Goal: Transaction & Acquisition: Subscribe to service/newsletter

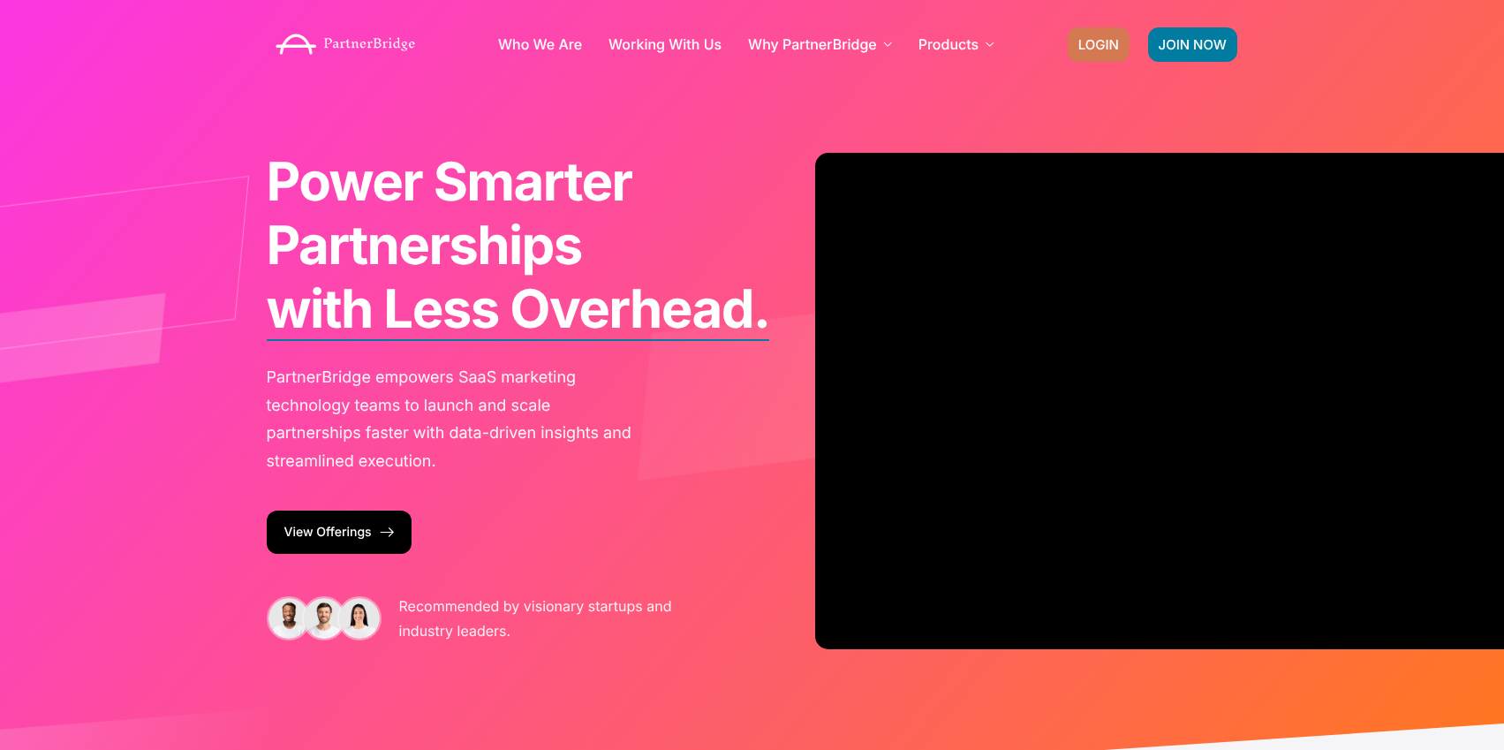
click at [1100, 45] on span "LOGIN" at bounding box center [1098, 44] width 41 height 13
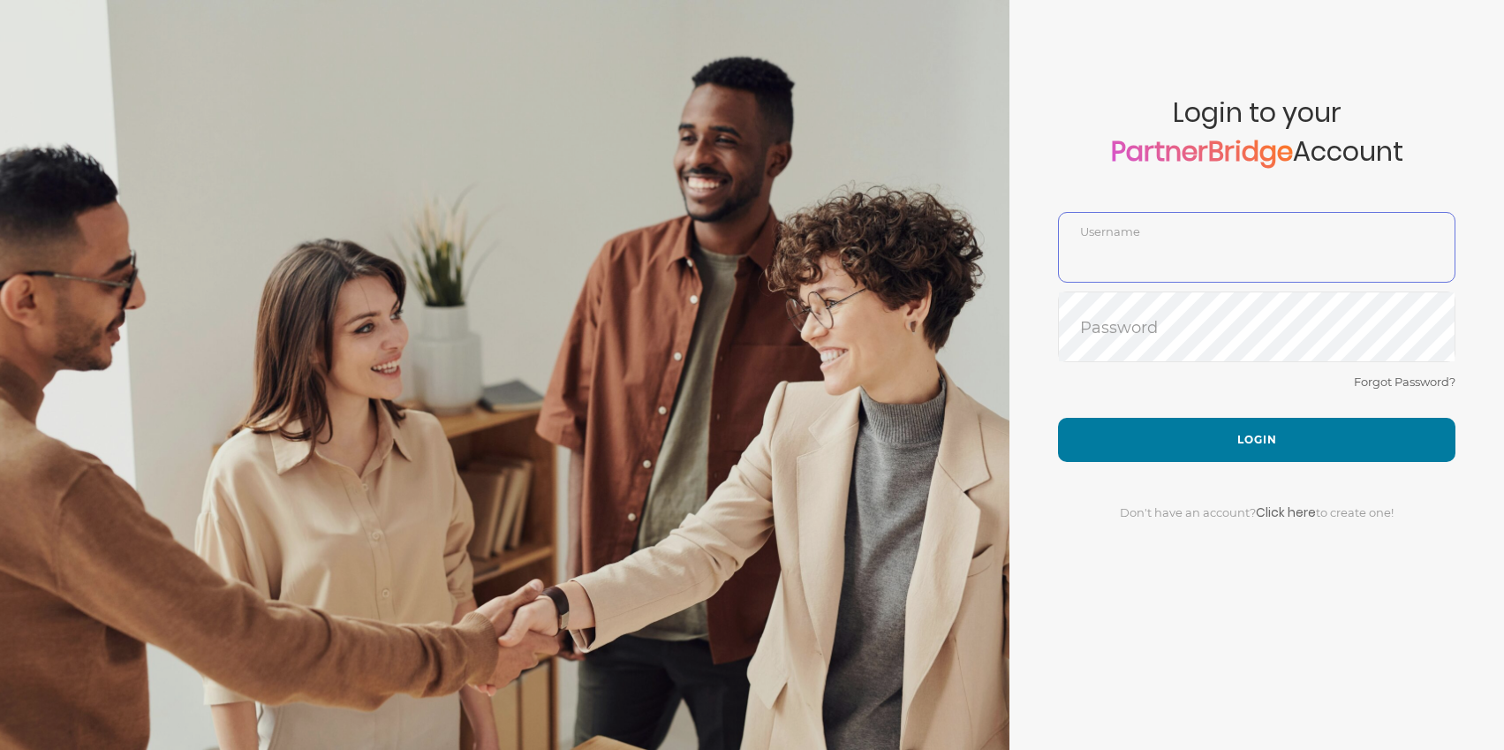
type input "jonmead"
click at [1283, 390] on div "Forgot Password?" at bounding box center [1256, 394] width 397 height 47
click at [1295, 505] on link "Click here" at bounding box center [1286, 512] width 60 height 18
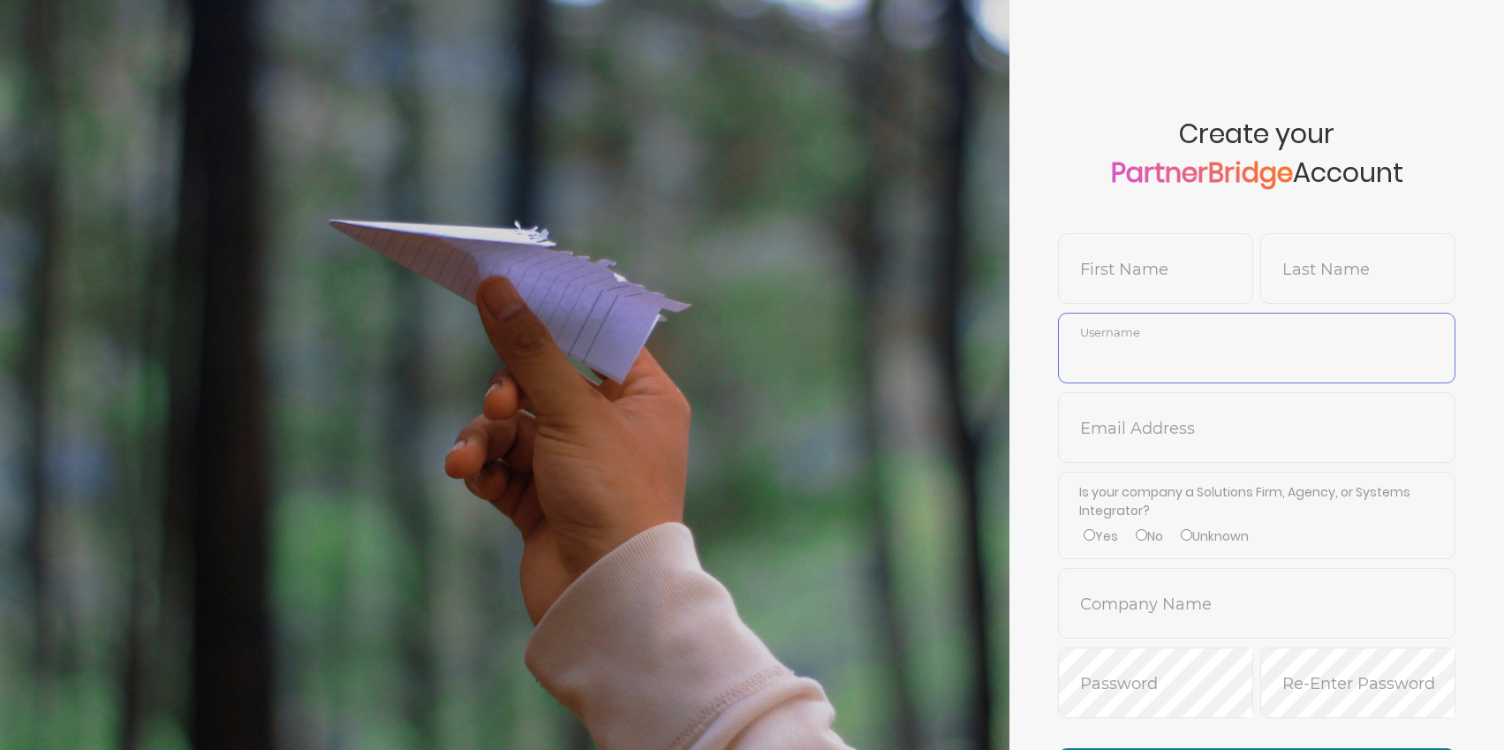
type input "jonmead"
click at [1196, 269] on input "text" at bounding box center [1155, 282] width 193 height 42
type input "Jon"
type input "SmokeTest2"
type input "k"
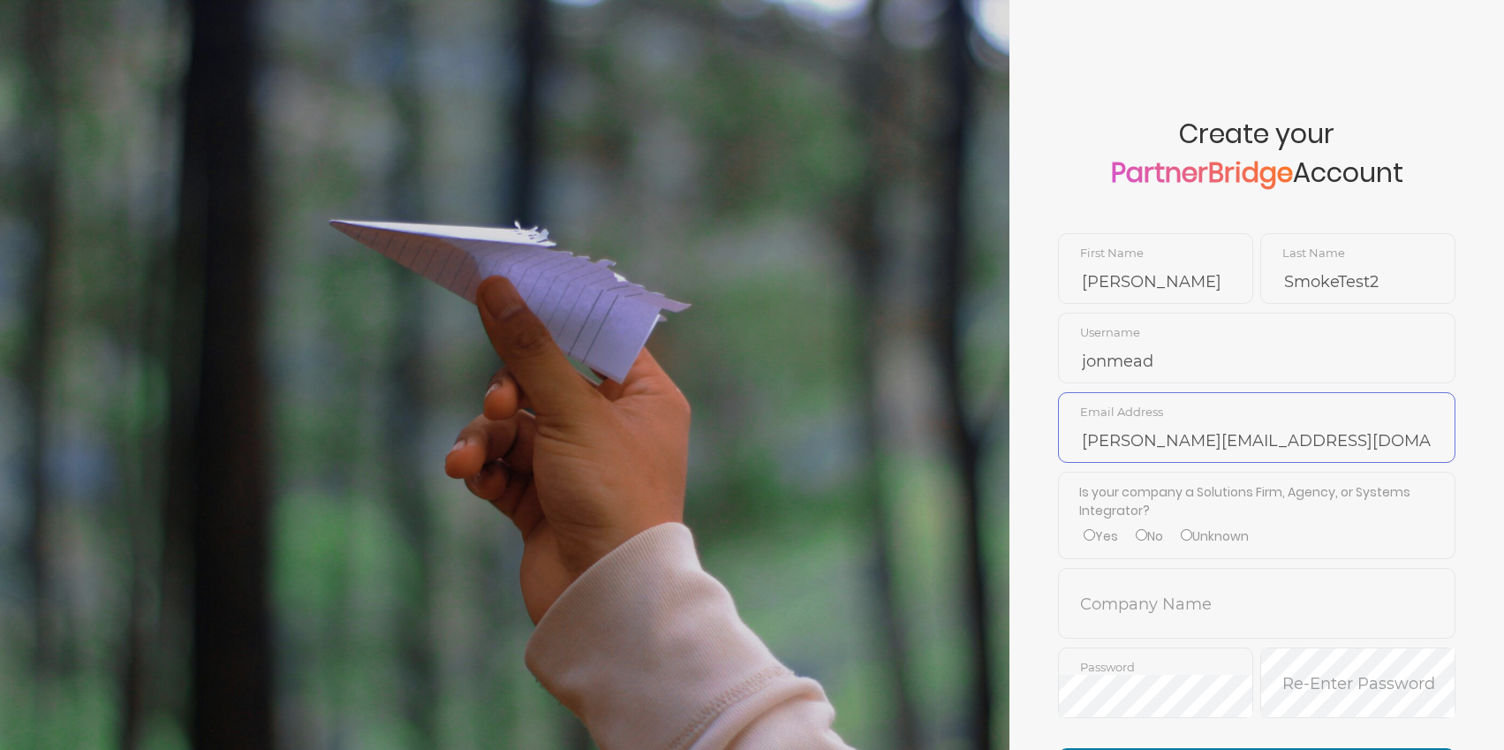
type input "jon@partnerbridge.io"
click at [1150, 543] on label "No" at bounding box center [1149, 536] width 27 height 19
click at [1147, 541] on input "No" at bounding box center [1141, 534] width 11 height 11
radio input "true"
click at [1161, 601] on input "text" at bounding box center [1257, 616] width 396 height 42
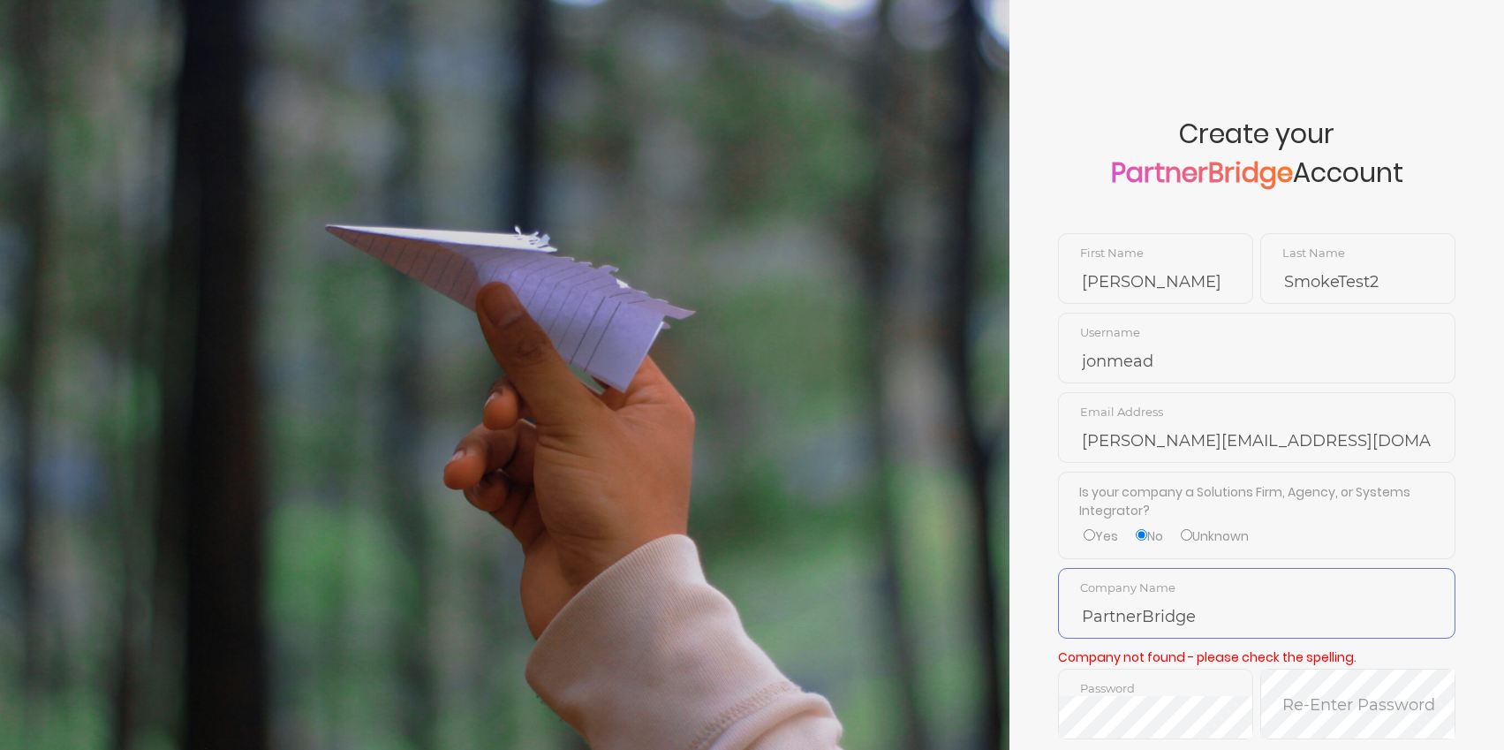
type input "PartnerBridge"
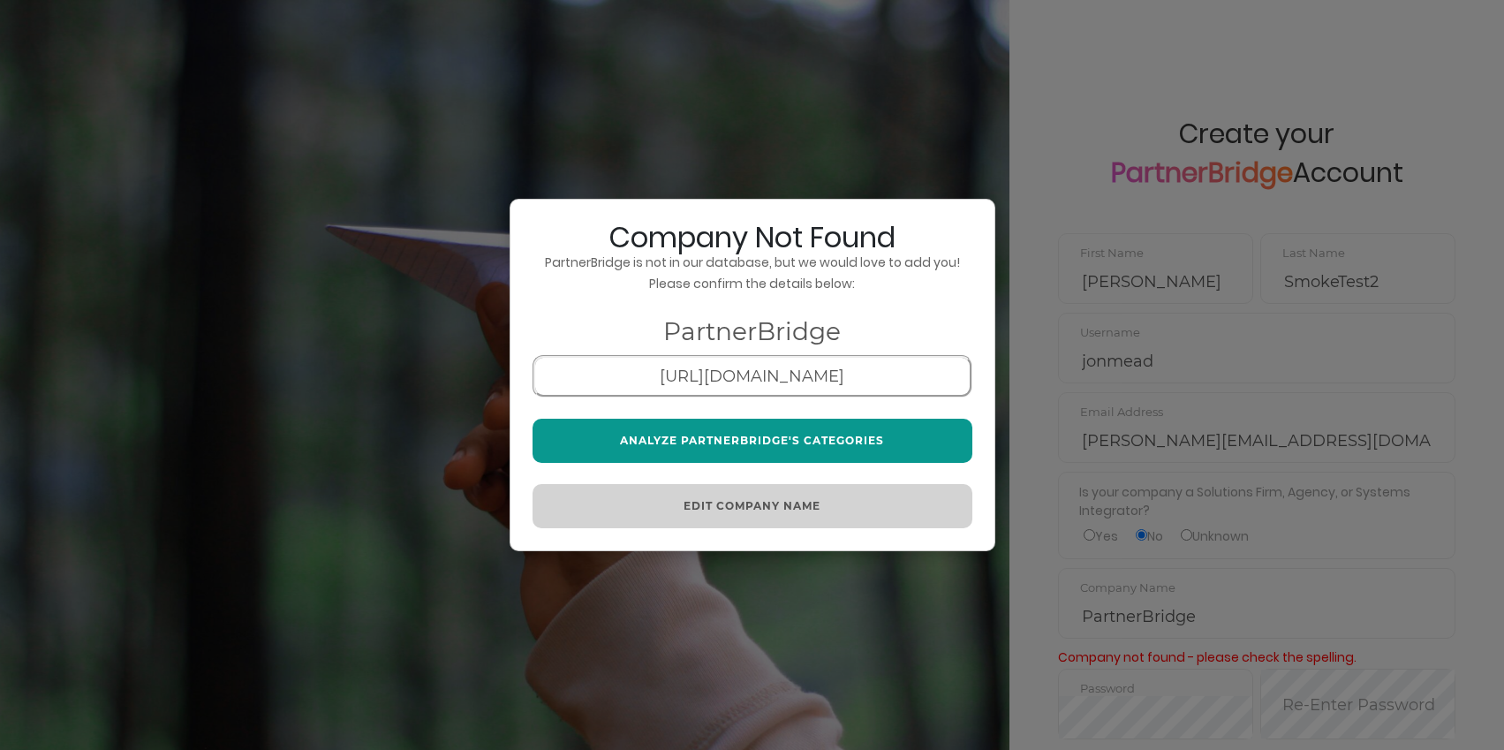
click at [750, 435] on button "Analyze PartnerBridge's Categories" at bounding box center [753, 441] width 440 height 44
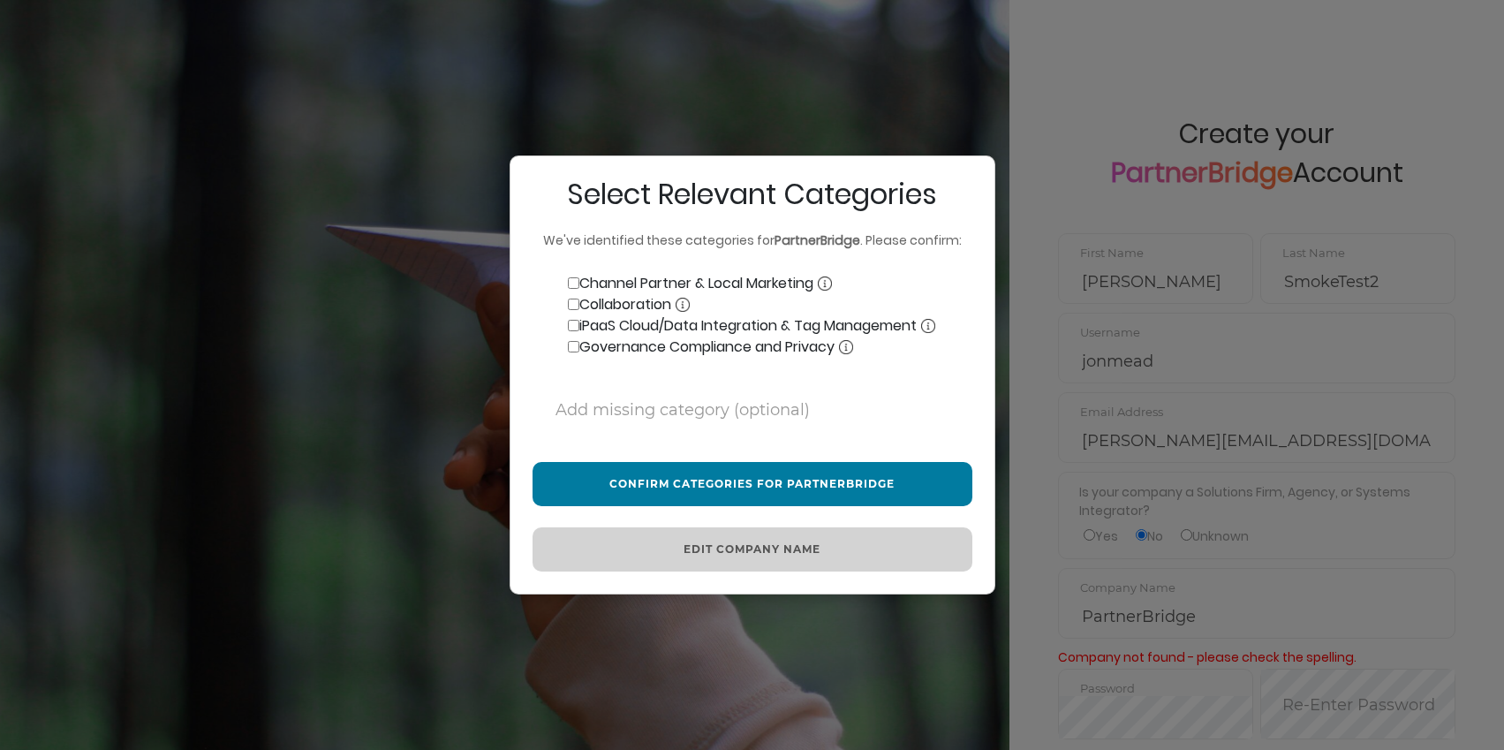
click at [571, 346] on input "Governance Compliance and Privacy" at bounding box center [573, 346] width 11 height 11
checkbox input "true"
drag, startPoint x: 573, startPoint y: 330, endPoint x: 573, endPoint y: 314, distance: 15.9
click at [573, 329] on input "iPaaS Cloud/Data Integration & Tag Management" at bounding box center [573, 325] width 11 height 11
checkbox input "true"
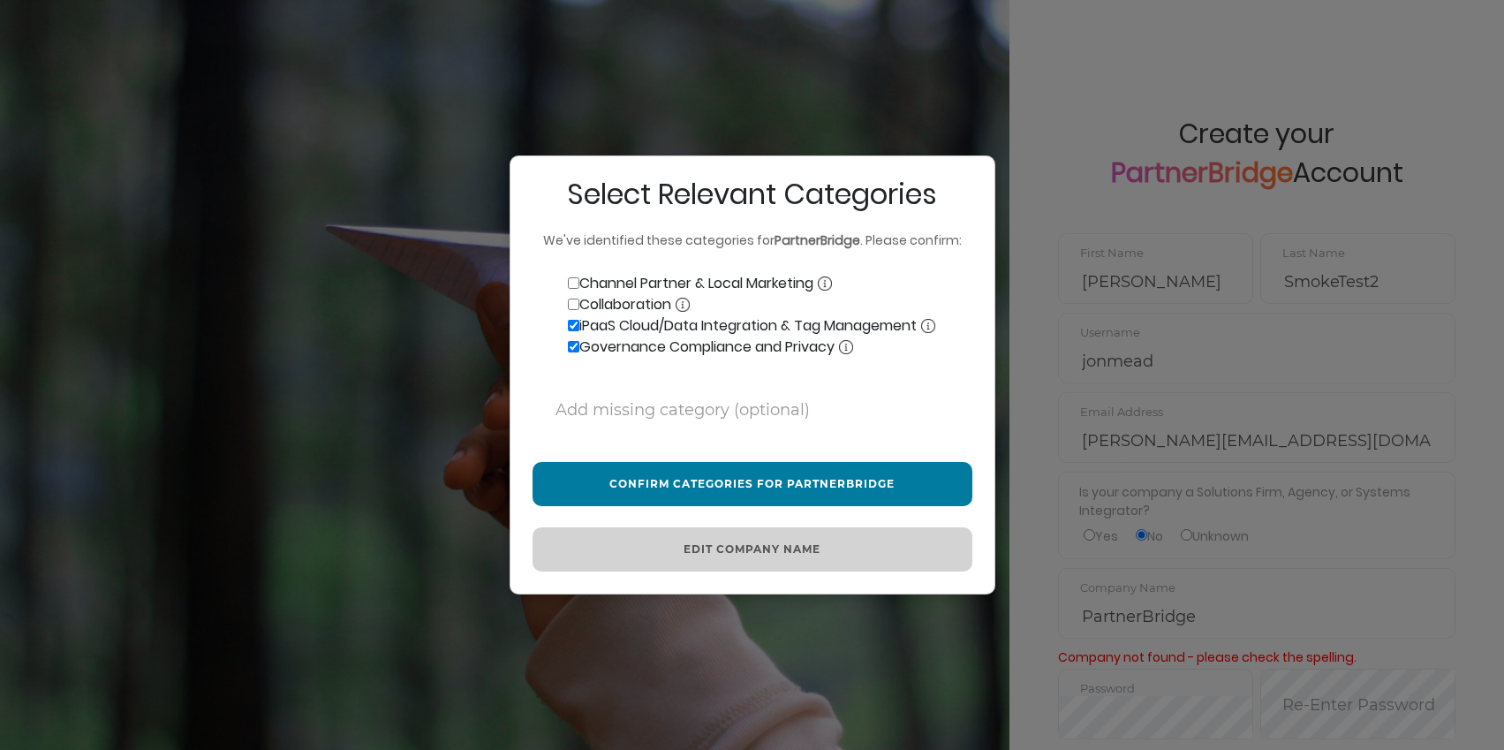
click at [573, 308] on input "Collaboration" at bounding box center [573, 304] width 11 height 11
checkbox input "true"
click at [574, 289] on label "Channel Partner & Local Marketing" at bounding box center [682, 283] width 299 height 21
click at [574, 289] on input "Channel Partner & Local Marketing" at bounding box center [573, 282] width 11 height 11
checkbox input "true"
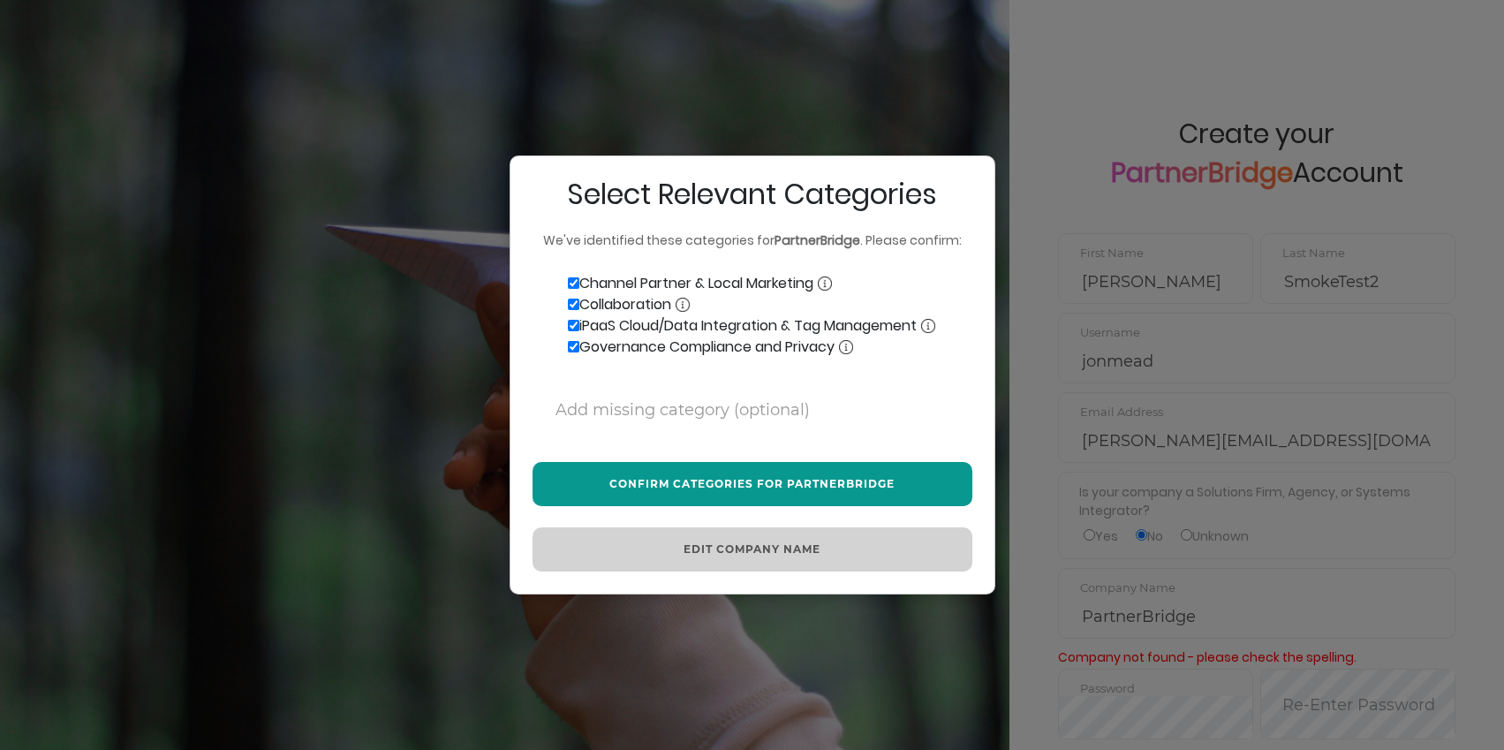
click at [758, 467] on button "Confirm Categories for PartnerBridge" at bounding box center [753, 484] width 440 height 44
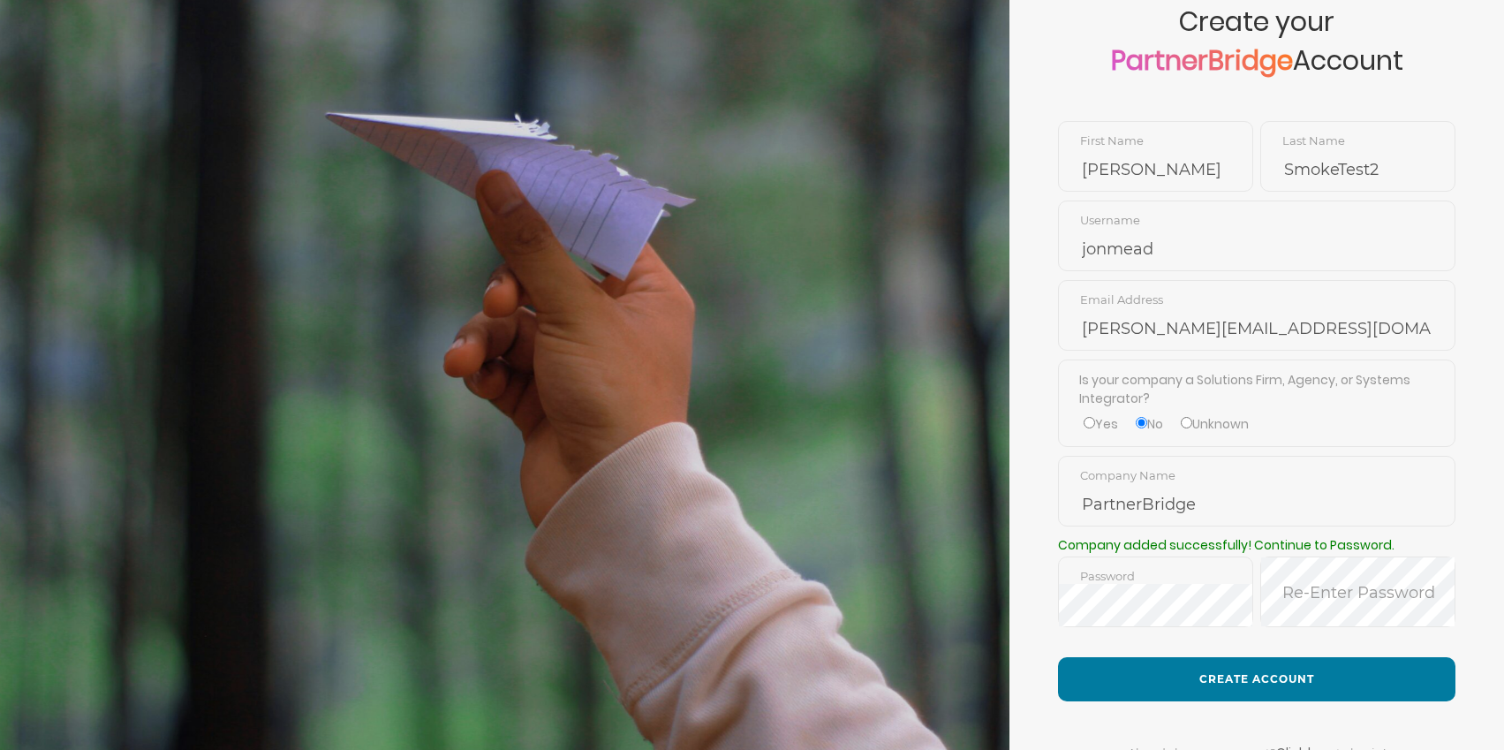
scroll to position [124, 0]
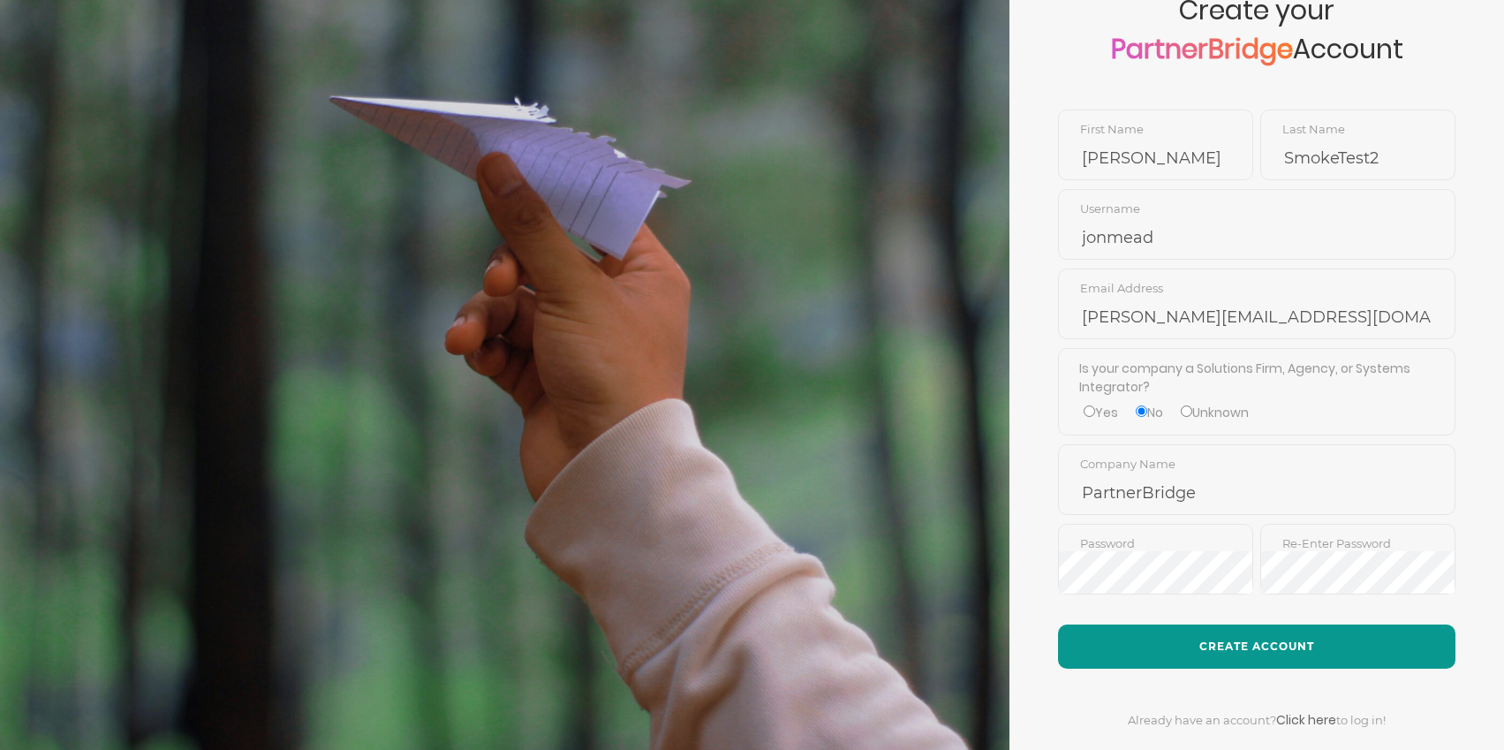
click at [1242, 639] on button "Create Account" at bounding box center [1256, 646] width 397 height 44
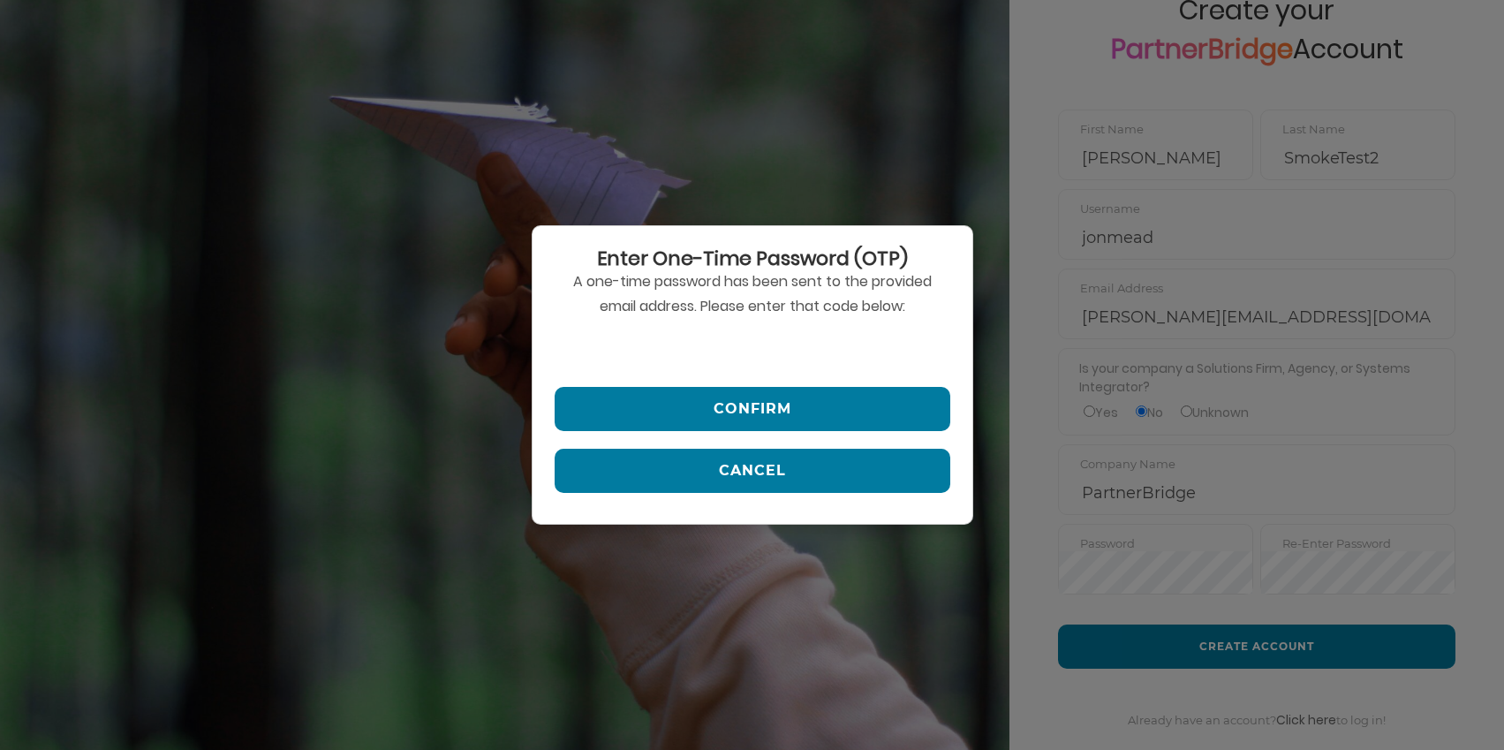
click at [632, 350] on input "text" at bounding box center [753, 348] width 396 height 42
paste input "690039"
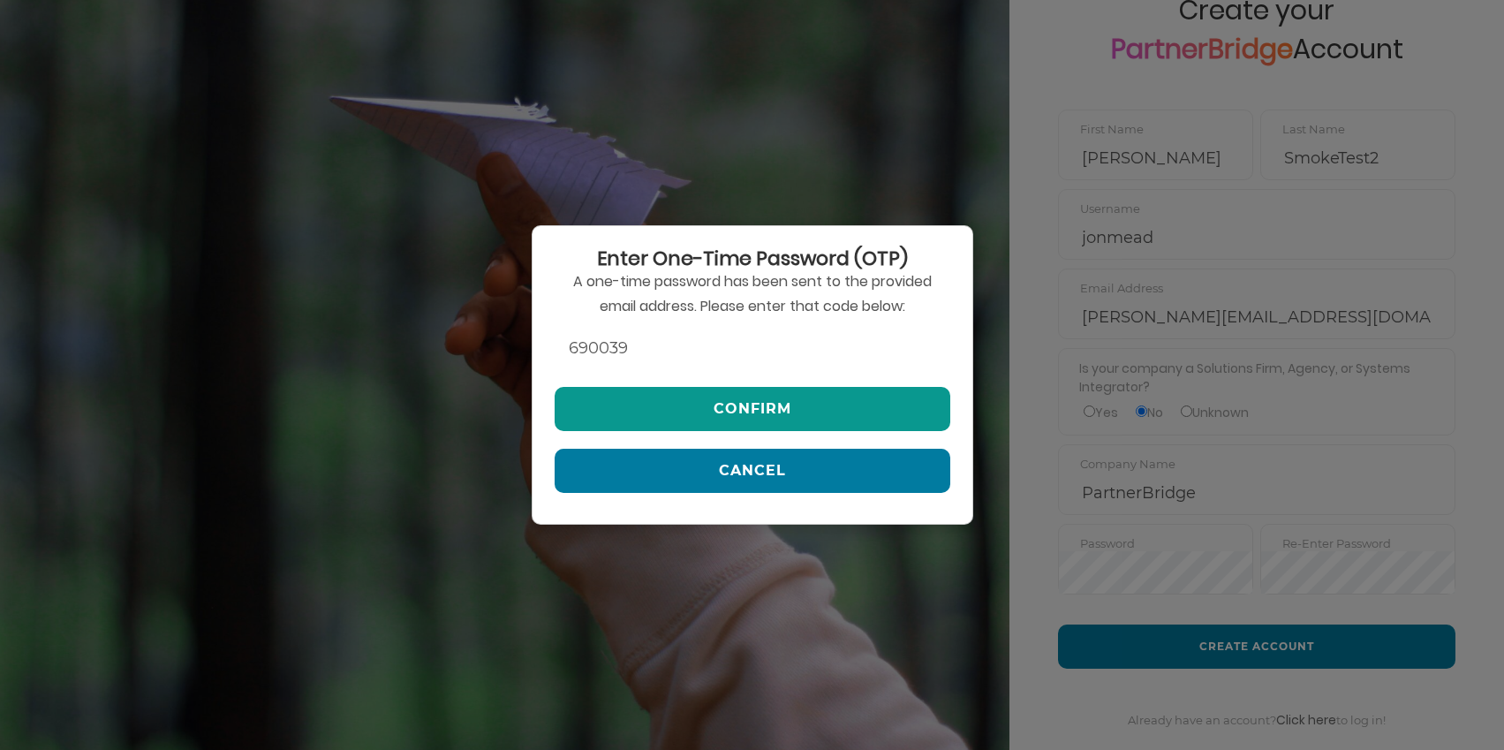
type input "690039"
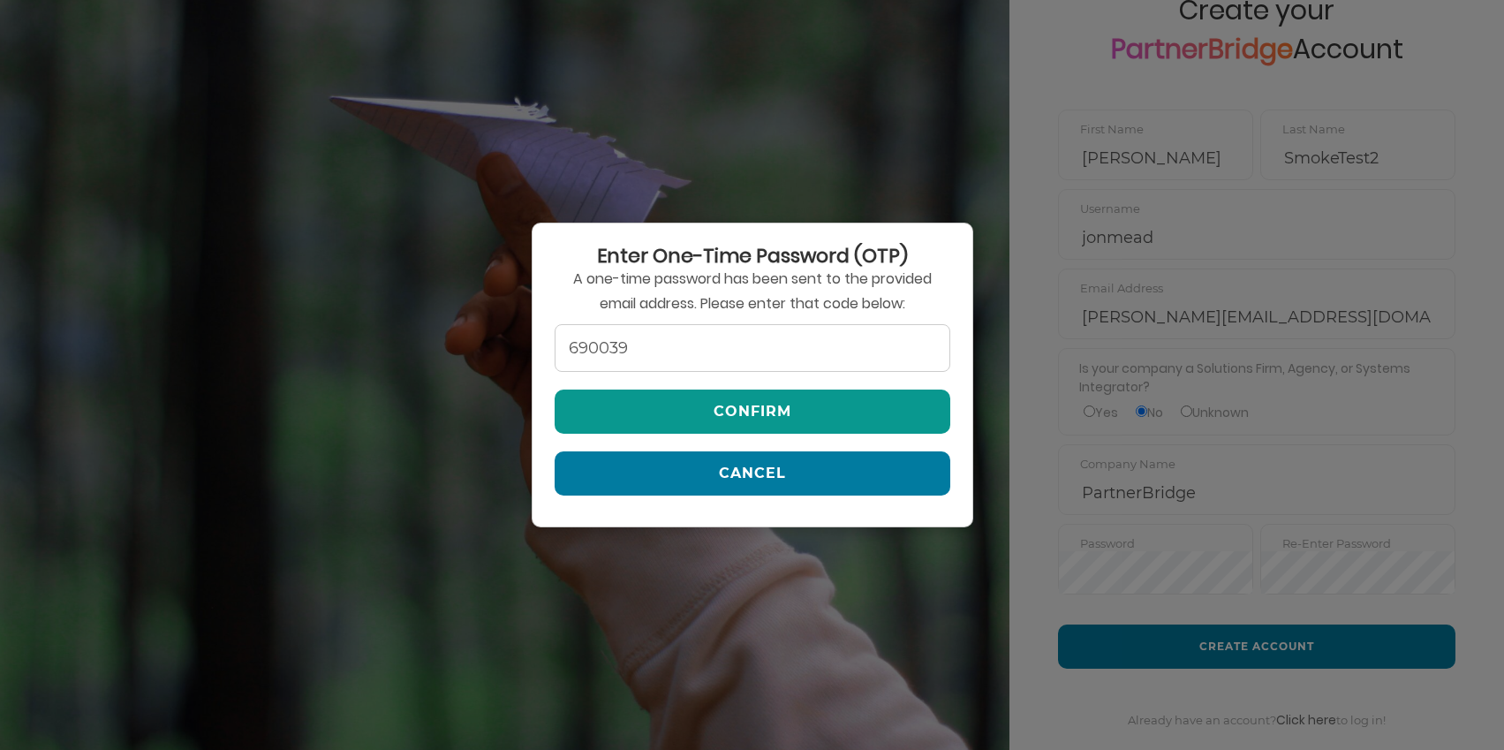
click at [748, 398] on button "Confirm" at bounding box center [753, 412] width 396 height 44
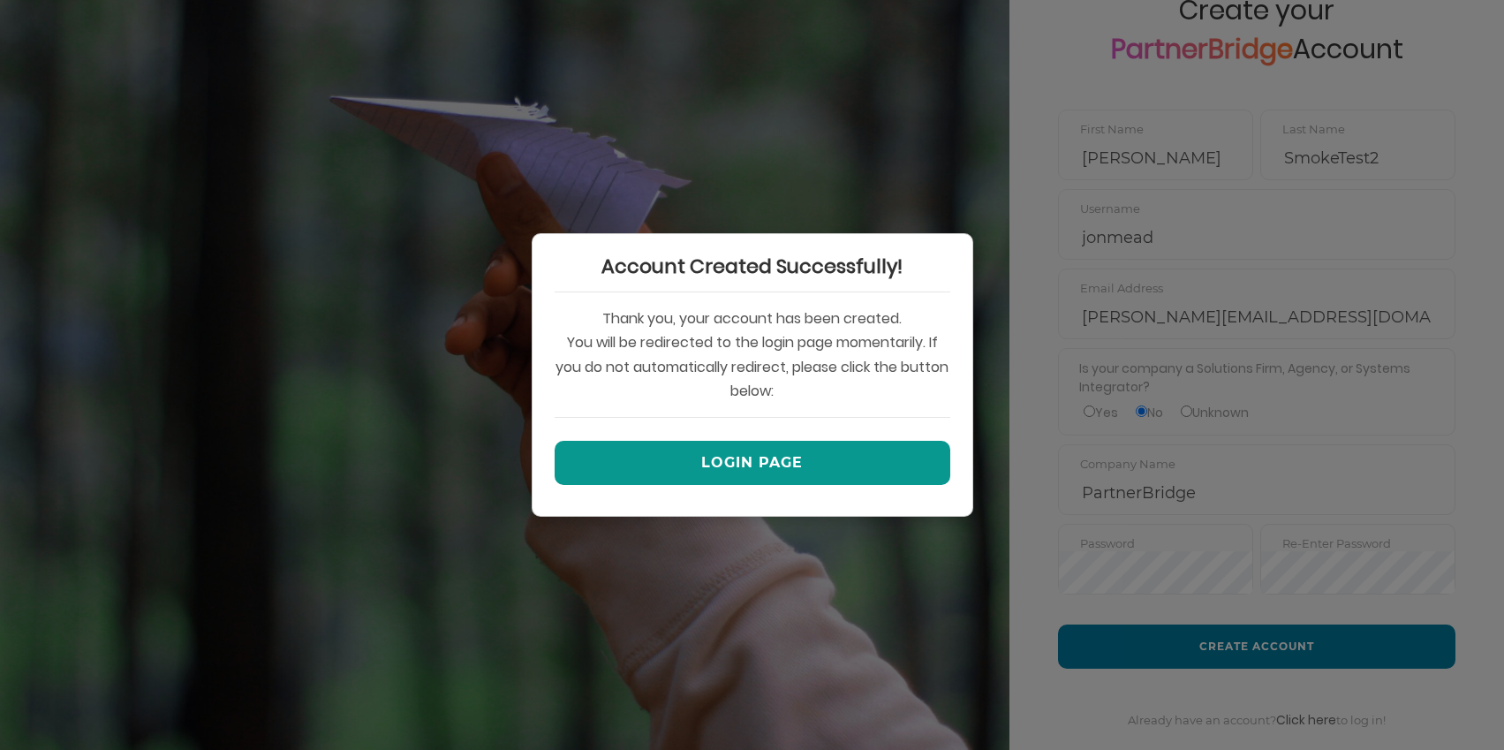
click at [757, 447] on button "Login Page" at bounding box center [753, 463] width 396 height 44
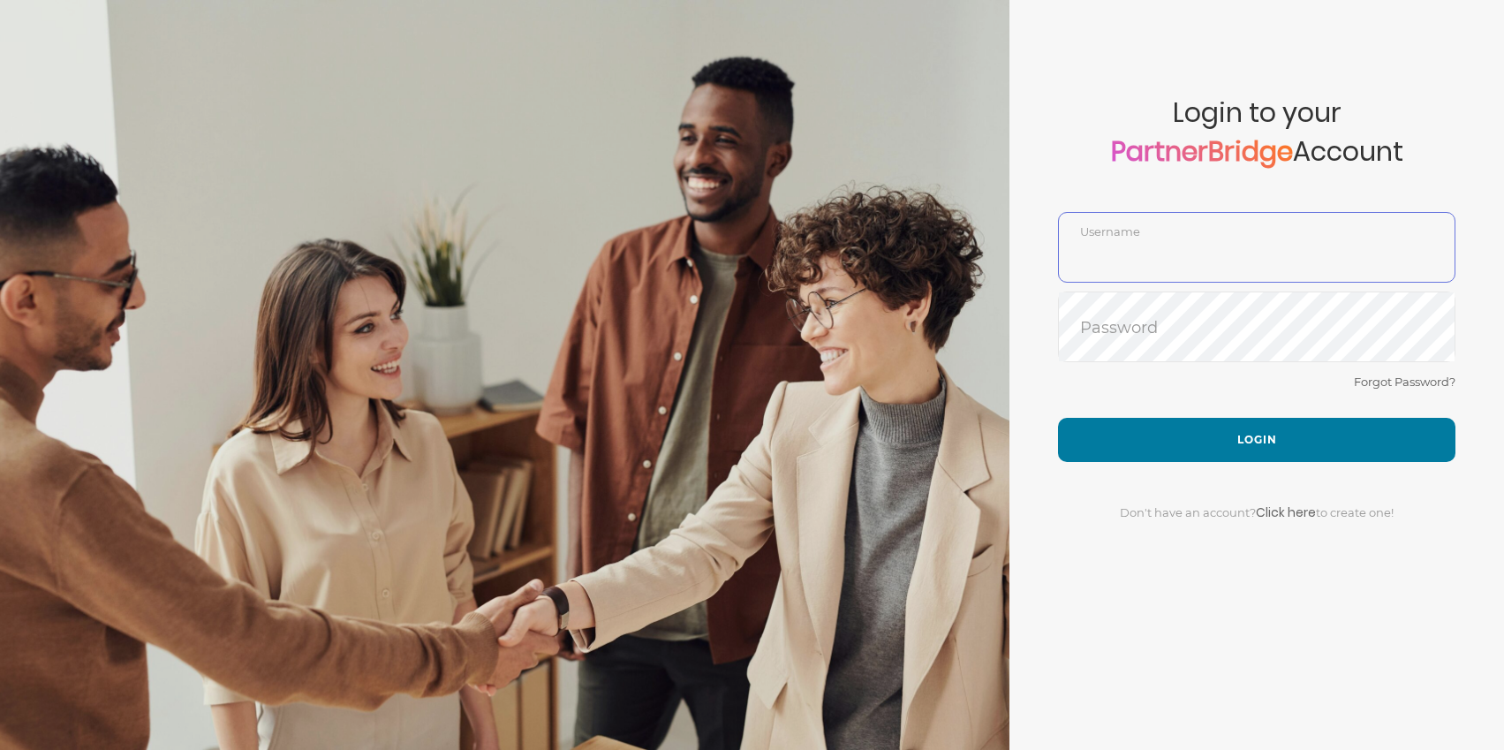
type input "jonmead"
click at [1149, 281] on input "jonmead" at bounding box center [1257, 260] width 396 height 42
click at [1095, 413] on div "Forgot Password?" at bounding box center [1256, 394] width 397 height 47
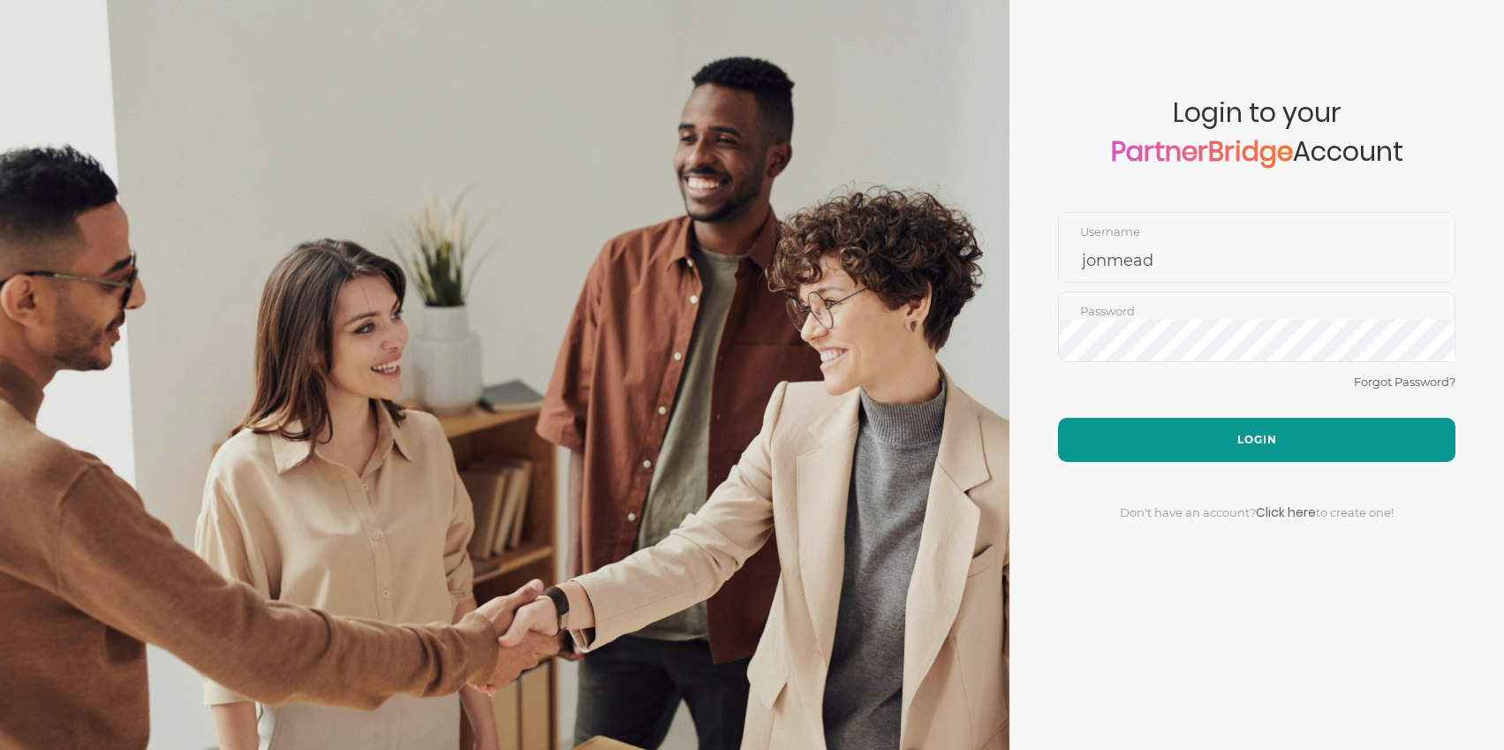
click at [1104, 426] on button "Login" at bounding box center [1256, 440] width 397 height 44
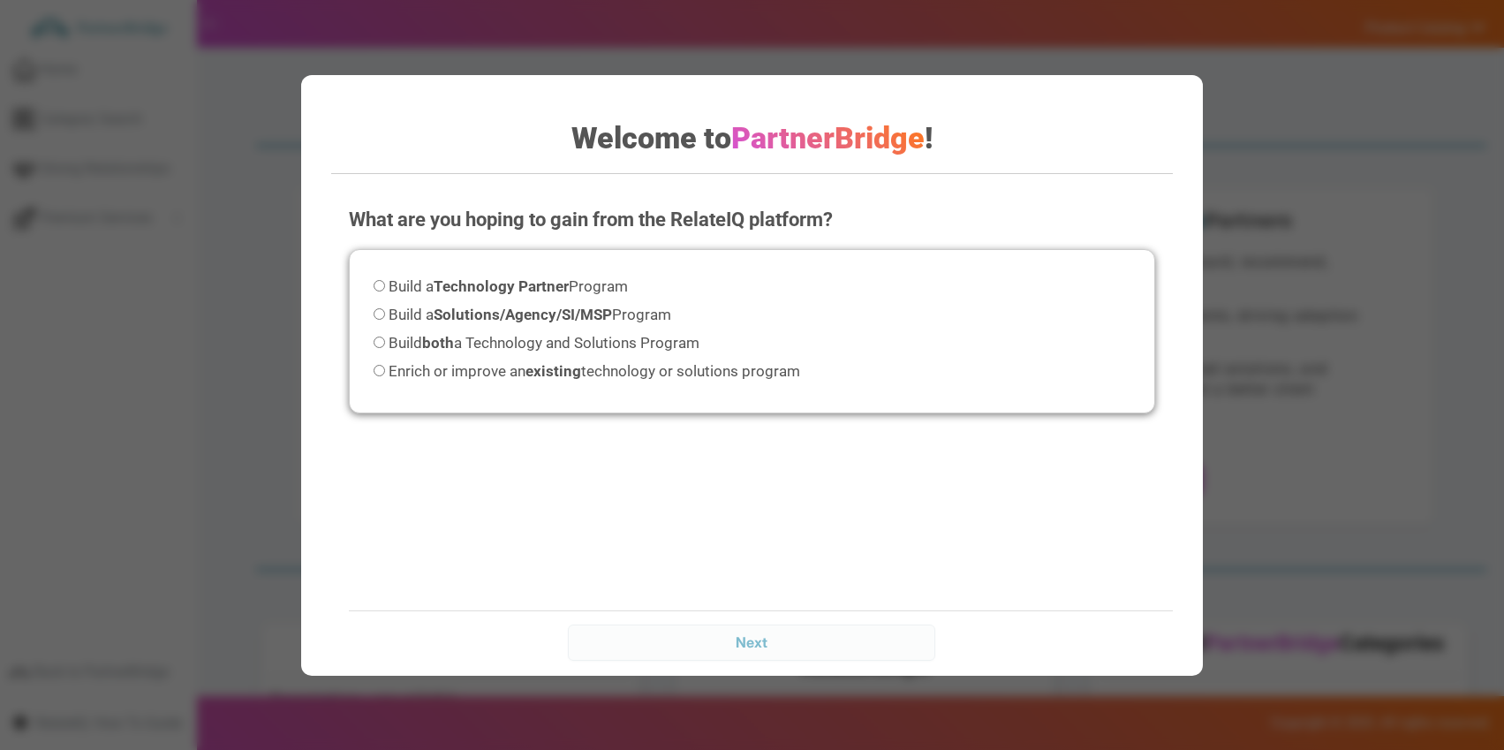
click at [554, 337] on span "Build both a Technology and Solutions Program" at bounding box center [544, 343] width 311 height 18
click at [385, 337] on input "Build both a Technology and Solutions Program" at bounding box center [379, 342] width 11 height 11
radio input "true"
click at [862, 629] on input "Next" at bounding box center [751, 641] width 367 height 35
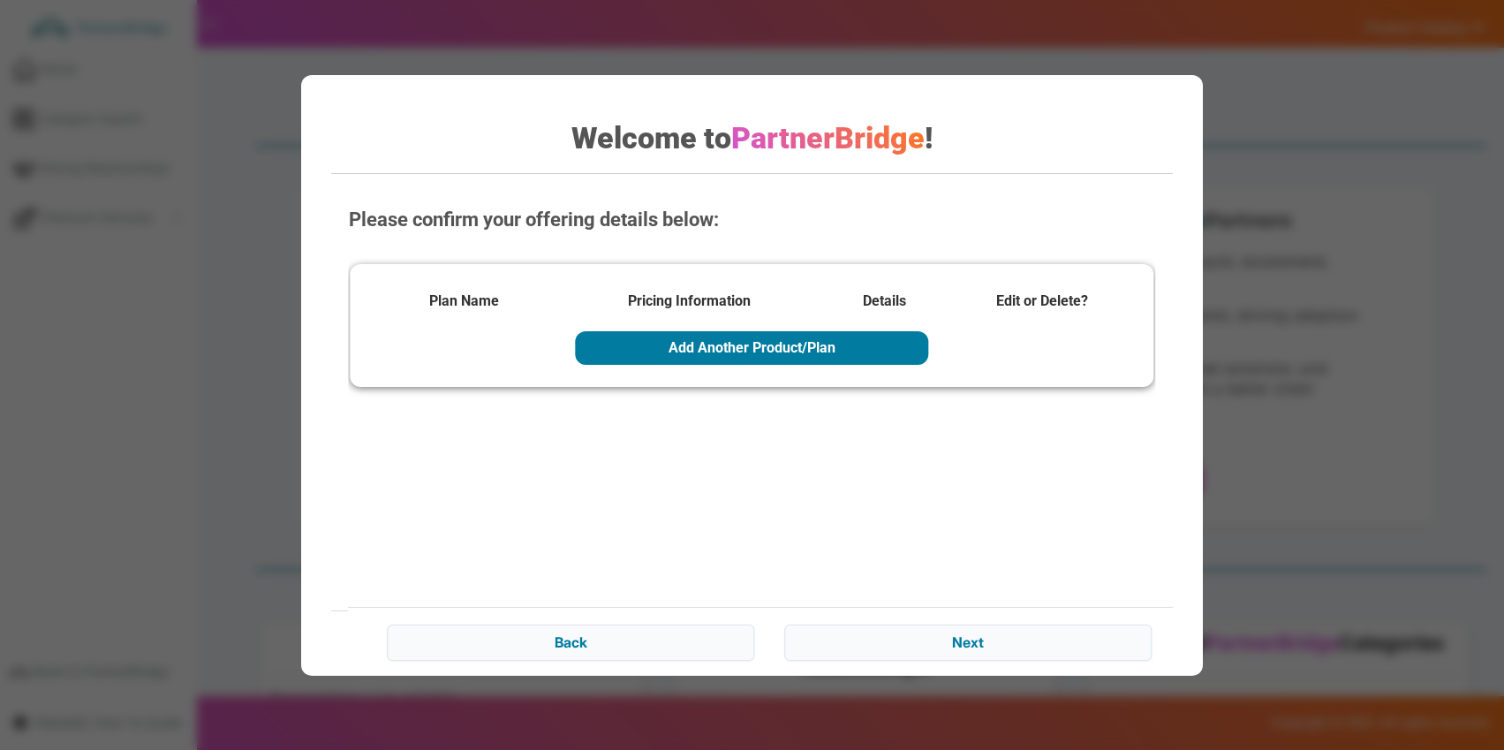
click at [967, 623] on div "Back Next" at bounding box center [770, 640] width 843 height 66
click at [969, 635] on input "Next" at bounding box center [968, 641] width 367 height 35
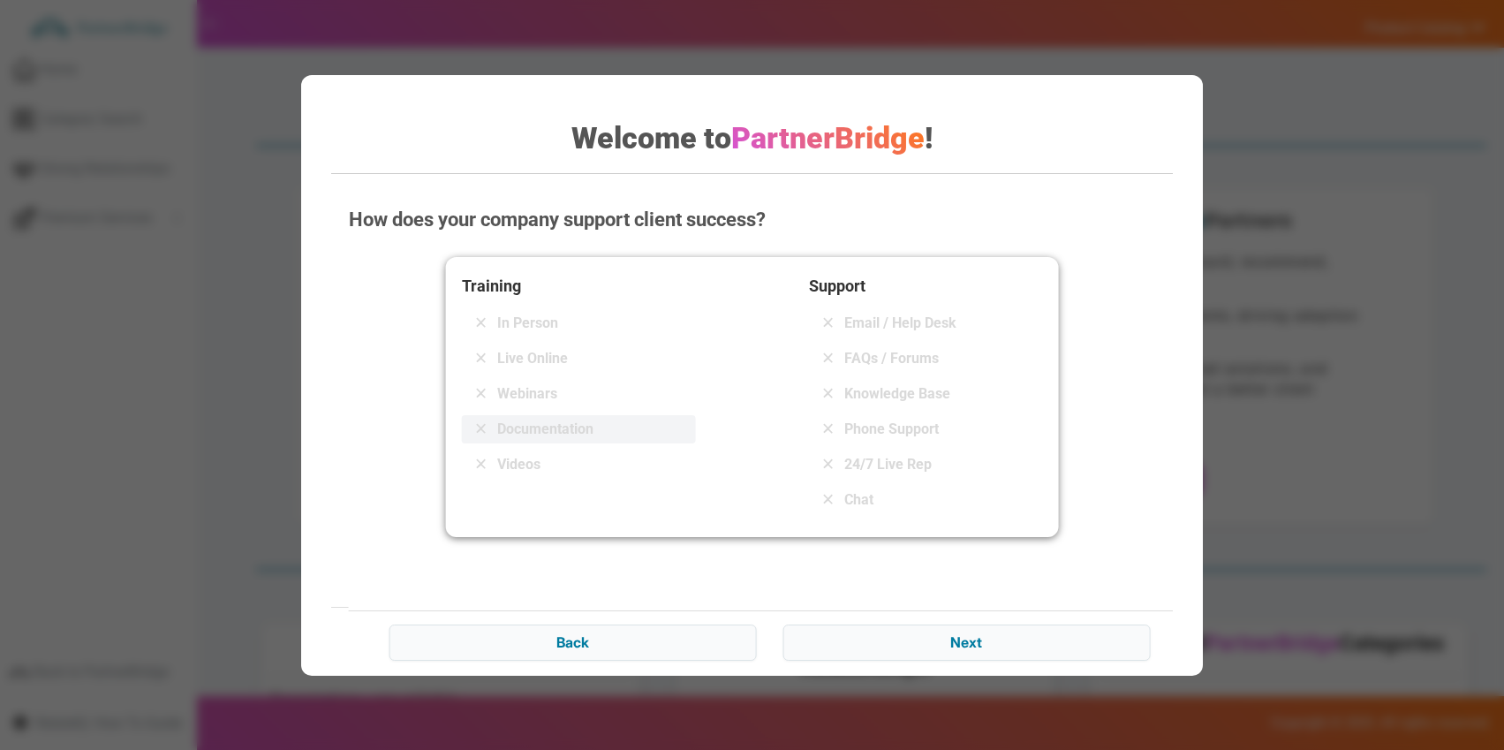
click at [531, 419] on span "Documentation" at bounding box center [545, 429] width 96 height 21
click at [907, 325] on span "Email / Help Desk" at bounding box center [900, 323] width 112 height 21
click at [910, 352] on span "FAQs / Forums" at bounding box center [891, 358] width 95 height 21
click at [911, 384] on span "Knowledge Base" at bounding box center [897, 393] width 106 height 21
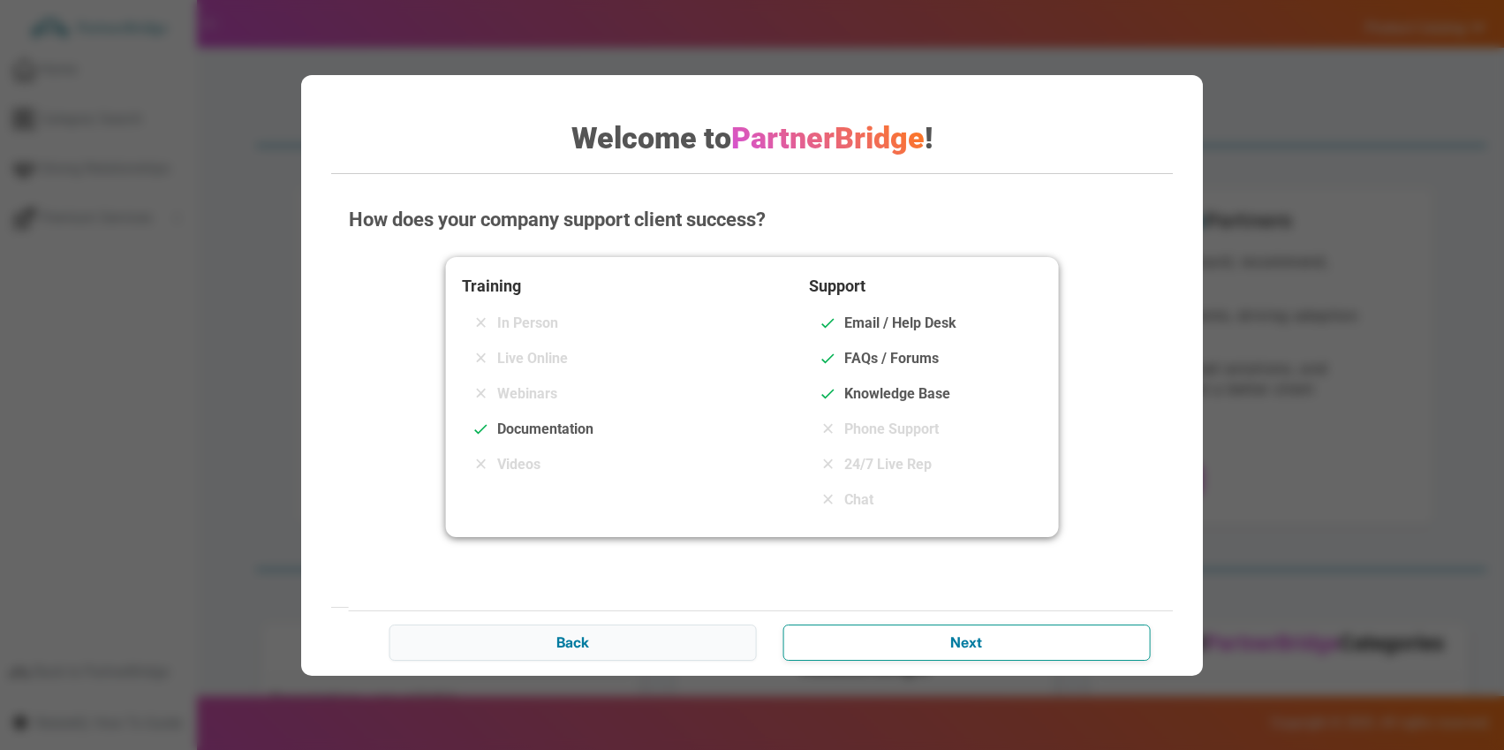
click at [931, 630] on input "Next" at bounding box center [966, 641] width 367 height 35
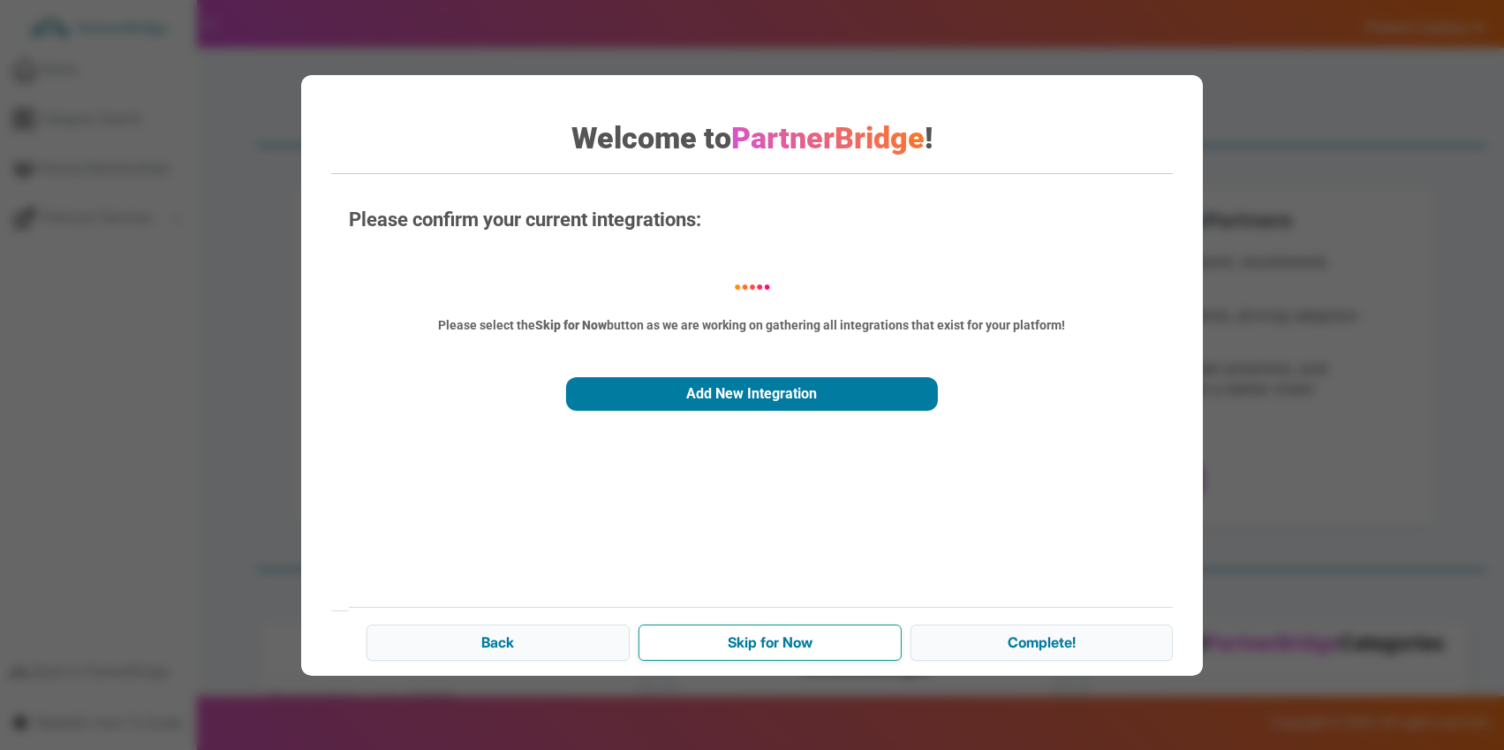
click at [797, 642] on input "Skip for Now" at bounding box center [770, 641] width 263 height 35
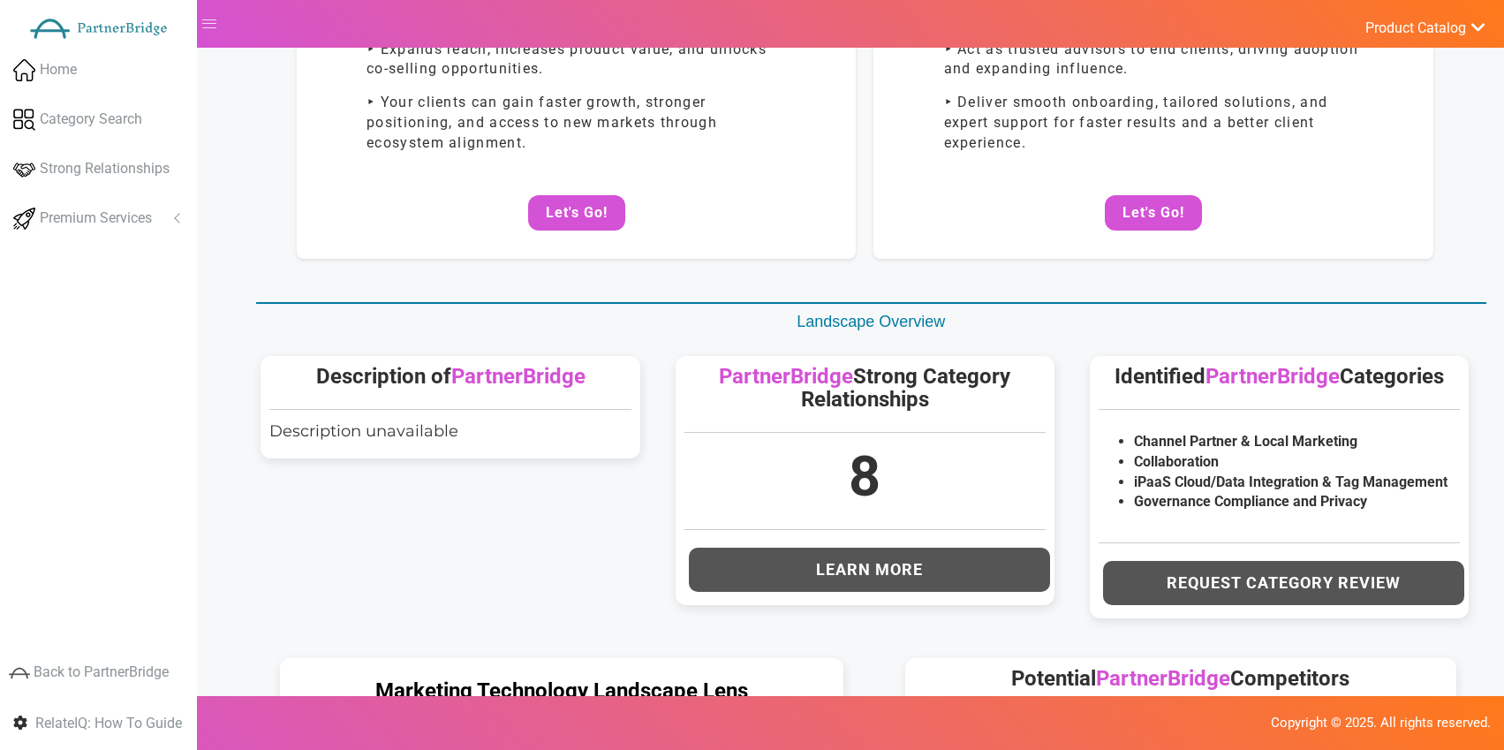
scroll to position [268, 0]
click at [417, 420] on span "Description unavailable" at bounding box center [363, 429] width 189 height 19
click at [418, 420] on span "Description unavailable" at bounding box center [363, 429] width 189 height 19
click at [429, 421] on span "Description unavailable" at bounding box center [363, 429] width 189 height 19
drag, startPoint x: 476, startPoint y: 425, endPoint x: 245, endPoint y: 420, distance: 231.5
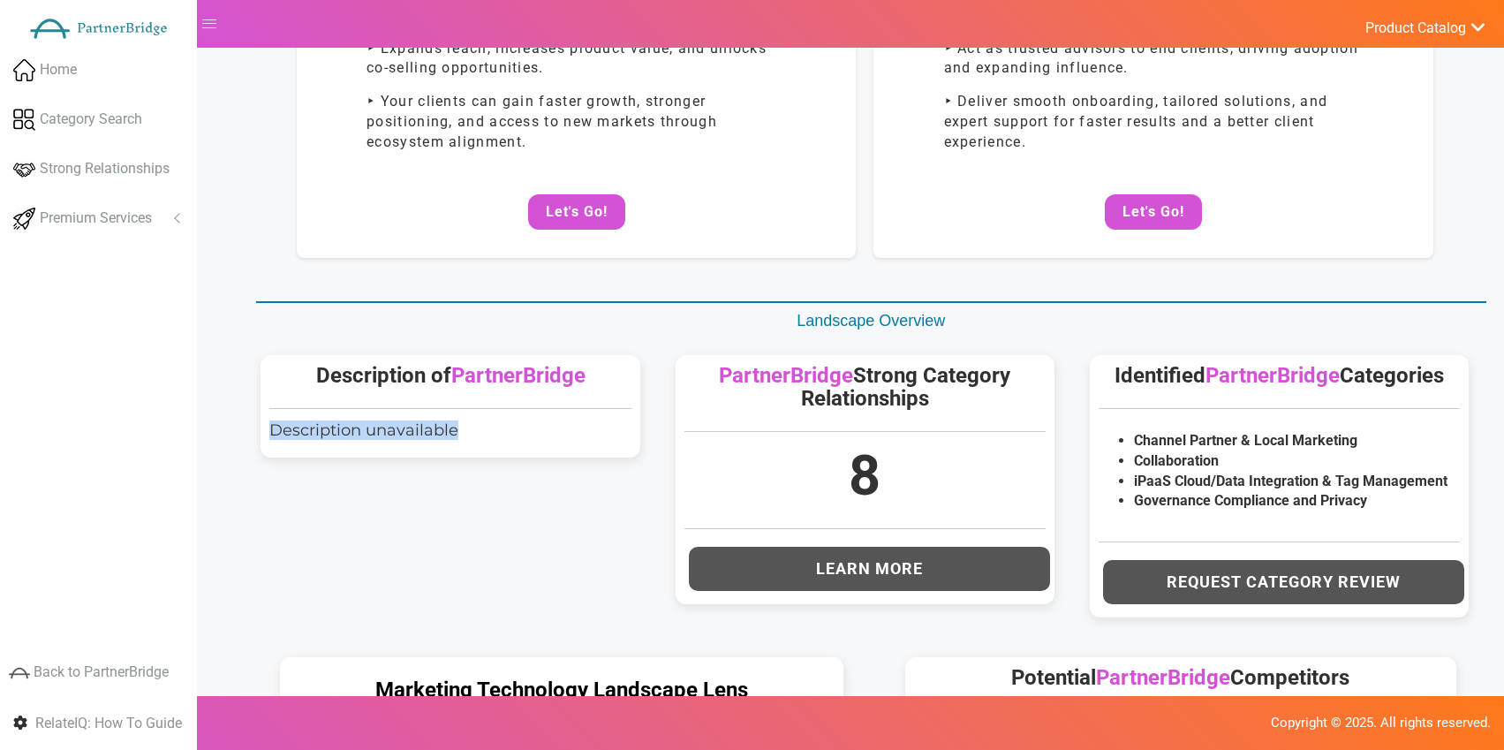
click at [245, 420] on div "Description of PartnerBridge Description unavailable" at bounding box center [450, 406] width 414 height 138
drag, startPoint x: 323, startPoint y: 425, endPoint x: 397, endPoint y: 425, distance: 73.3
click at [326, 424] on span "Description unavailable" at bounding box center [363, 429] width 189 height 19
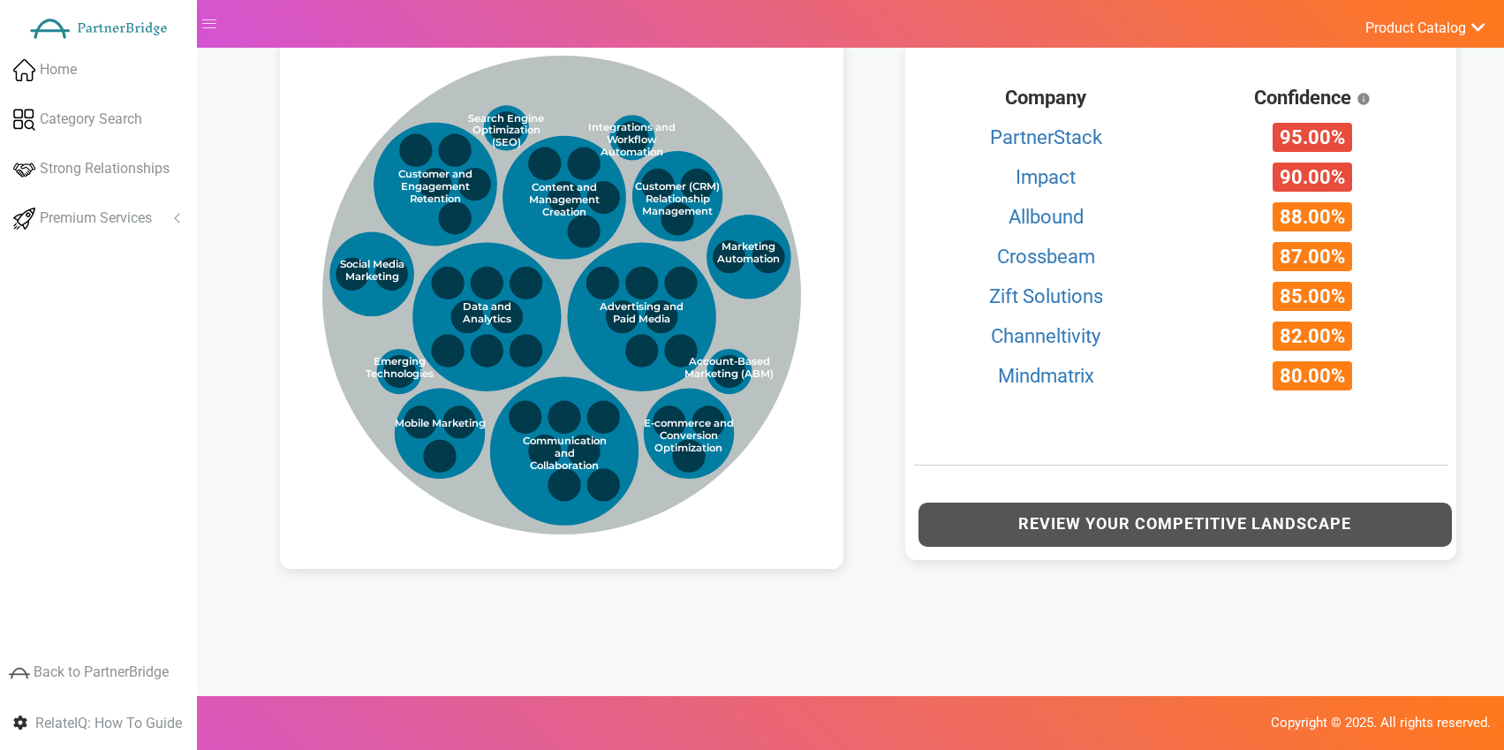
scroll to position [995, 0]
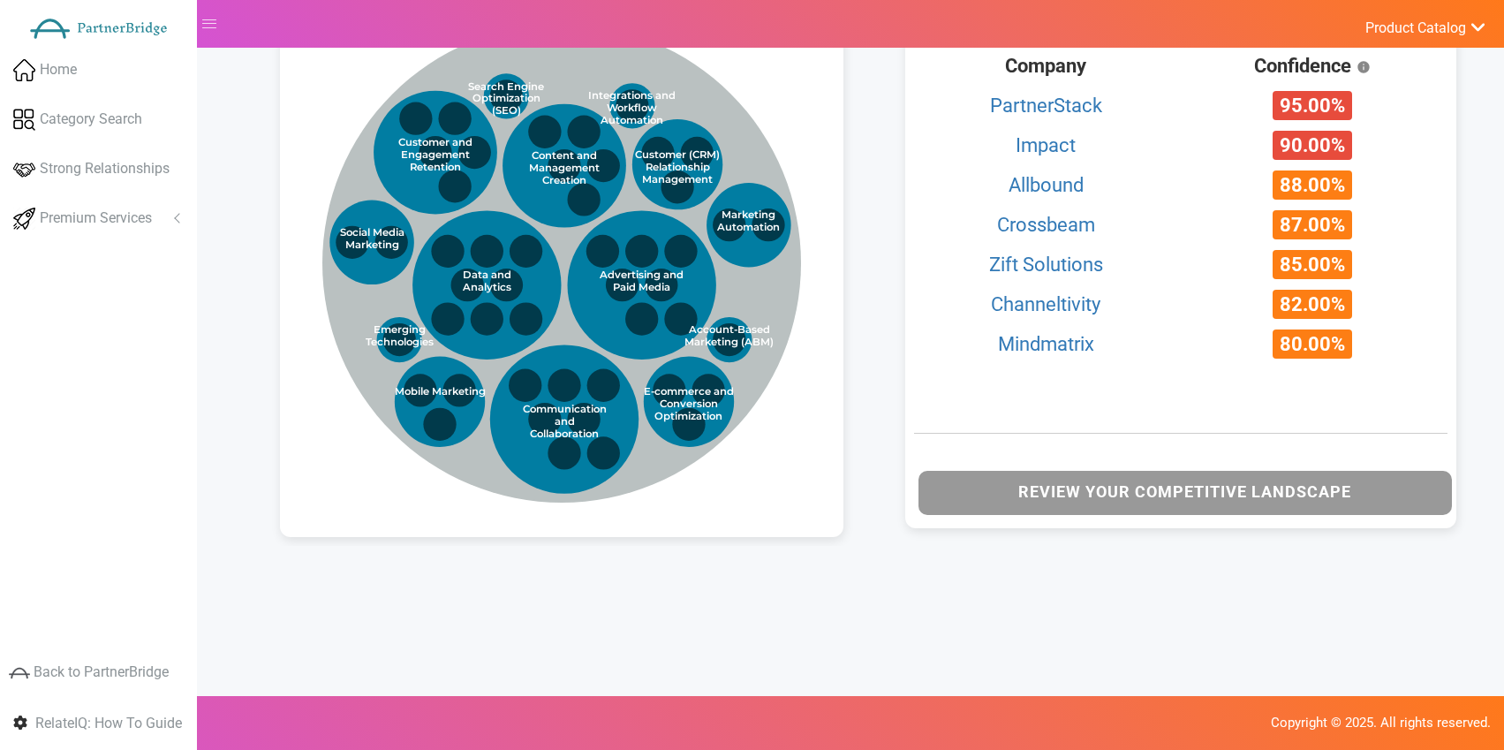
click at [972, 488] on button "Review Your Competitive Landscape" at bounding box center [1186, 493] width 534 height 44
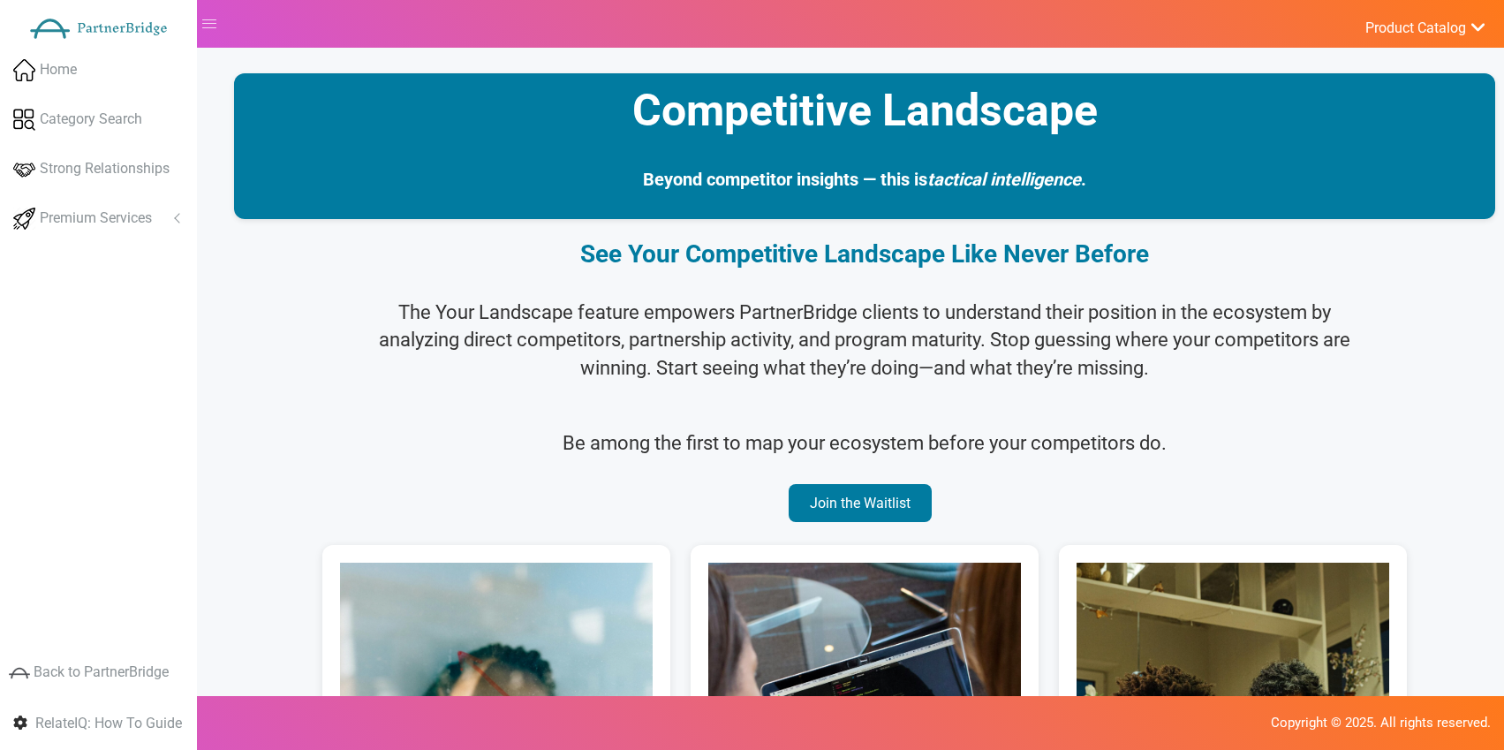
scroll to position [0, 0]
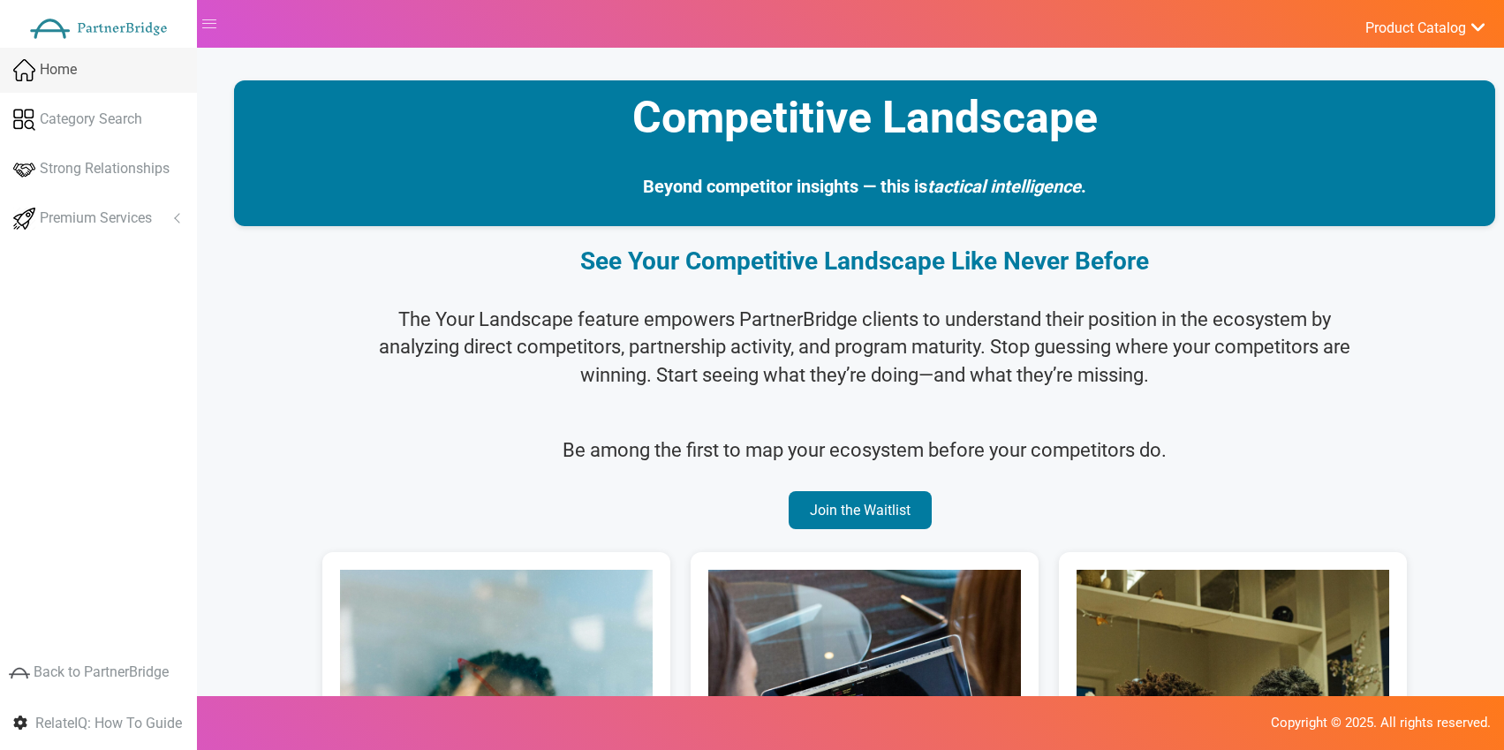
click at [96, 65] on link "Home" at bounding box center [98, 70] width 197 height 45
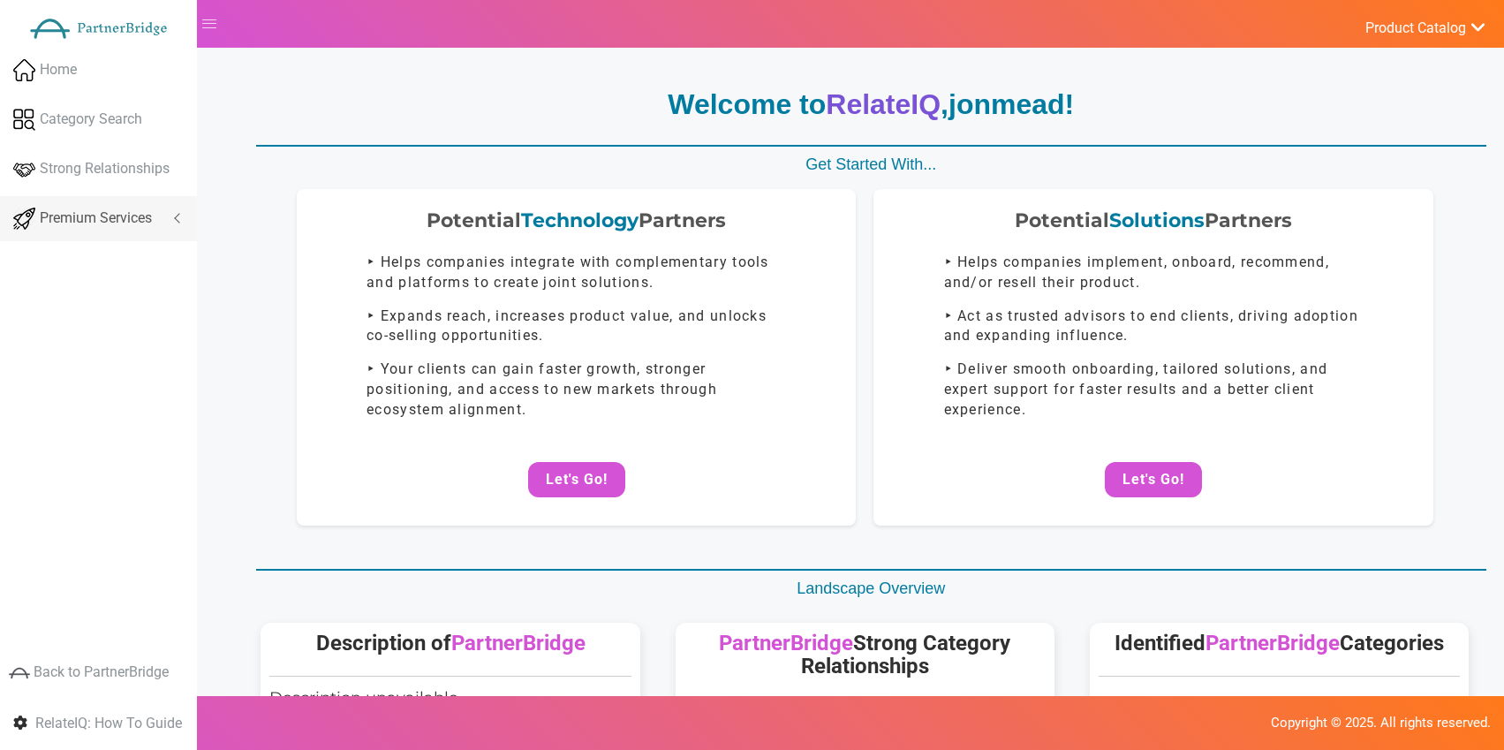
click at [98, 207] on link "Premium Services" at bounding box center [98, 218] width 197 height 45
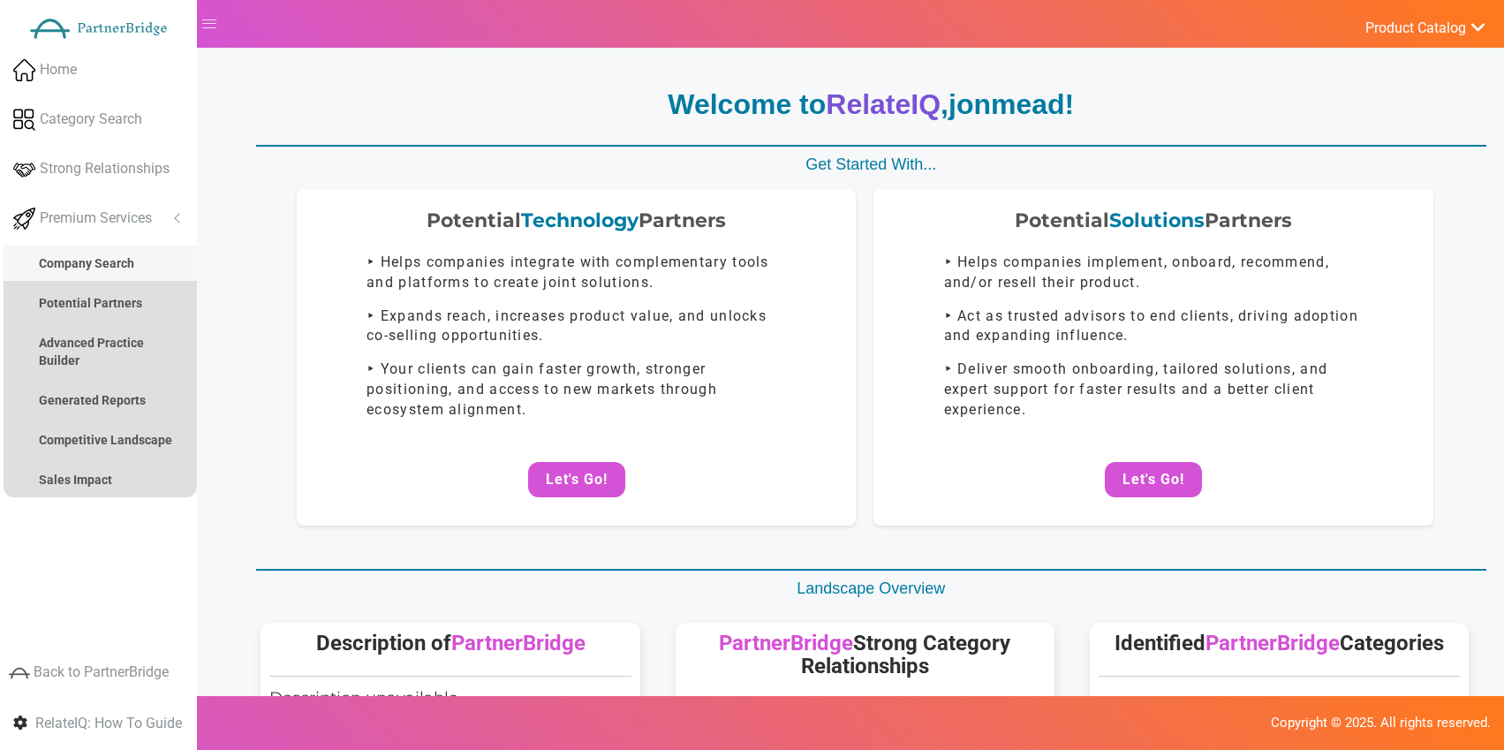
click at [111, 269] on strong "Company Search" at bounding box center [86, 263] width 95 height 14
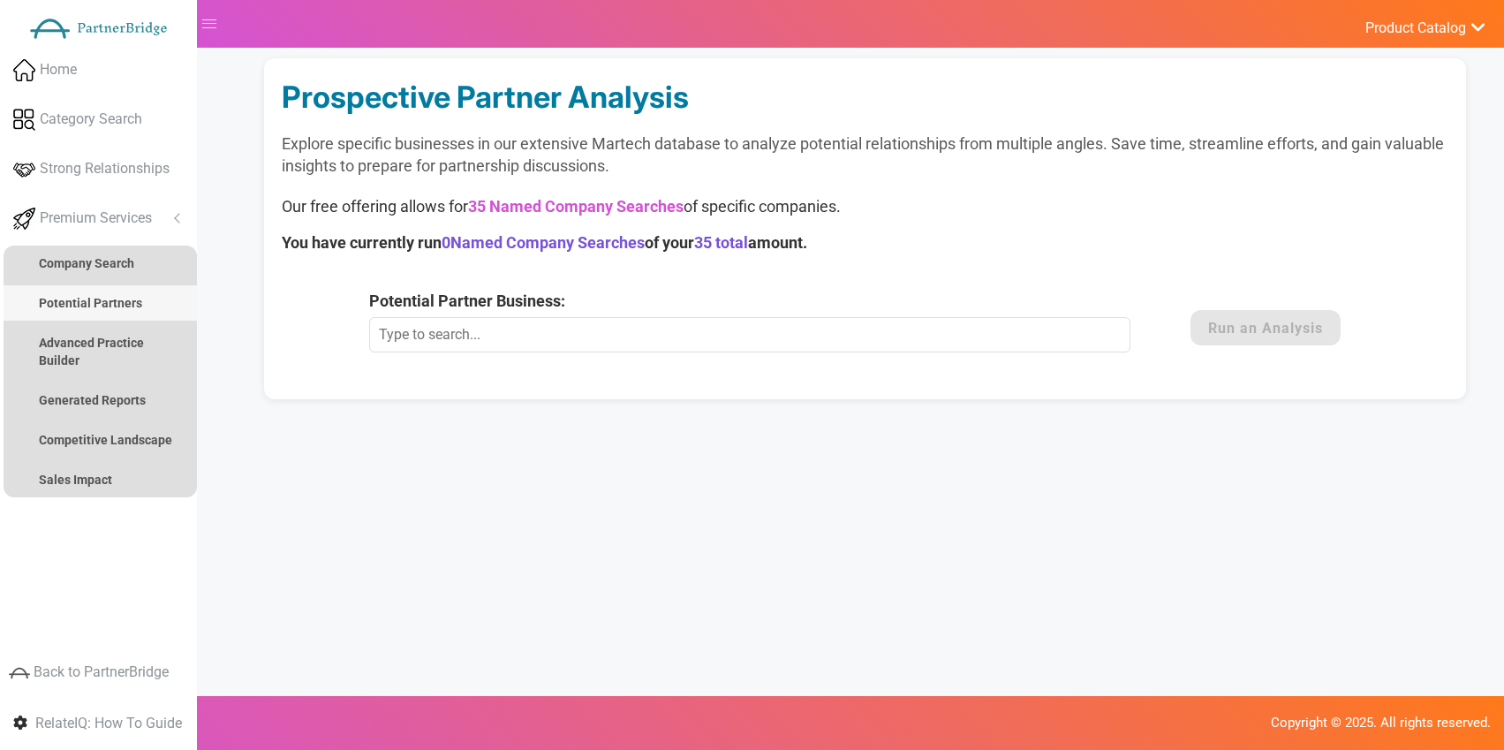
click at [113, 304] on strong "Potential Partners" at bounding box center [90, 303] width 103 height 14
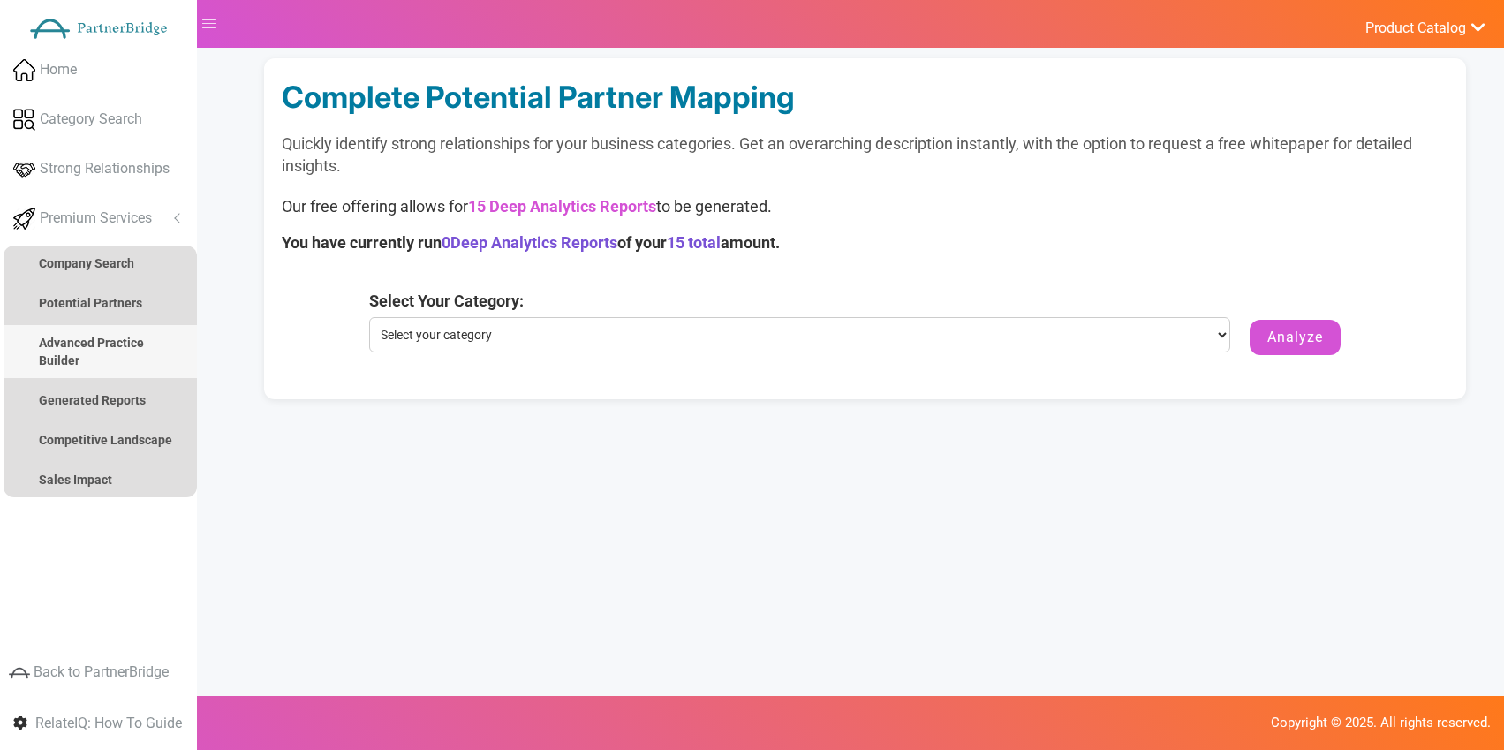
click at [114, 336] on strong "Advanced Practice Builder" at bounding box center [91, 352] width 105 height 32
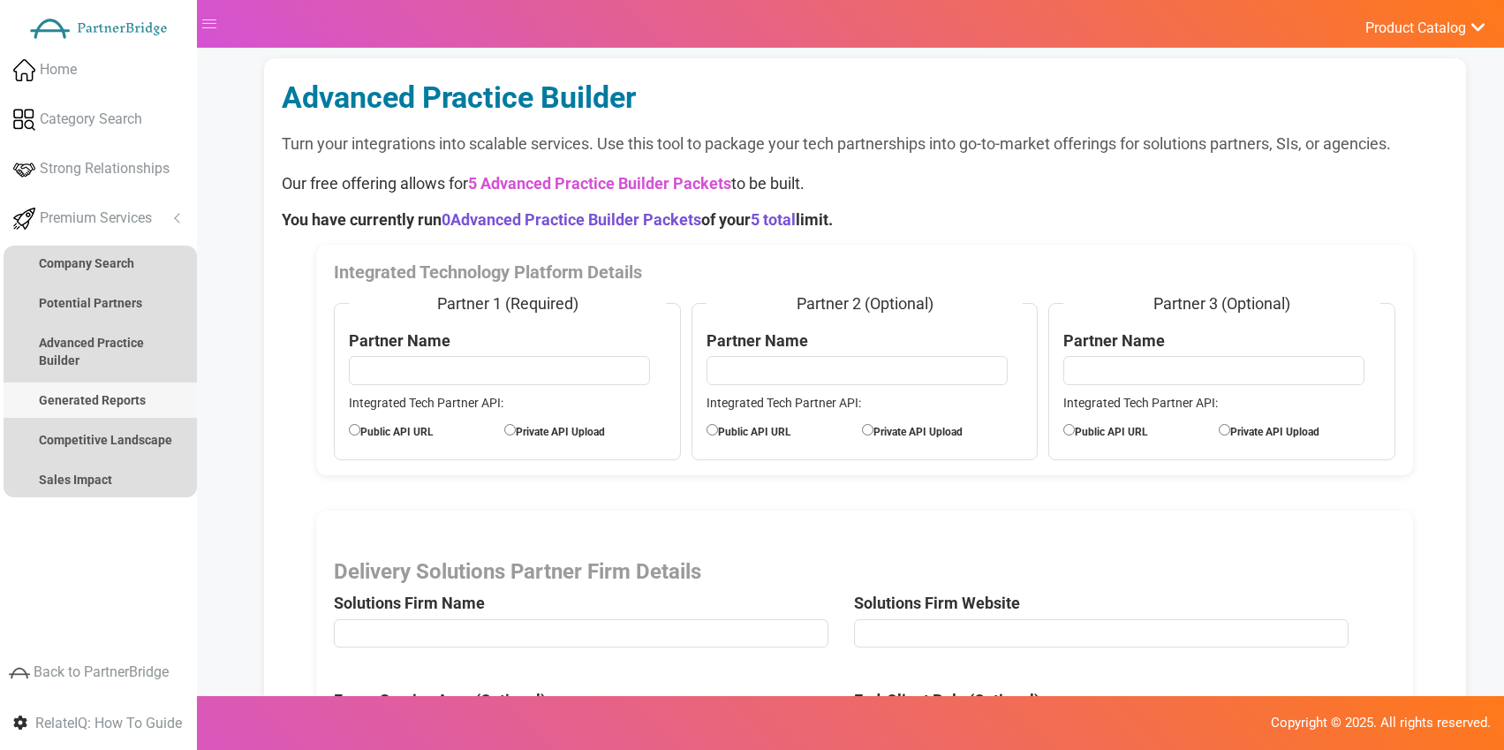
click at [87, 387] on link "Generated Reports" at bounding box center [100, 399] width 193 height 35
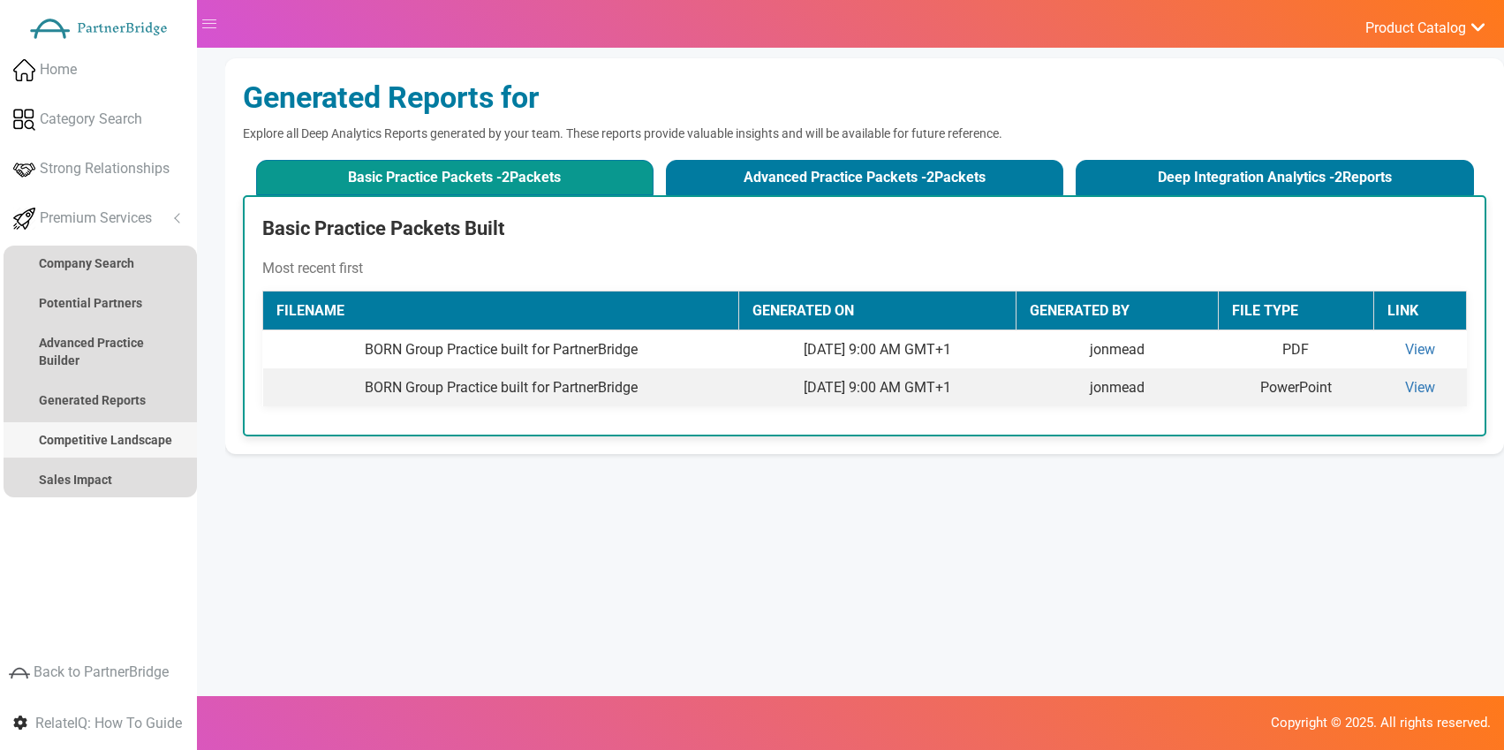
click at [101, 429] on link "Competitive Landscape" at bounding box center [100, 439] width 193 height 35
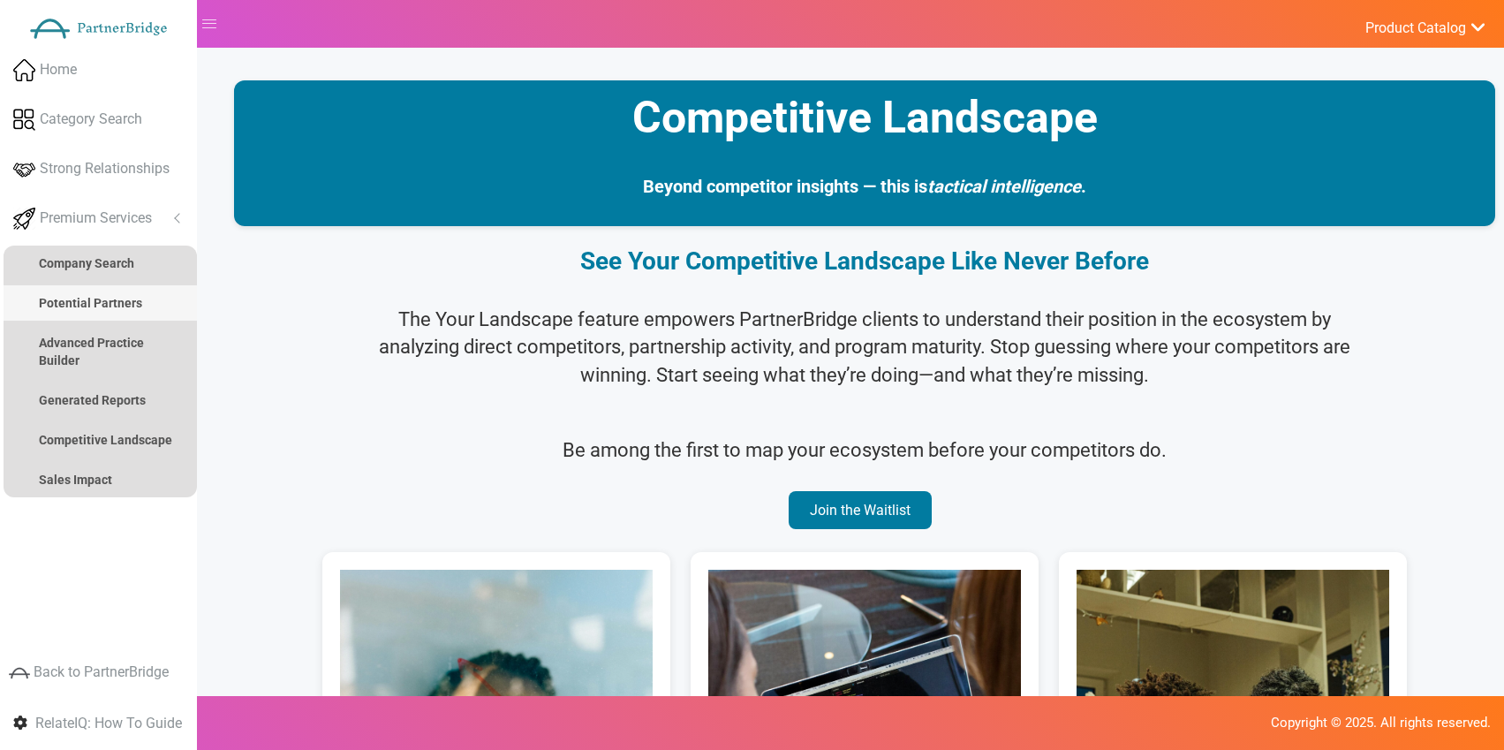
click at [87, 318] on link "Potential Partners" at bounding box center [100, 302] width 193 height 35
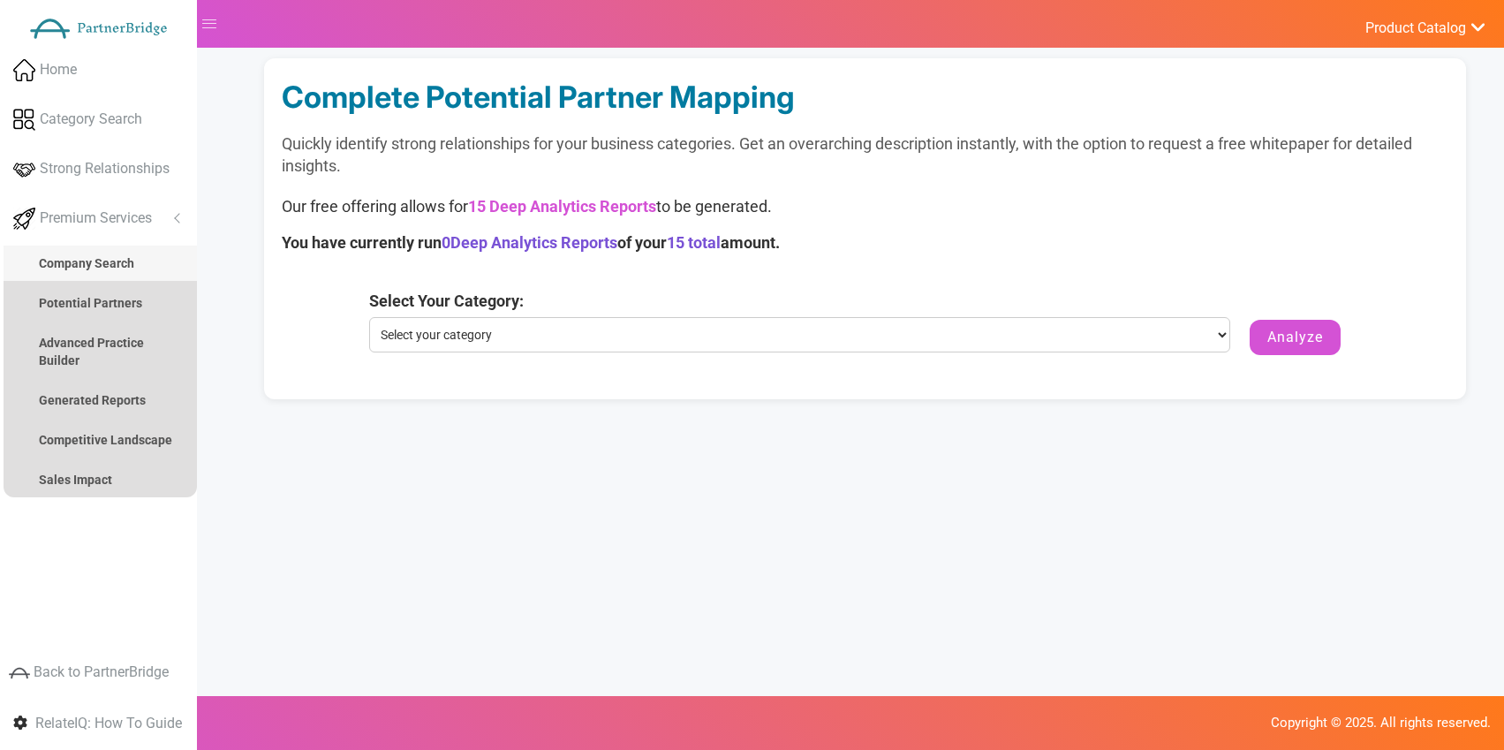
click at [82, 265] on strong "Company Search" at bounding box center [86, 263] width 95 height 14
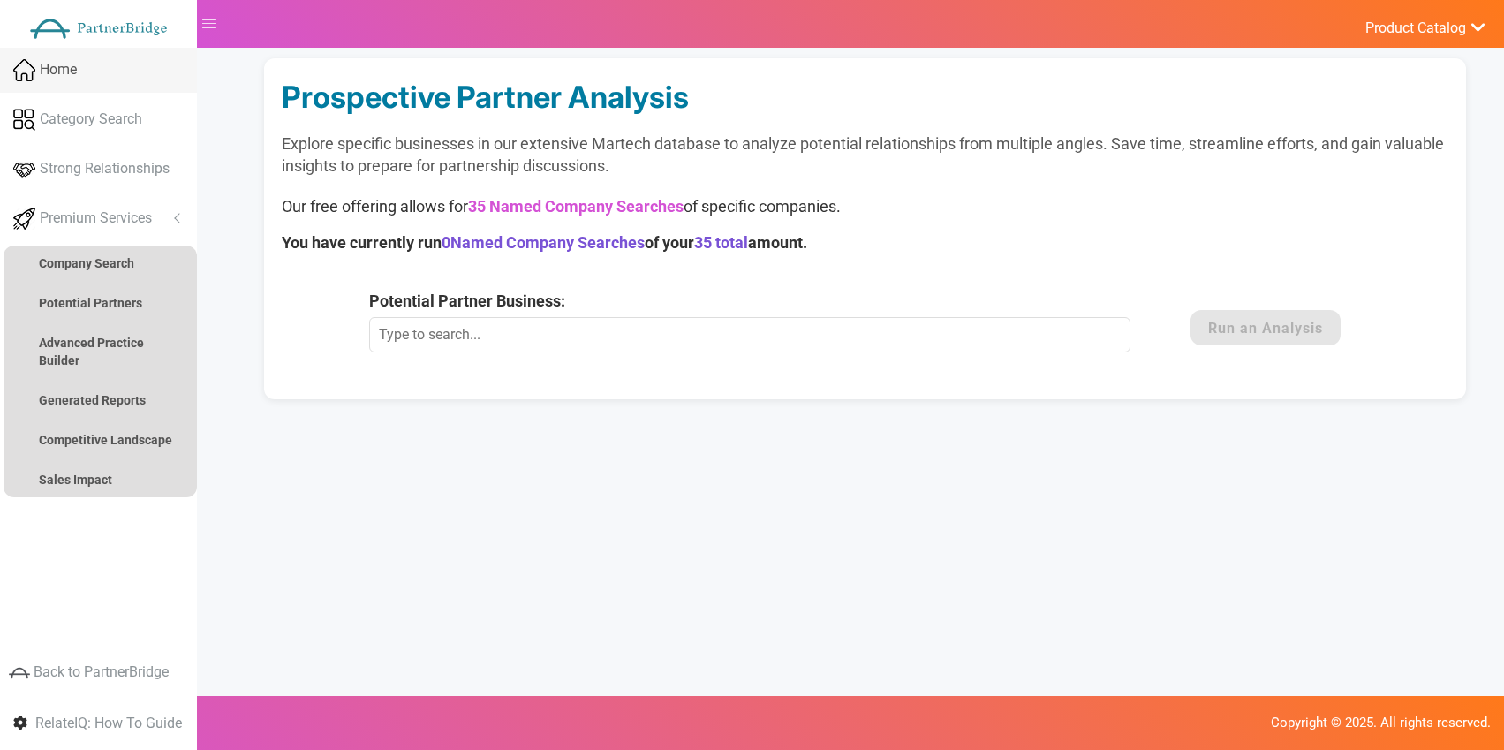
click at [103, 79] on link "Home" at bounding box center [98, 70] width 197 height 45
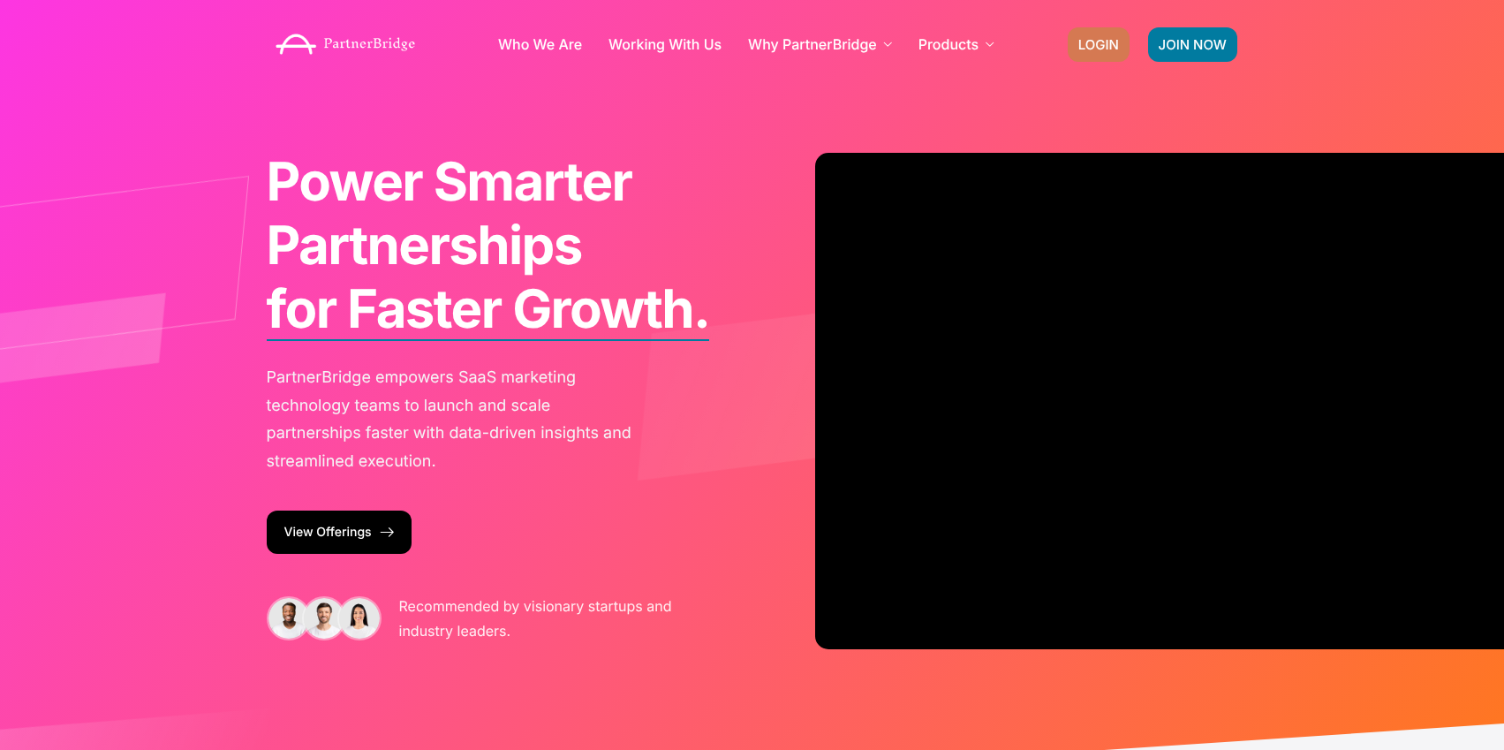
click at [1095, 48] on span "LOGIN" at bounding box center [1098, 44] width 41 height 13
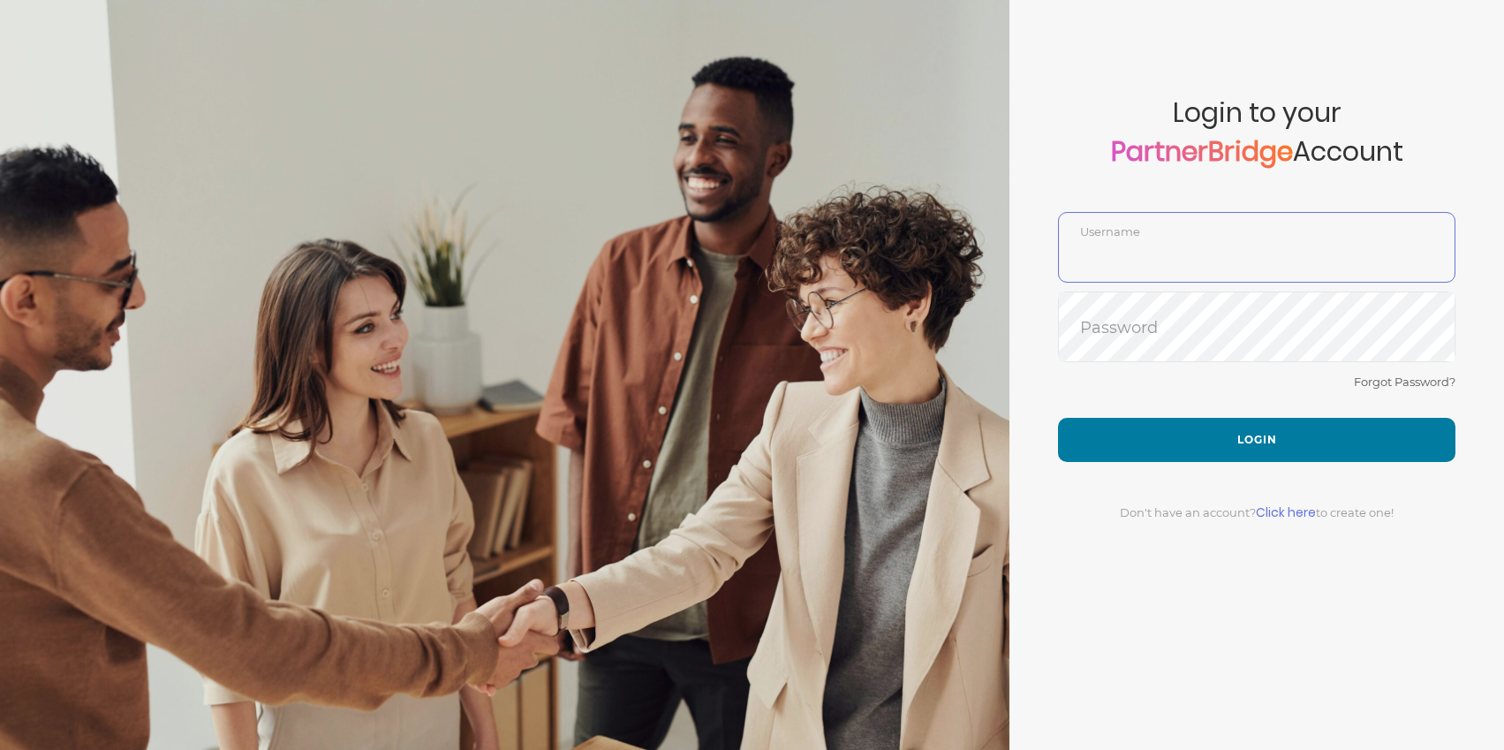
type input "jonmead"
click at [1297, 516] on link "Click here" at bounding box center [1286, 512] width 60 height 18
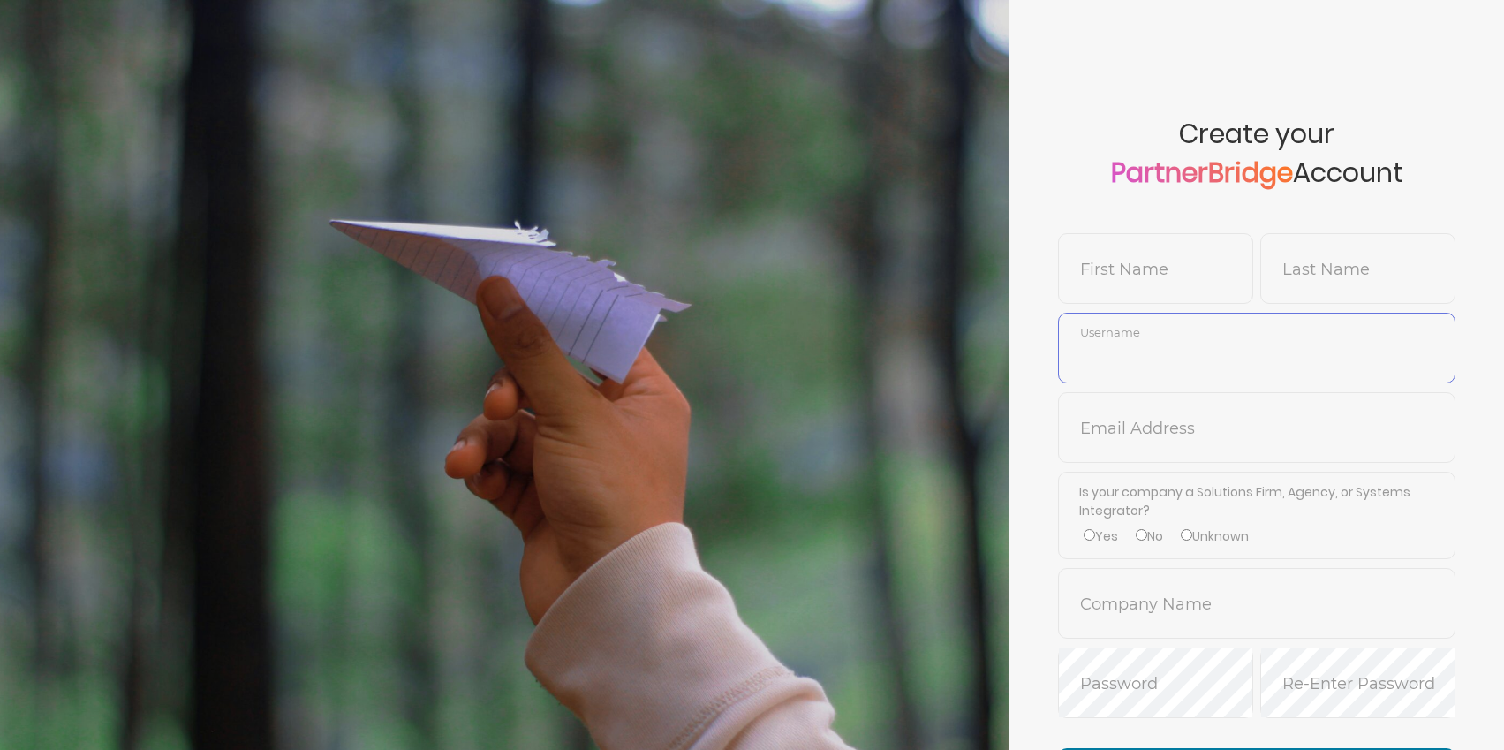
type input "jonmead"
click at [1153, 253] on span "First Name" at bounding box center [1155, 268] width 195 height 71
click at [1156, 264] on input "text" at bounding box center [1155, 282] width 193 height 42
type input "[PERSON_NAME]"
type input "M"
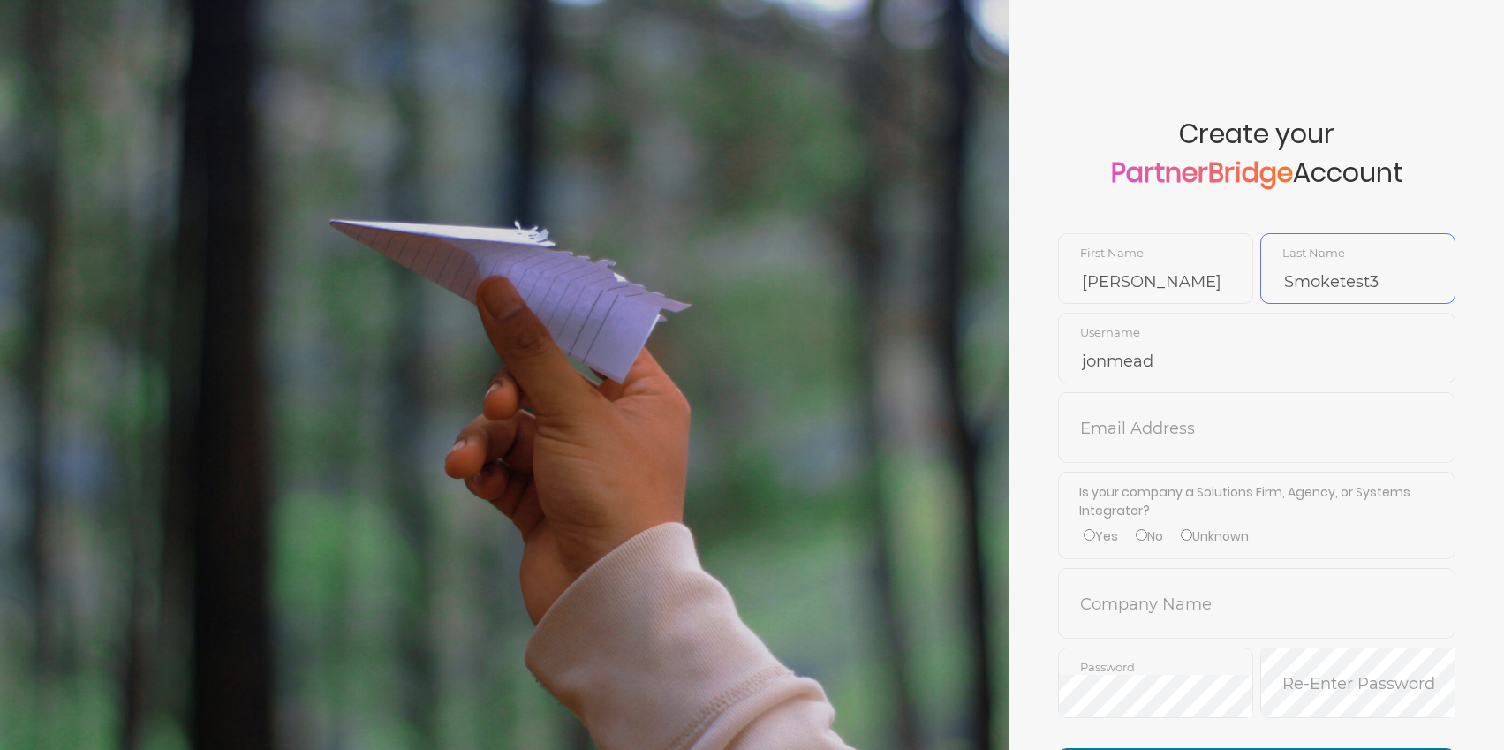
type input "Smoketest3"
type input "jonmead3"
click at [1181, 420] on input "text" at bounding box center [1257, 441] width 396 height 42
type input "[PERSON_NAME][EMAIL_ADDRESS][DOMAIN_NAME]"
click at [1145, 533] on input "No" at bounding box center [1141, 534] width 11 height 11
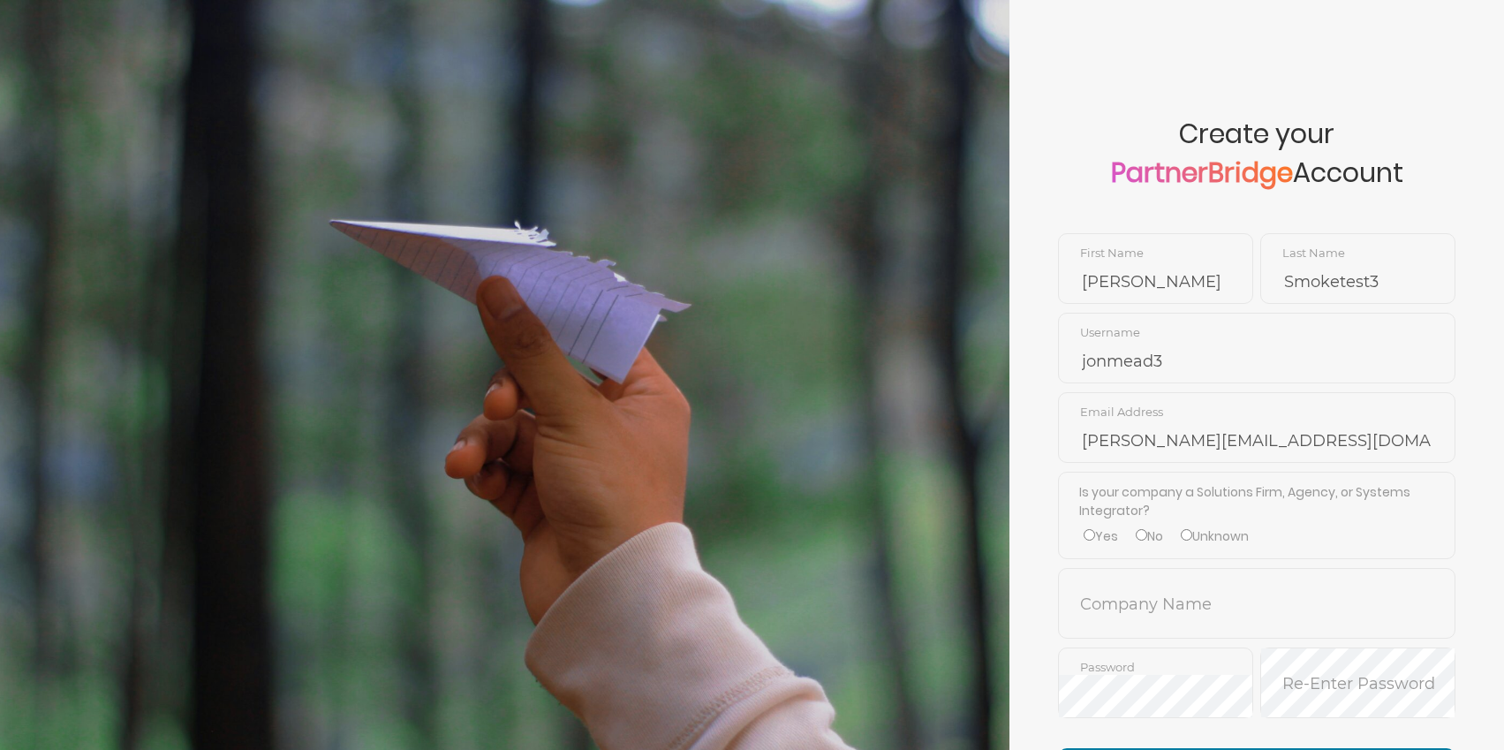
radio input "true"
click at [1155, 595] on input "text" at bounding box center [1257, 616] width 396 height 42
type input "PartnerBridge"
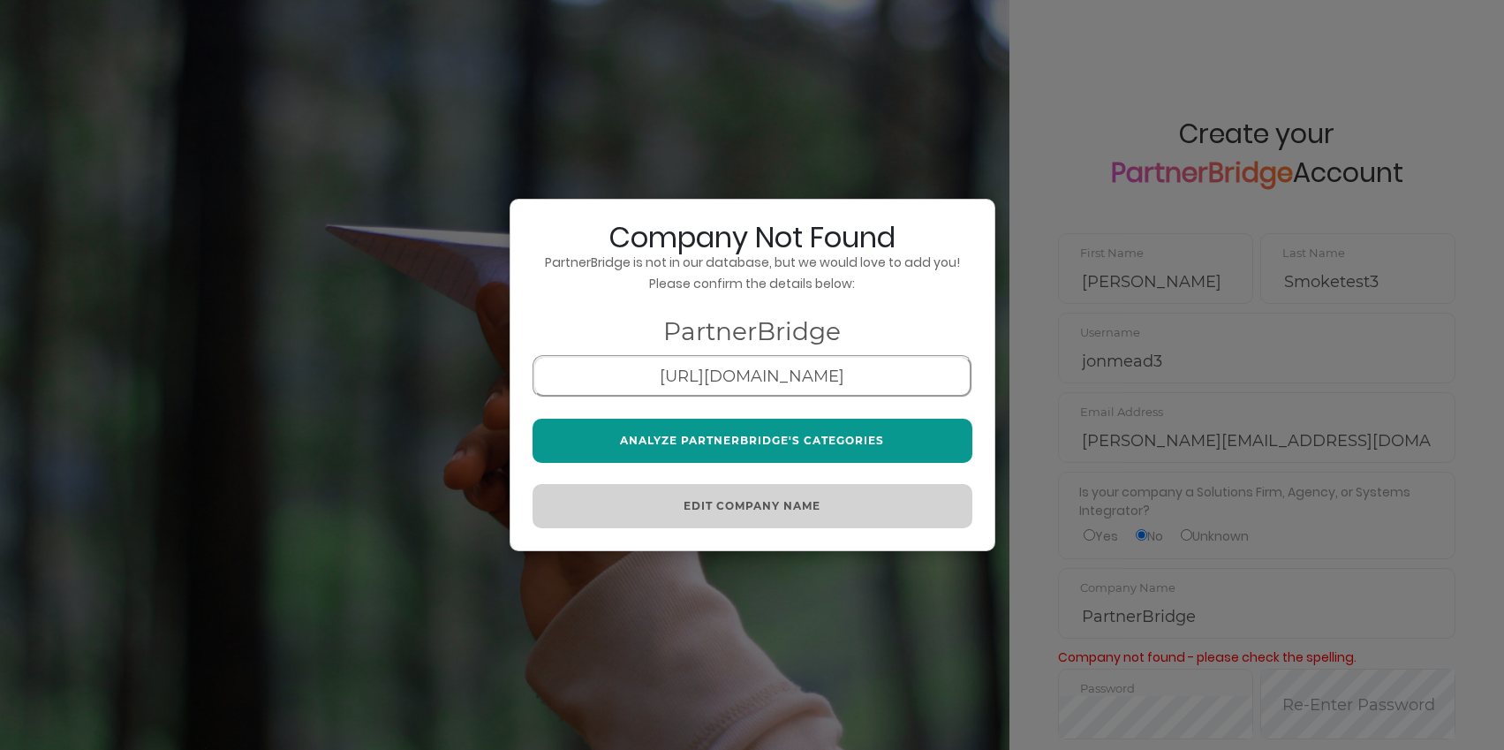
click at [723, 425] on button "Analyze PartnerBridge's Categories" at bounding box center [753, 441] width 440 height 44
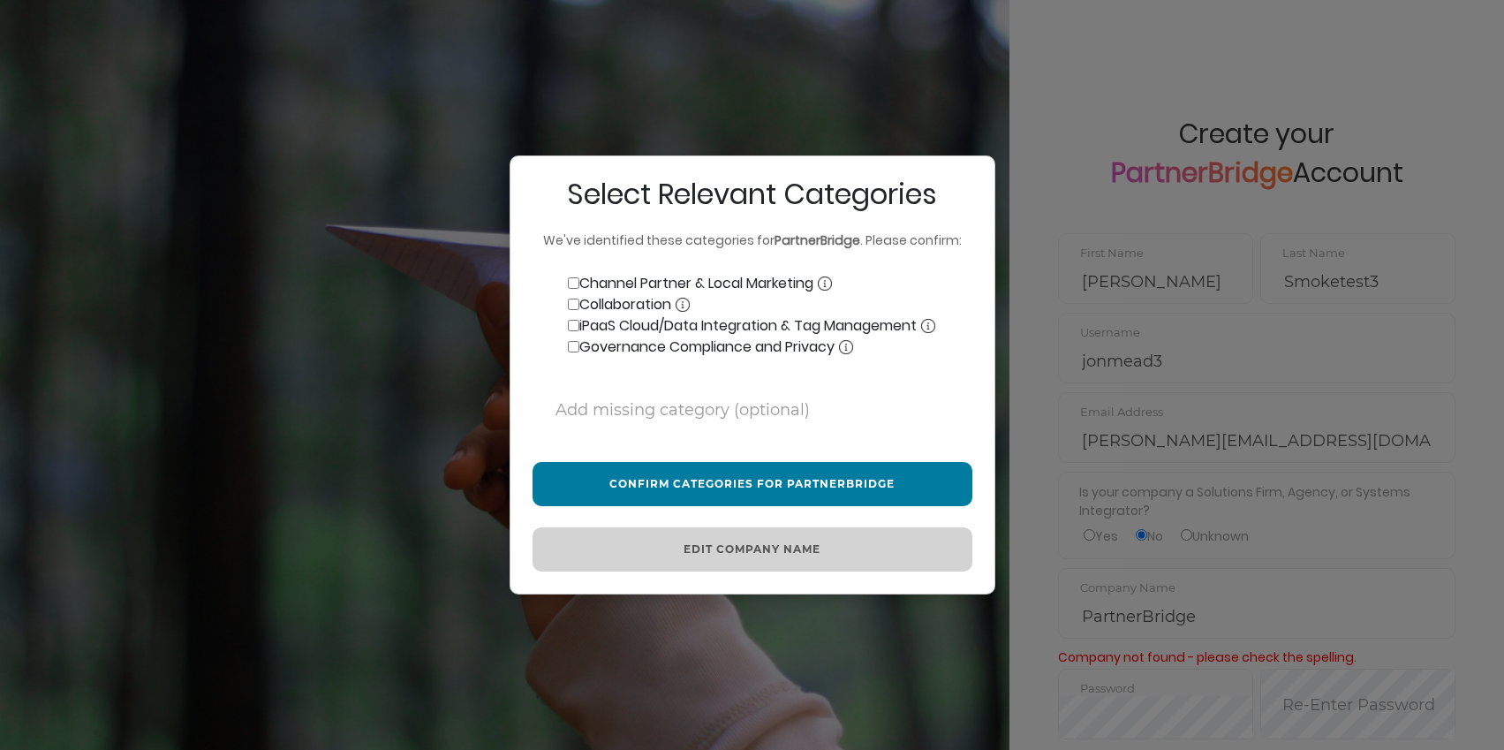
click at [574, 280] on input "Channel Partner & Local Marketing" at bounding box center [573, 282] width 11 height 11
checkbox input "true"
click at [576, 304] on input "Collaboration" at bounding box center [573, 304] width 11 height 11
checkbox input "true"
drag, startPoint x: 623, startPoint y: 324, endPoint x: 624, endPoint y: 335, distance: 10.7
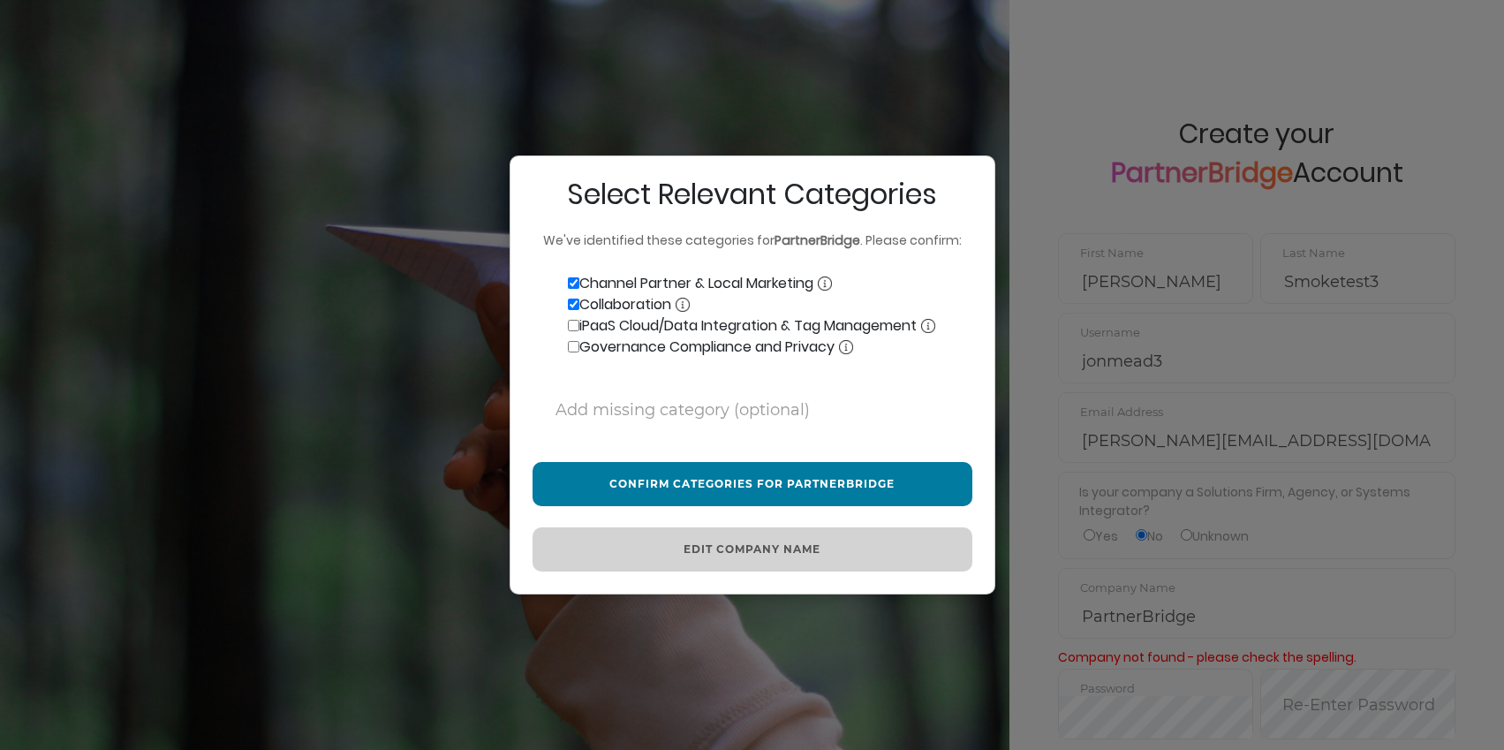
click at [623, 324] on label "iPaaS Cloud/Data Integration & Tag Management" at bounding box center [734, 325] width 403 height 21
click at [579, 324] on input "iPaaS Cloud/Data Integration & Tag Management" at bounding box center [573, 325] width 11 height 11
checkbox input "true"
drag, startPoint x: 629, startPoint y: 348, endPoint x: 673, endPoint y: 379, distance: 53.9
click at [629, 348] on label "Governance Compliance and Privacy" at bounding box center [693, 347] width 321 height 21
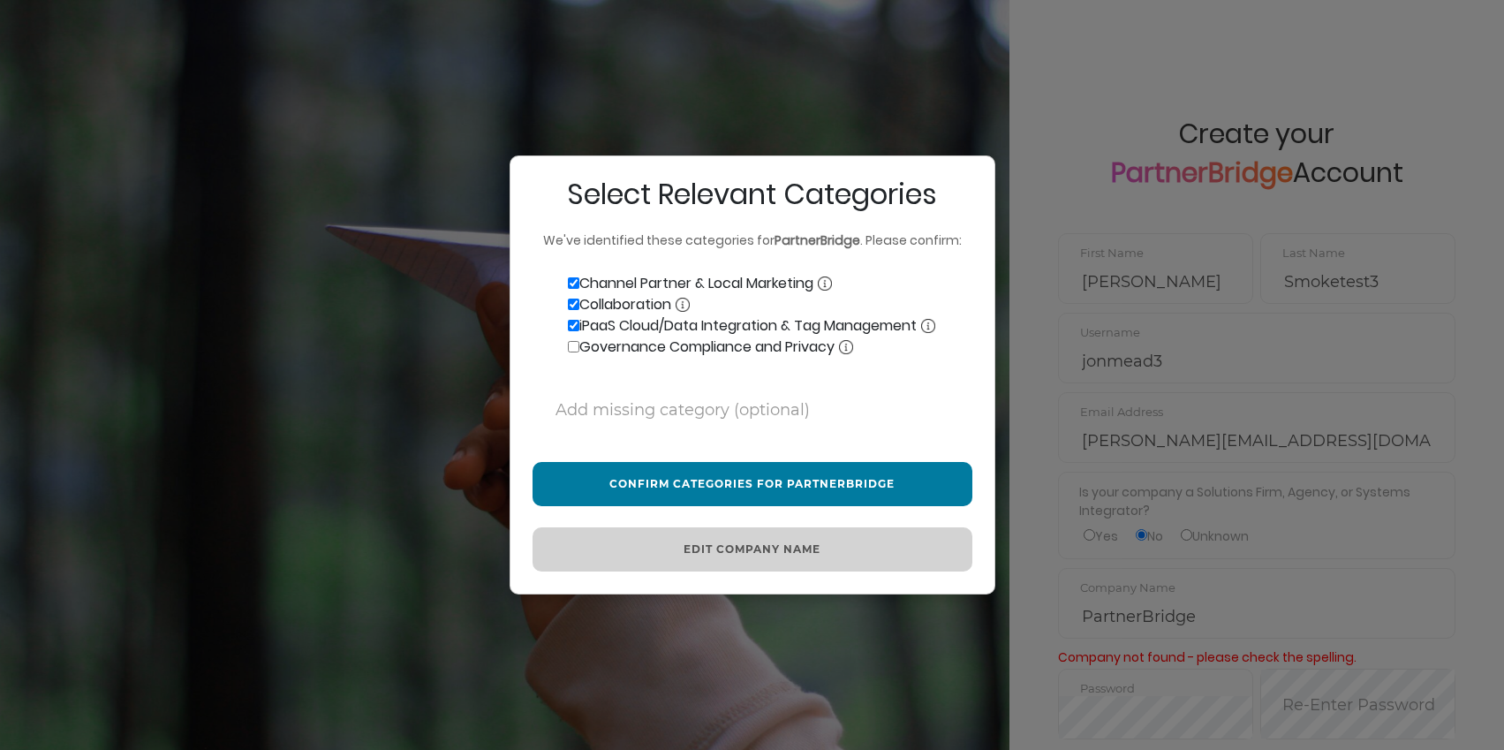
click at [579, 348] on input "Governance Compliance and Privacy" at bounding box center [573, 346] width 11 height 11
checkbox input "true"
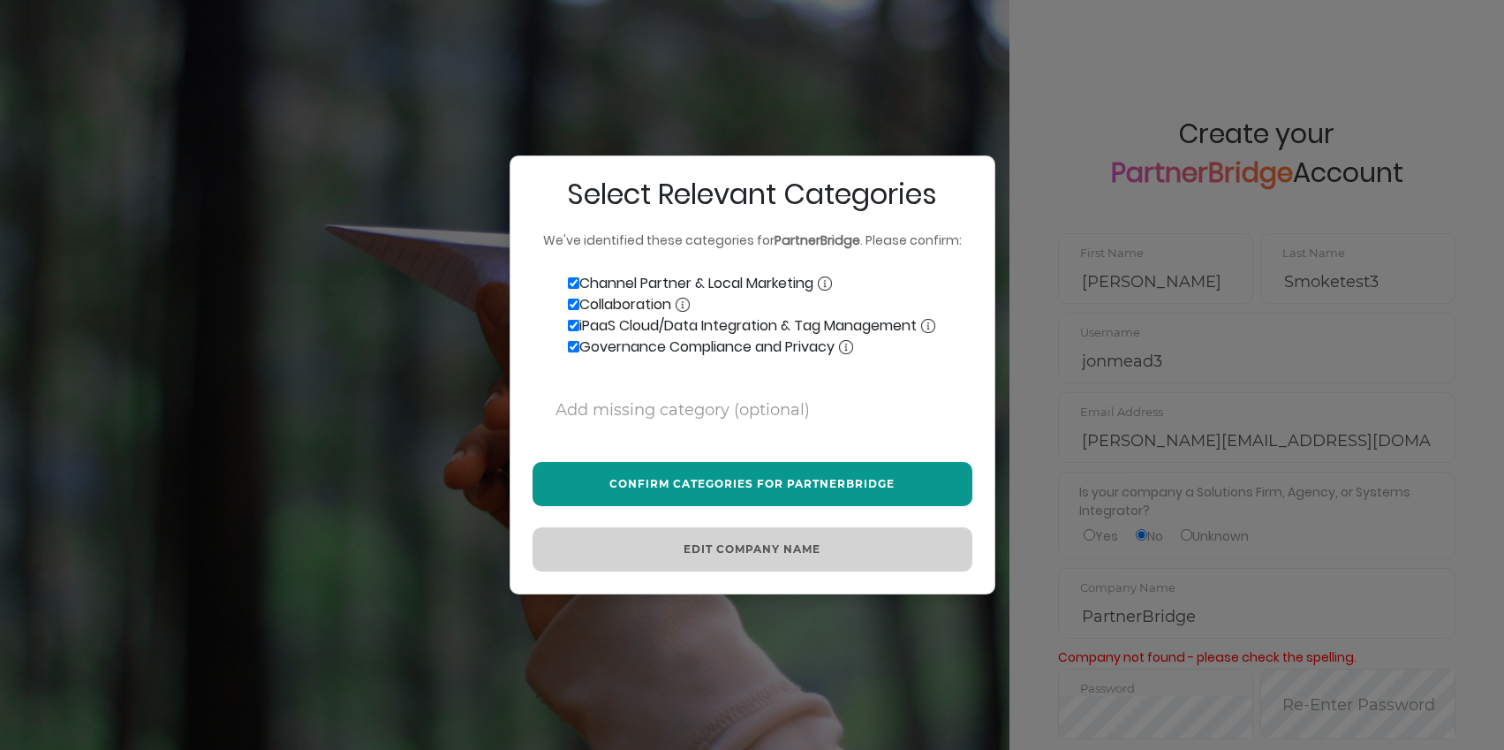
click at [759, 466] on button "Confirm Categories for PartnerBridge" at bounding box center [753, 484] width 440 height 44
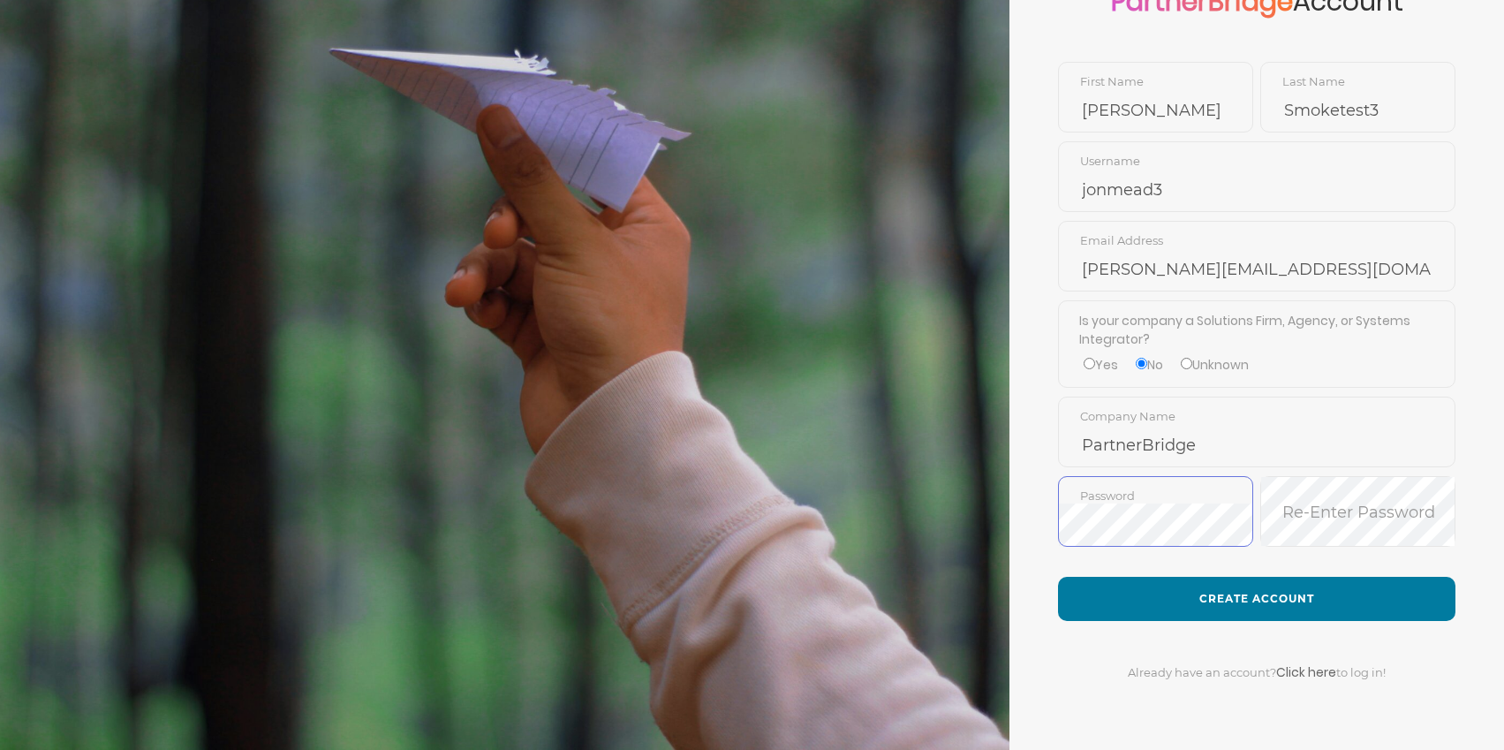
scroll to position [171, 0]
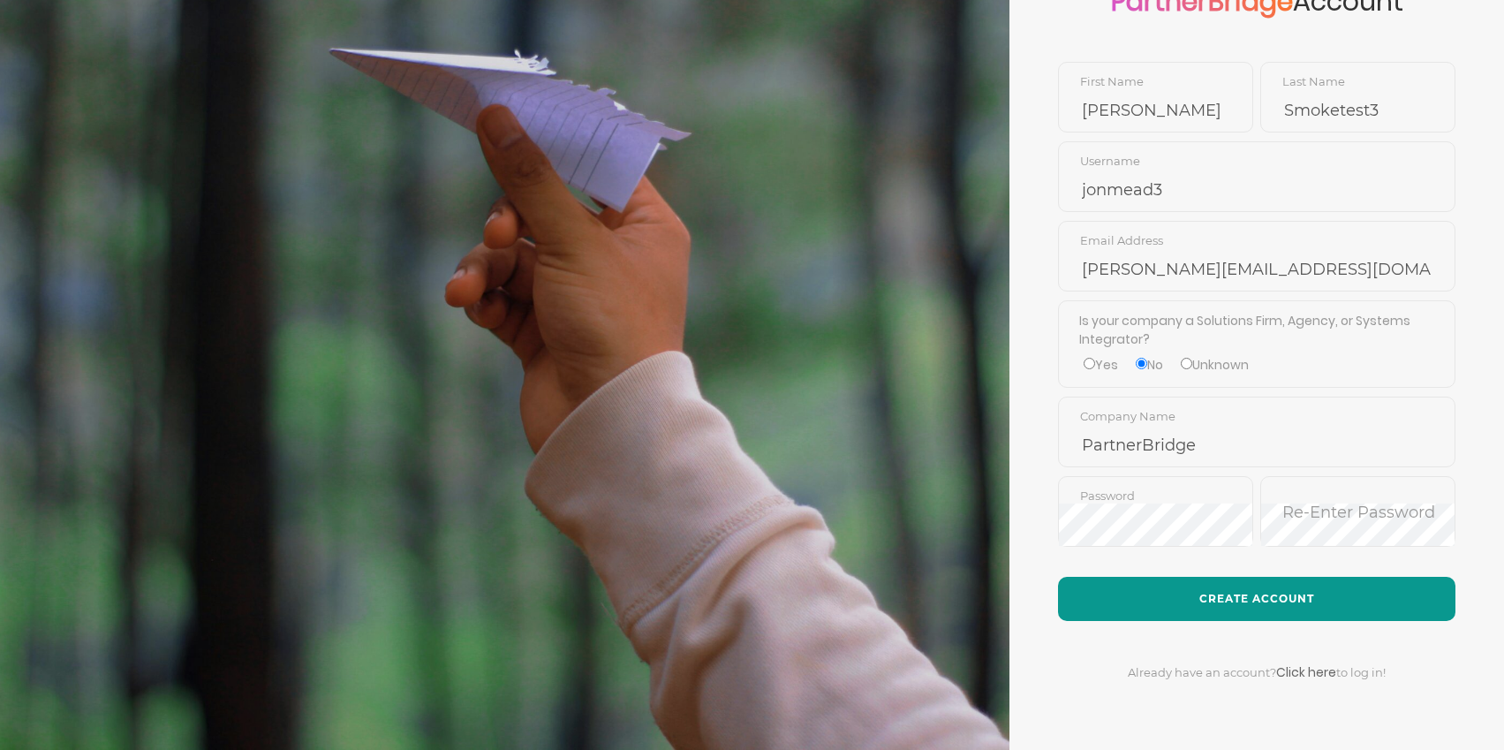
click at [1209, 585] on button "Create Account" at bounding box center [1256, 599] width 397 height 44
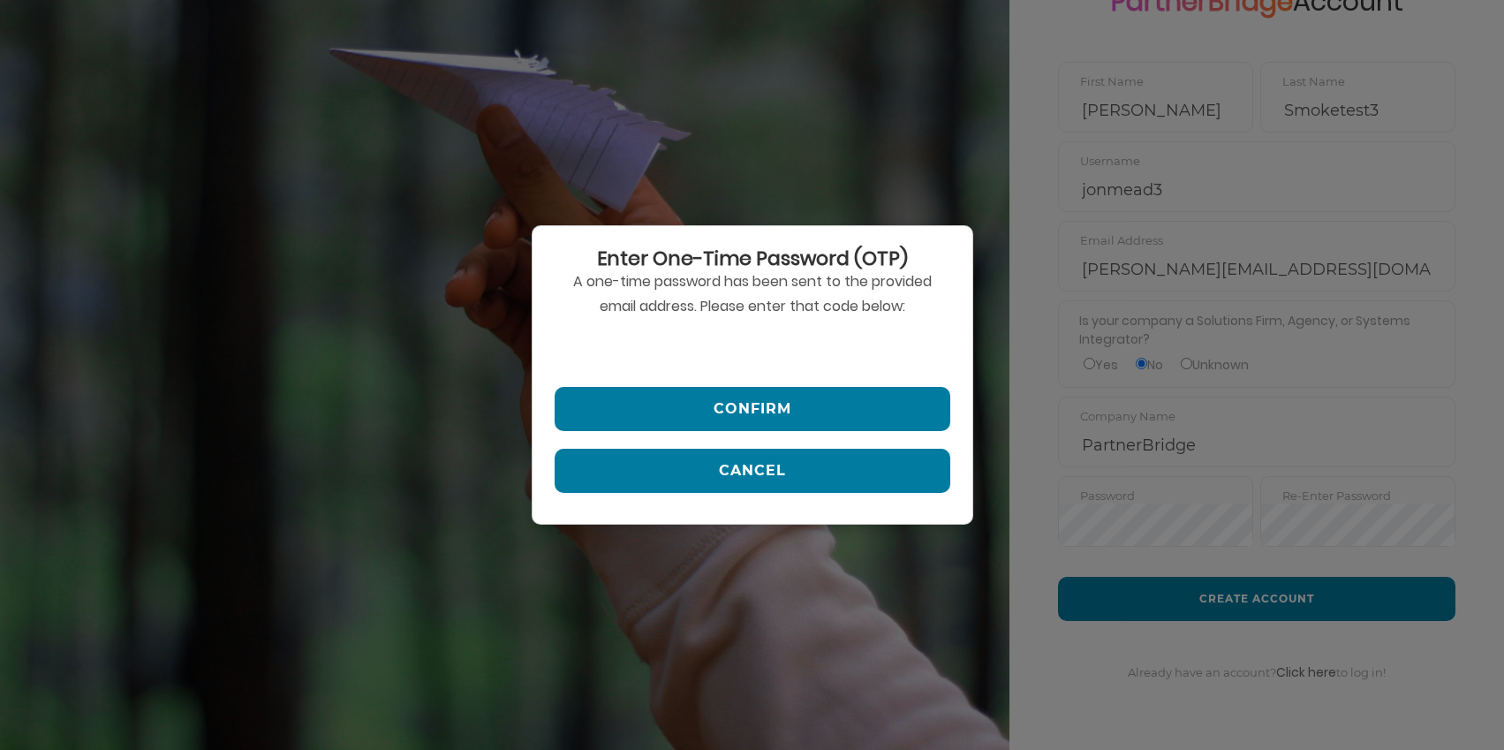
click at [716, 353] on input "text" at bounding box center [753, 348] width 396 height 42
paste input "549186"
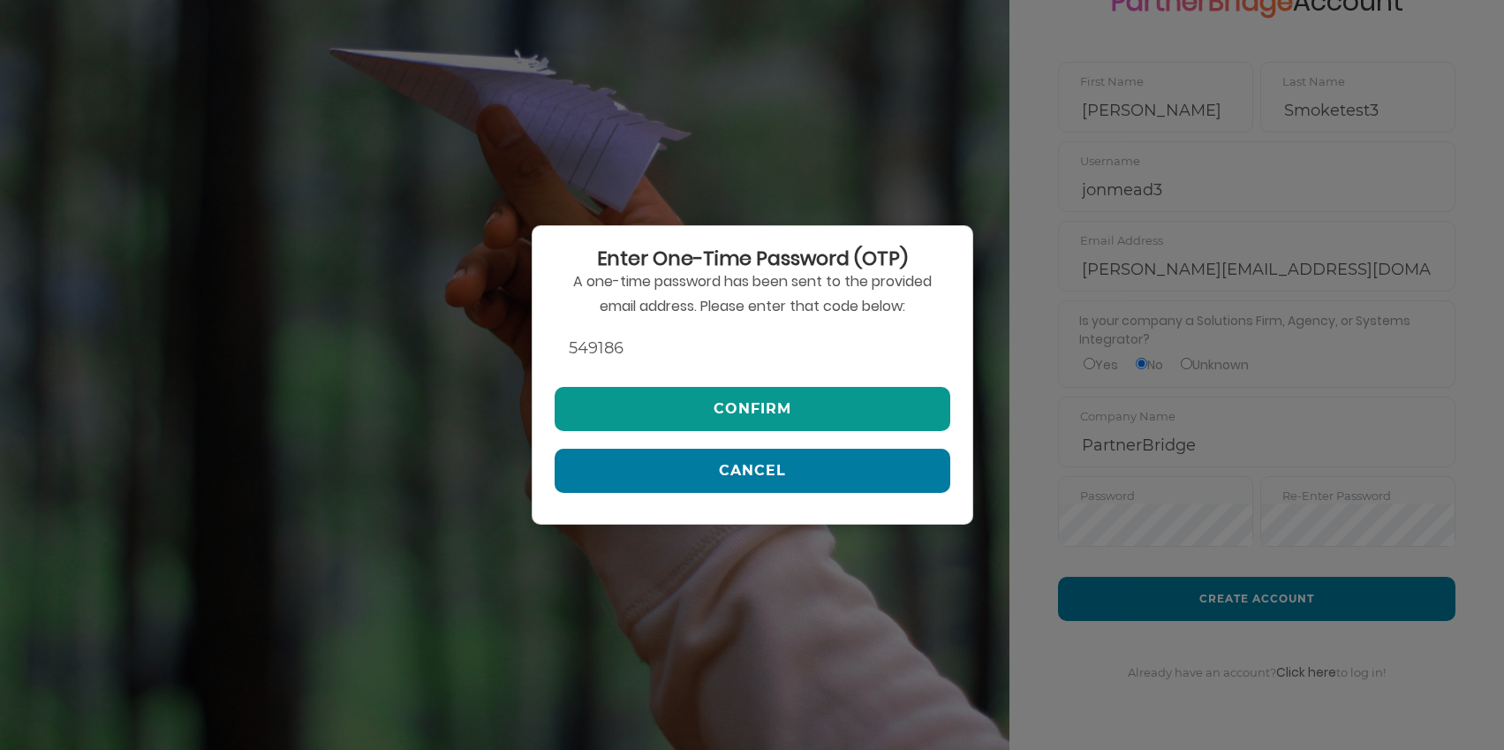
type input "549186"
click at [711, 400] on button "Confirm" at bounding box center [753, 409] width 396 height 44
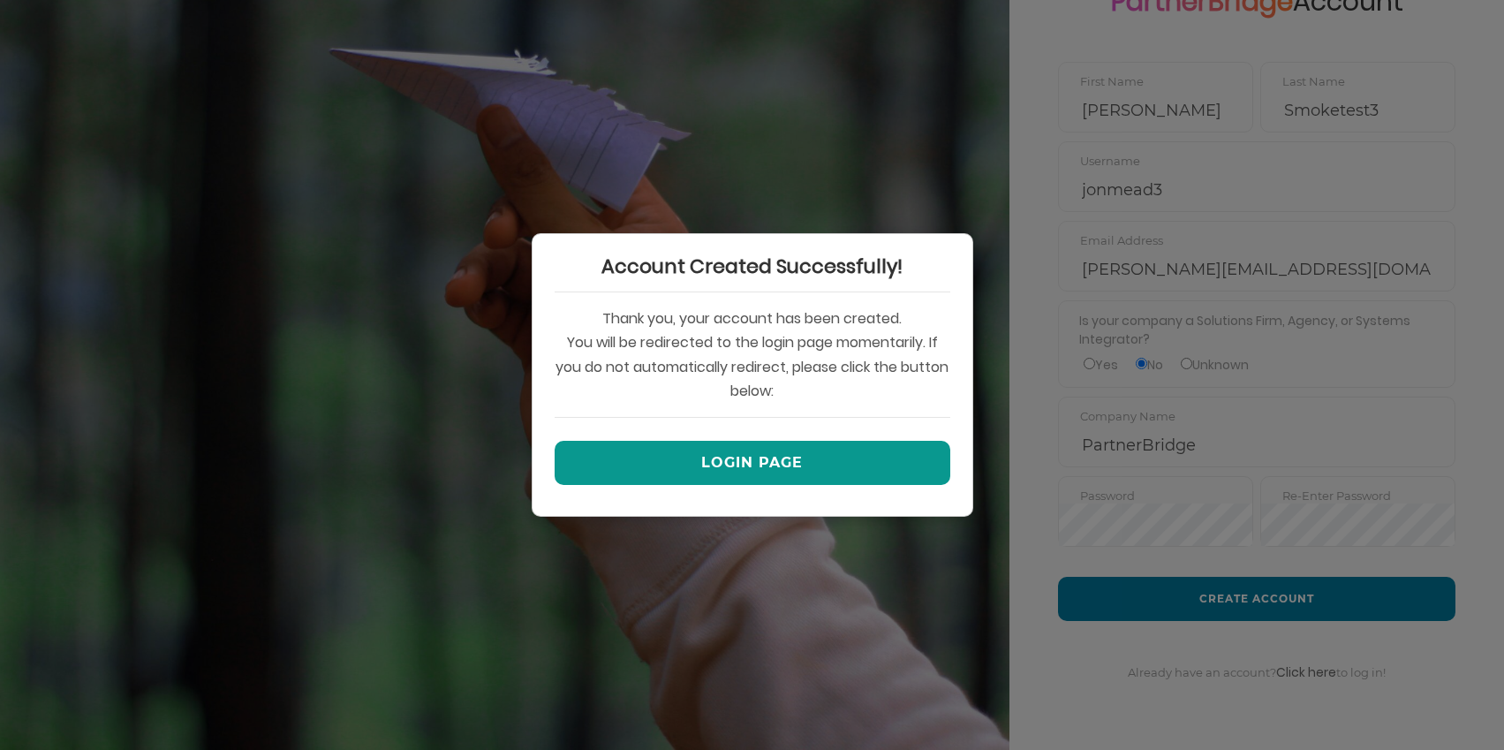
click at [783, 466] on button "Login Page" at bounding box center [753, 463] width 396 height 44
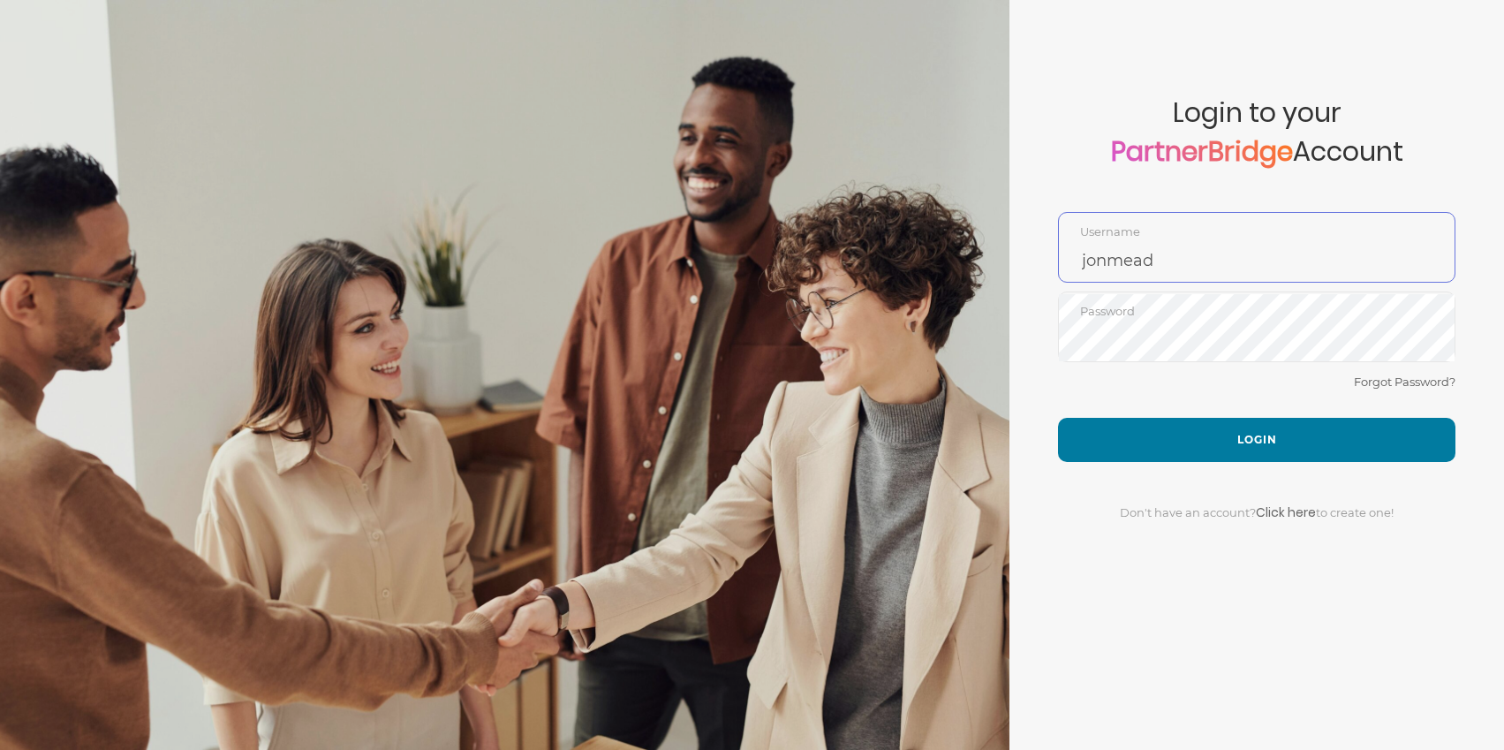
click at [1177, 267] on input "jonmead" at bounding box center [1257, 260] width 396 height 42
type input "jonmead3"
click at [1117, 381] on div "Forgot Password?" at bounding box center [1256, 394] width 397 height 47
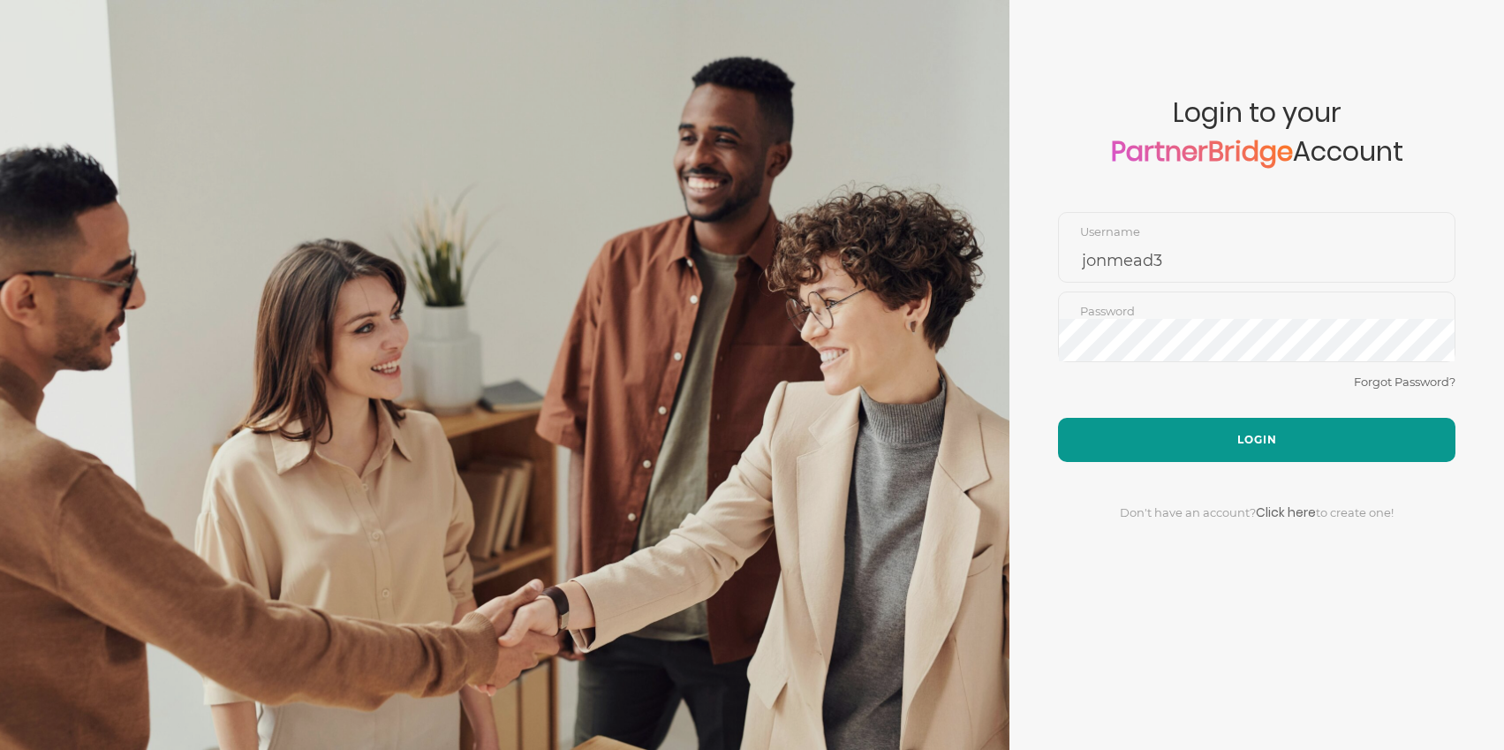
click at [1275, 426] on button "Login" at bounding box center [1256, 440] width 397 height 44
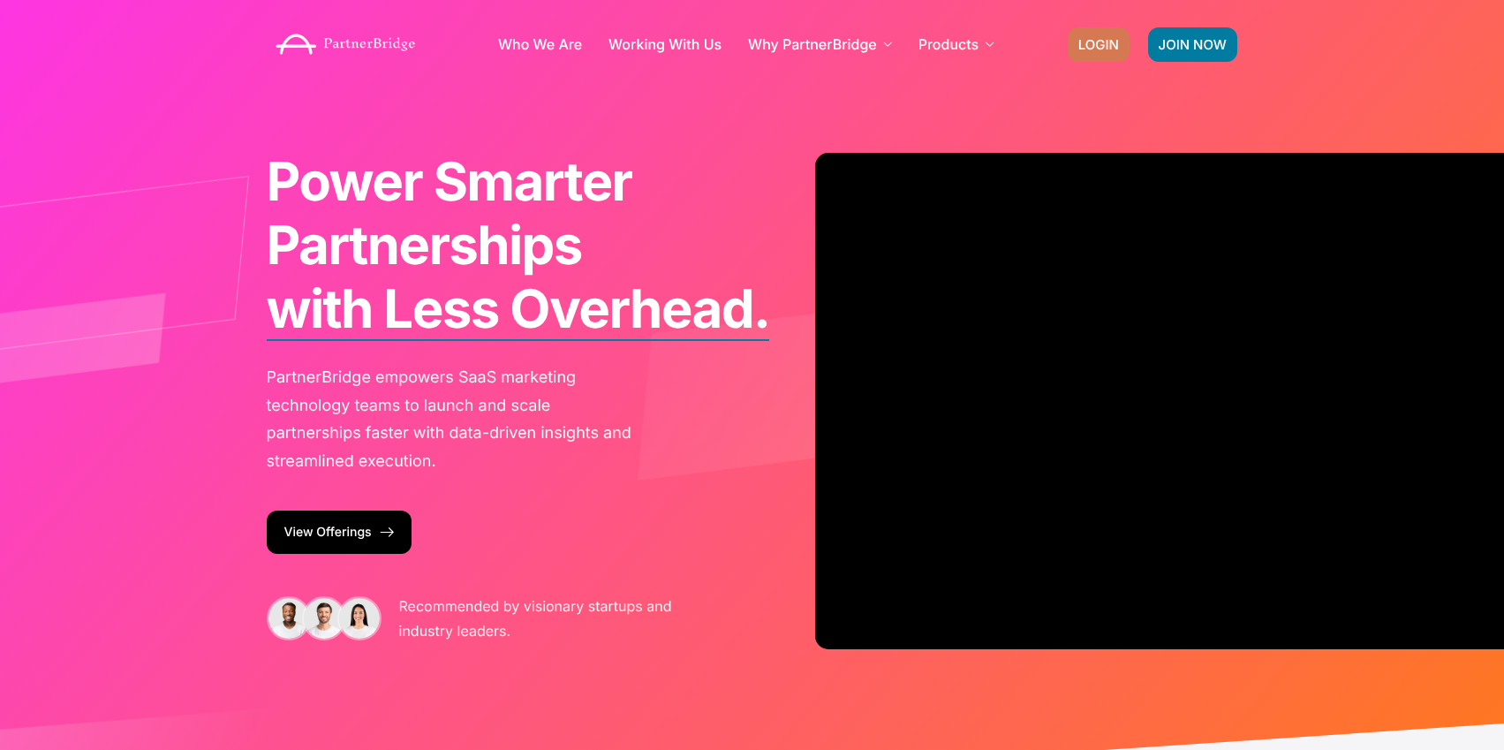
click at [1095, 45] on span "LOGIN" at bounding box center [1098, 44] width 41 height 13
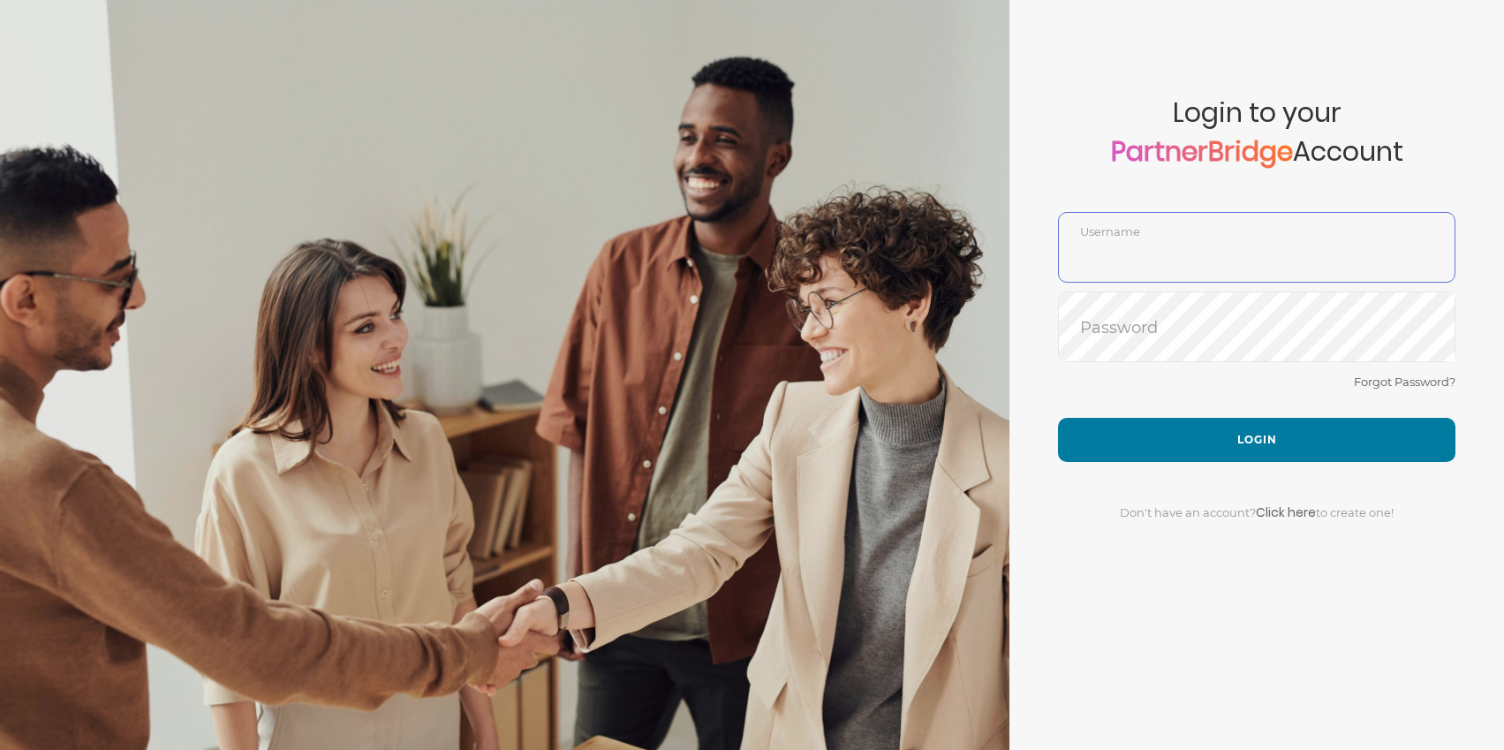
type input "jonmead"
click at [1134, 511] on span "Don't have an account? Click here to create one!" at bounding box center [1257, 512] width 274 height 14
click at [1294, 517] on link "Click here" at bounding box center [1286, 512] width 60 height 18
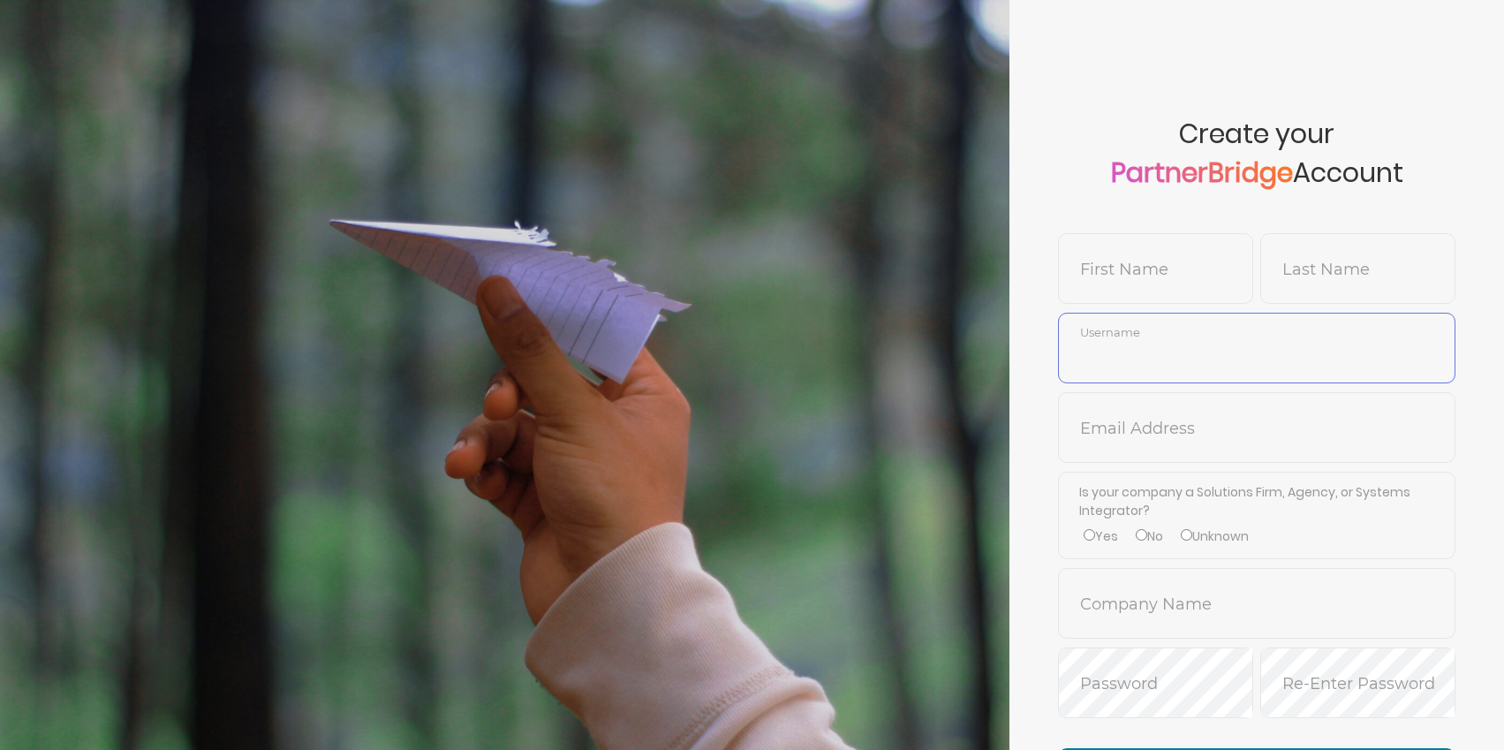
type input "jonmead"
click at [1171, 264] on input "text" at bounding box center [1155, 282] width 193 height 42
type input "[PERSON_NAME]"
type input "Smoketest4"
type input "jonmead4"
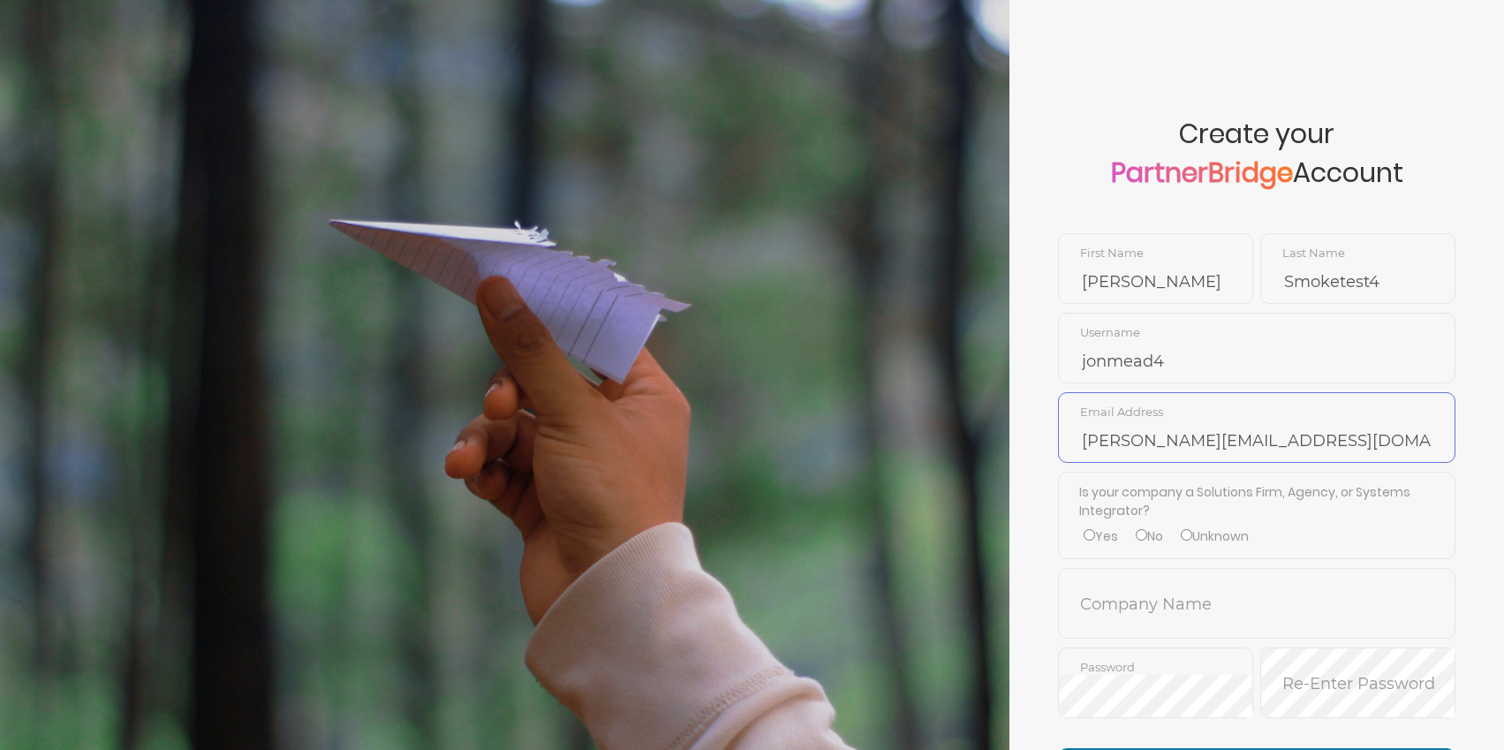
scroll to position [16, 0]
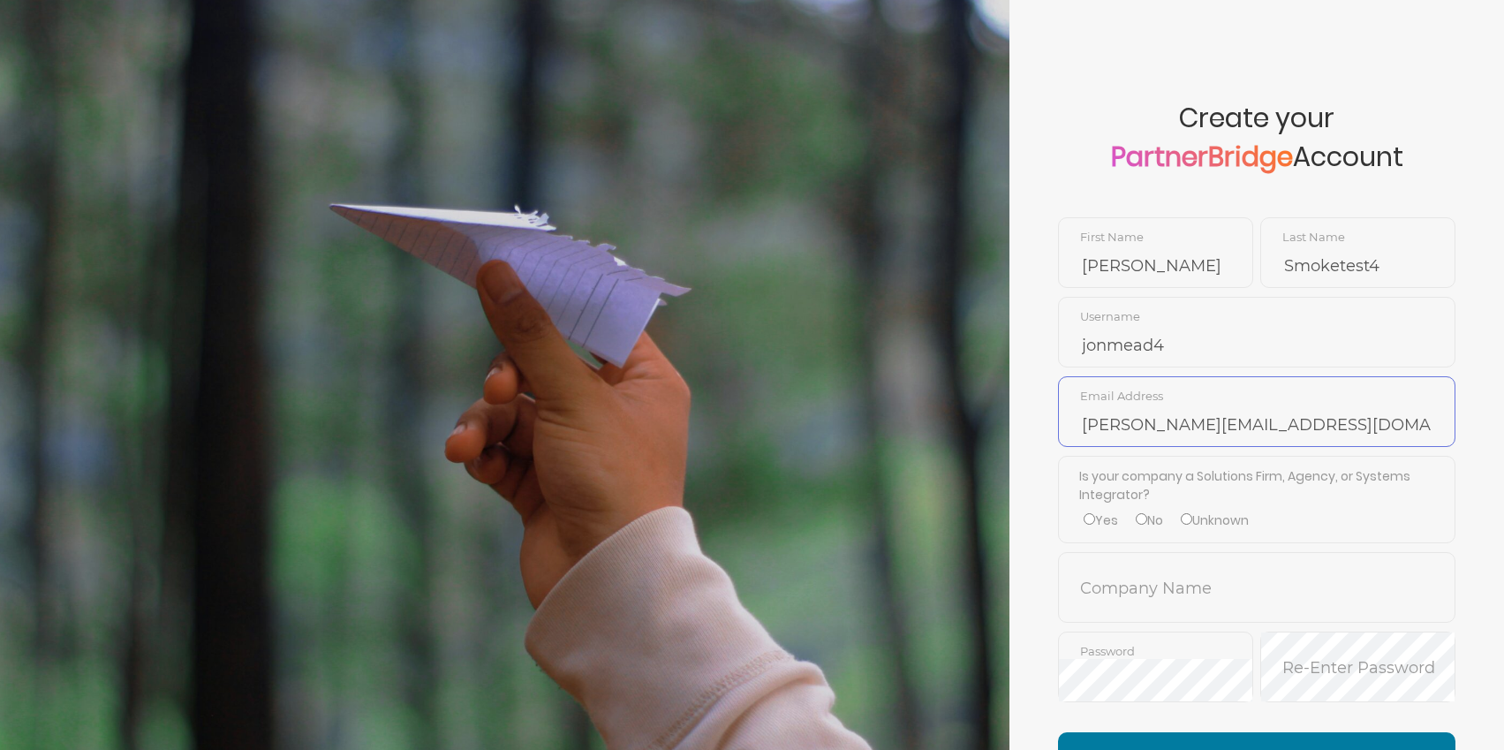
type input "[PERSON_NAME][EMAIL_ADDRESS][DOMAIN_NAME]"
click at [1146, 522] on input "No" at bounding box center [1141, 518] width 11 height 11
radio input "true"
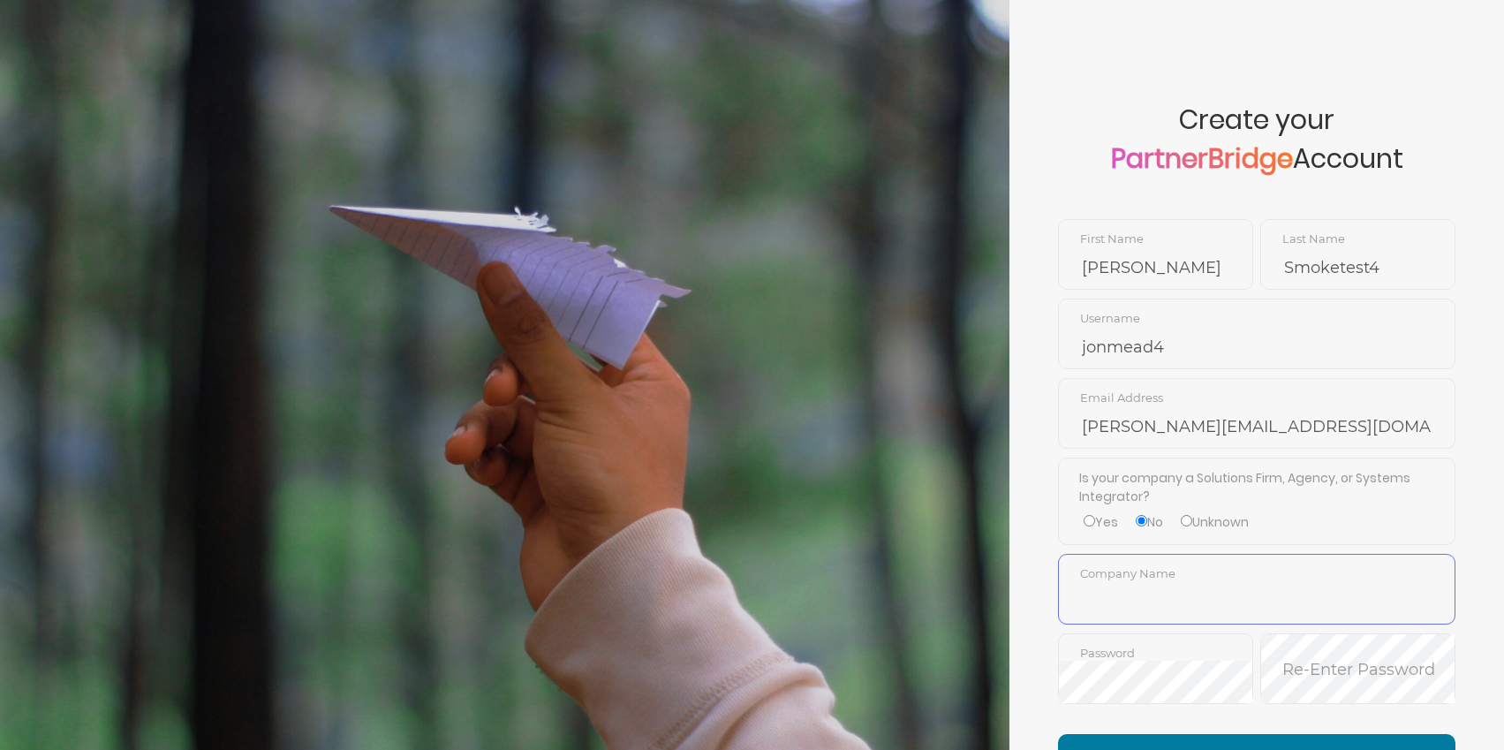
click at [1148, 581] on input "text" at bounding box center [1257, 602] width 396 height 42
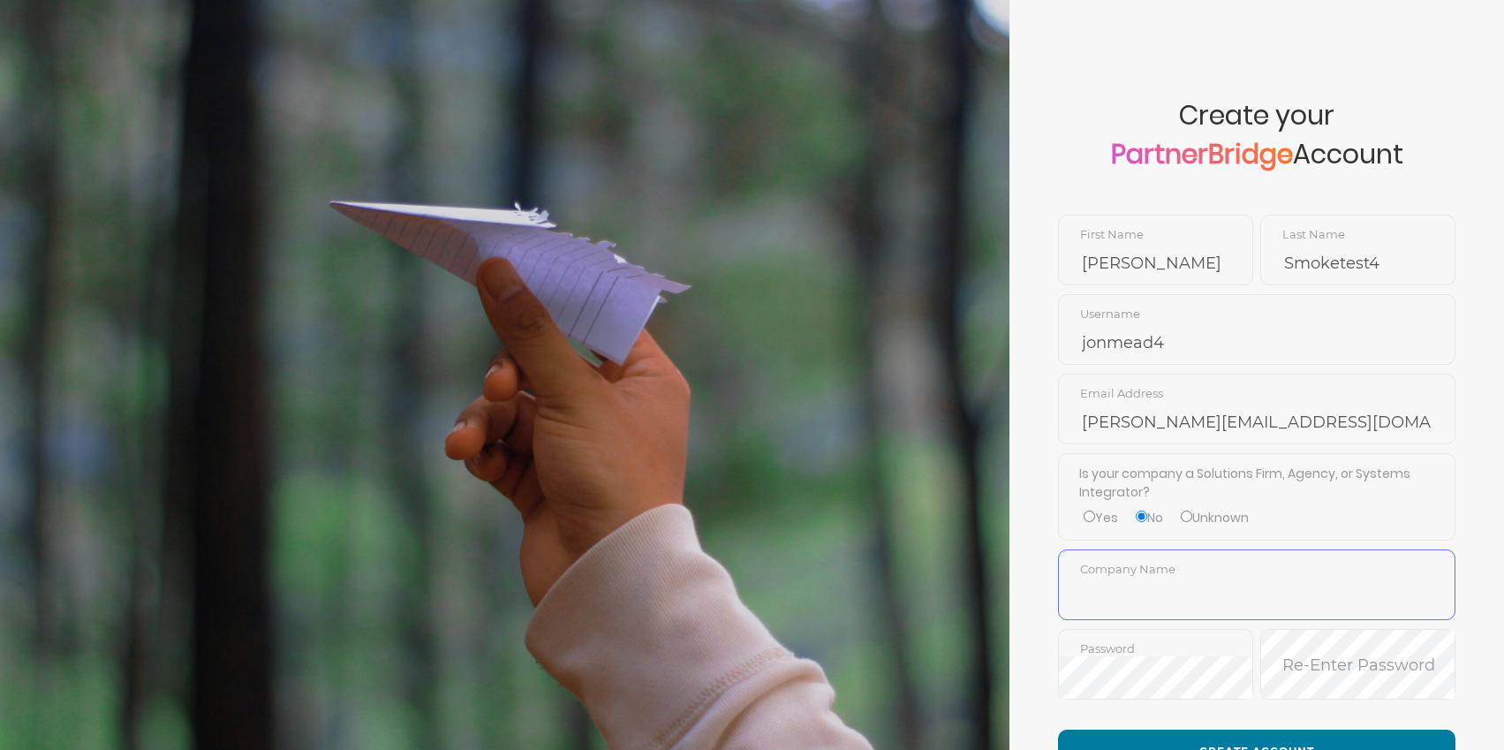
scroll to position [22, 0]
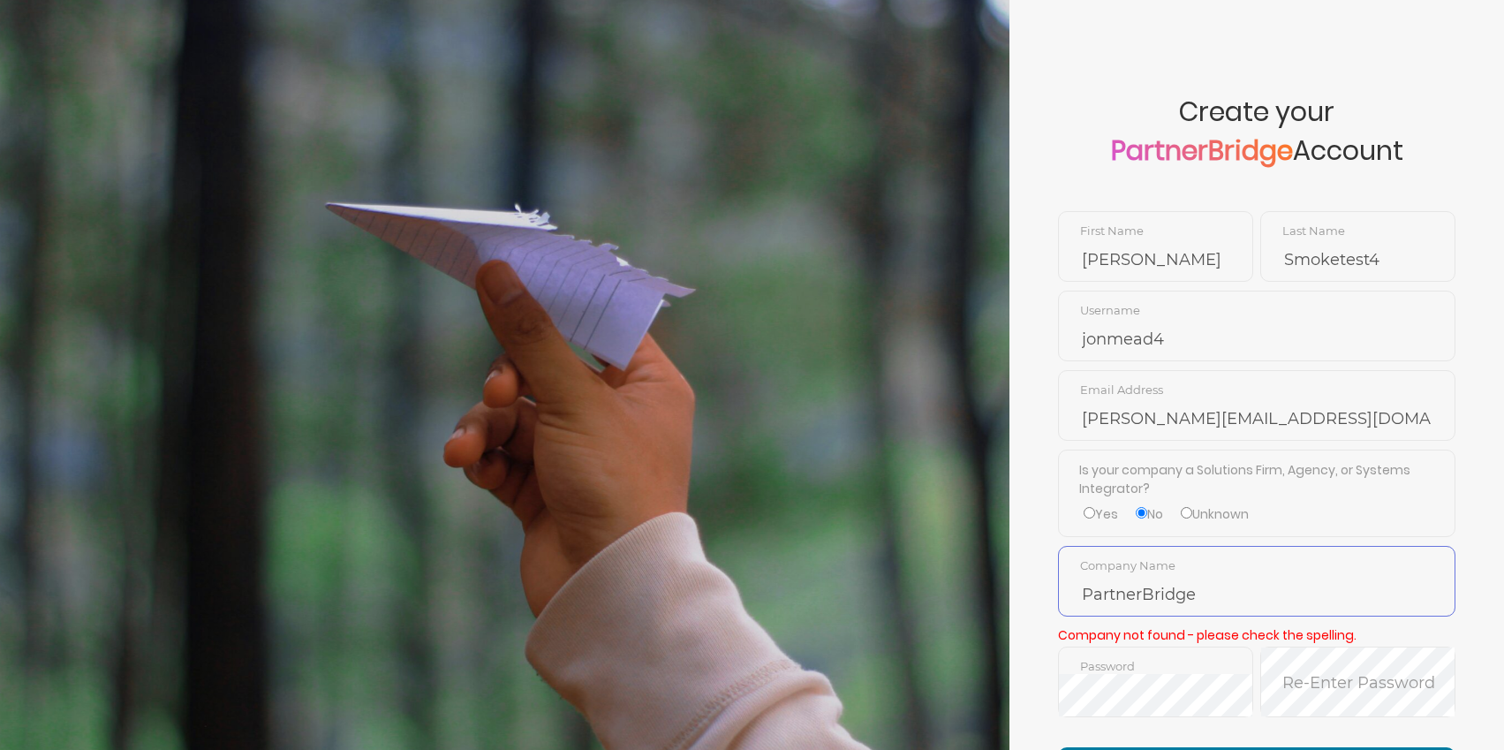
type input "PartnerBridge"
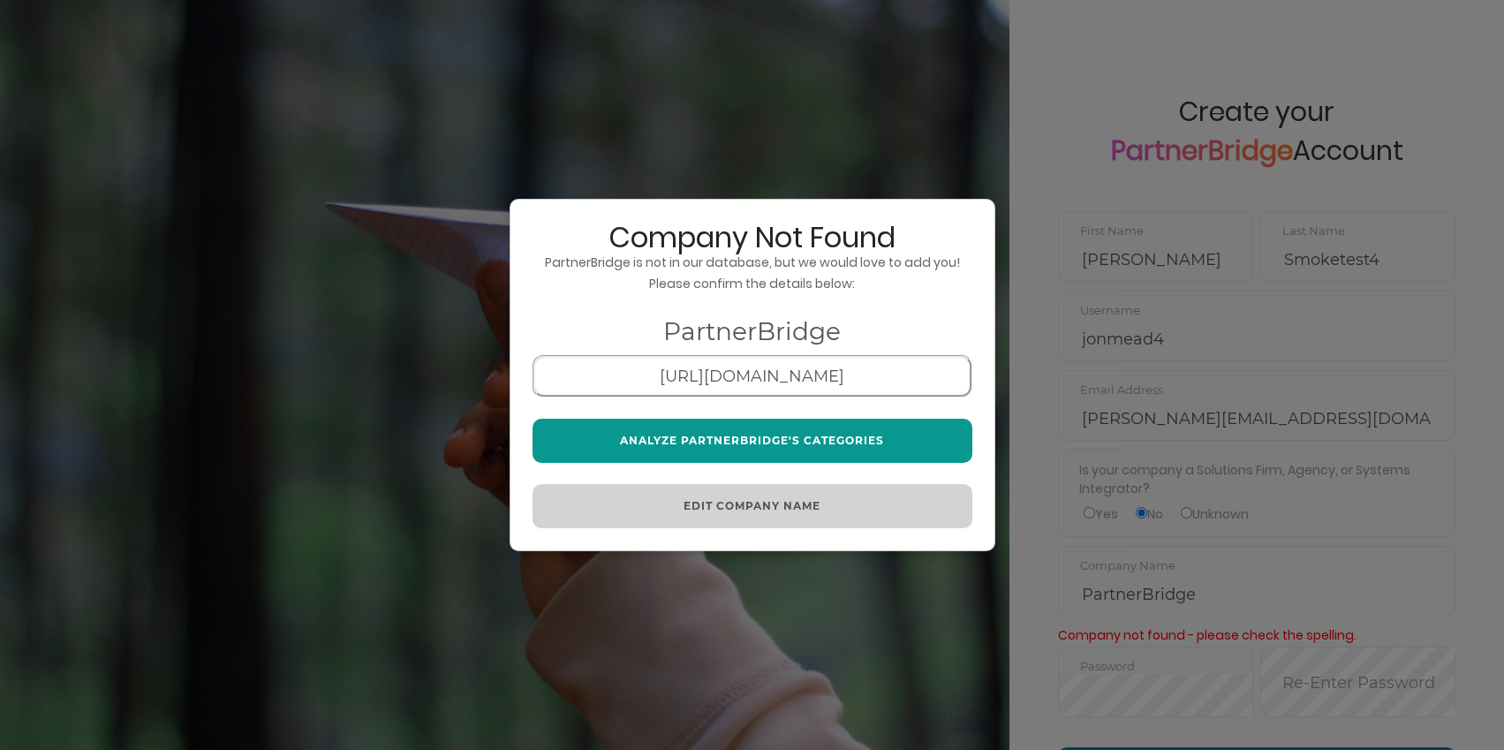
click at [744, 436] on button "Analyze PartnerBridge's Categories" at bounding box center [753, 441] width 440 height 44
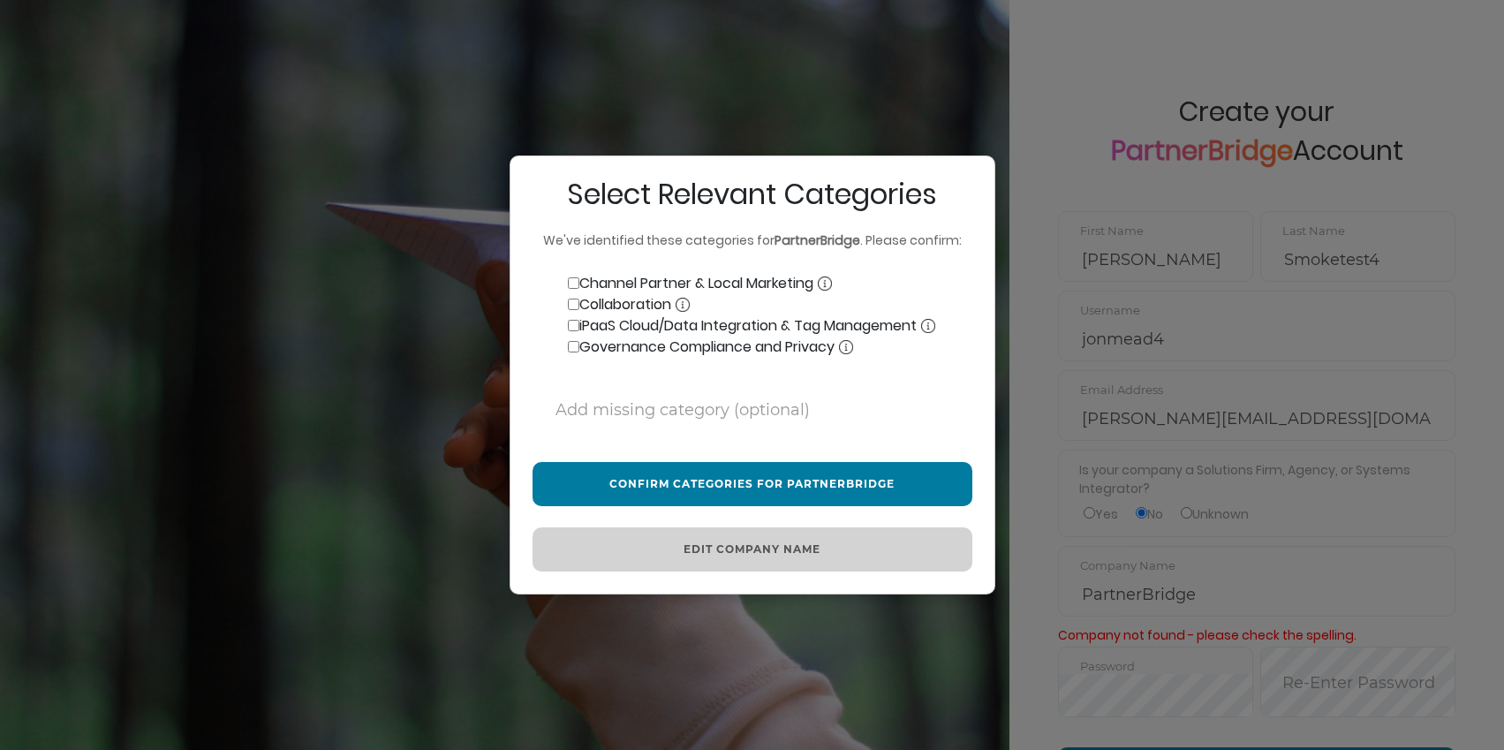
click at [635, 286] on label "Channel Partner & Local Marketing" at bounding box center [682, 283] width 299 height 21
click at [579, 286] on input "Channel Partner & Local Marketing" at bounding box center [573, 282] width 11 height 11
checkbox input "true"
click at [635, 303] on label "Collaboration" at bounding box center [611, 304] width 157 height 21
click at [579, 303] on input "Collaboration" at bounding box center [573, 304] width 11 height 11
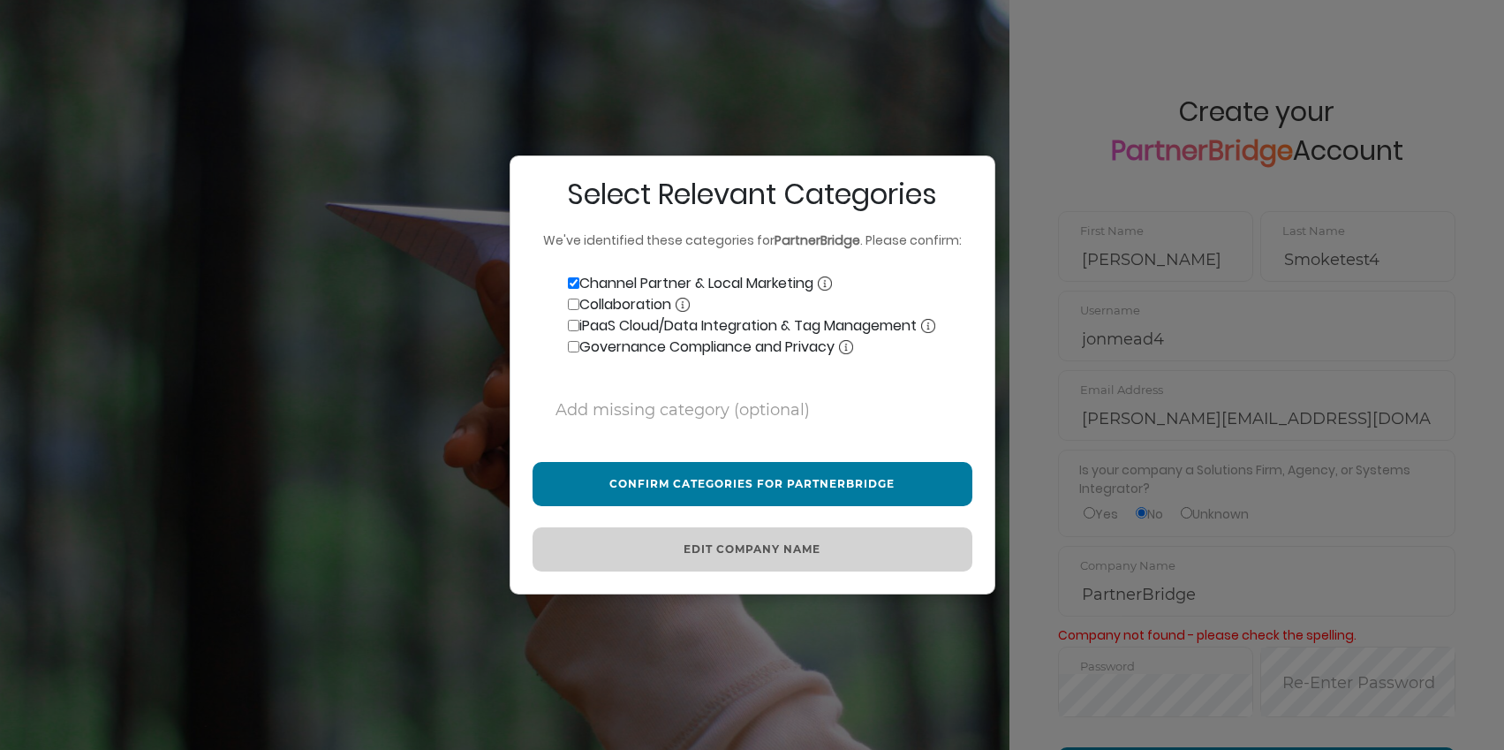
checkbox input "true"
drag, startPoint x: 639, startPoint y: 322, endPoint x: 639, endPoint y: 352, distance: 30.0
click at [639, 323] on label "iPaaS Cloud/Data Integration & Tag Management" at bounding box center [734, 325] width 403 height 21
click at [579, 323] on input "iPaaS Cloud/Data Integration & Tag Management" at bounding box center [573, 325] width 11 height 11
checkbox input "true"
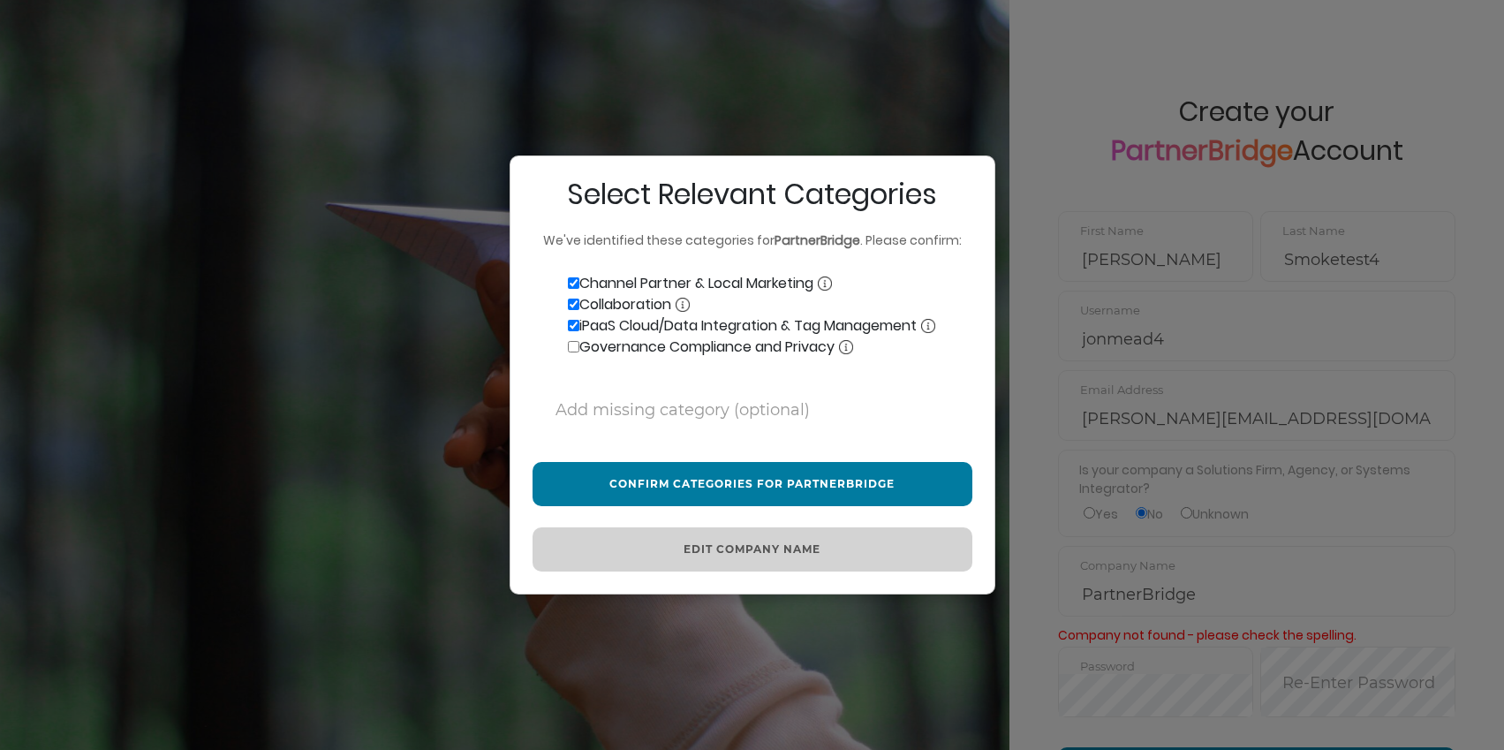
click at [639, 352] on label "Governance Compliance and Privacy" at bounding box center [693, 347] width 321 height 21
click at [579, 352] on input "Governance Compliance and Privacy" at bounding box center [573, 346] width 11 height 11
checkbox input "true"
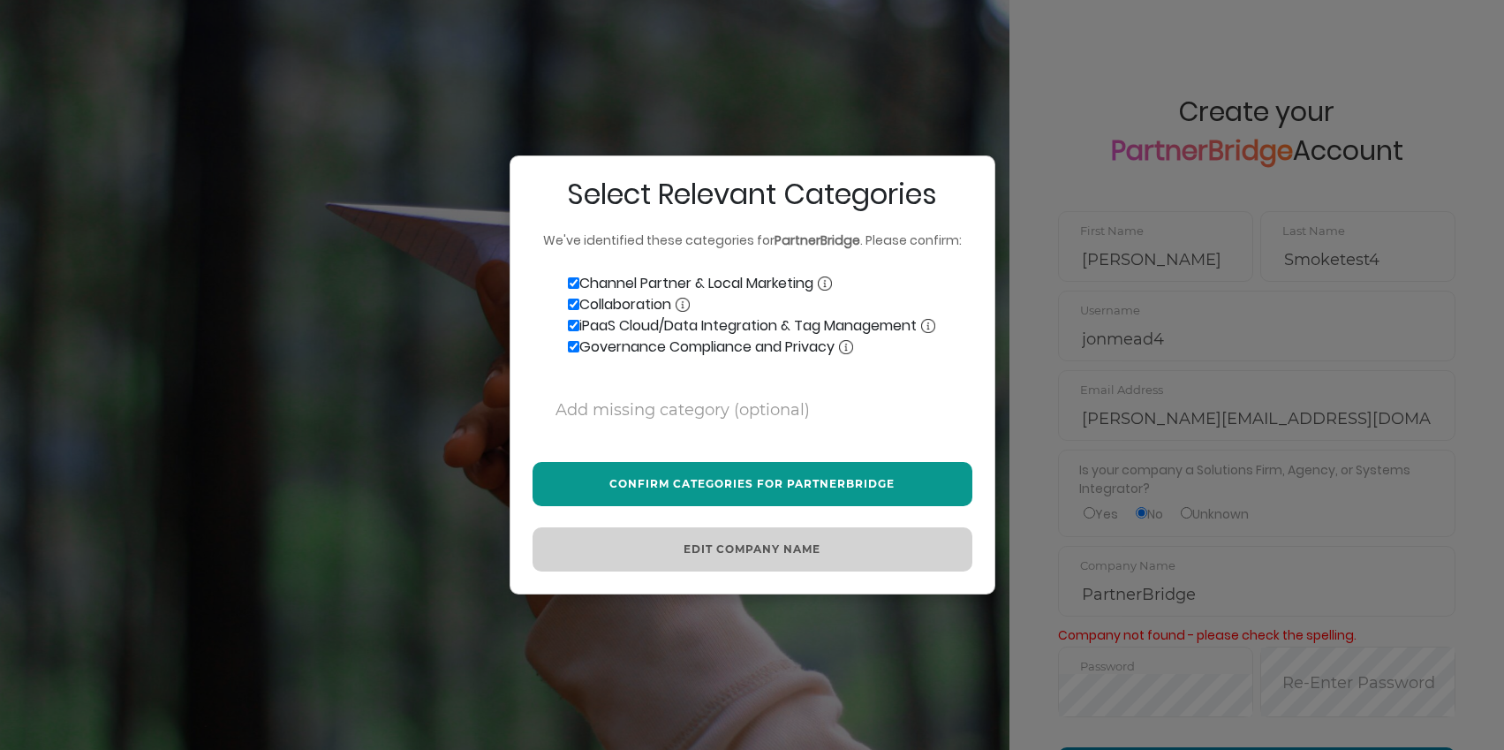
click at [729, 474] on button "Confirm Categories for PartnerBridge" at bounding box center [753, 484] width 440 height 44
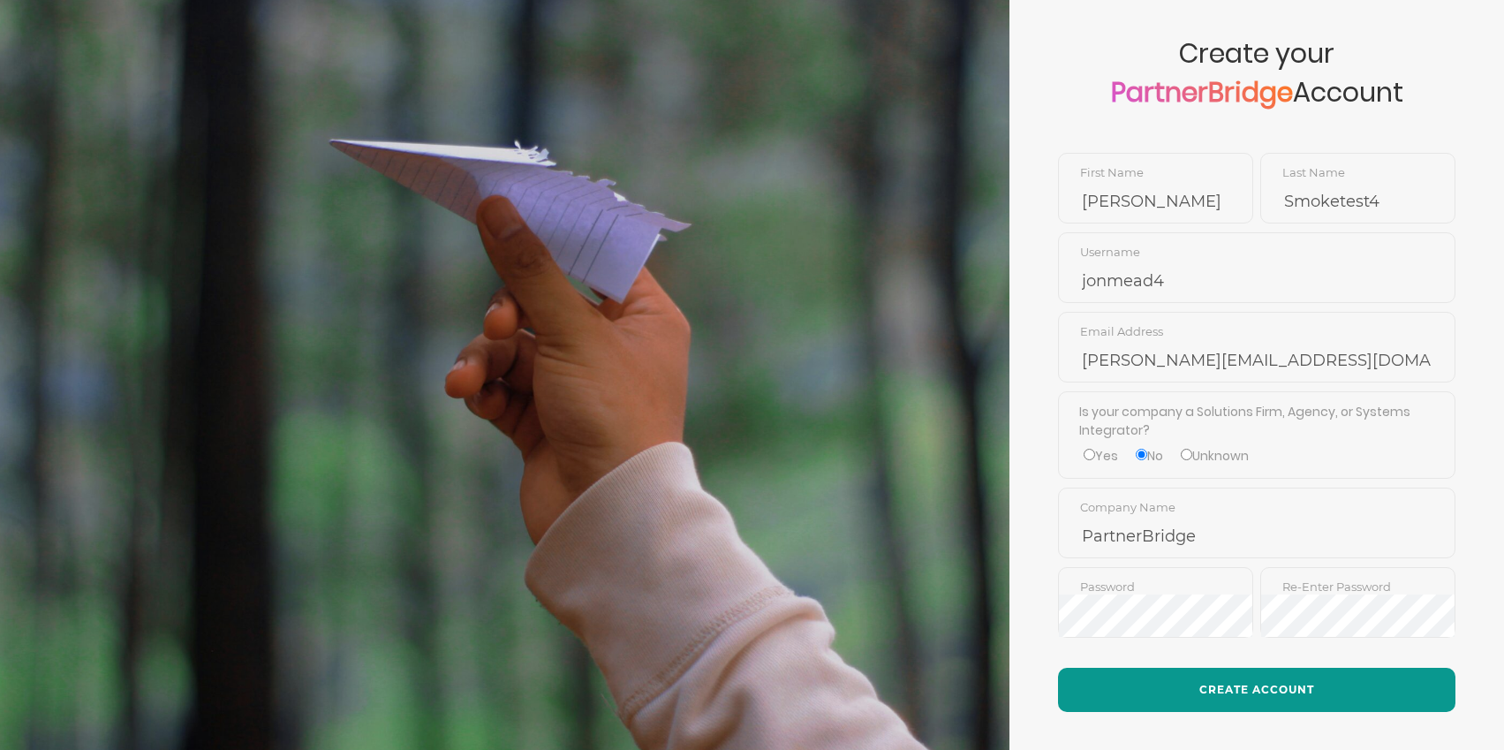
click at [1207, 685] on button "Create Account" at bounding box center [1256, 690] width 397 height 44
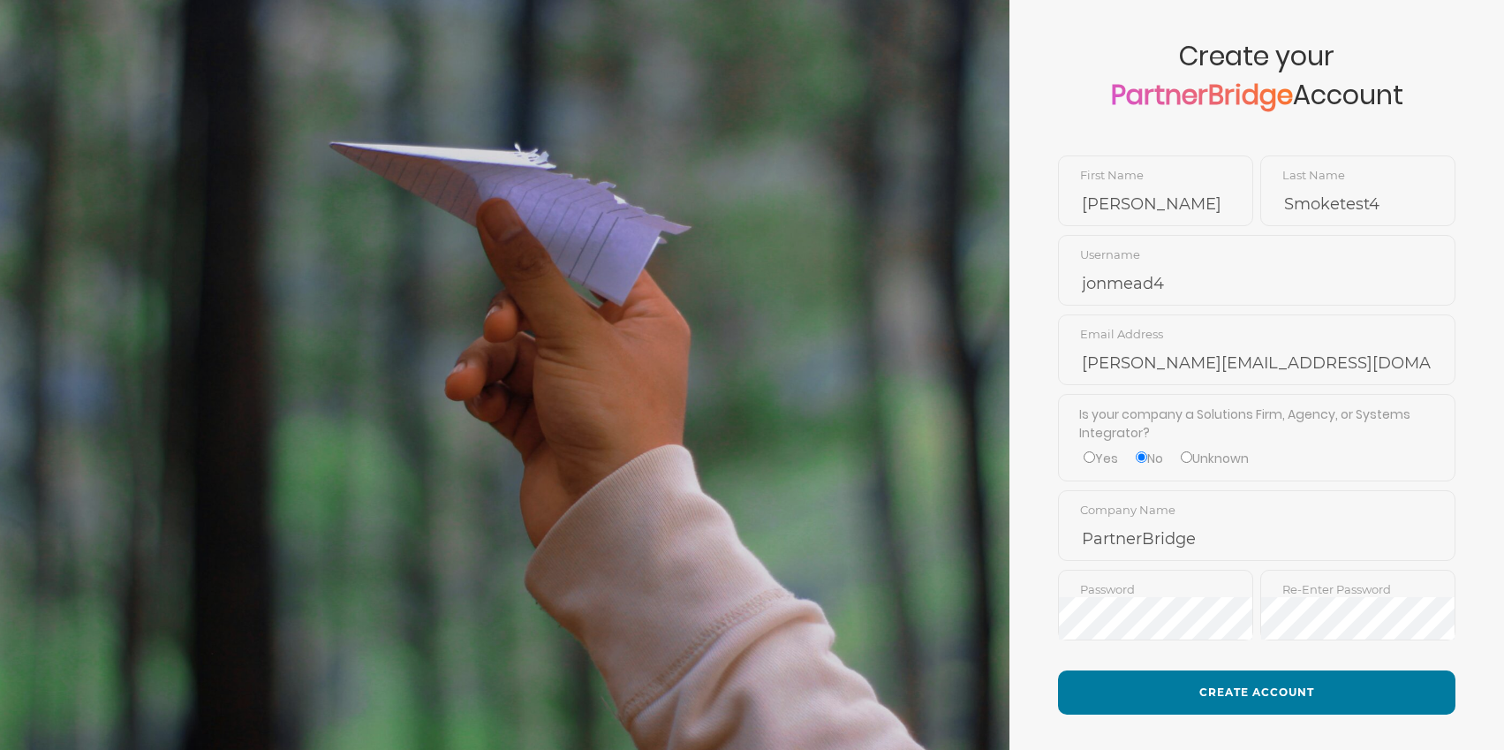
scroll to position [76, 0]
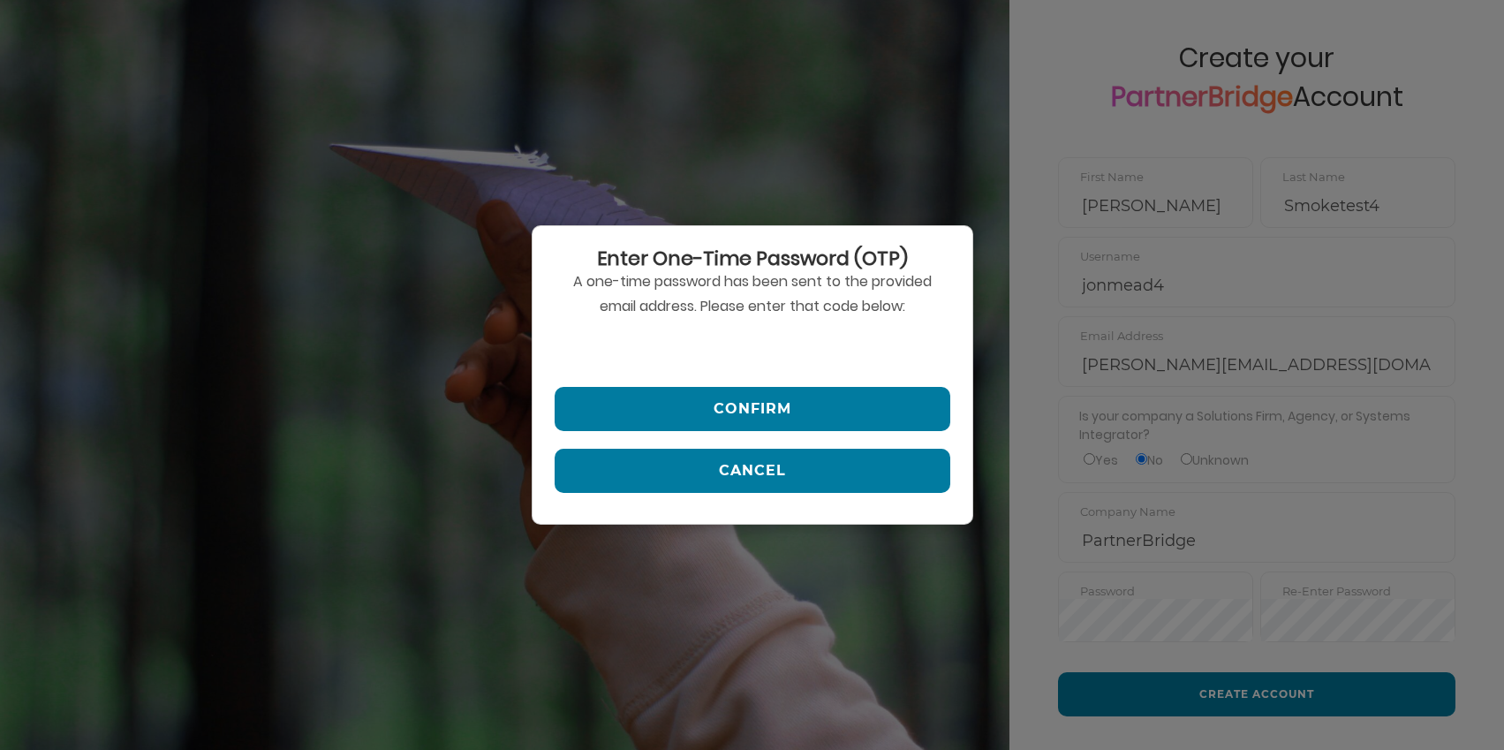
click at [658, 339] on input "text" at bounding box center [753, 348] width 396 height 42
paste input "293480"
type input "293480"
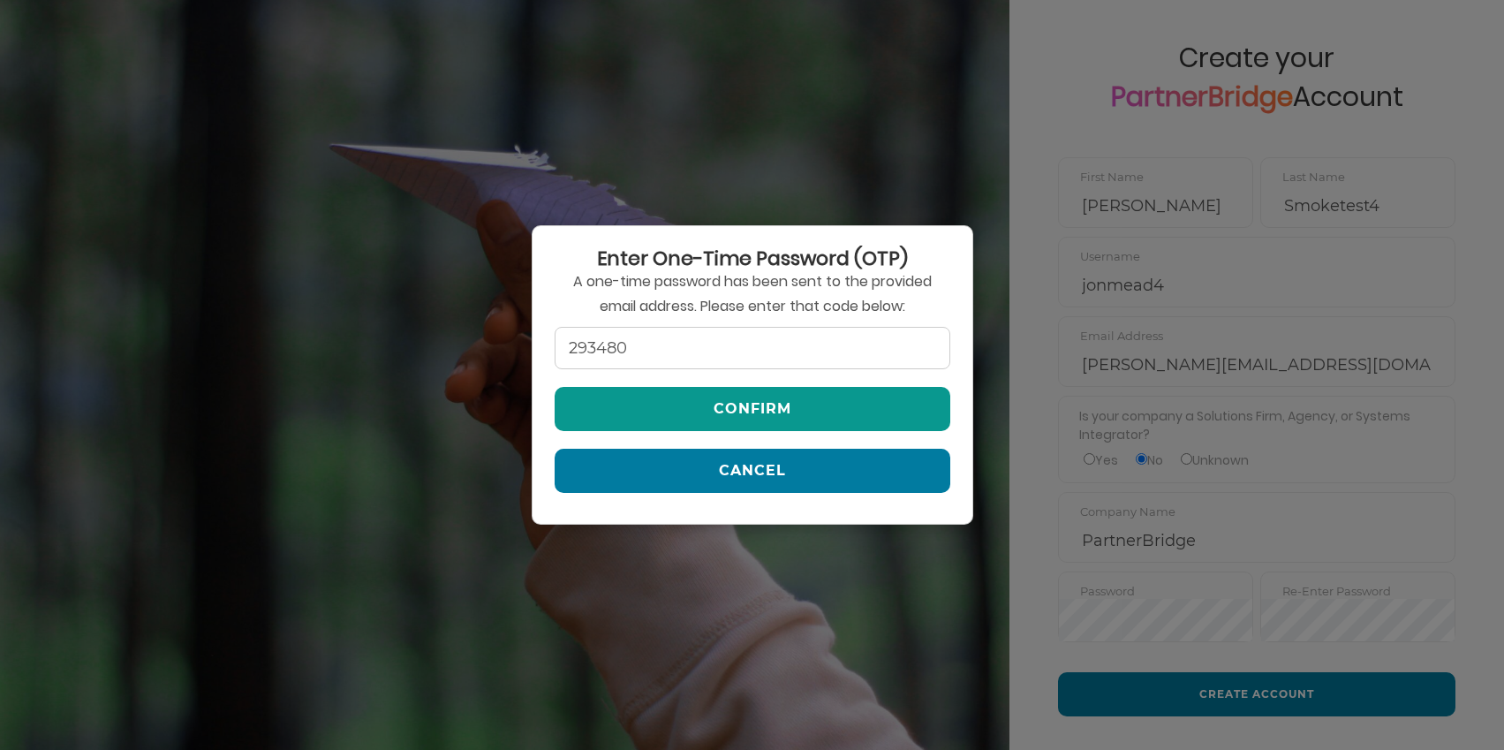
drag, startPoint x: 694, startPoint y: 383, endPoint x: 714, endPoint y: 408, distance: 31.5
click at [694, 383] on div "Enter One-Time Password (OTP) A one-time password has been sent to the provided…" at bounding box center [753, 374] width 442 height 299
click at [716, 410] on button "Confirm" at bounding box center [753, 409] width 396 height 44
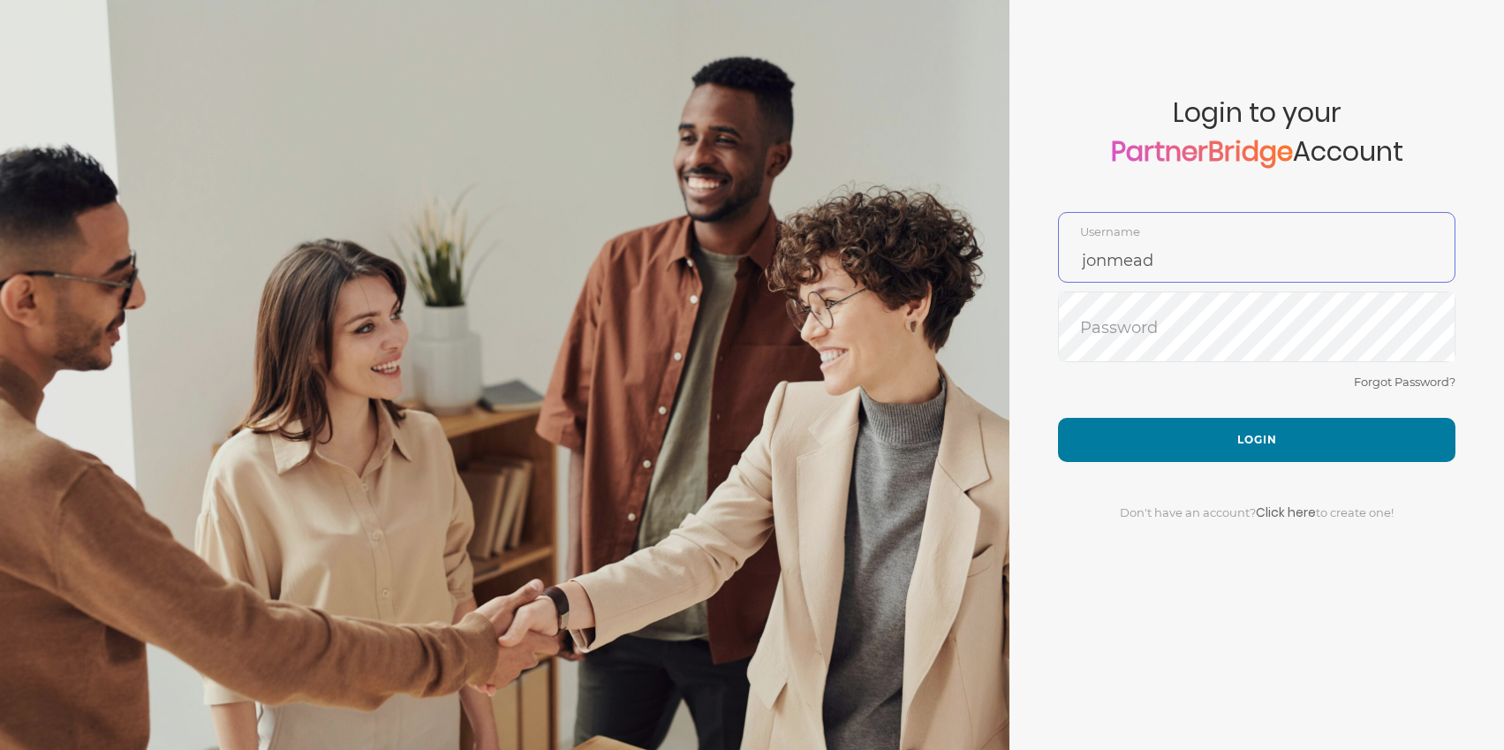
click at [1172, 248] on input "jonmead" at bounding box center [1257, 260] width 396 height 42
type input "jonmead4"
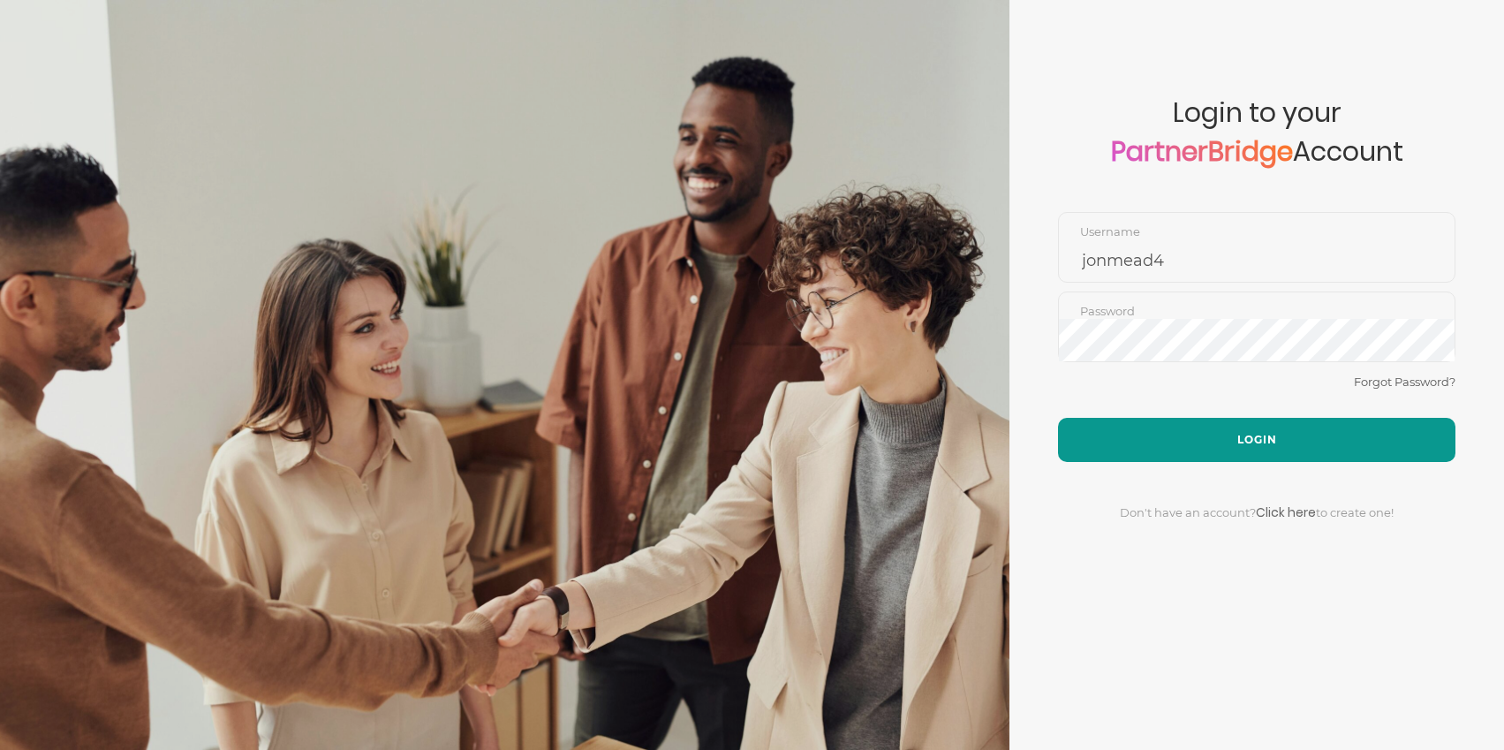
click at [1177, 436] on button "Login" at bounding box center [1256, 440] width 397 height 44
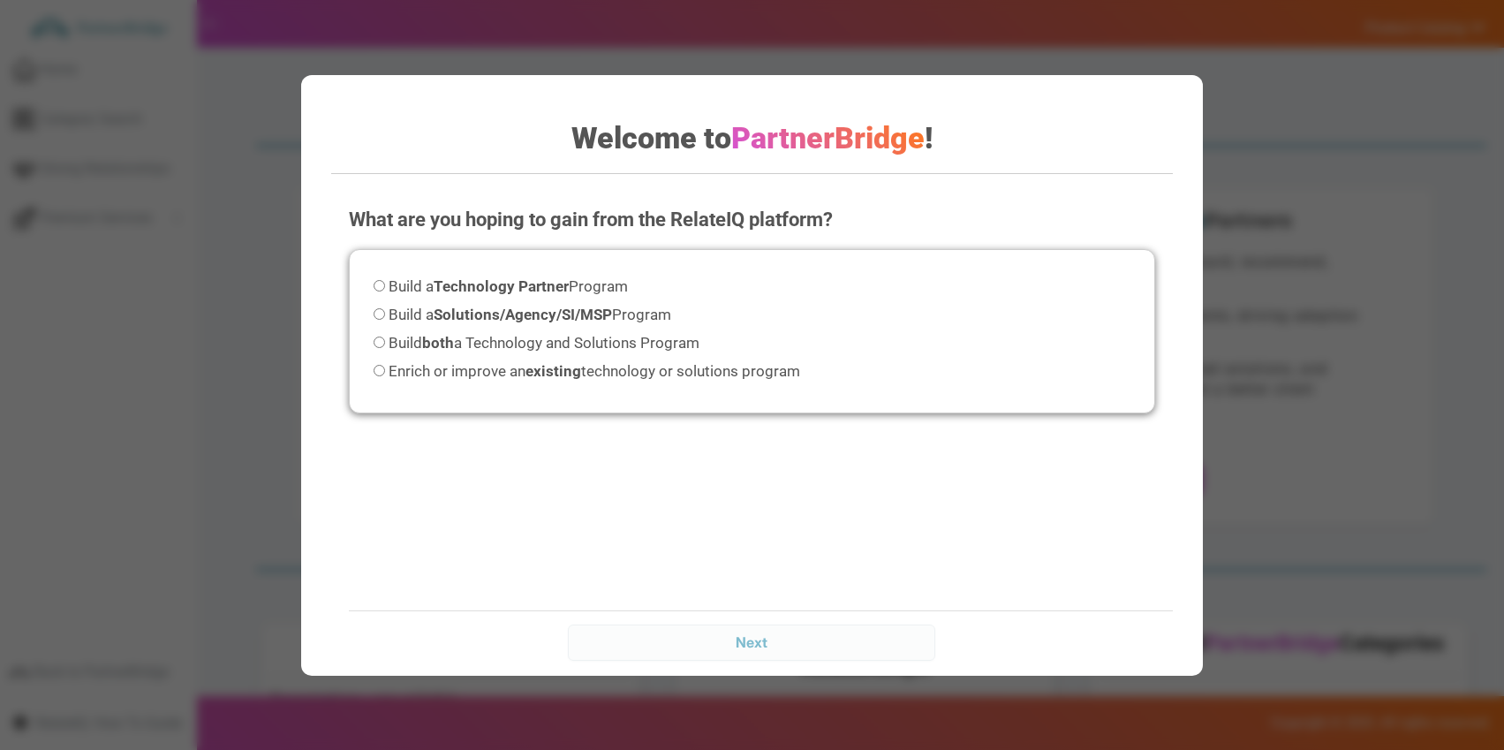
click at [507, 339] on span "Build both a Technology and Solutions Program" at bounding box center [544, 343] width 311 height 18
click at [385, 339] on input "Build both a Technology and Solutions Program" at bounding box center [379, 342] width 11 height 11
radio input "true"
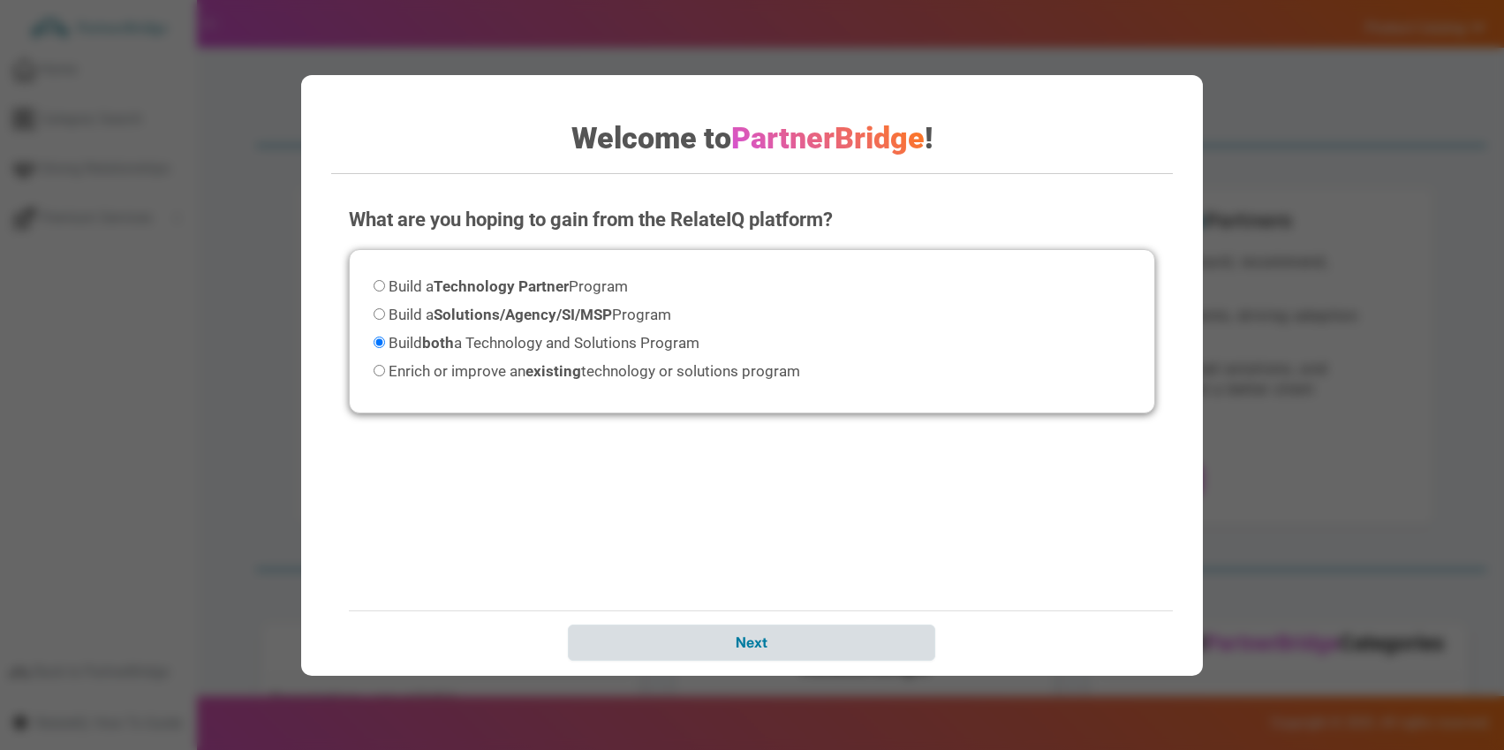
drag, startPoint x: 883, startPoint y: 681, endPoint x: 883, endPoint y: 644, distance: 37.1
click at [884, 670] on div "Welcome to PartnerBridge ! What are you hoping to gain from the RelateIQ platfo…" at bounding box center [752, 375] width 1504 height 750
click at [883, 642] on input "Next" at bounding box center [751, 641] width 367 height 35
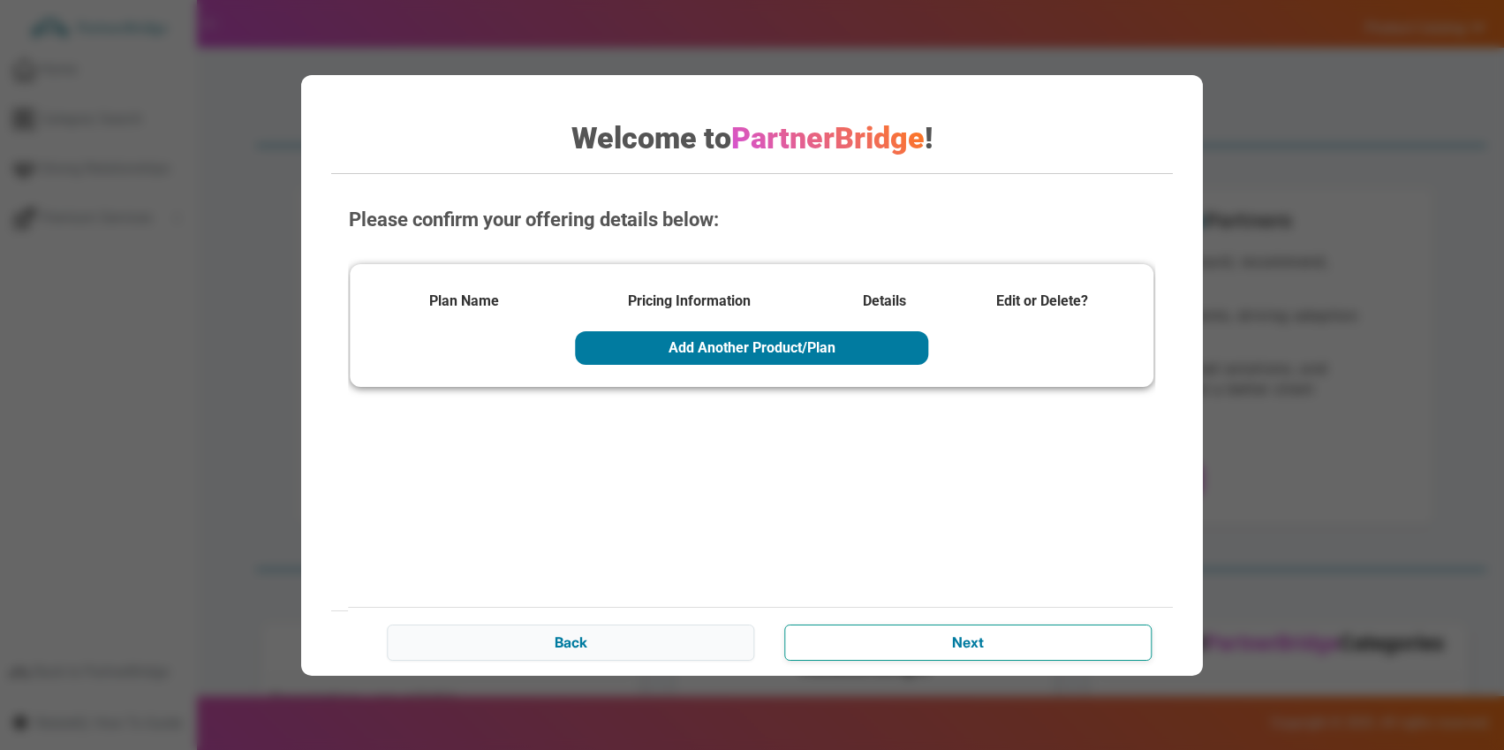
click at [1006, 632] on input "Next" at bounding box center [968, 641] width 367 height 35
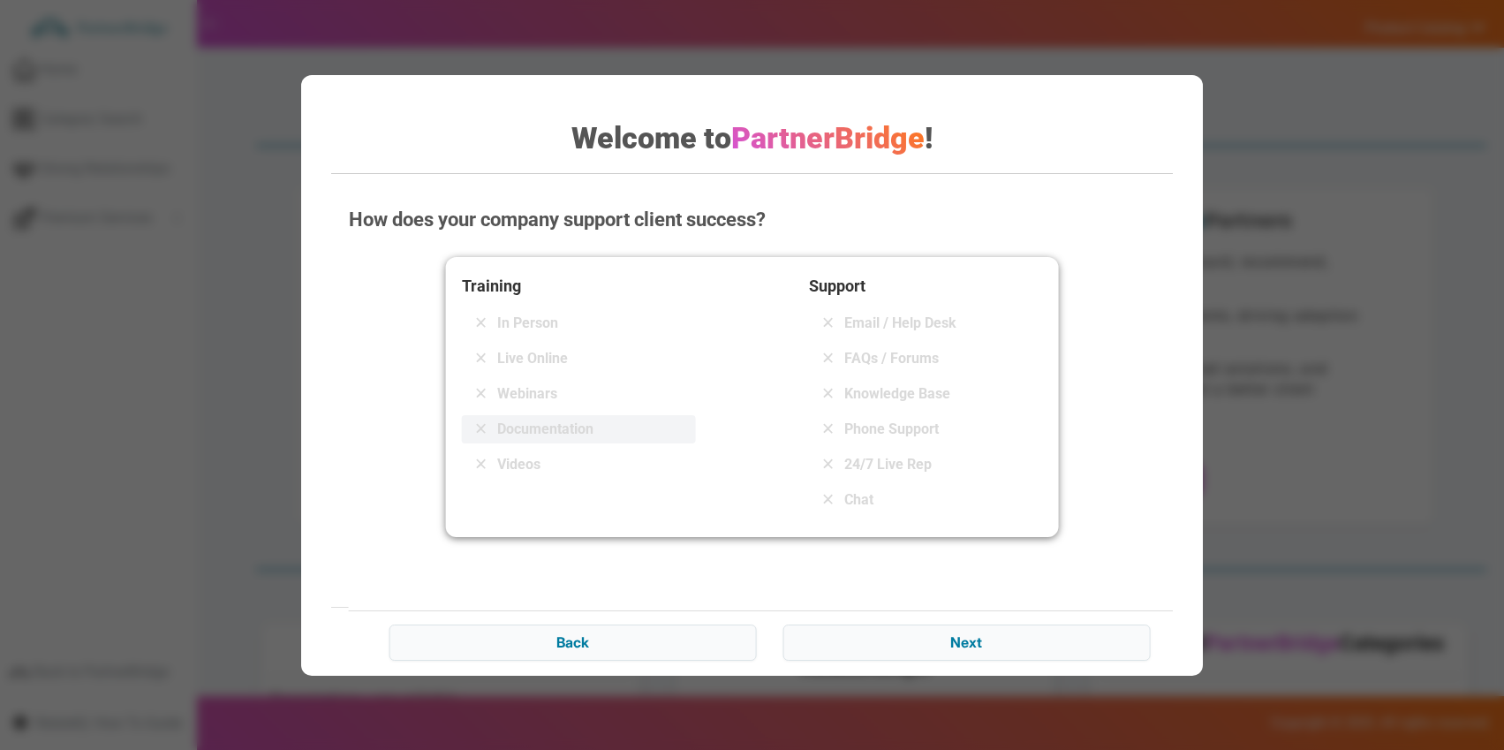
click at [545, 423] on span "Documentation" at bounding box center [545, 429] width 96 height 21
click at [860, 322] on span "Email / Help Desk" at bounding box center [900, 323] width 112 height 21
click at [880, 362] on span "FAQs / Forums" at bounding box center [891, 358] width 95 height 21
drag, startPoint x: 899, startPoint y: 397, endPoint x: 932, endPoint y: 420, distance: 40.5
click at [903, 397] on span "Knowledge Base" at bounding box center [897, 393] width 106 height 21
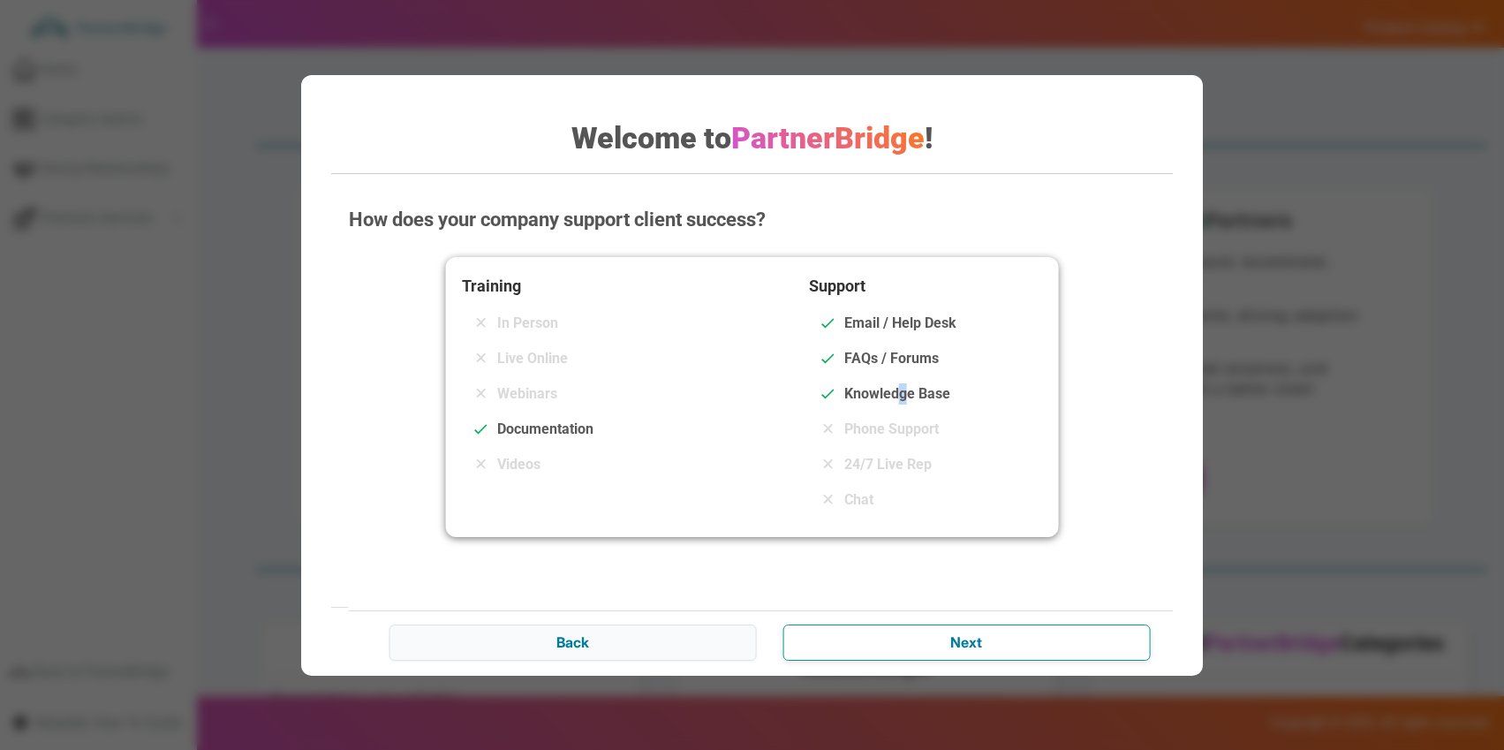
click at [1033, 637] on input "Next" at bounding box center [966, 641] width 367 height 35
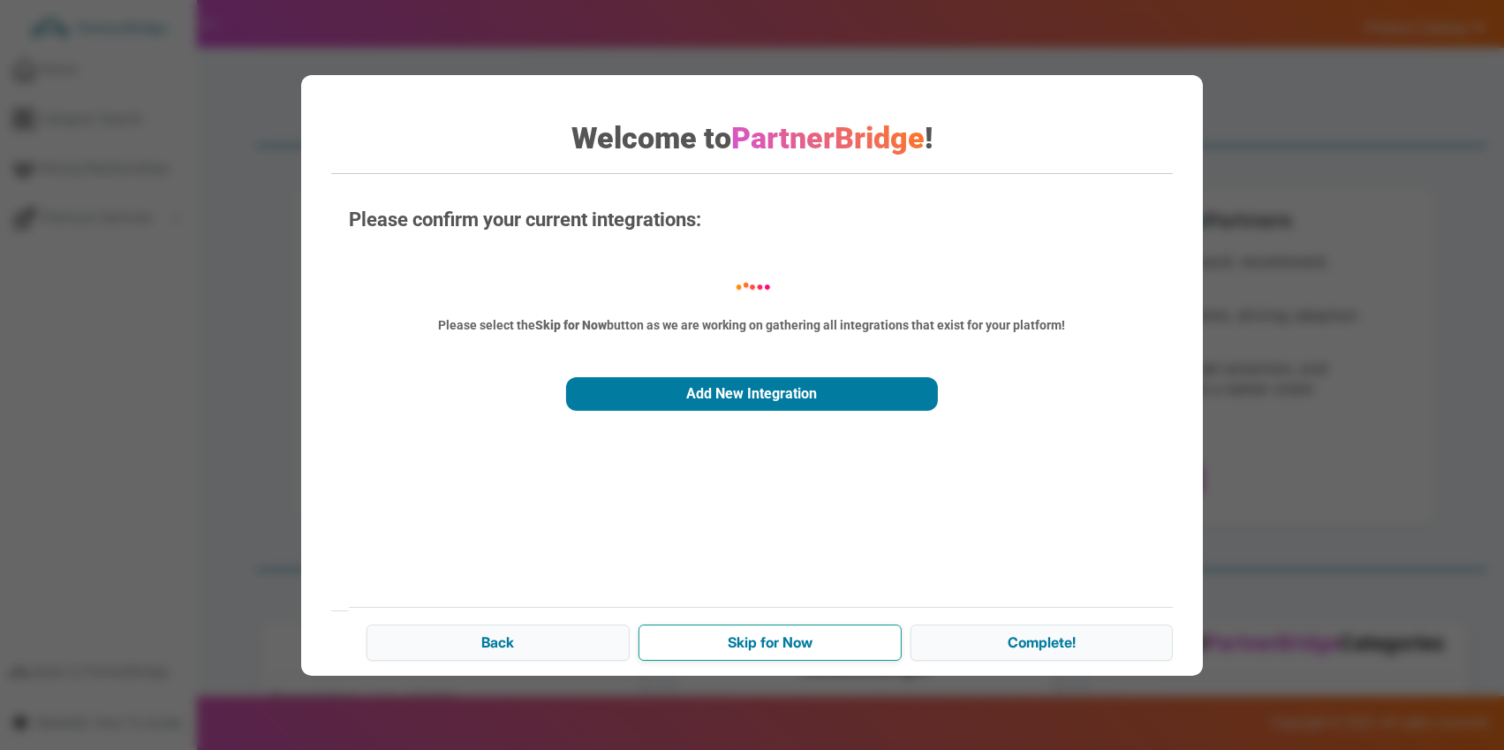
click at [817, 637] on input "Skip for Now" at bounding box center [770, 641] width 263 height 35
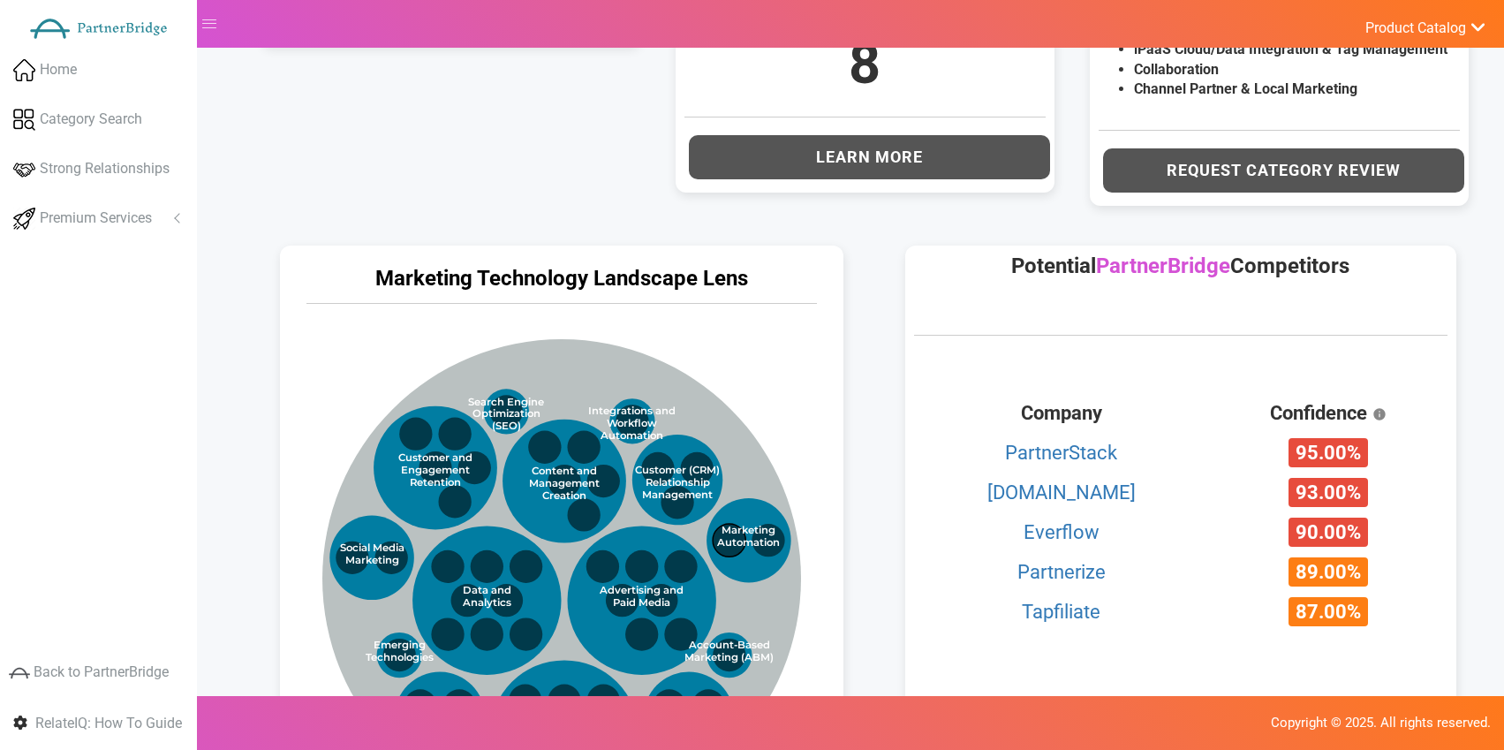
scroll to position [683, 0]
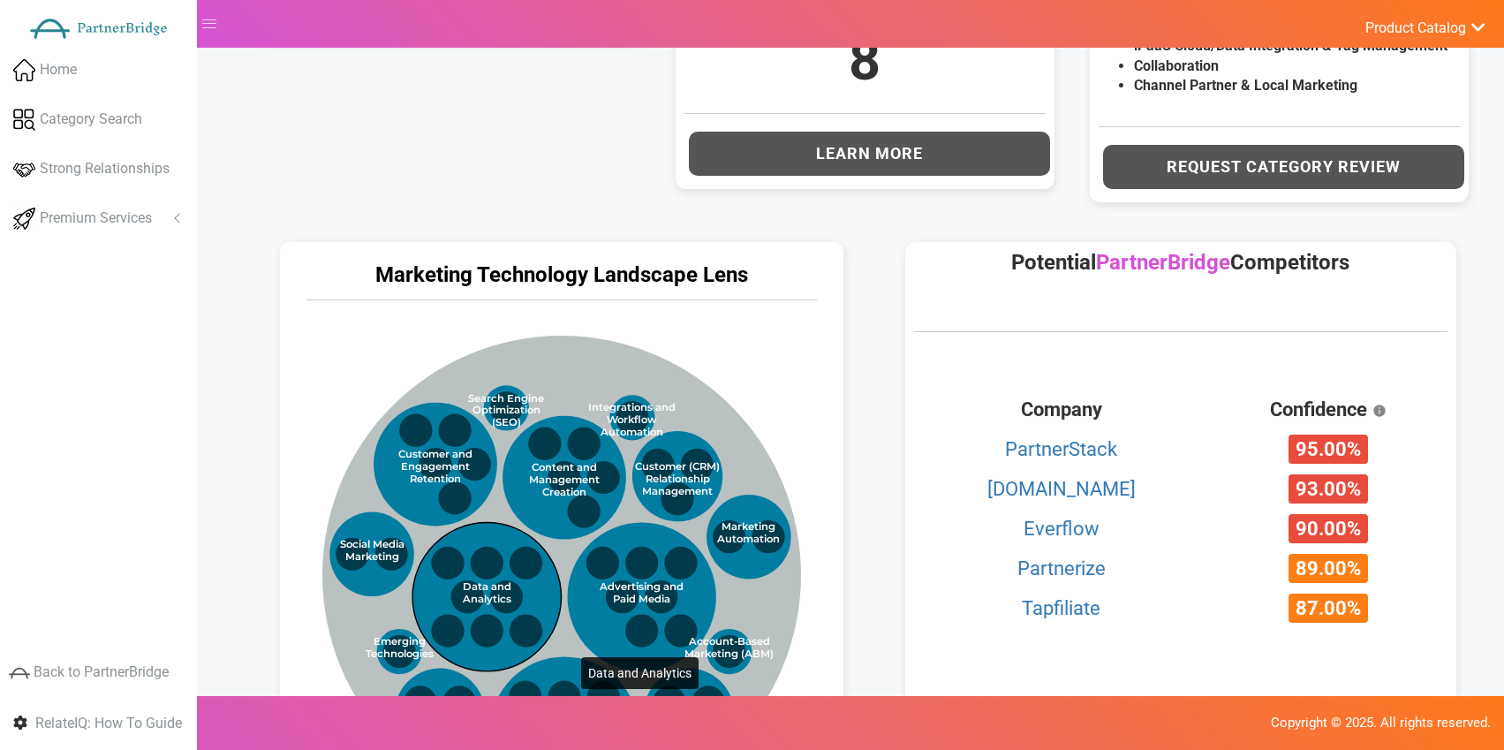
click at [546, 581] on circle at bounding box center [486, 596] width 148 height 148
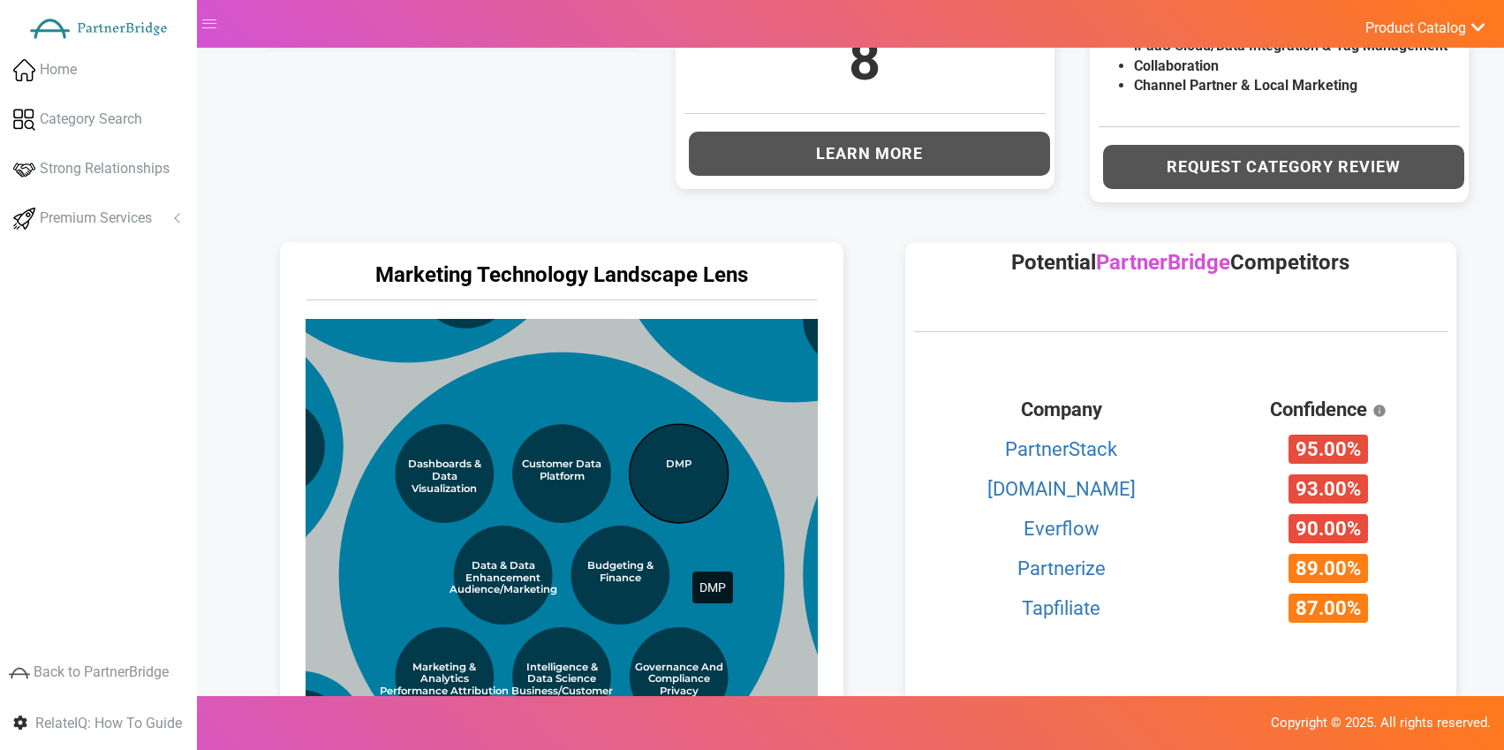
click at [658, 496] on circle at bounding box center [678, 473] width 99 height 99
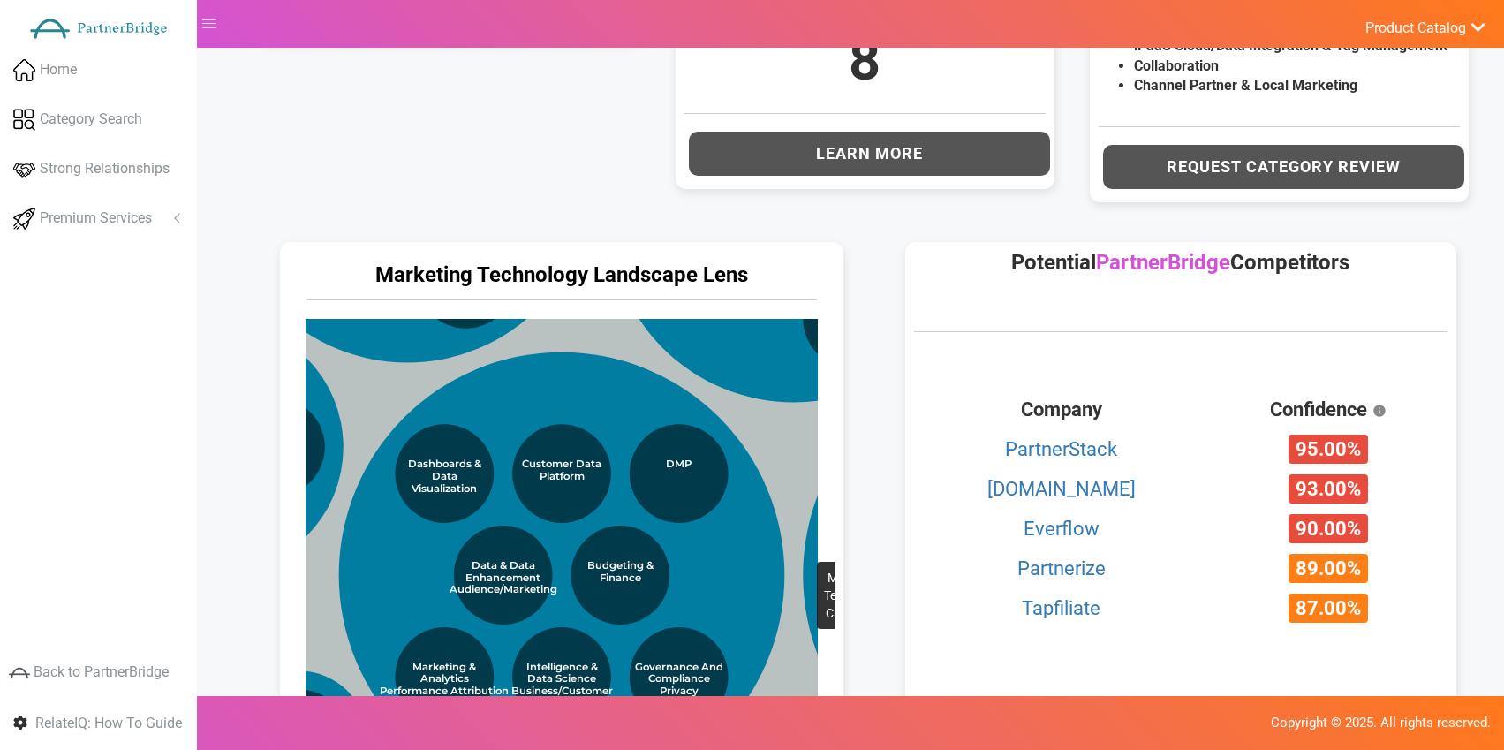
click at [783, 485] on circle at bounding box center [785, 509] width 1434 height 1434
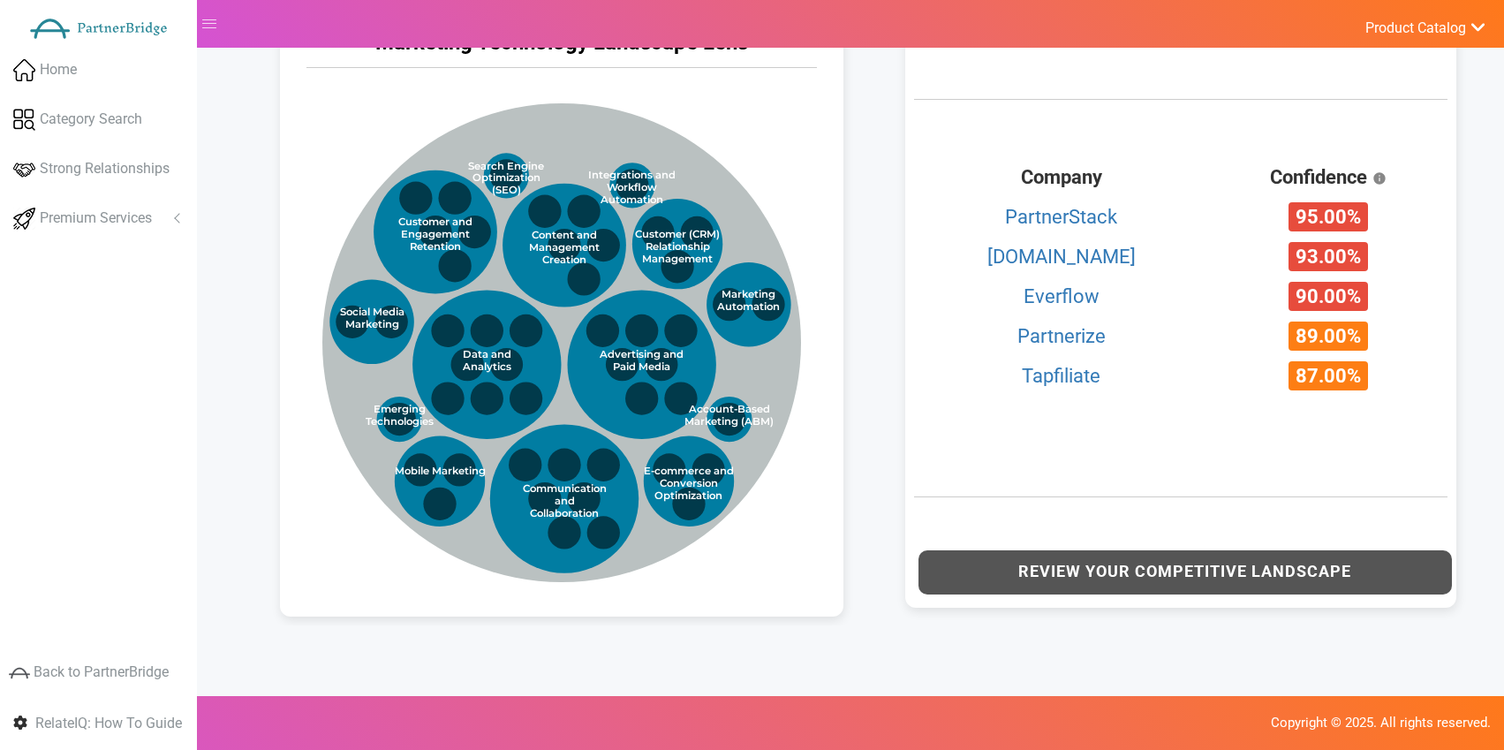
scroll to position [1056, 0]
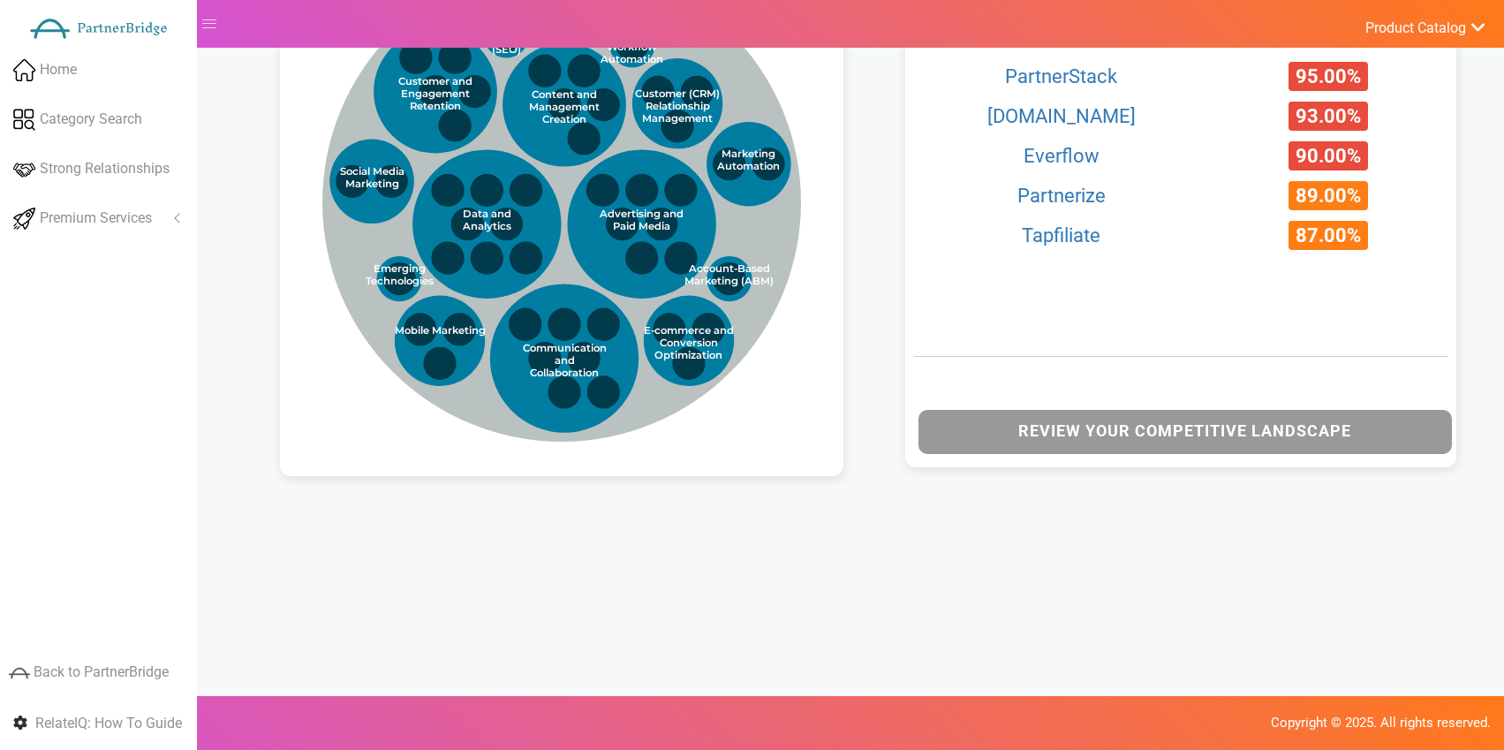
click at [965, 429] on button "Review Your Competitive Landscape" at bounding box center [1186, 432] width 534 height 44
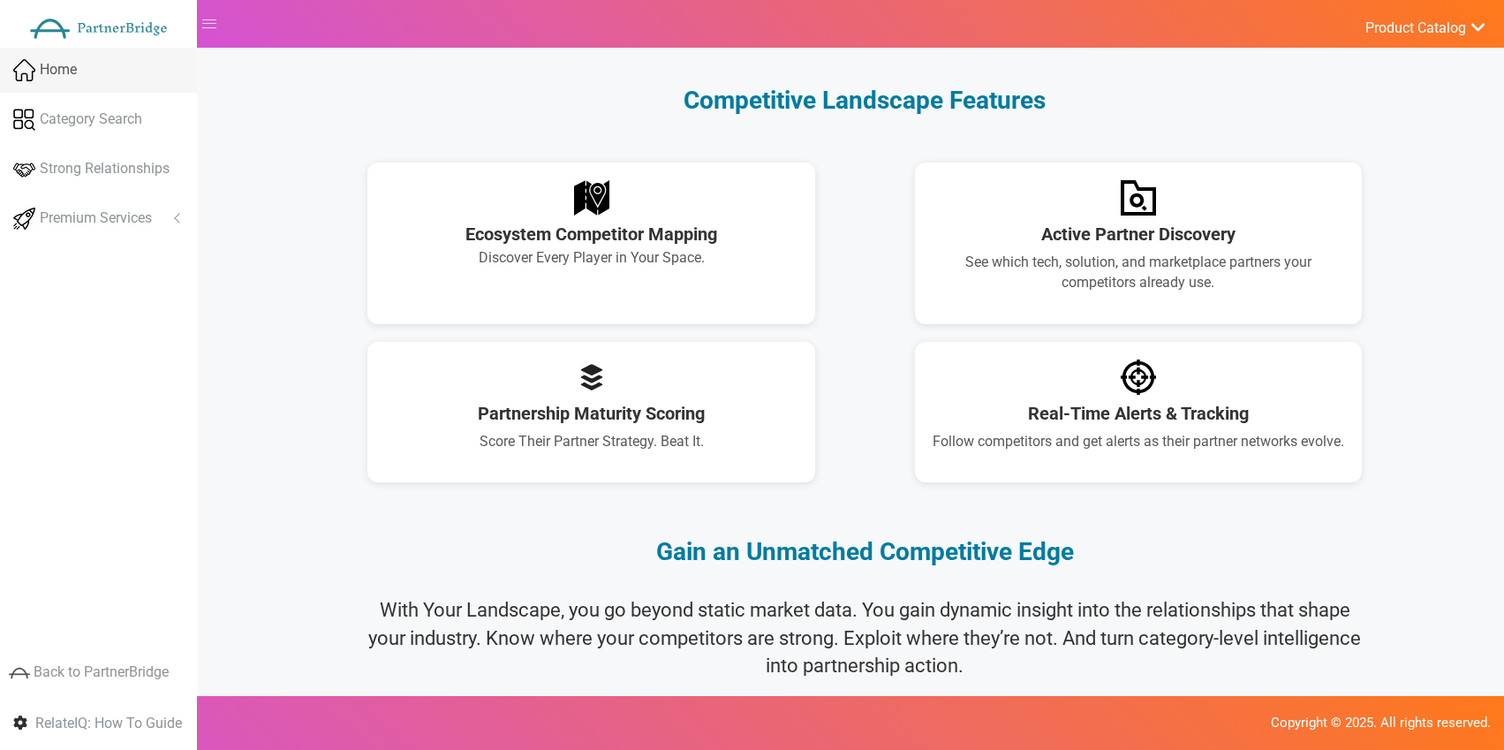
click at [87, 89] on link "Home" at bounding box center [98, 70] width 197 height 45
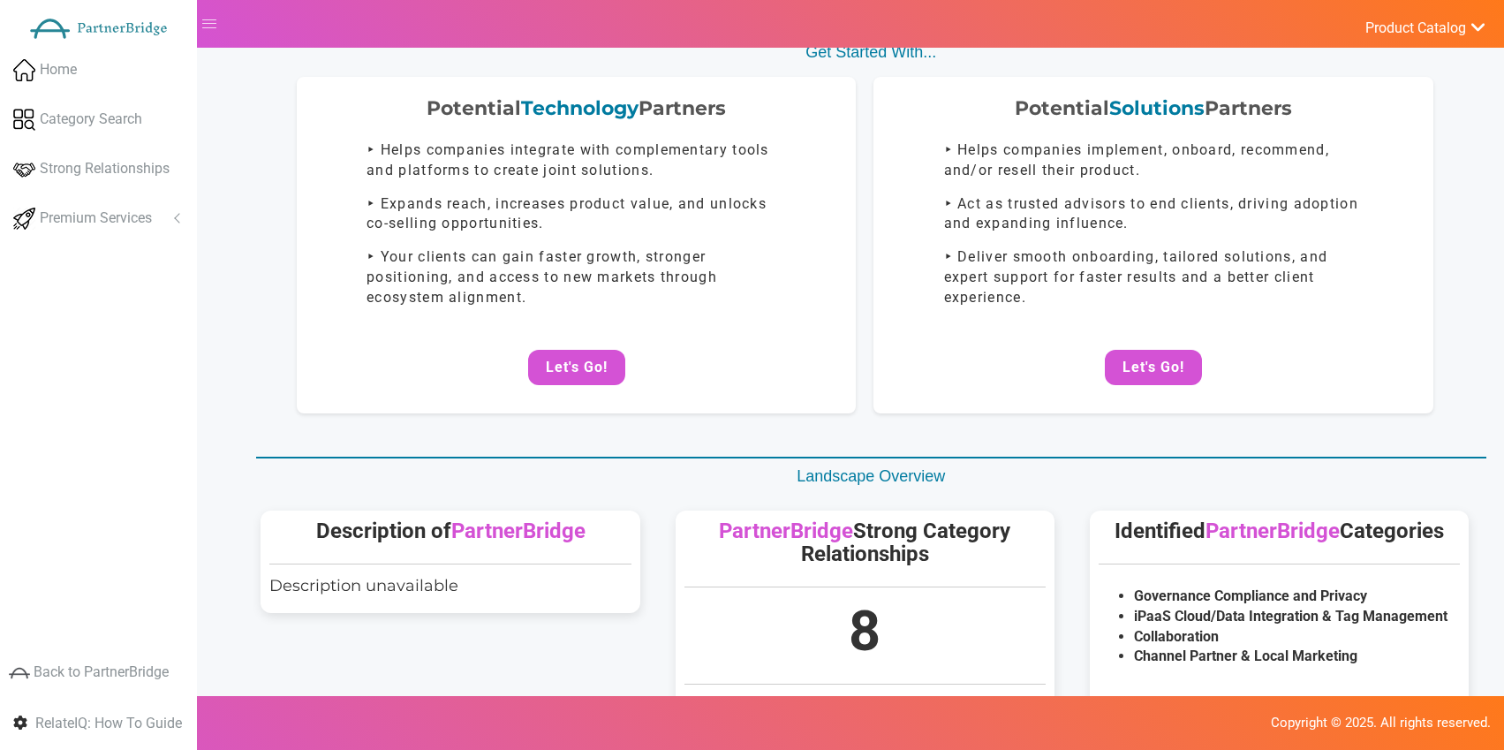
scroll to position [129, 0]
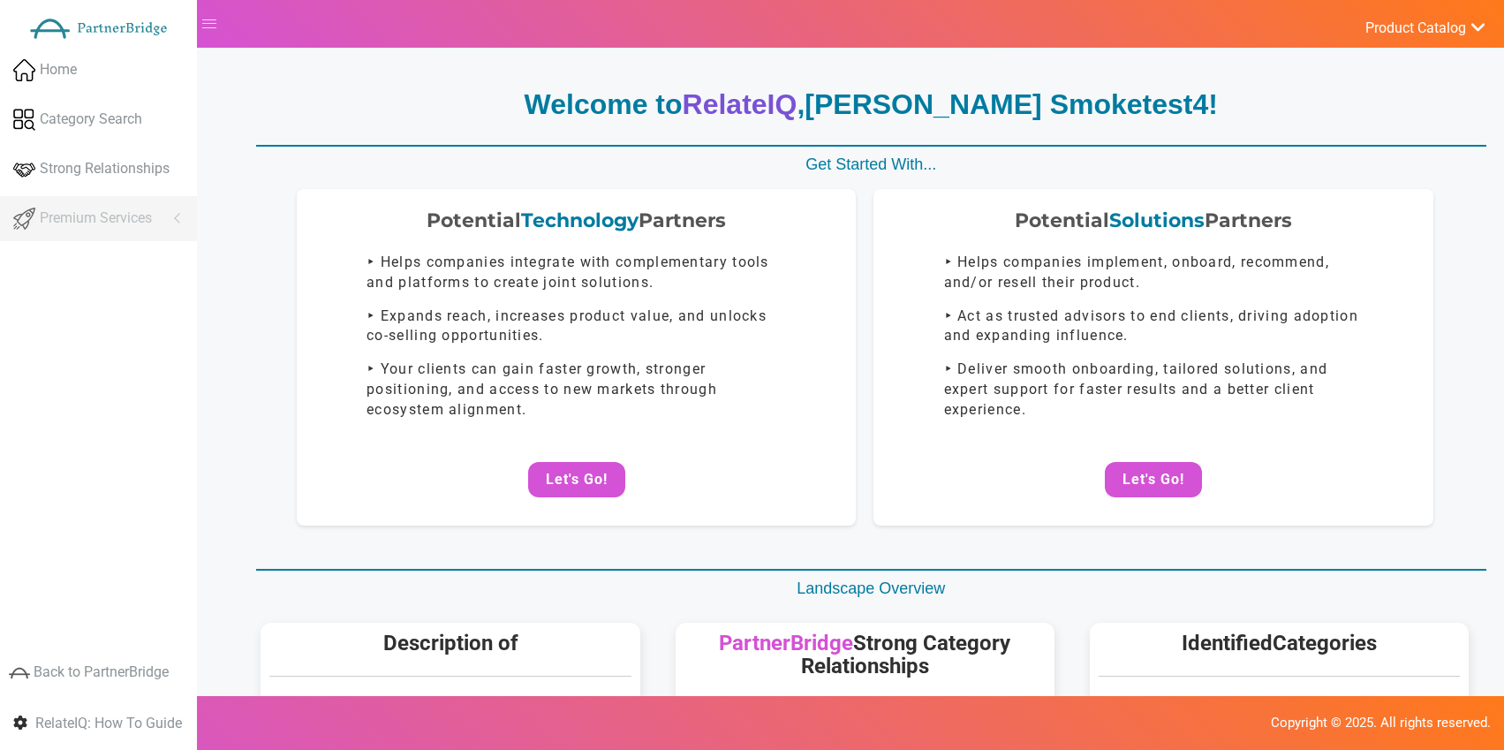
scroll to position [129, 0]
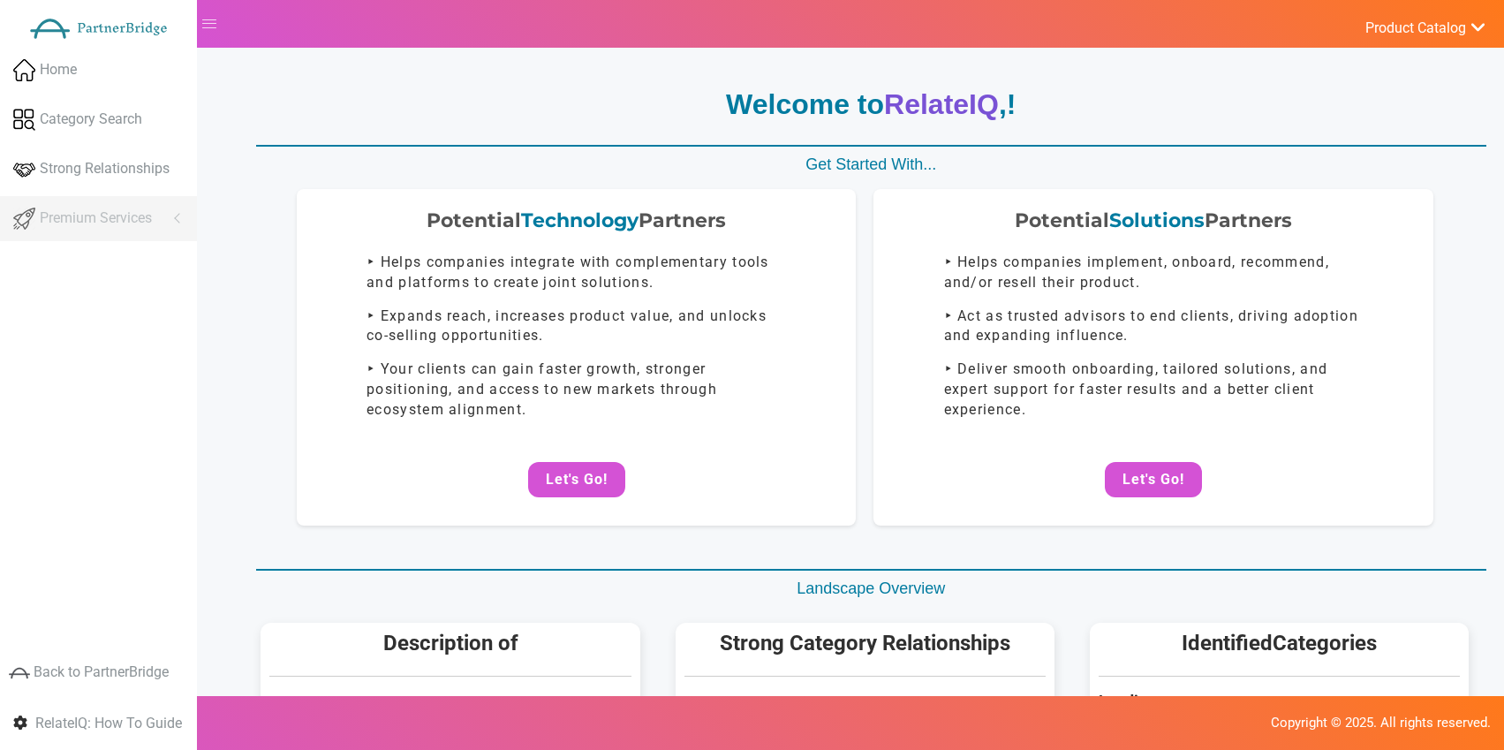
scroll to position [129, 0]
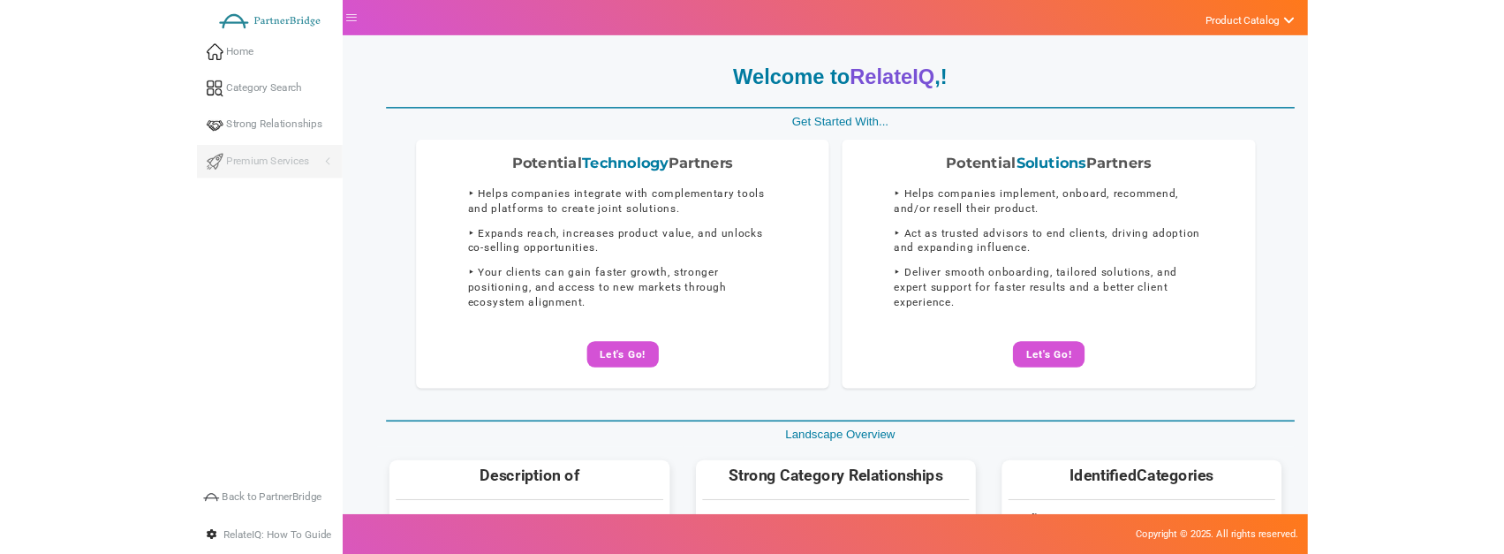
scroll to position [129, 0]
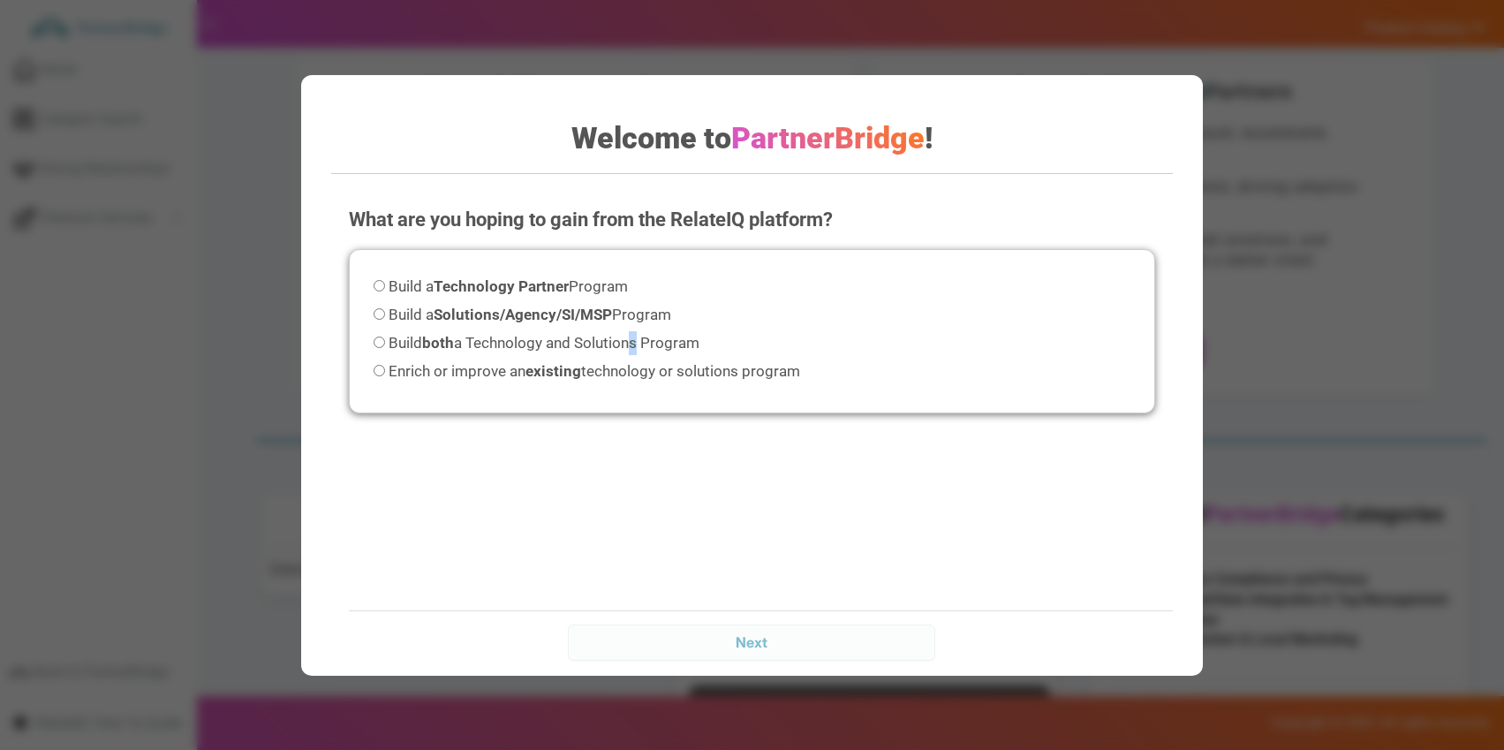
drag, startPoint x: 632, startPoint y: 344, endPoint x: 663, endPoint y: 344, distance: 31.8
click at [637, 342] on span "Build both a Technology and Solutions Program" at bounding box center [544, 343] width 311 height 18
click at [565, 321] on strong "Solutions/Agency/SI/MSP" at bounding box center [523, 315] width 178 height 18
click at [385, 320] on input "Build a Solutions/Agency/SI/MSP Program" at bounding box center [379, 313] width 11 height 11
radio input "true"
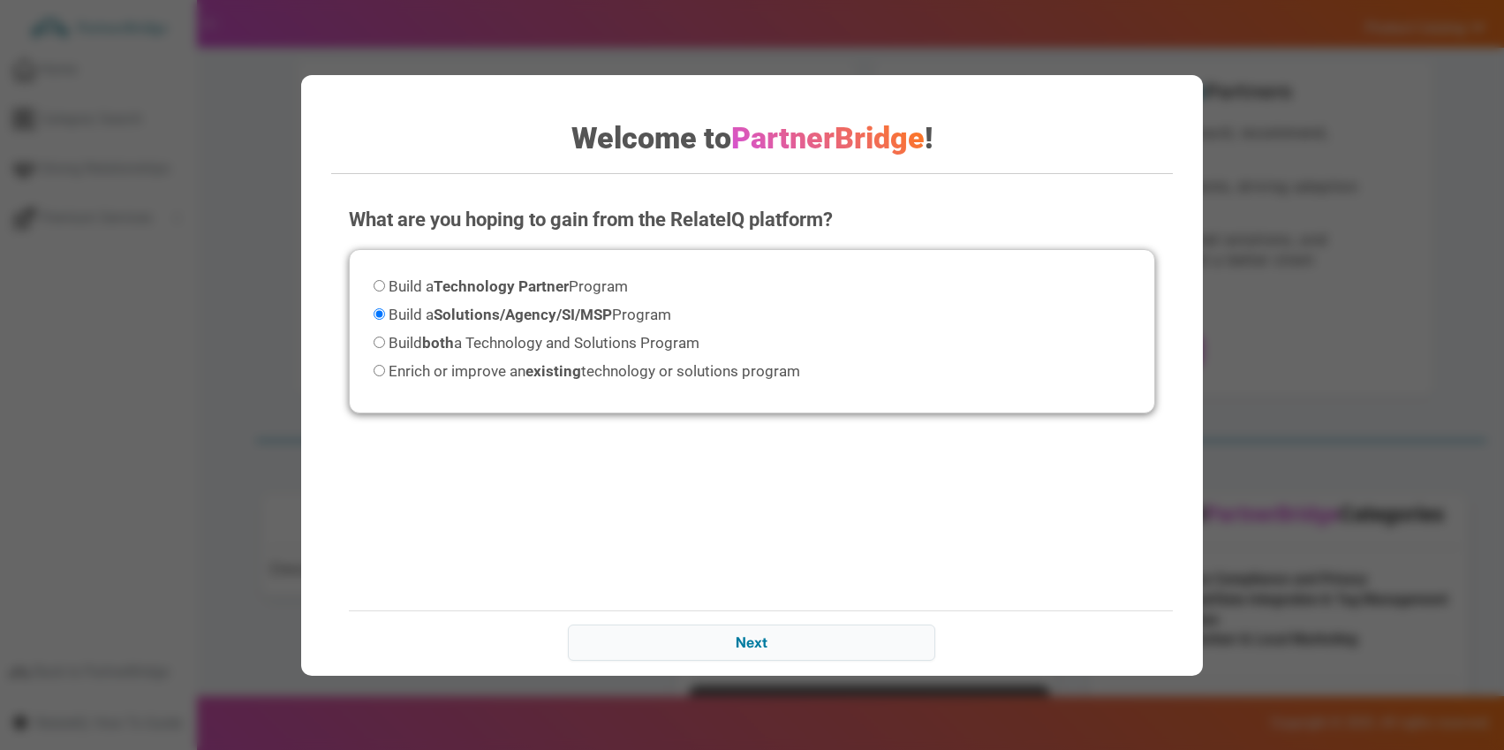
click at [569, 340] on span "Build both a Technology and Solutions Program" at bounding box center [544, 343] width 311 height 18
click at [385, 340] on input "Build both a Technology and Solutions Program" at bounding box center [379, 342] width 11 height 11
radio input "true"
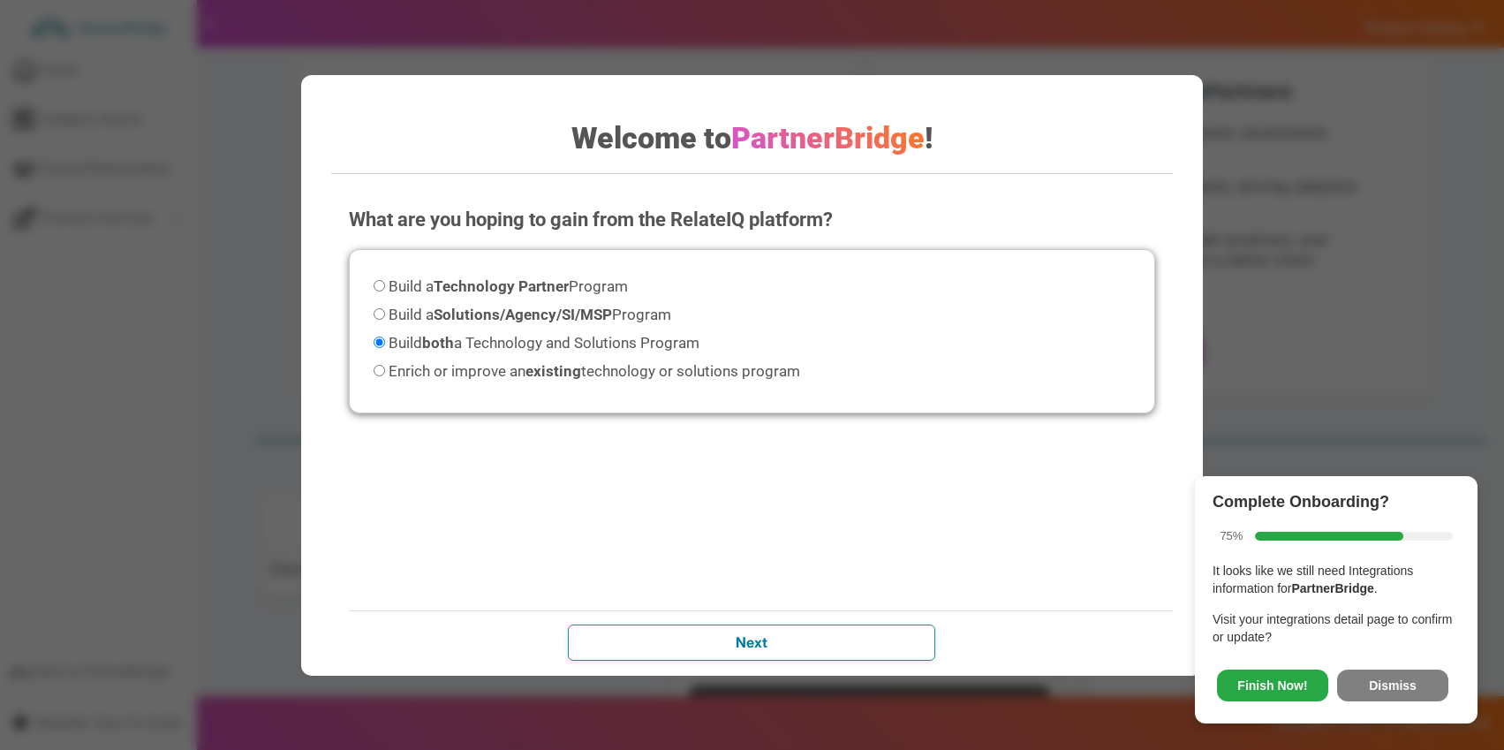
click at [760, 647] on input "Next" at bounding box center [751, 641] width 367 height 35
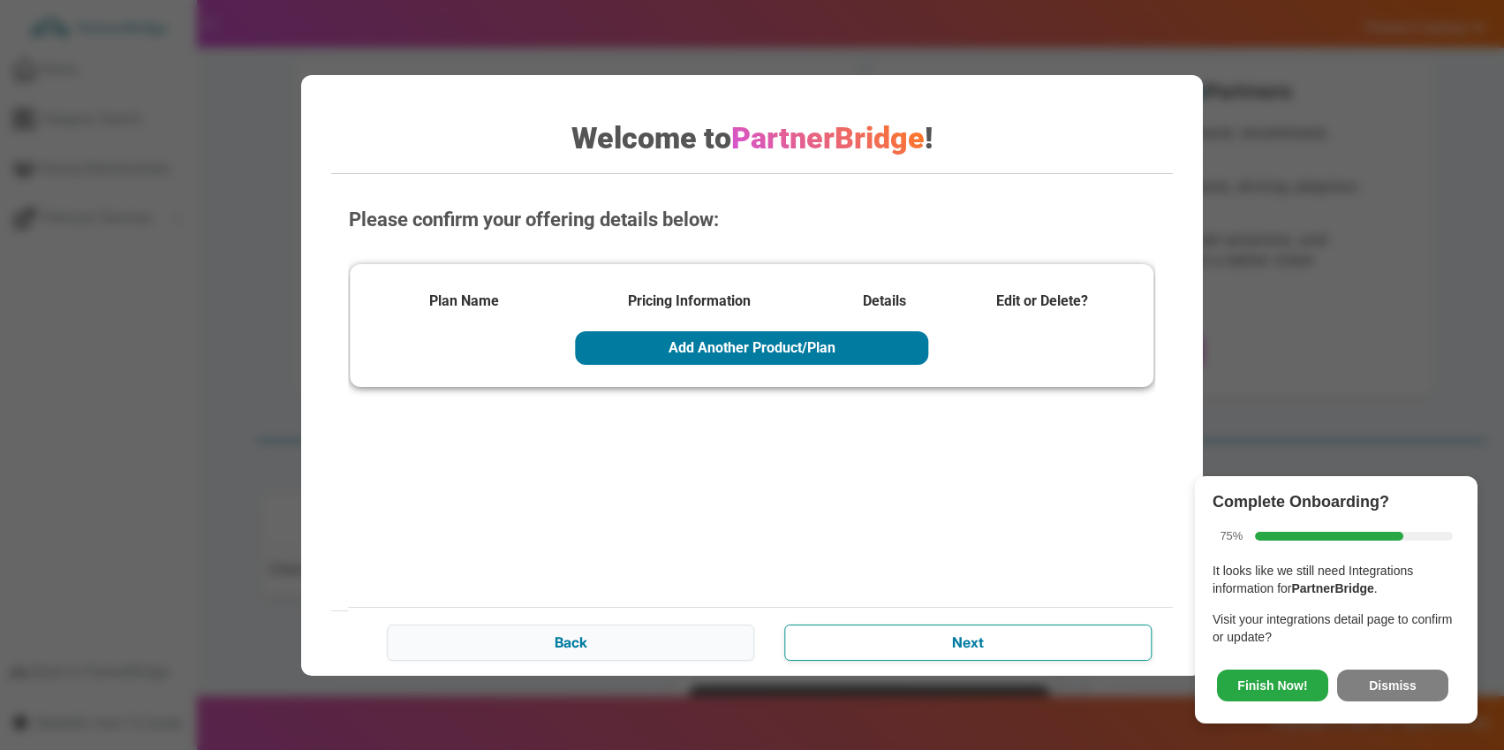
drag, startPoint x: 851, startPoint y: 631, endPoint x: 863, endPoint y: 623, distance: 14.0
click at [851, 631] on input "Next" at bounding box center [968, 641] width 367 height 35
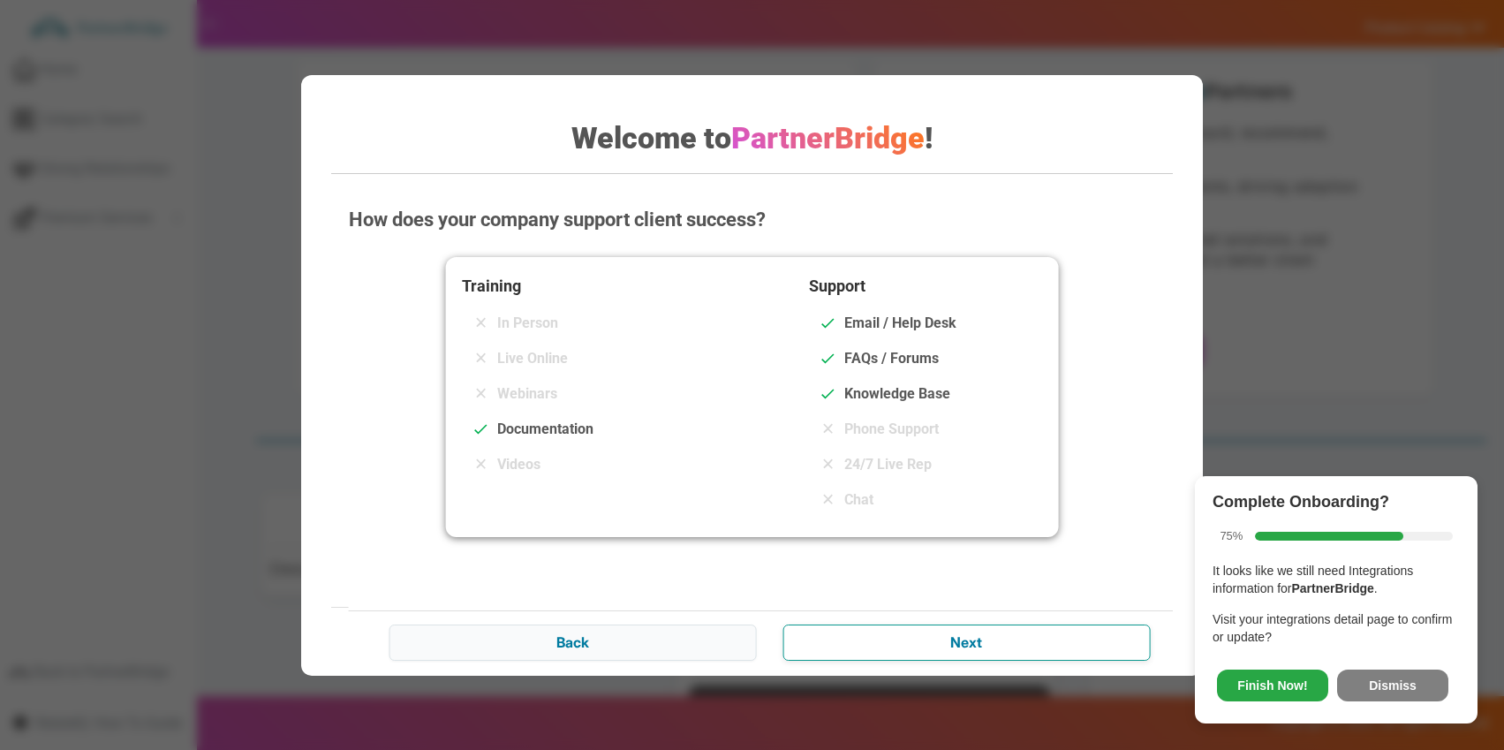
click at [913, 637] on input "Next" at bounding box center [966, 641] width 367 height 35
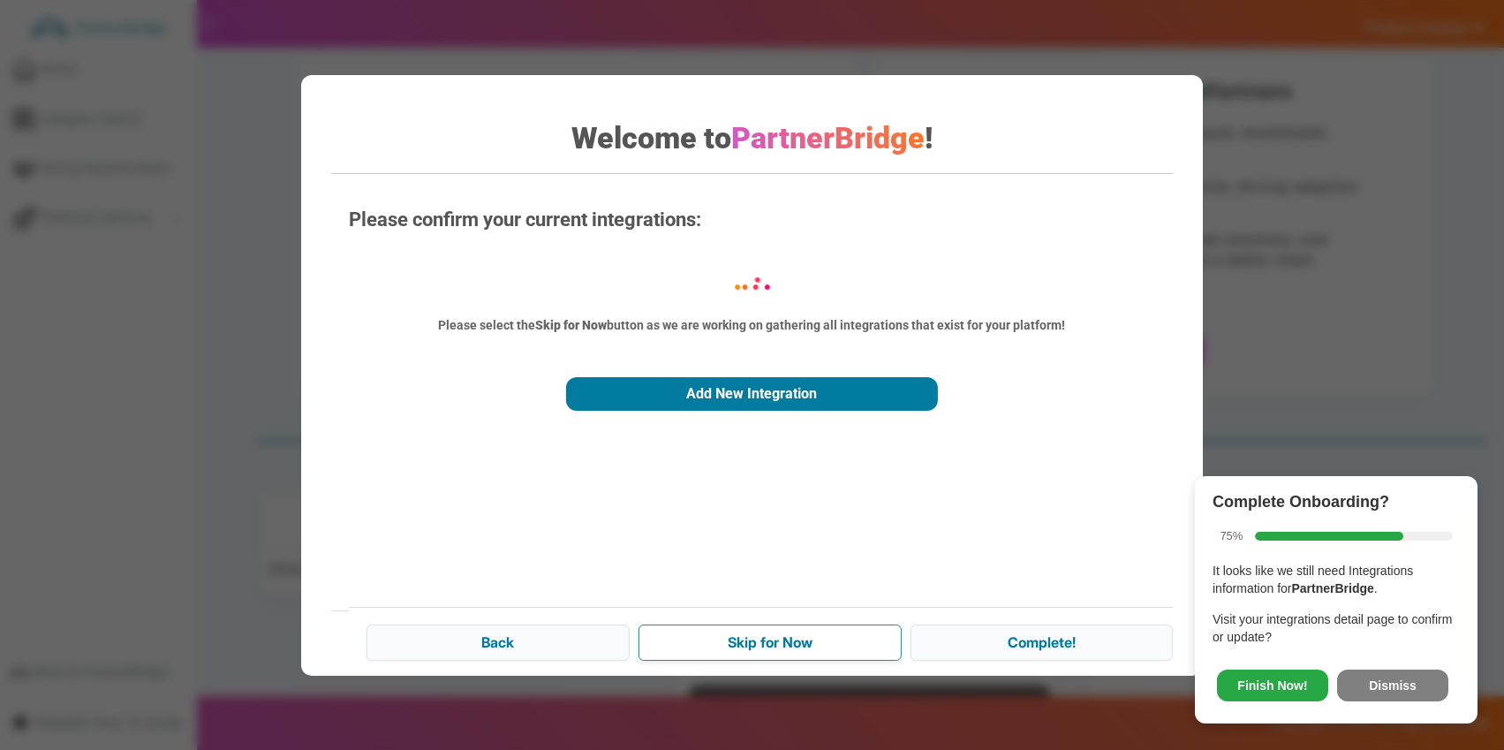
click at [808, 631] on input "Skip for Now" at bounding box center [770, 641] width 263 height 35
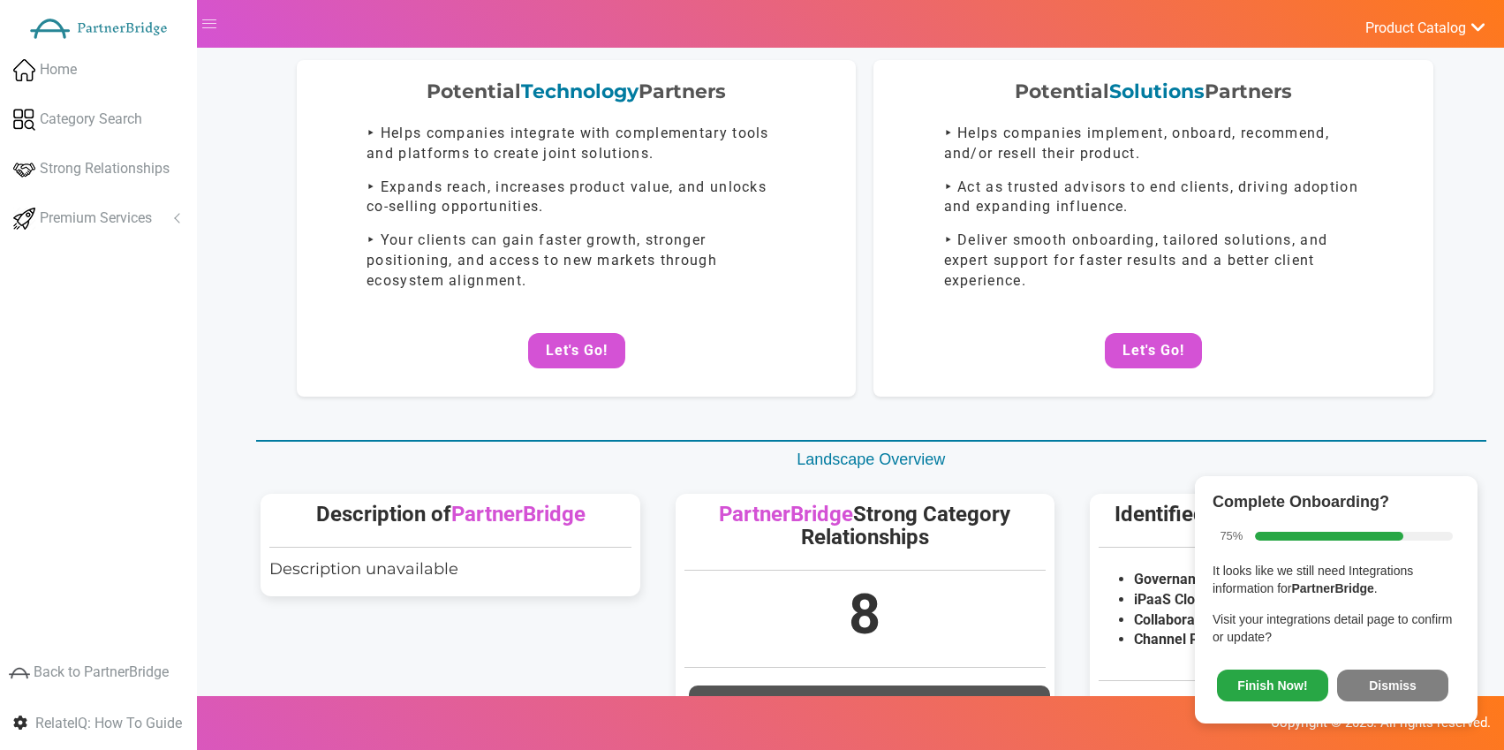
drag, startPoint x: 452, startPoint y: 551, endPoint x: 450, endPoint y: 541, distance: 10.1
click at [453, 548] on div "Description of PartnerBridge Description unavailable" at bounding box center [450, 545] width 379 height 102
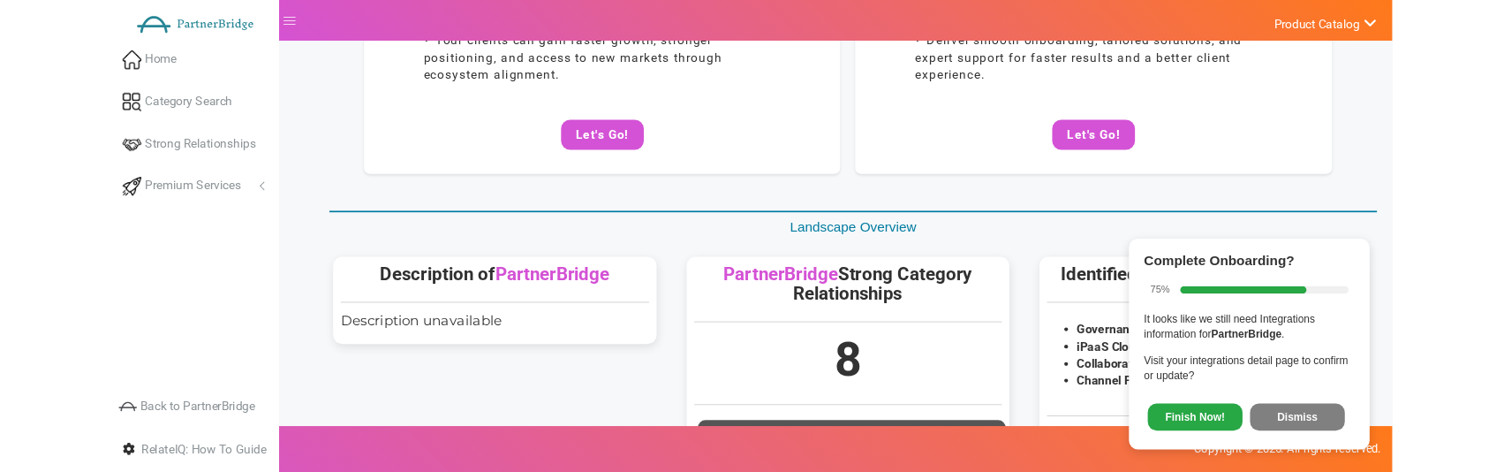
scroll to position [323, 0]
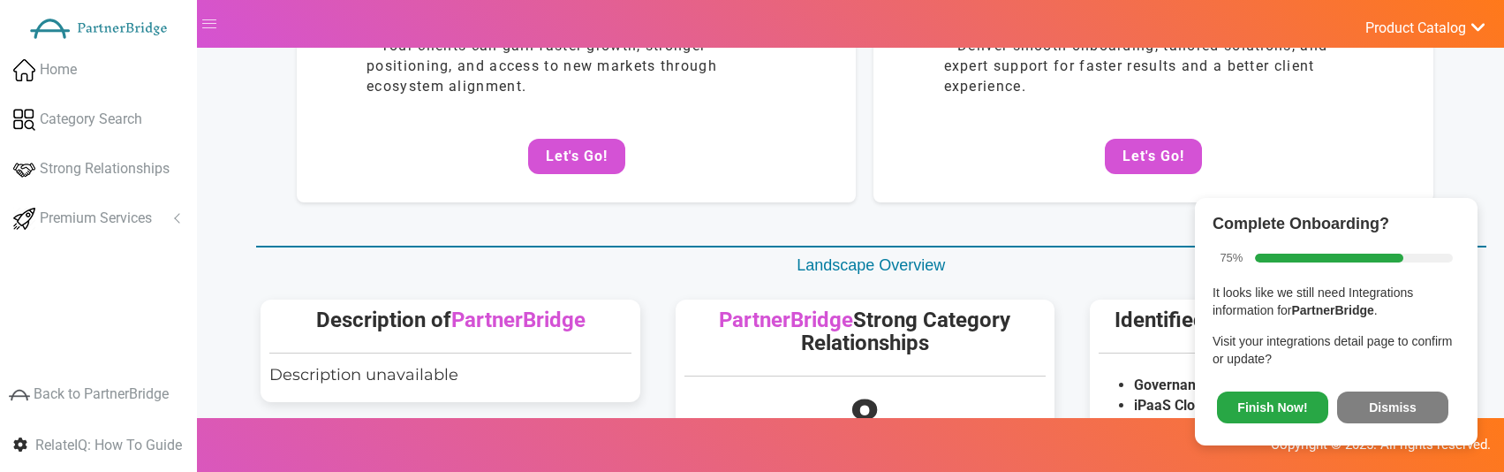
click at [1379, 405] on button "Dismiss" at bounding box center [1392, 407] width 111 height 32
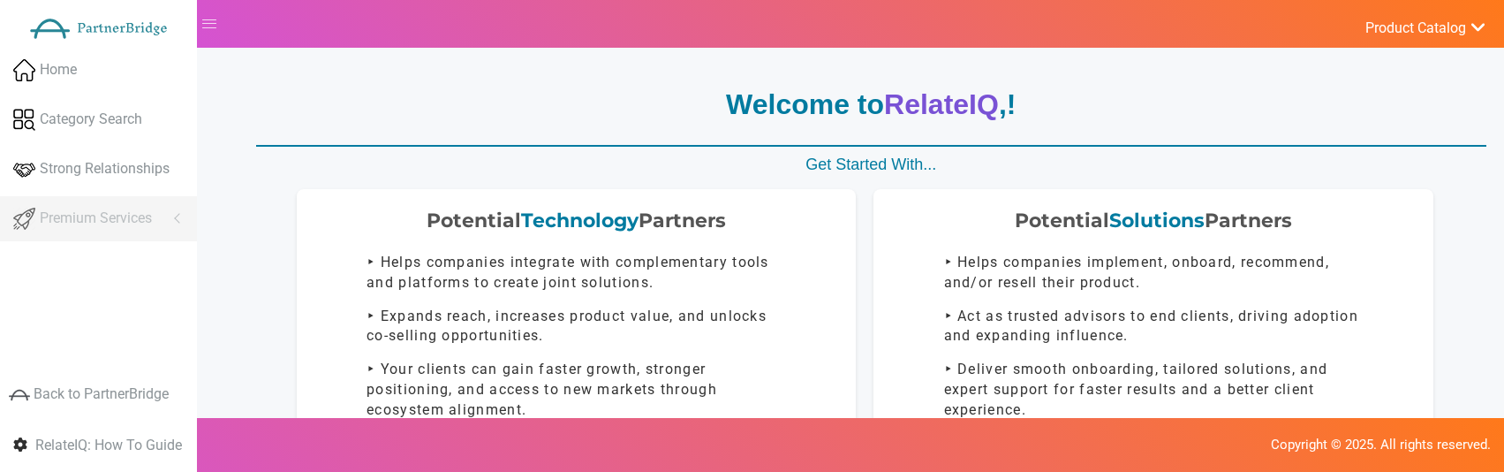
scroll to position [322, 0]
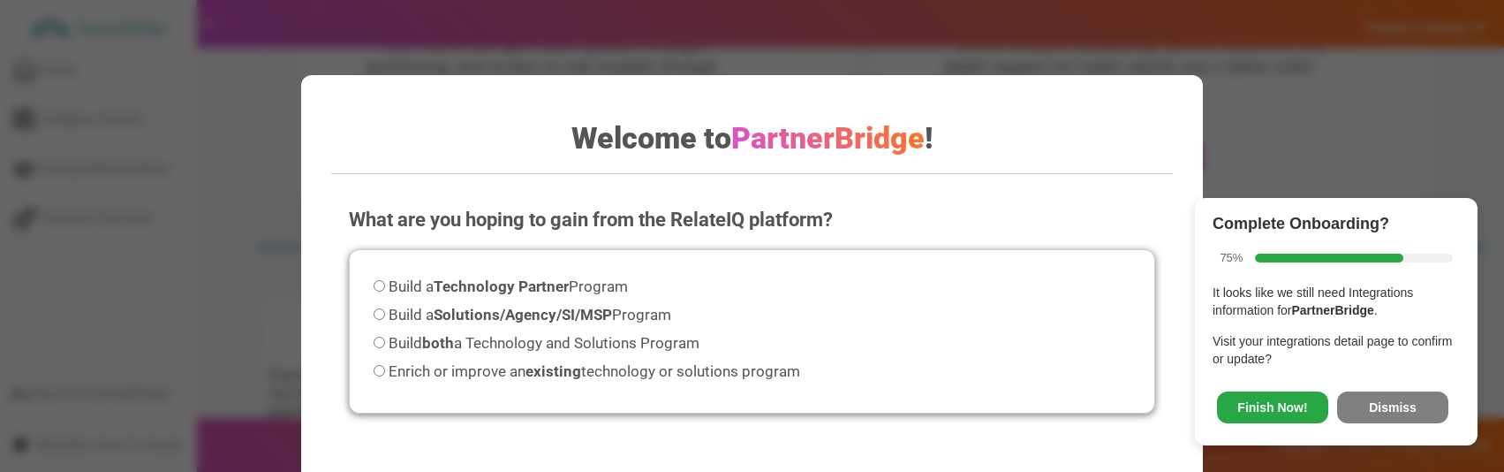
click at [515, 334] on span "Build both a Technology and Solutions Program" at bounding box center [544, 343] width 311 height 18
click at [385, 337] on input "Build both a Technology and Solutions Program" at bounding box center [379, 342] width 11 height 11
radio input "true"
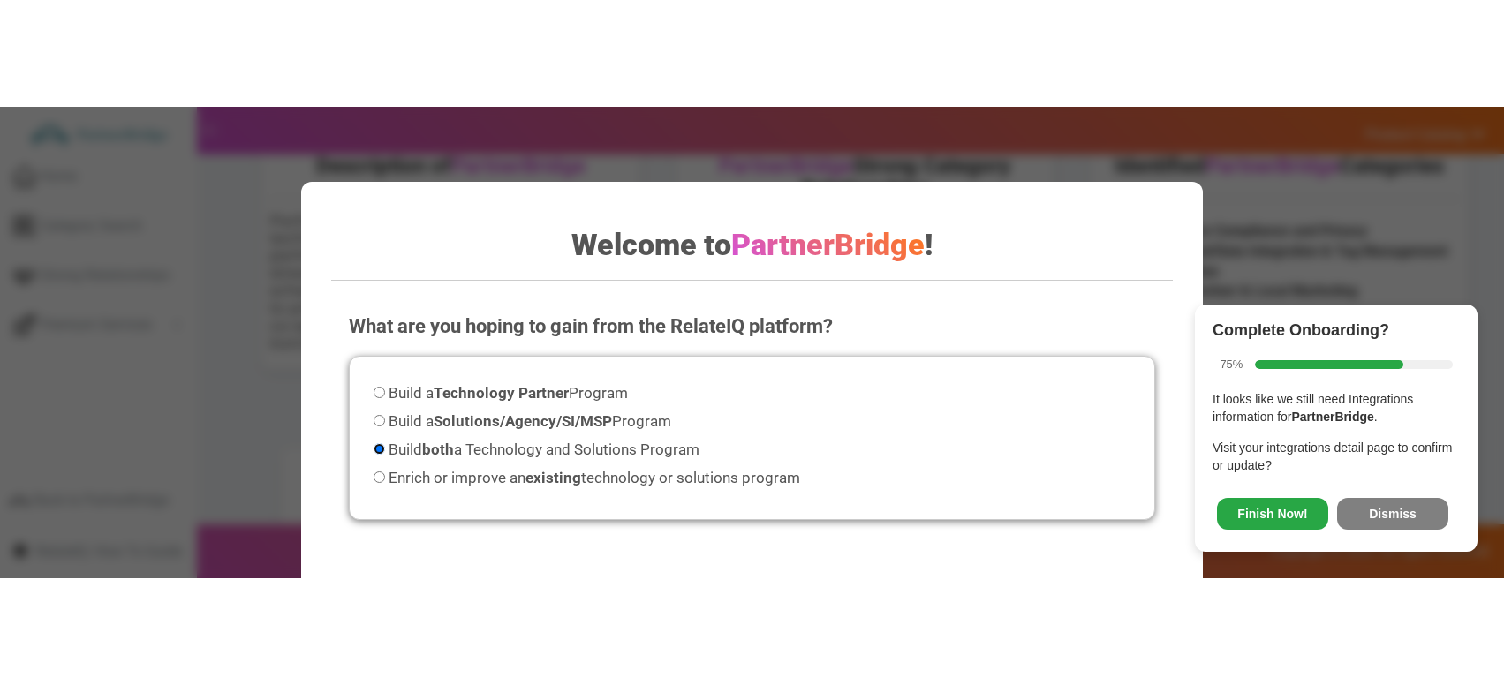
scroll to position [593, 0]
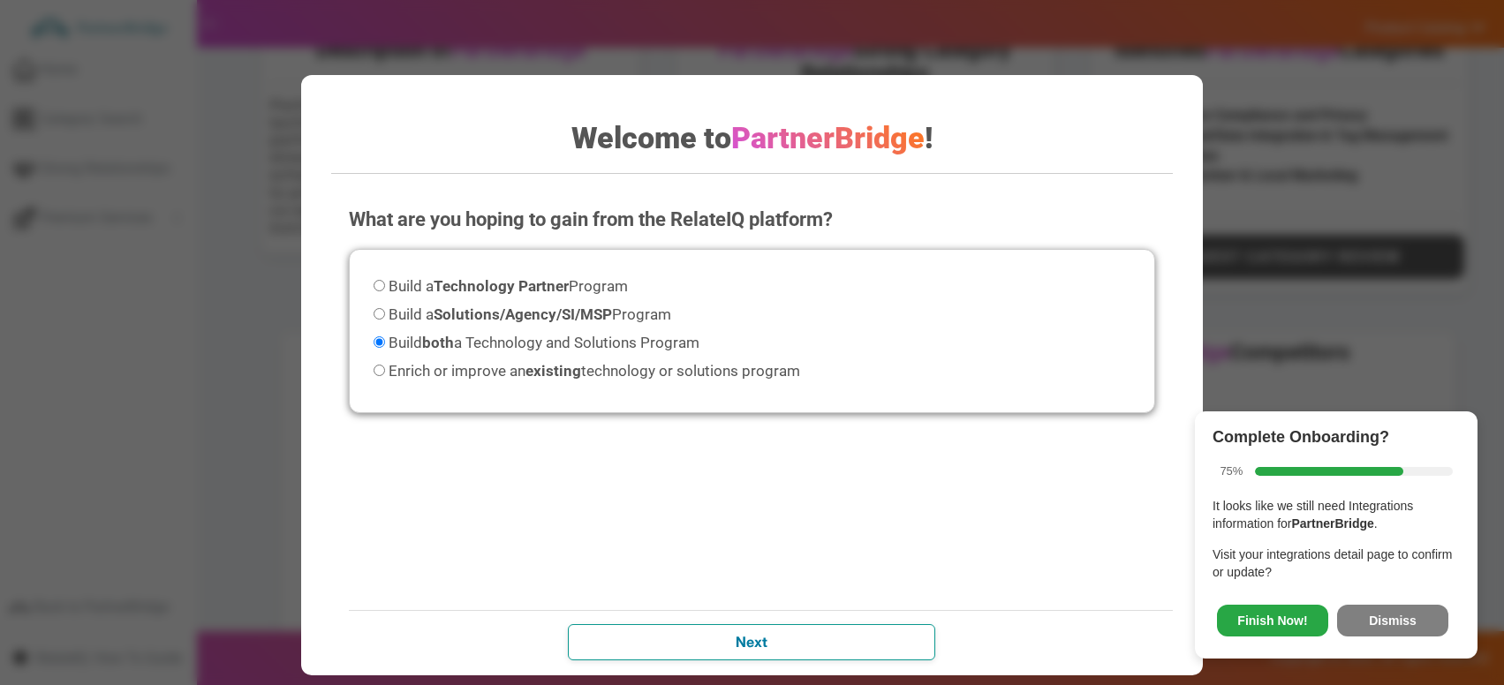
click at [825, 471] on input "Next" at bounding box center [751, 641] width 367 height 35
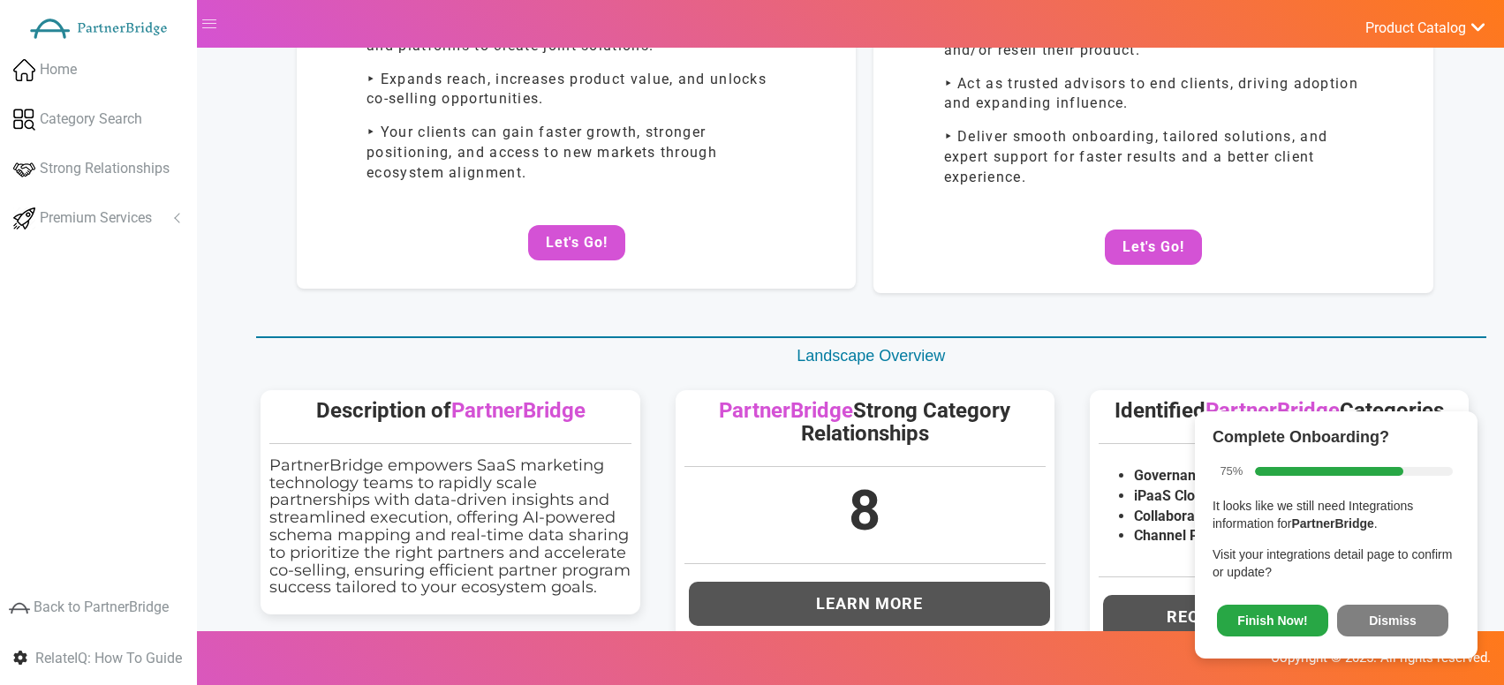
scroll to position [208, 0]
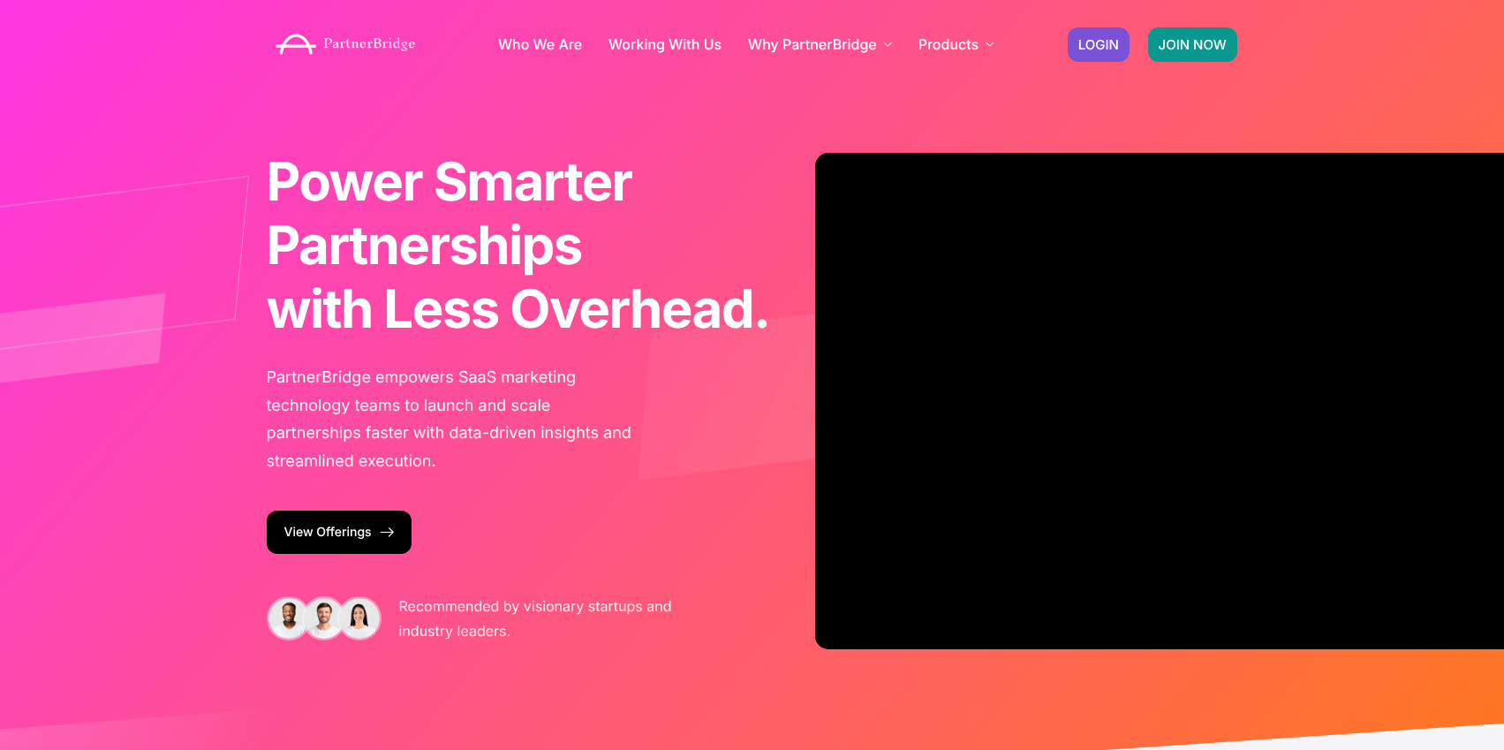
click at [1156, 53] on link "JOIN NOW" at bounding box center [1192, 44] width 89 height 34
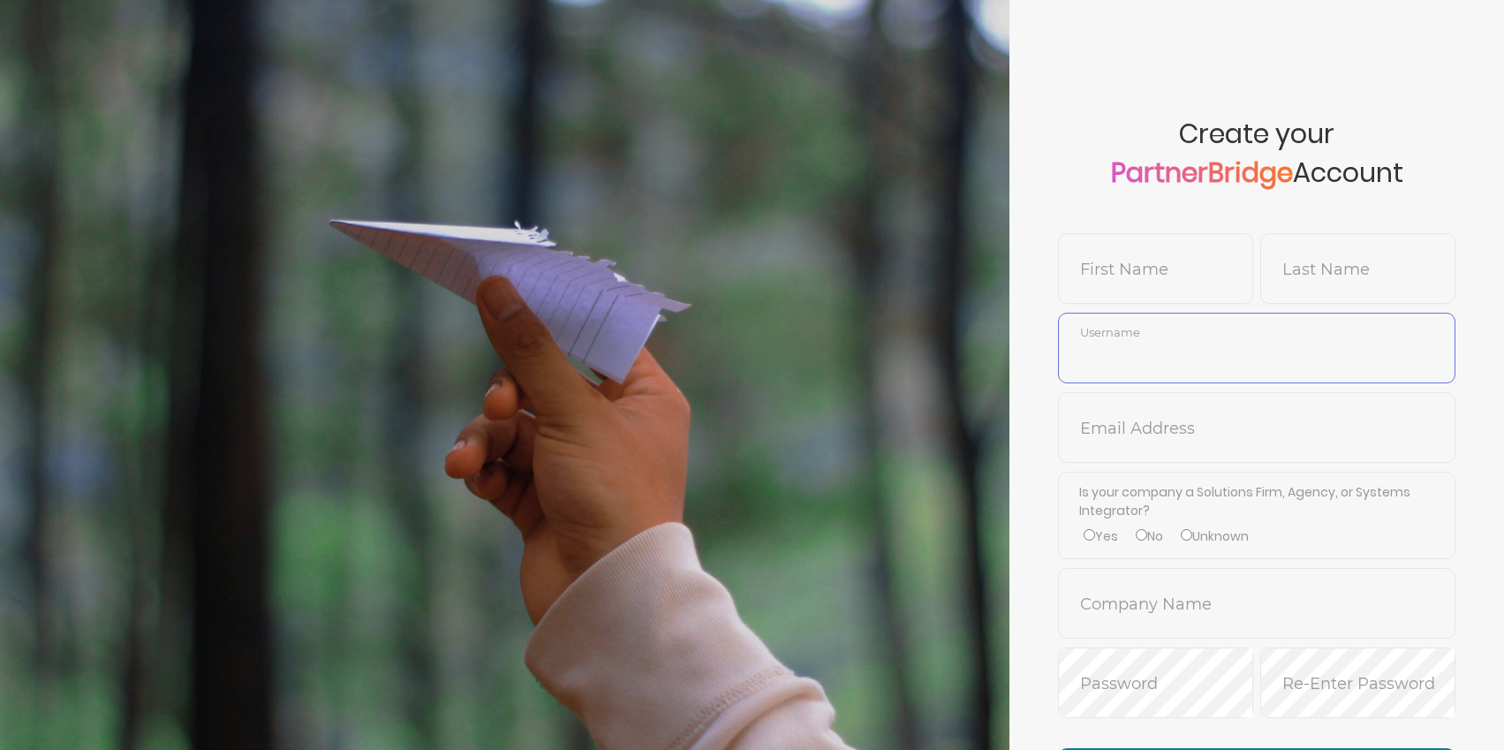
type input "jonmead"
drag, startPoint x: 1101, startPoint y: 277, endPoint x: 1153, endPoint y: 270, distance: 51.7
click at [1104, 277] on input "text" at bounding box center [1155, 282] width 193 height 42
type input "[PERSON_NAME]"
type input "SmokeTest5"
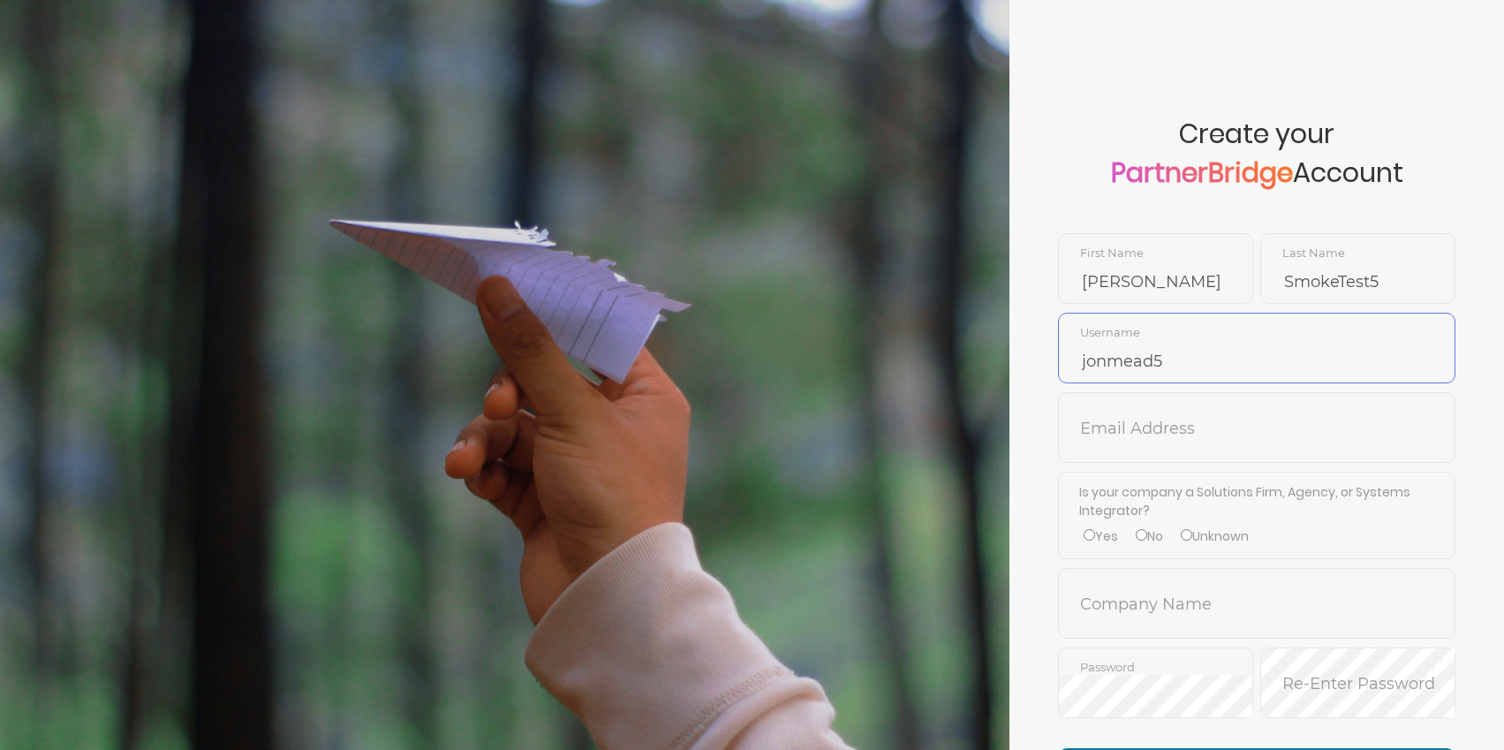
type input "jonmead5"
type input "k"
type input "[PERSON_NAME][EMAIL_ADDRESS][DOMAIN_NAME]"
click at [1157, 536] on label "No" at bounding box center [1149, 536] width 27 height 19
click at [1147, 536] on input "No" at bounding box center [1141, 534] width 11 height 11
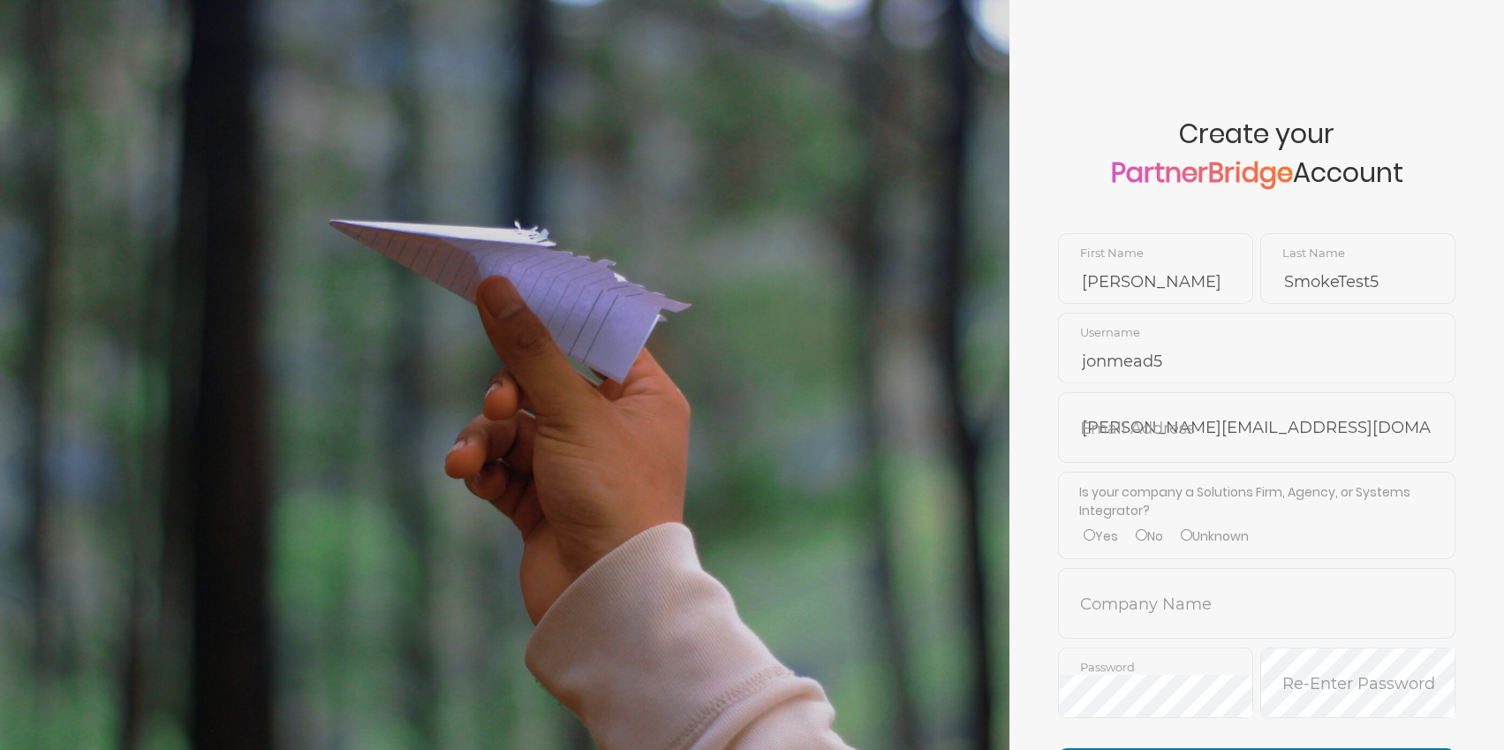
radio input "true"
click at [1170, 595] on input "text" at bounding box center [1257, 616] width 396 height 42
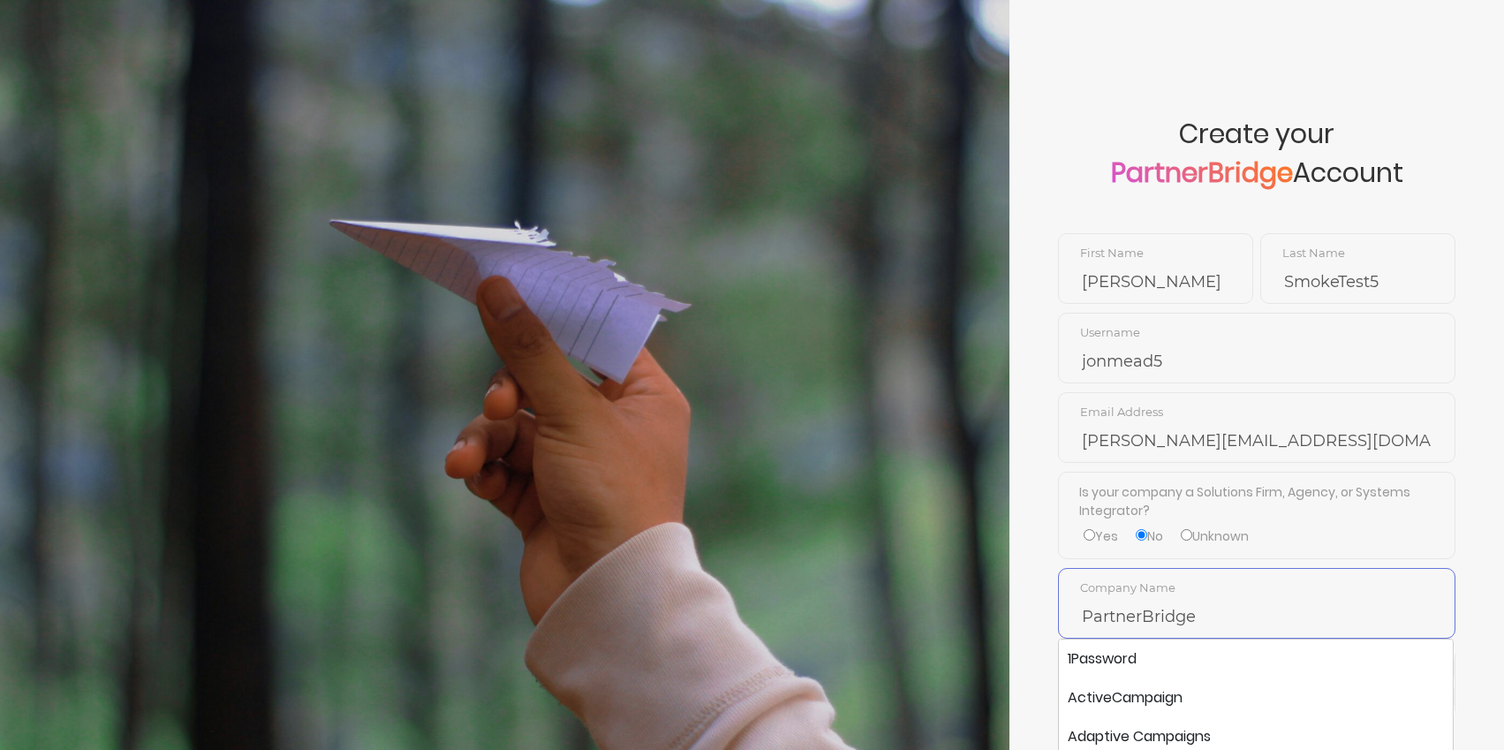
type input "PartnerBridge"
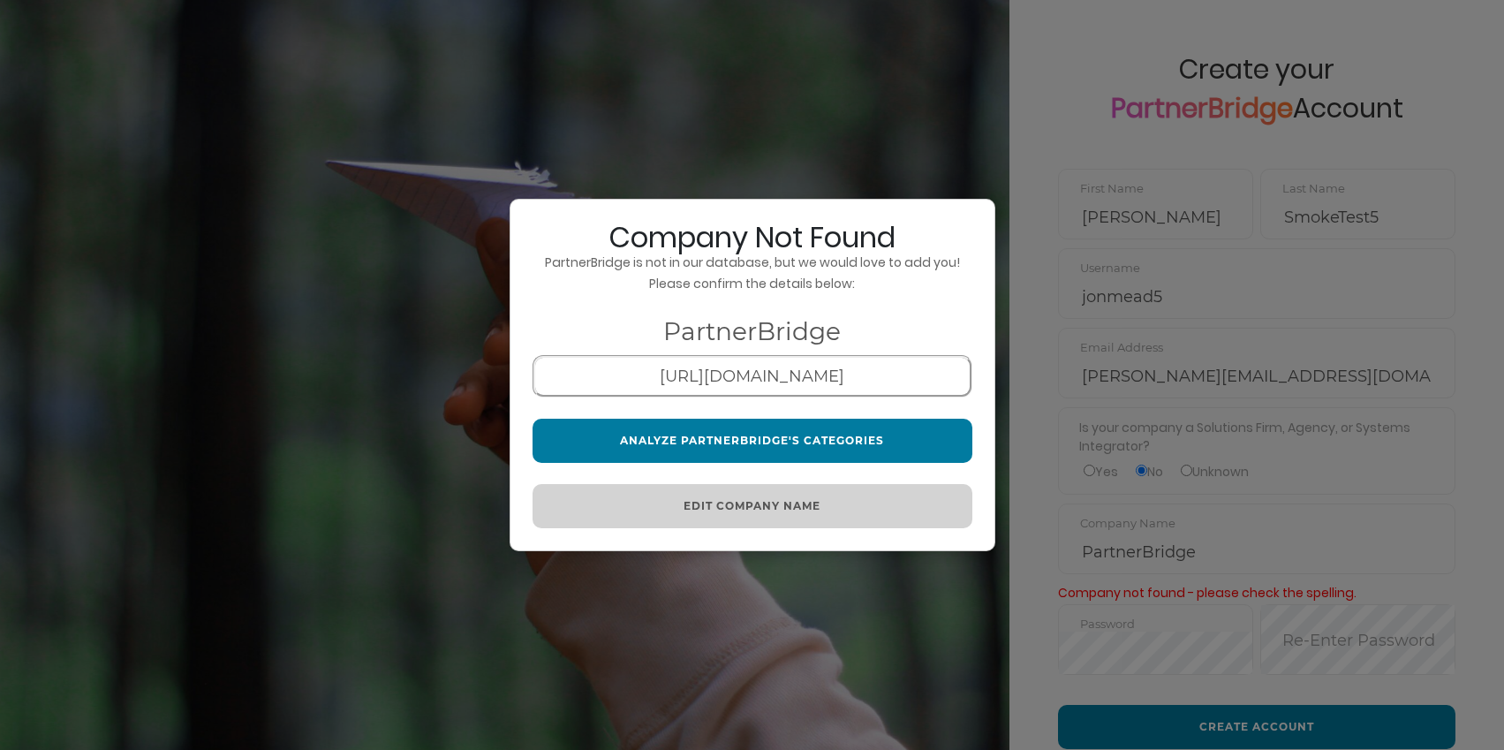
click at [829, 465] on div "Company Not Found PartnerBridge is not in our database, but we would love to ad…" at bounding box center [753, 375] width 486 height 352
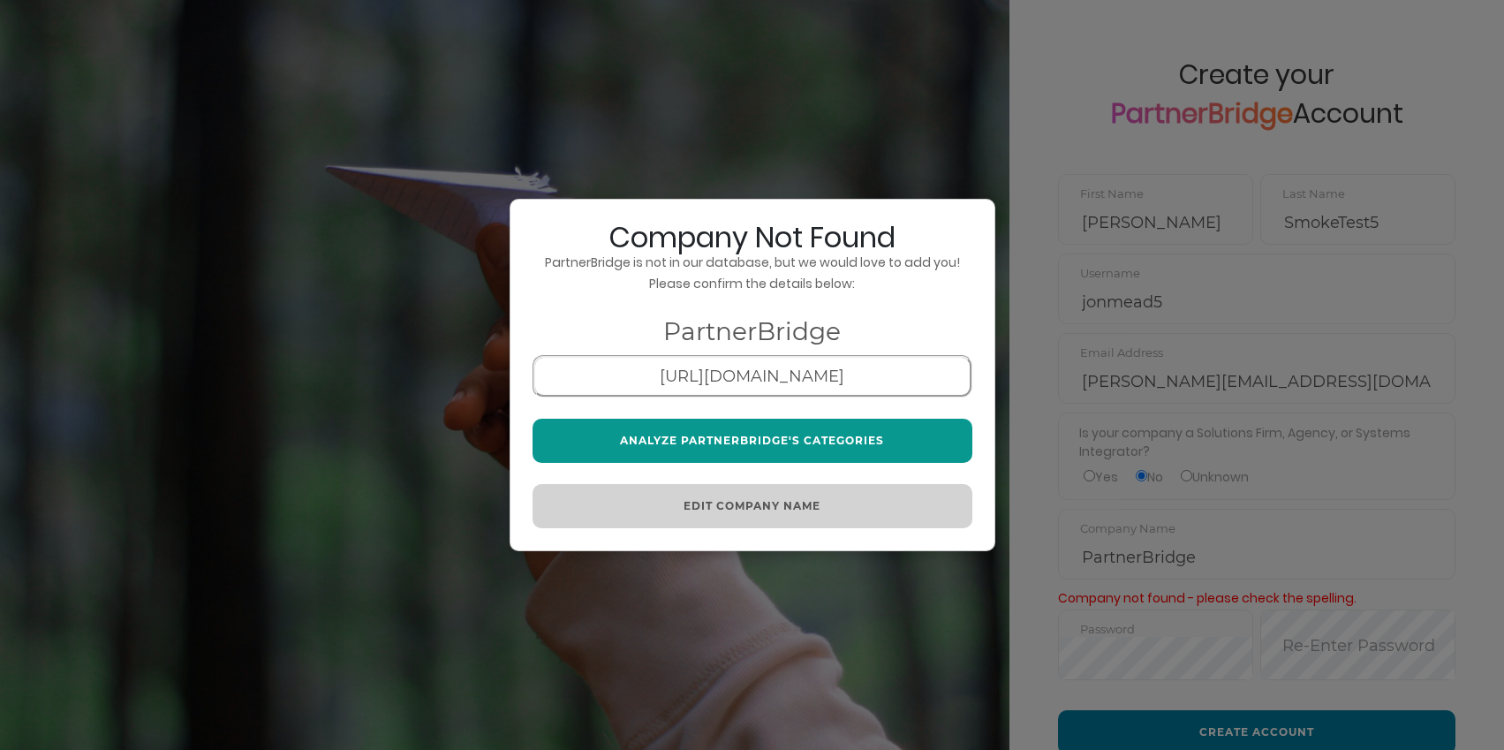
scroll to position [67, 0]
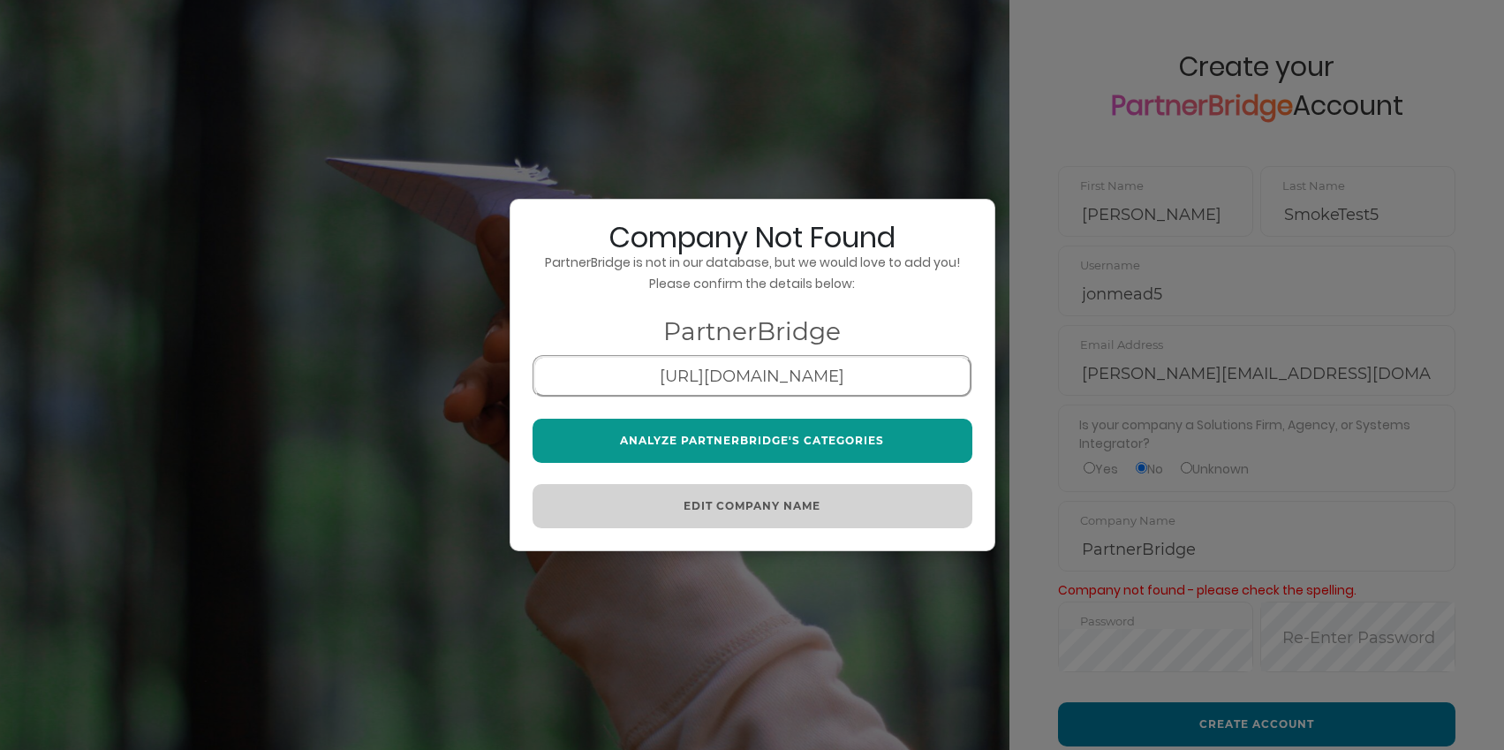
click at [828, 461] on button "Analyze PartnerBridge's Categories" at bounding box center [753, 441] width 440 height 44
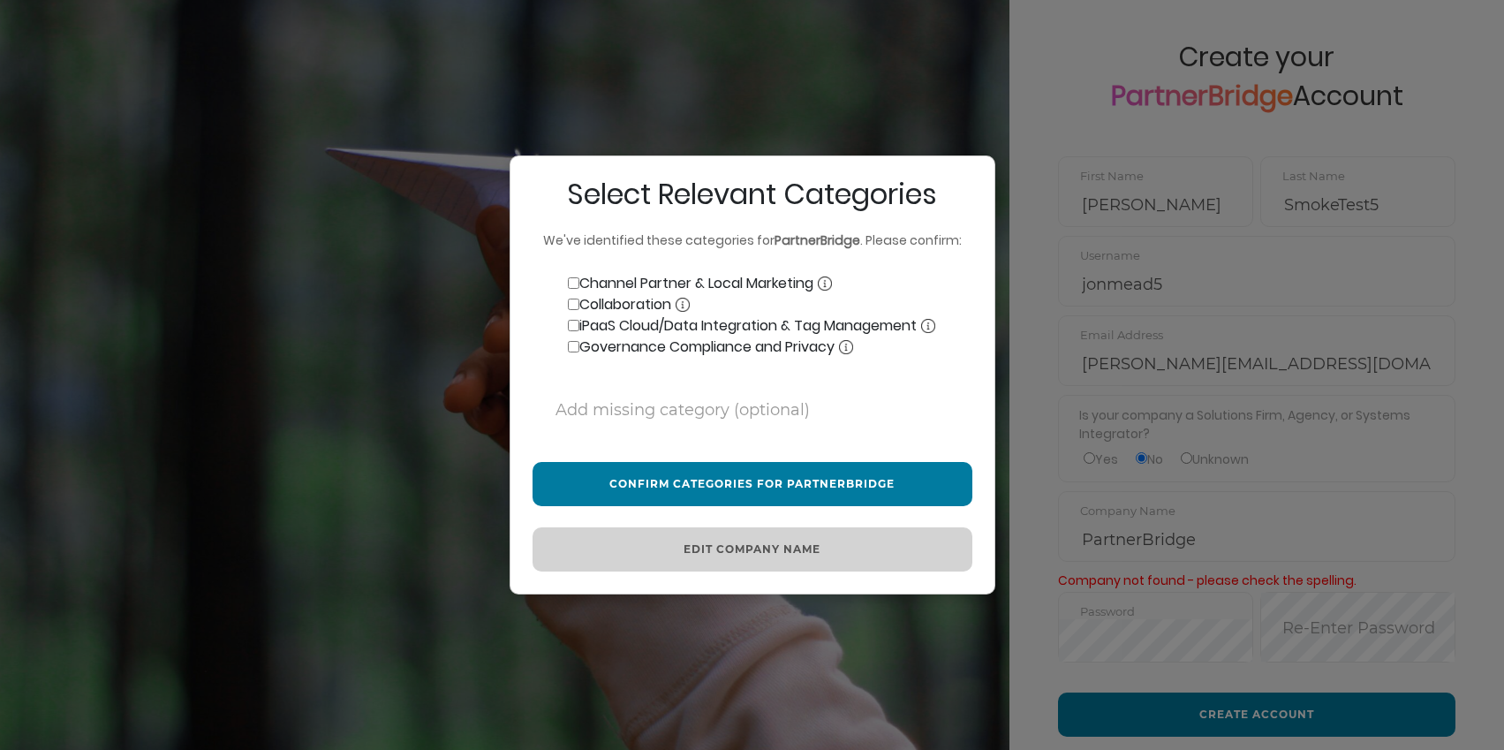
scroll to position [85, 0]
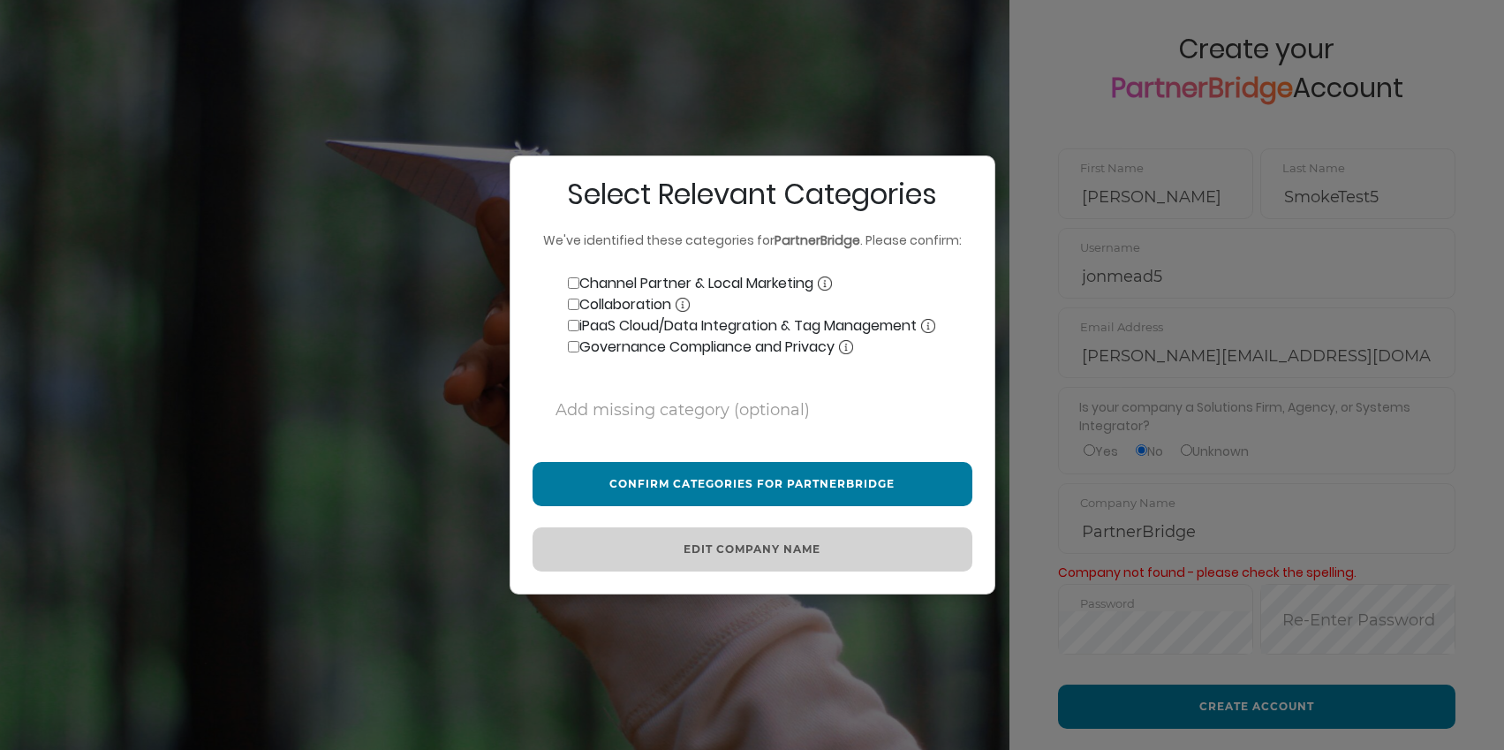
click at [627, 281] on label "Channel Partner & Local Marketing" at bounding box center [682, 283] width 299 height 21
click at [579, 281] on input "Channel Partner & Local Marketing" at bounding box center [573, 282] width 11 height 11
checkbox input "true"
click at [628, 313] on label "Collaboration" at bounding box center [611, 304] width 157 height 21
click at [579, 310] on input "Collaboration" at bounding box center [573, 304] width 11 height 11
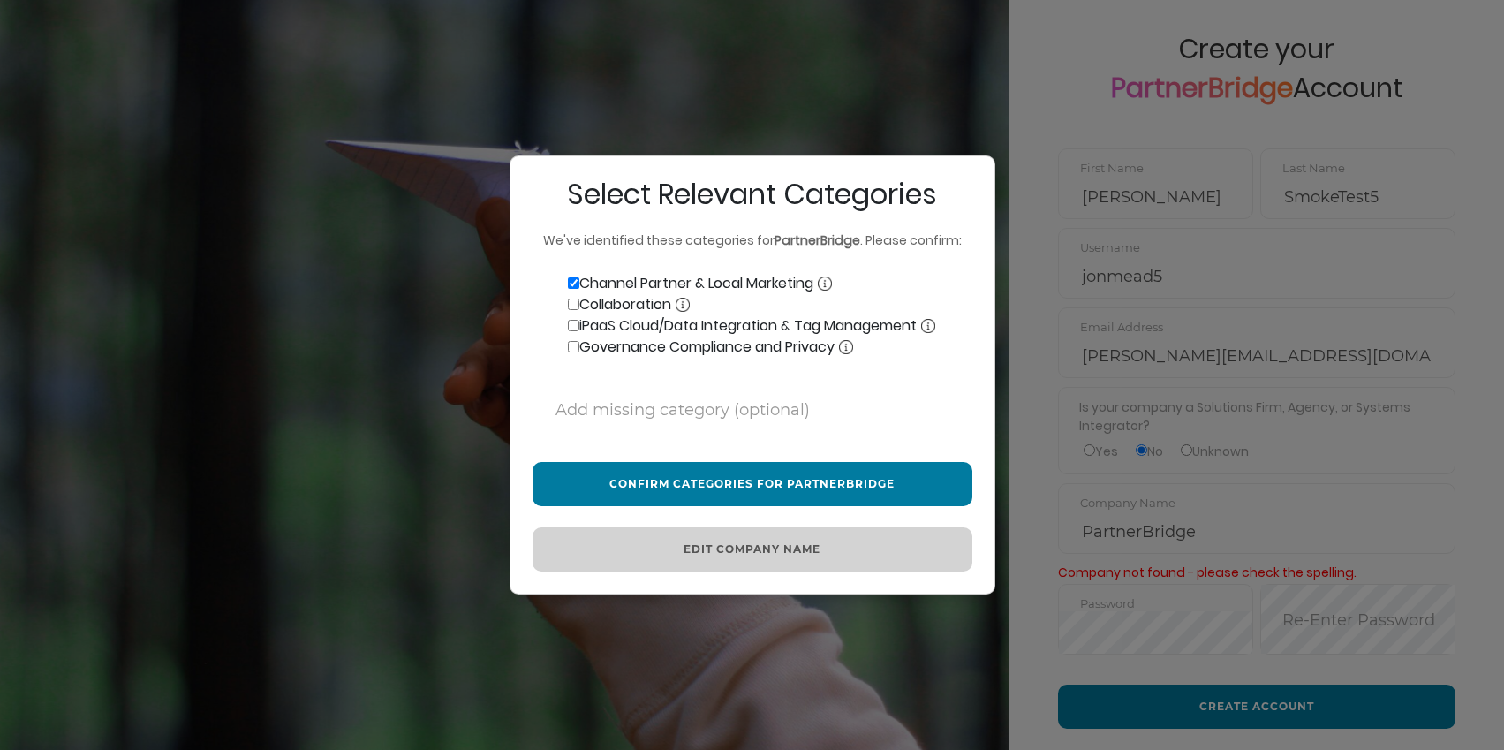
checkbox input "true"
click at [632, 323] on label "iPaaS Cloud/Data Integration & Tag Management" at bounding box center [734, 325] width 403 height 21
click at [579, 323] on input "iPaaS Cloud/Data Integration & Tag Management" at bounding box center [573, 325] width 11 height 11
checkbox input "true"
click at [638, 338] on label "Governance Compliance and Privacy" at bounding box center [693, 347] width 321 height 21
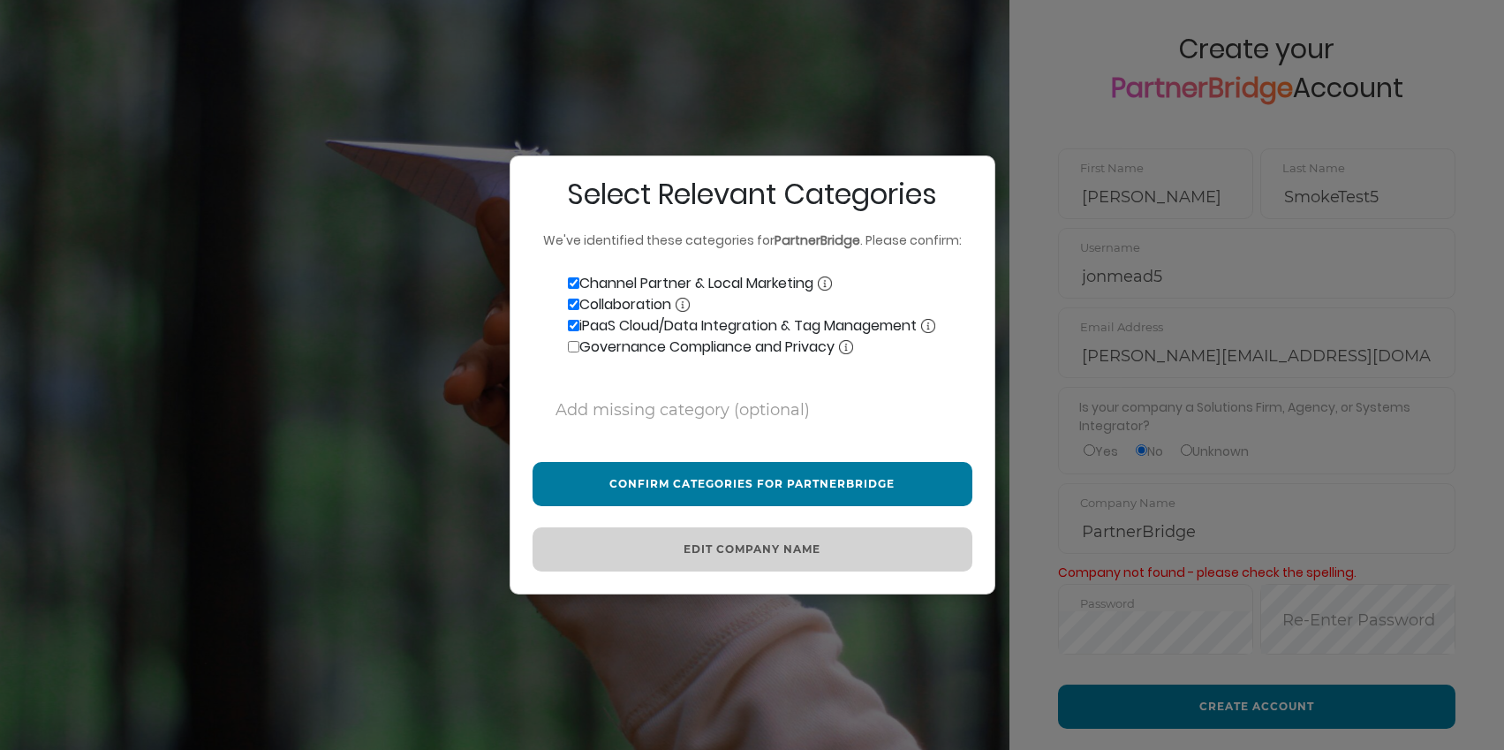
click at [579, 341] on input "Governance Compliance and Privacy" at bounding box center [573, 346] width 11 height 11
checkbox input "true"
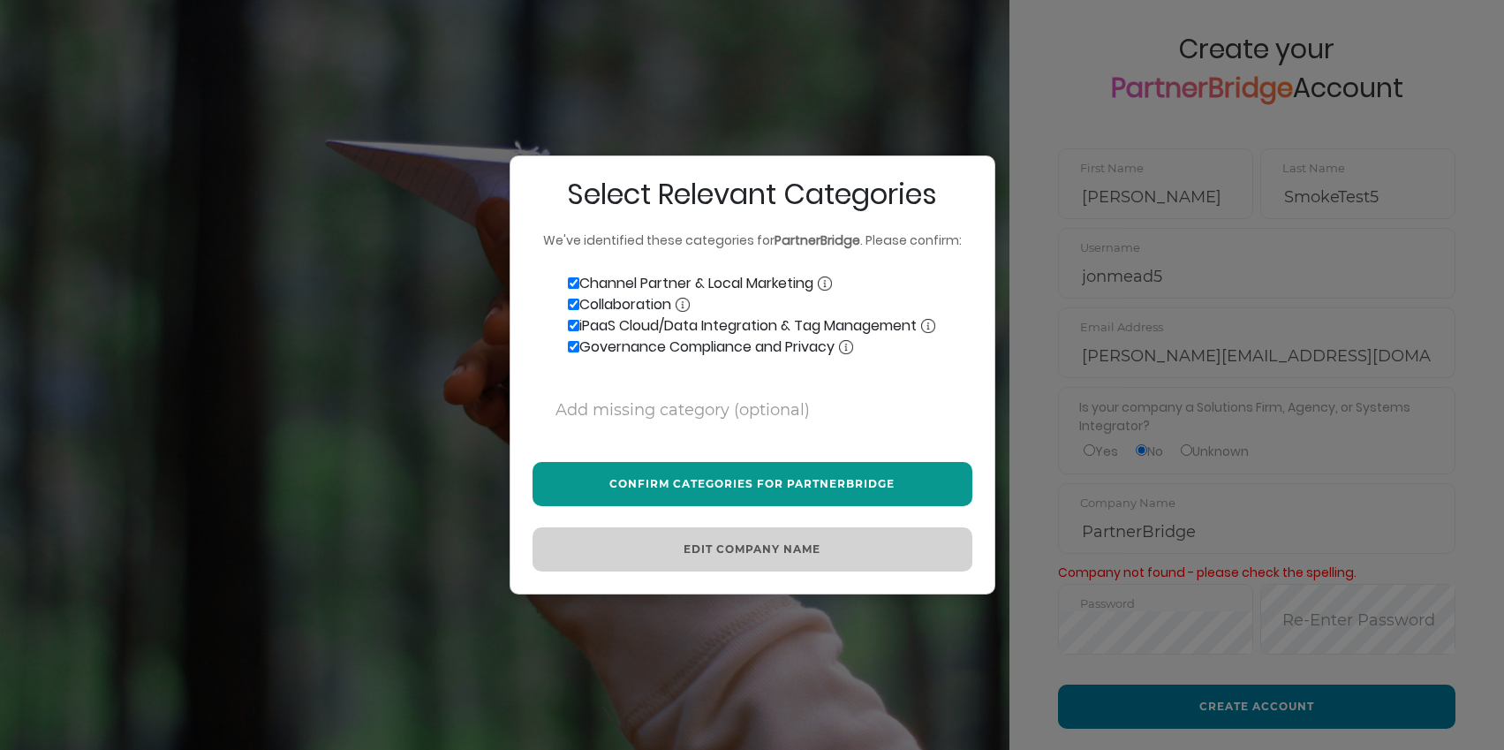
click at [735, 472] on button "Confirm Categories for PartnerBridge" at bounding box center [753, 484] width 440 height 44
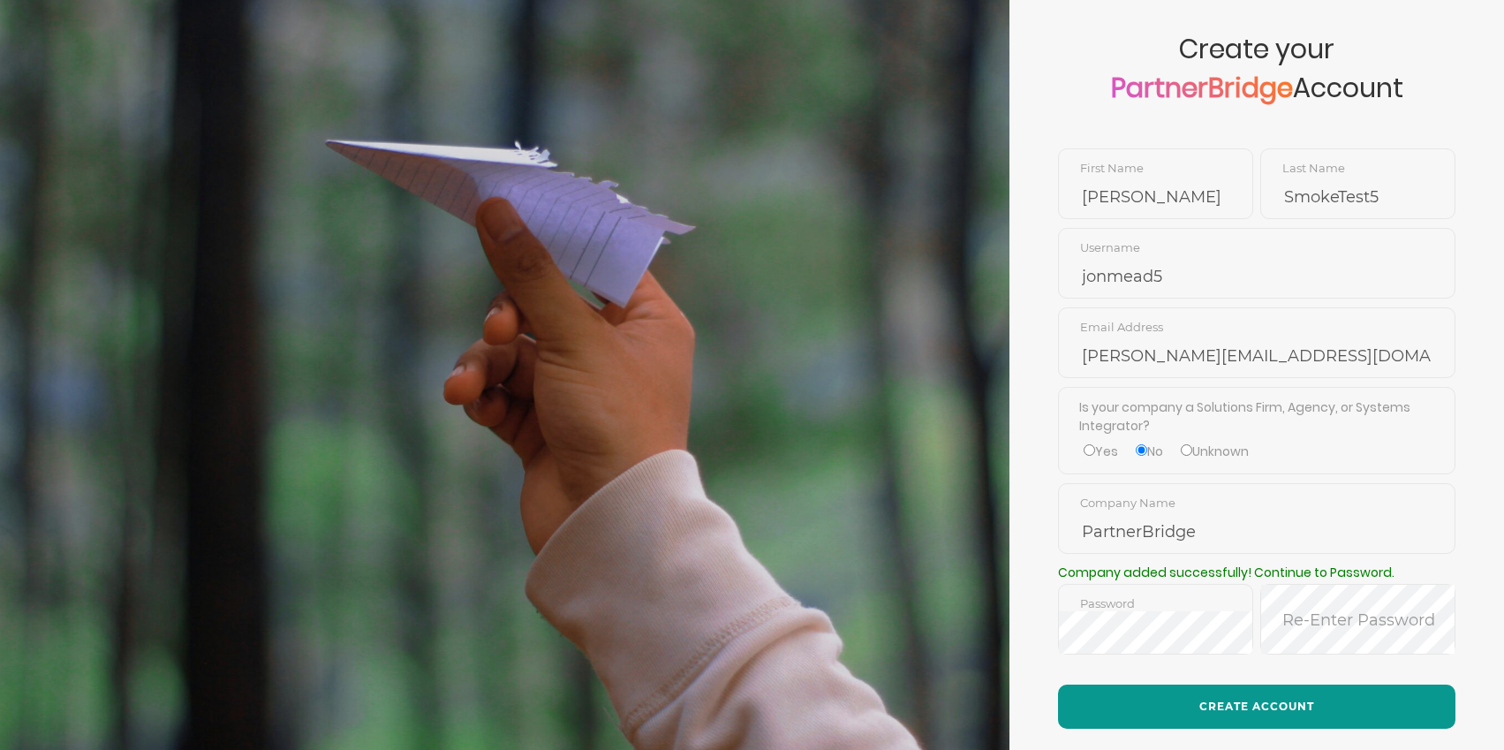
click at [1256, 698] on button "Create Account" at bounding box center [1256, 707] width 397 height 44
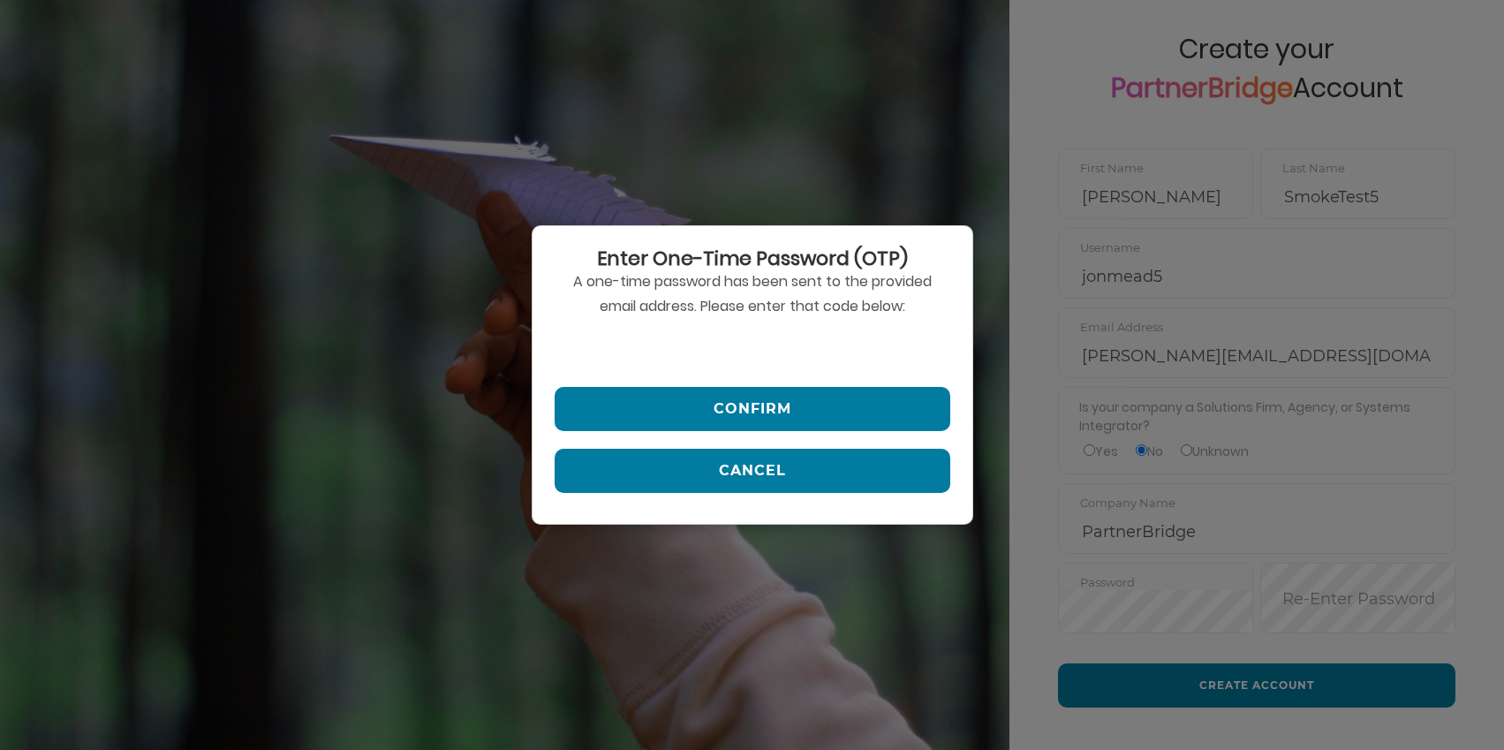
click at [721, 361] on input "text" at bounding box center [753, 348] width 396 height 42
paste input "801817"
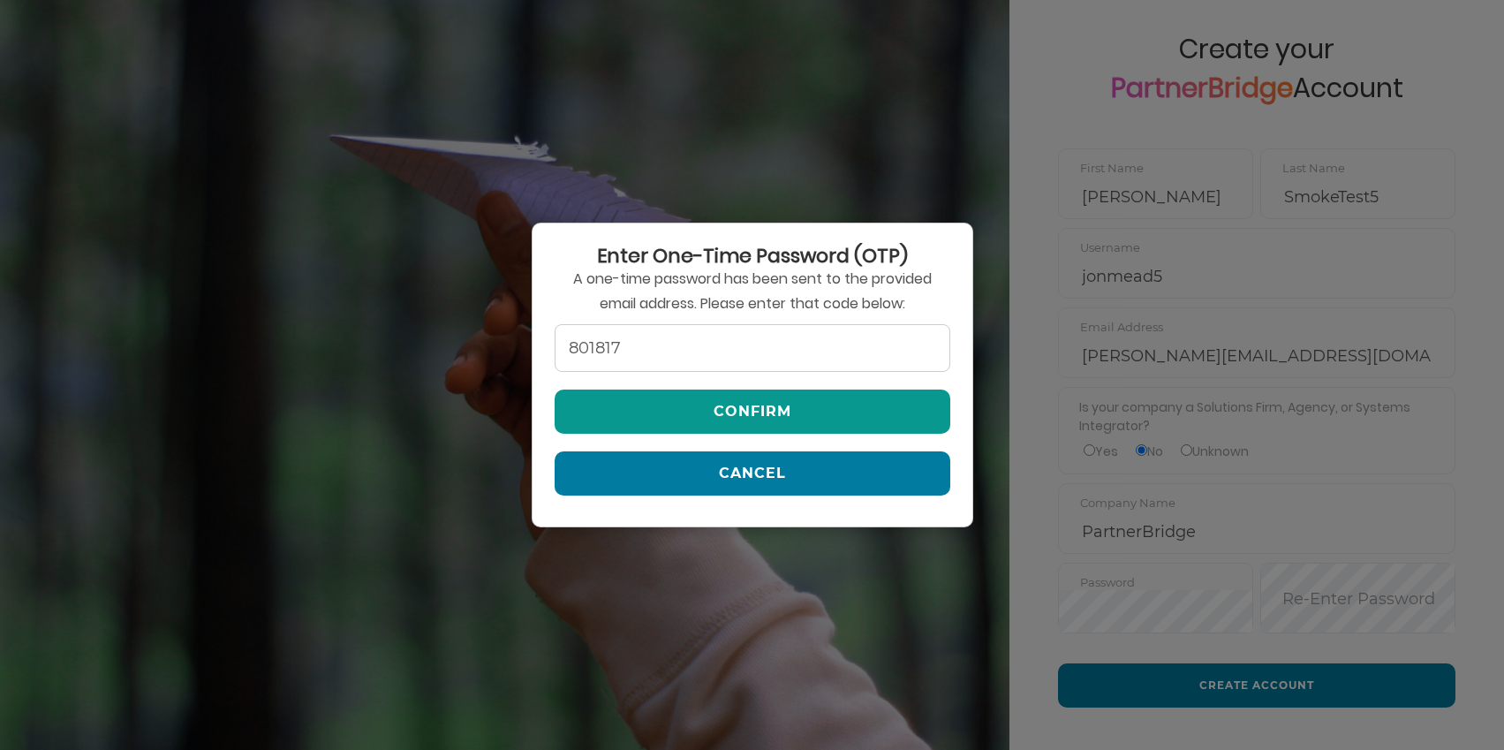
click at [756, 397] on button "Confirm" at bounding box center [753, 412] width 396 height 44
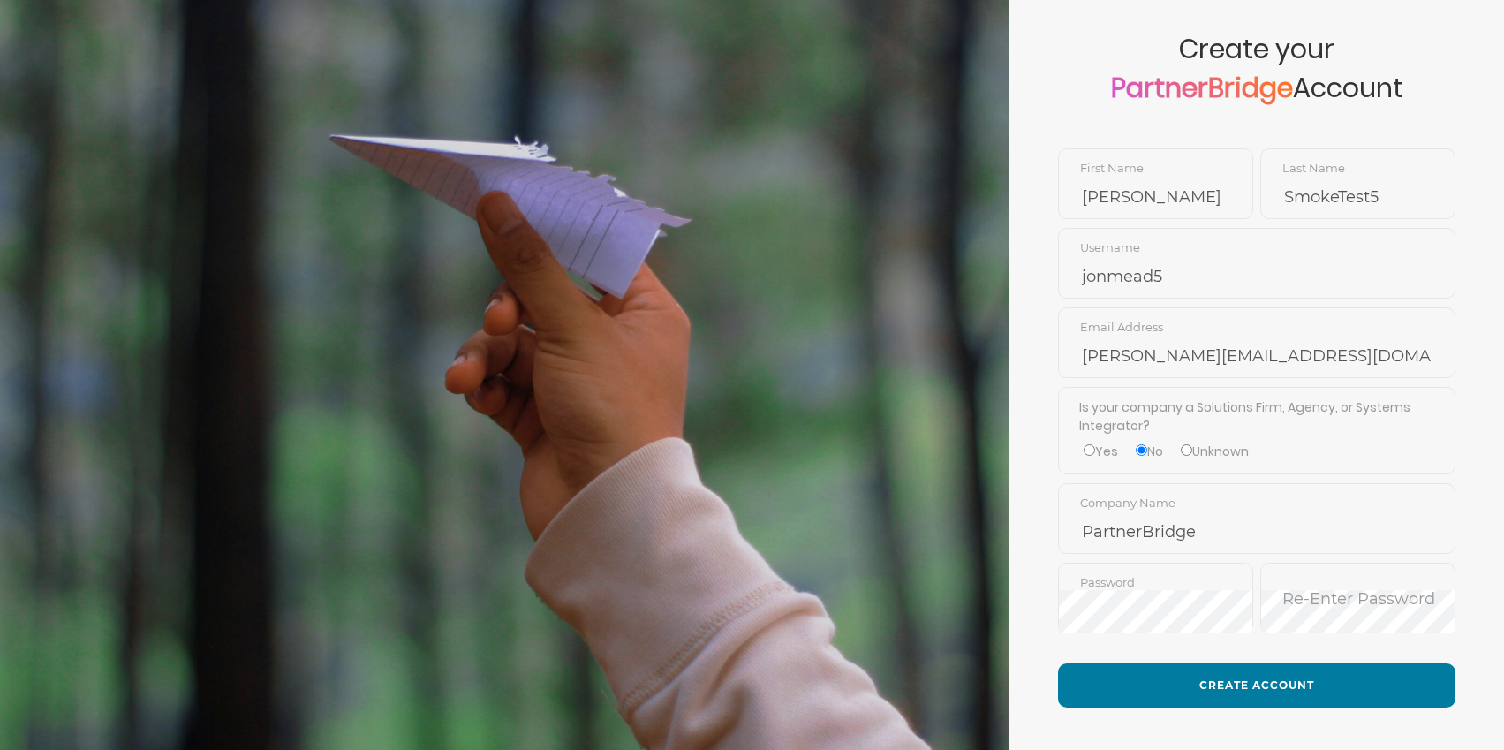
click at [1243, 655] on form "Create your PartnerBridge Account Jon First Name SmokeTest5 Last Name jonmead5 …" at bounding box center [1257, 375] width 495 height 921
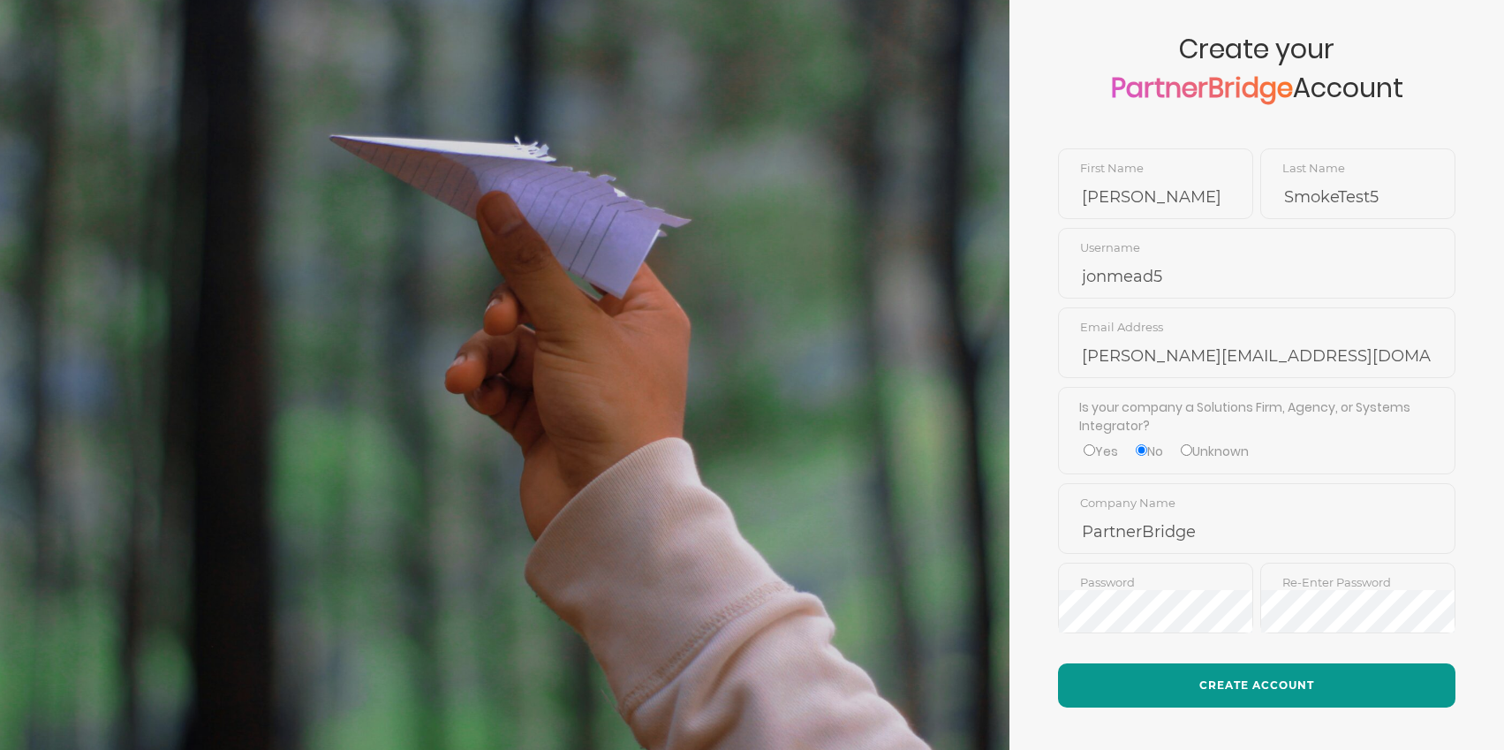
click at [1249, 680] on button "Create Account" at bounding box center [1256, 685] width 397 height 44
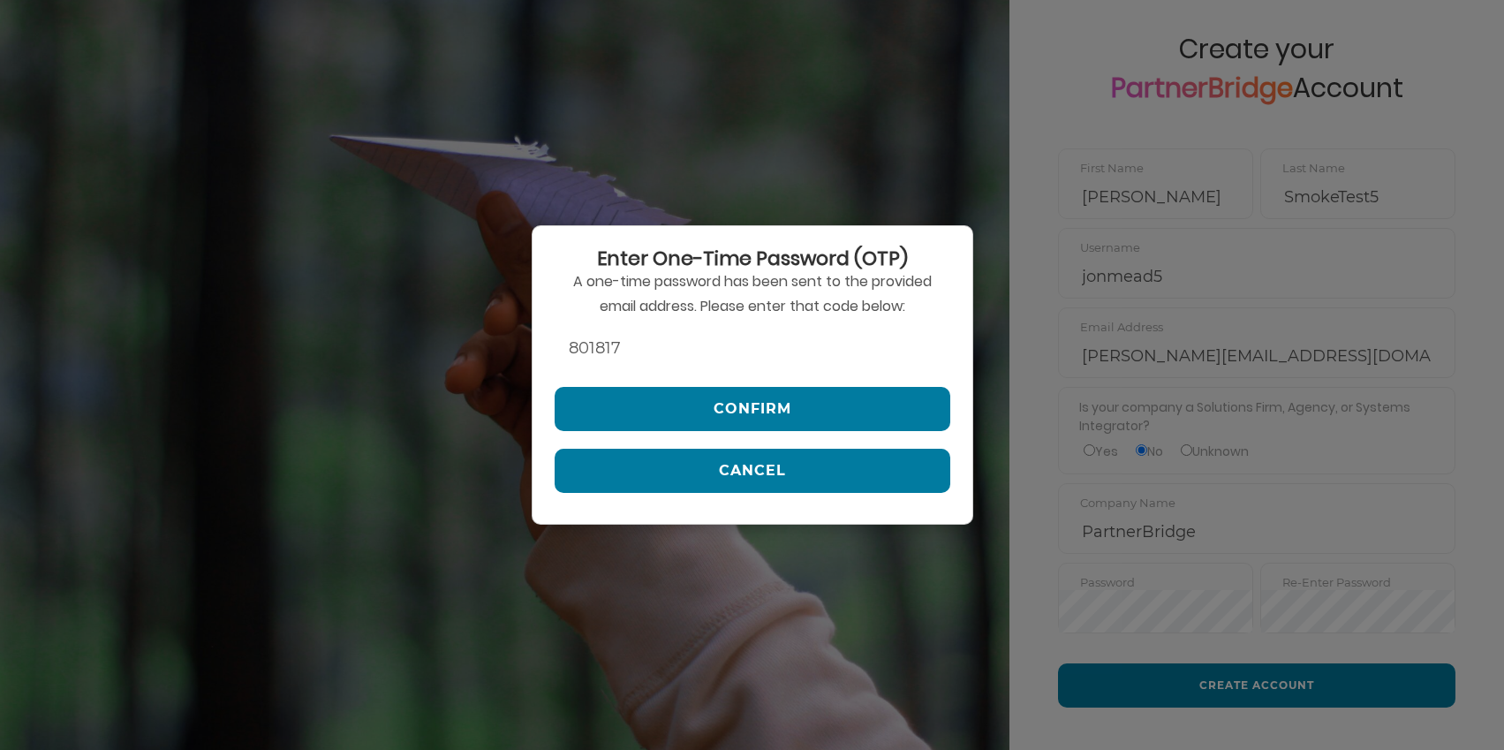
click at [745, 334] on input "801817" at bounding box center [753, 348] width 396 height 42
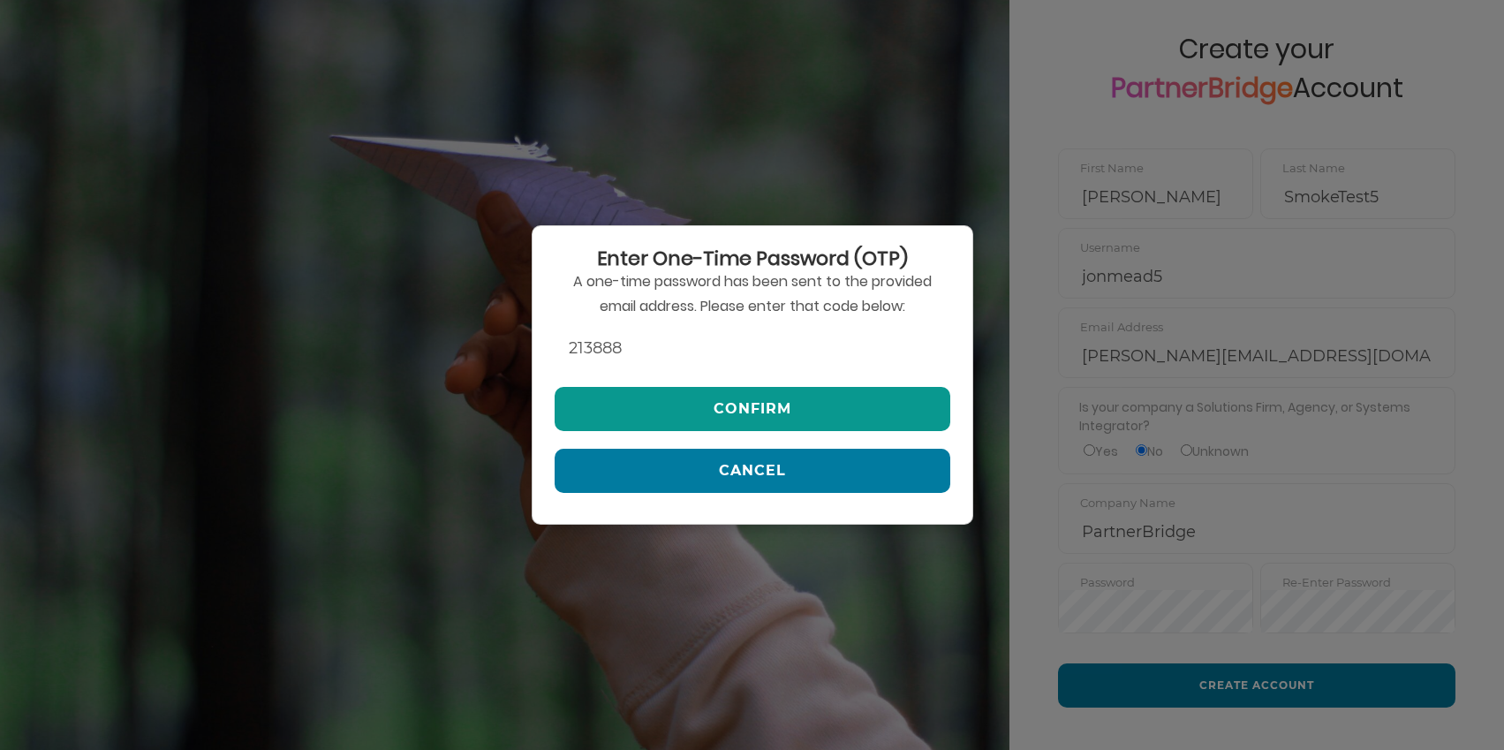
type input "213888"
click at [780, 390] on div "Enter One-Time Password (OTP) A one-time password has been sent to the provided…" at bounding box center [753, 374] width 442 height 299
click at [793, 403] on button "Confirm" at bounding box center [753, 409] width 396 height 44
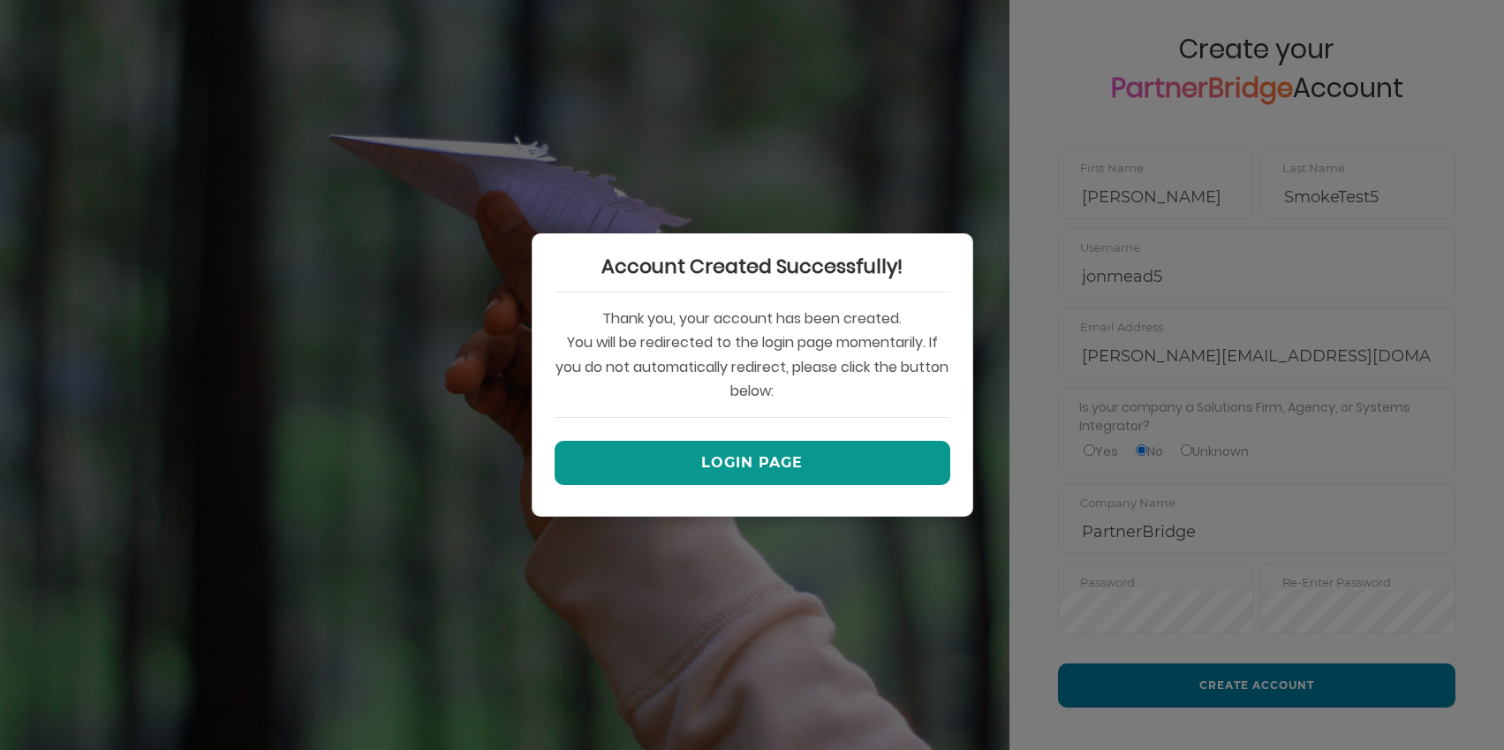
click at [771, 446] on button "Login Page" at bounding box center [753, 463] width 396 height 44
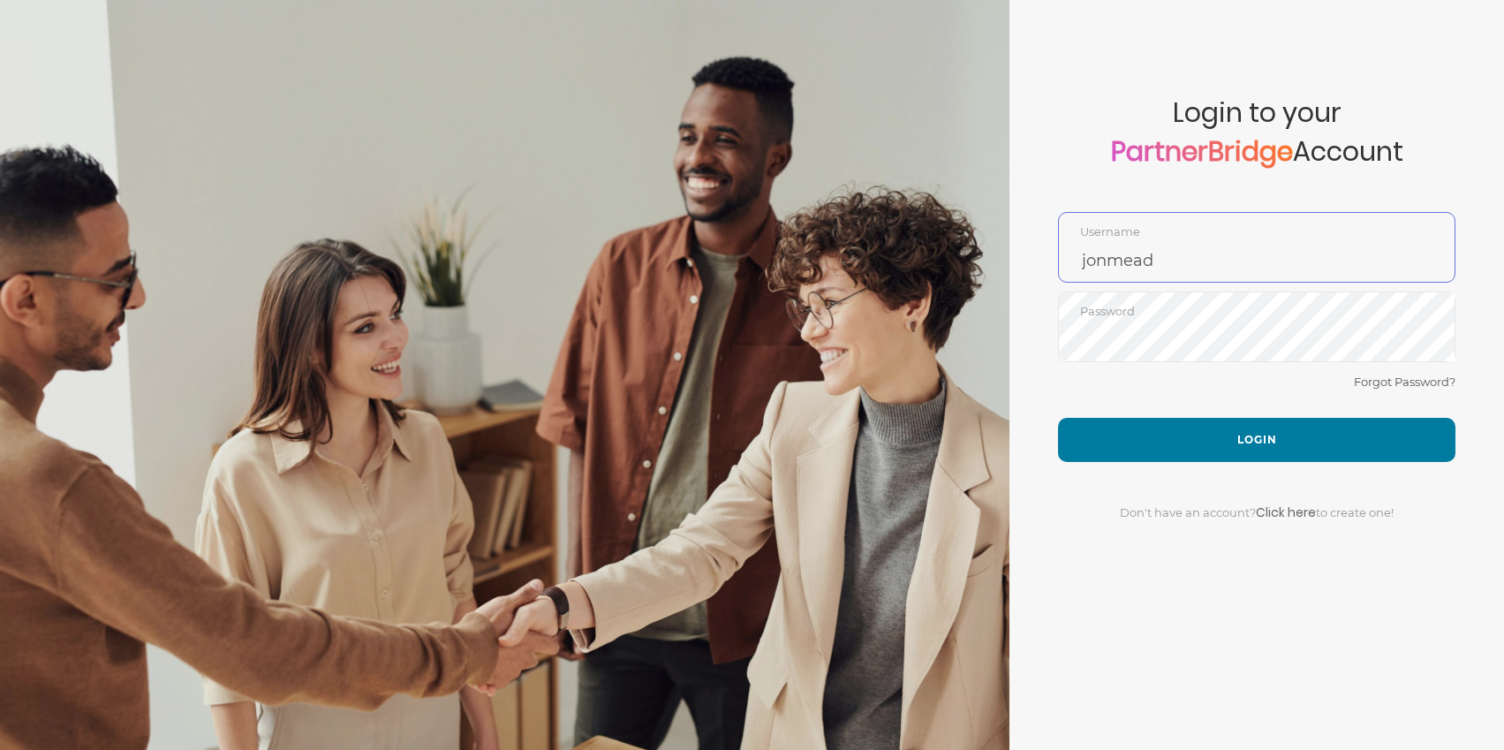
click at [1194, 247] on input "jonmead" at bounding box center [1257, 260] width 396 height 42
type input "jonmead5"
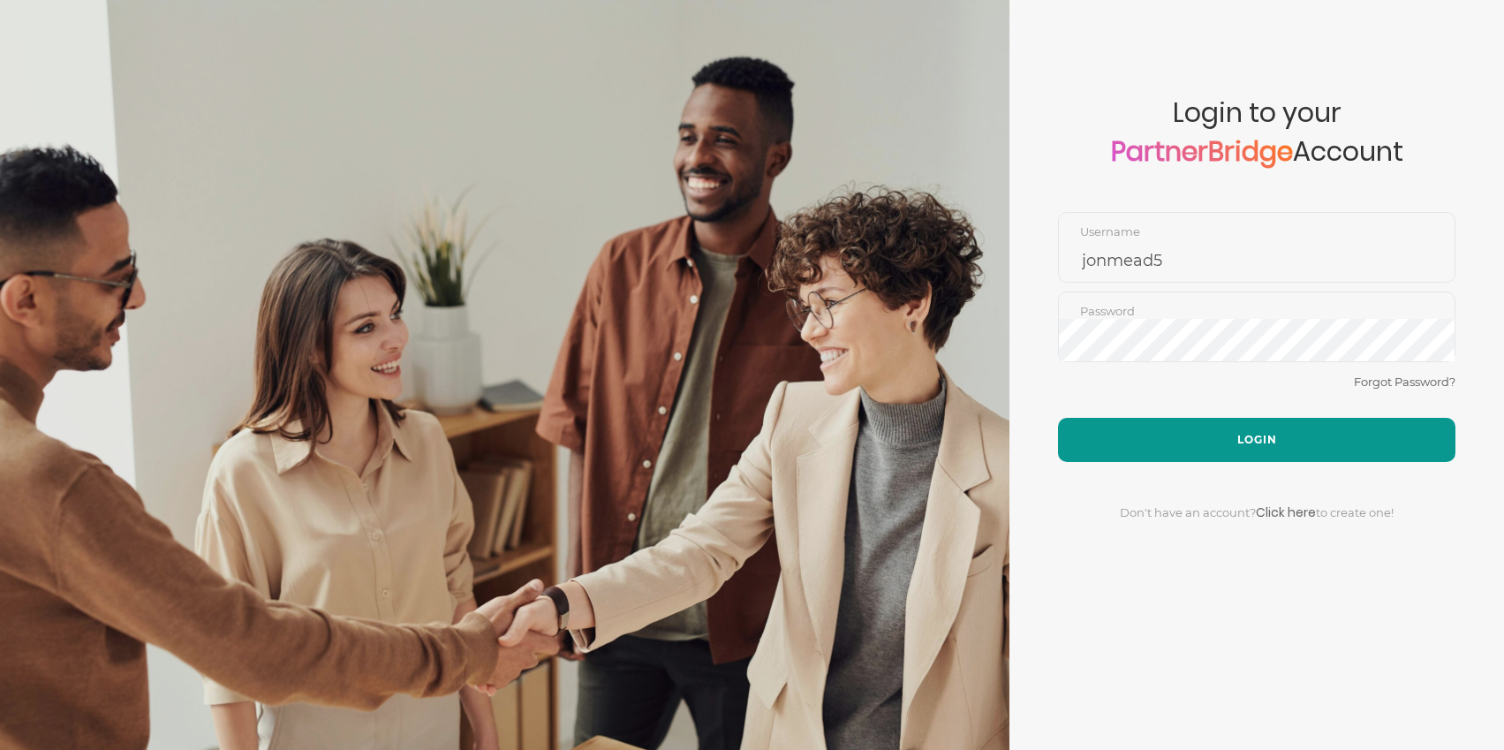
click at [1233, 442] on button "Login" at bounding box center [1256, 440] width 397 height 44
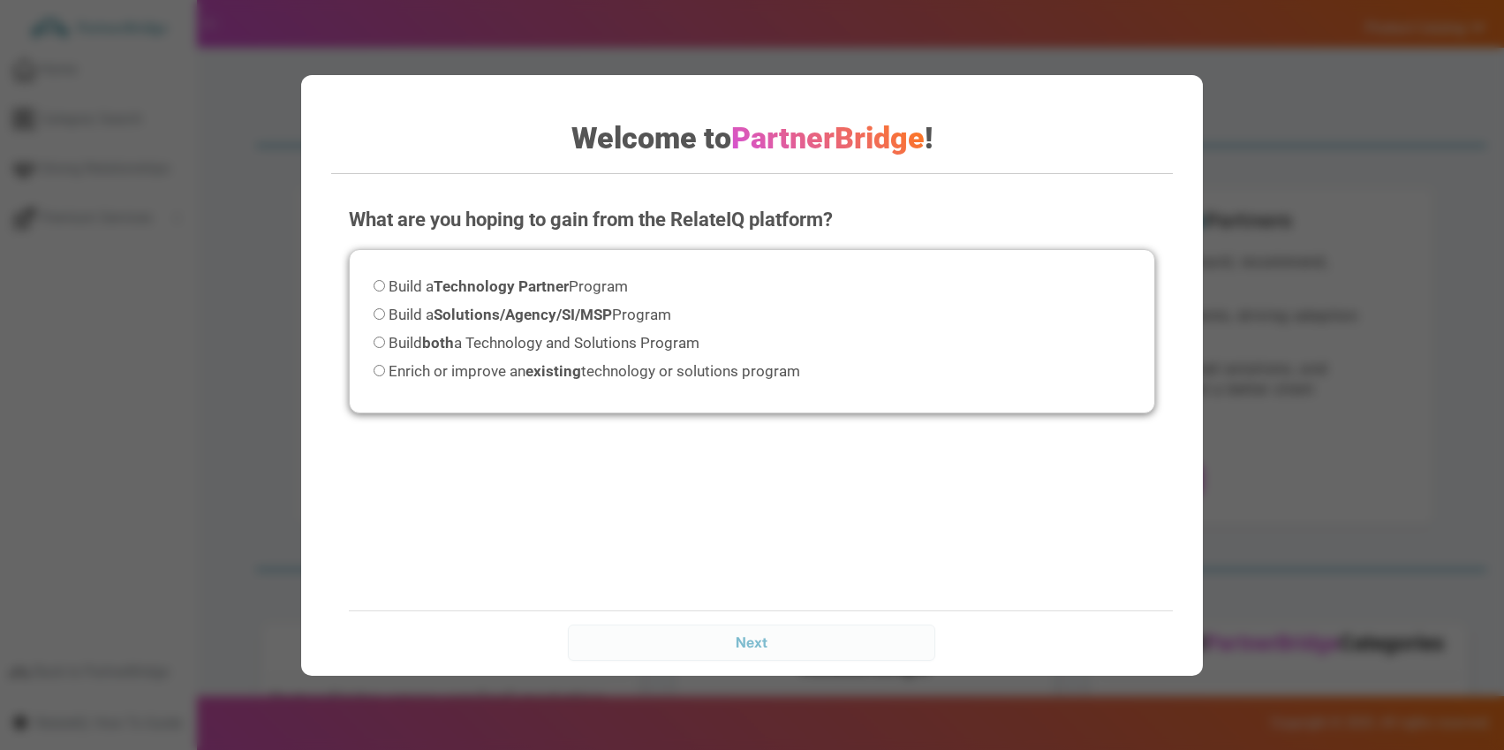
scroll to position [3, 0]
click at [555, 344] on span "Build both a Technology and Solutions Program" at bounding box center [544, 343] width 311 height 18
click at [385, 344] on input "Build both a Technology and Solutions Program" at bounding box center [379, 342] width 11 height 11
radio input "true"
click at [743, 626] on input "Next" at bounding box center [751, 641] width 367 height 35
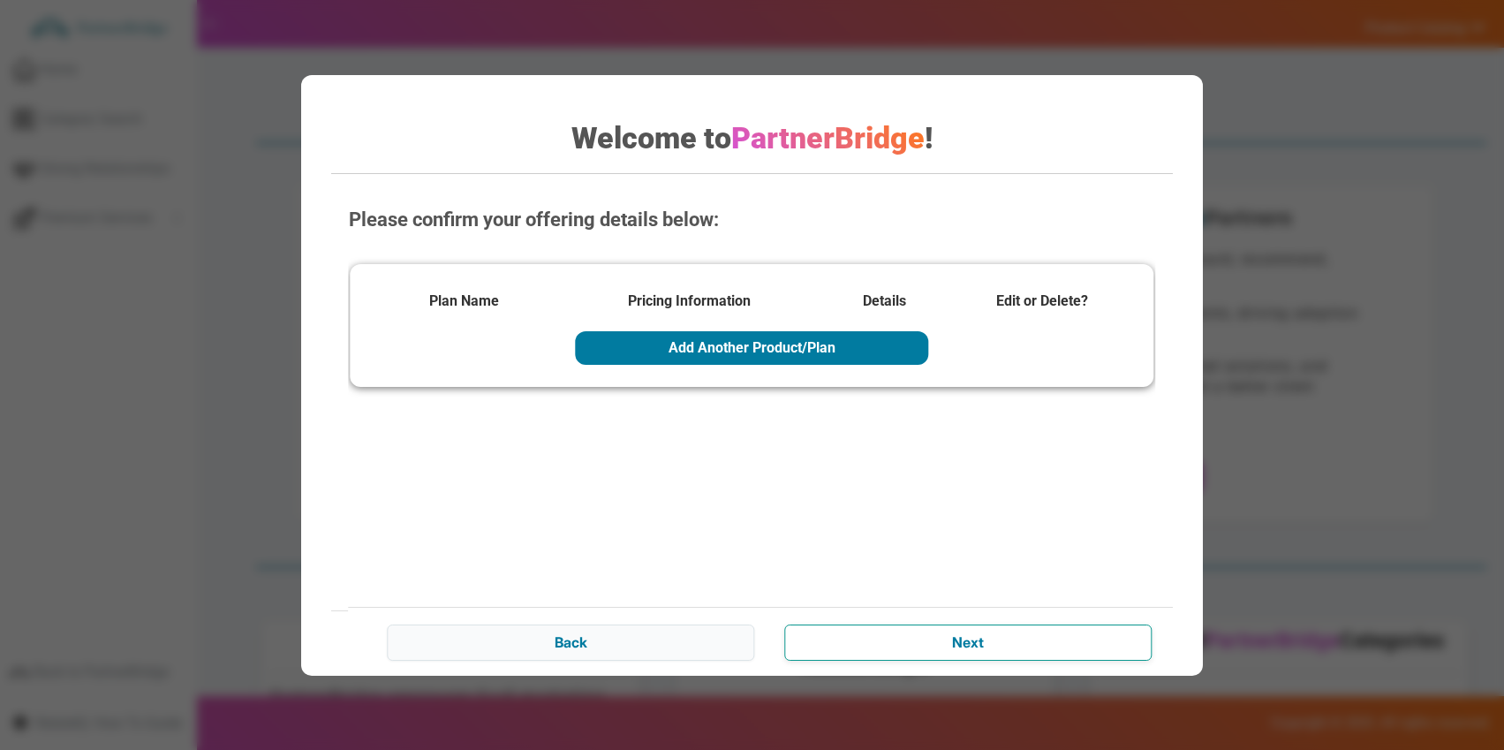
click at [926, 625] on input "Next" at bounding box center [968, 641] width 367 height 35
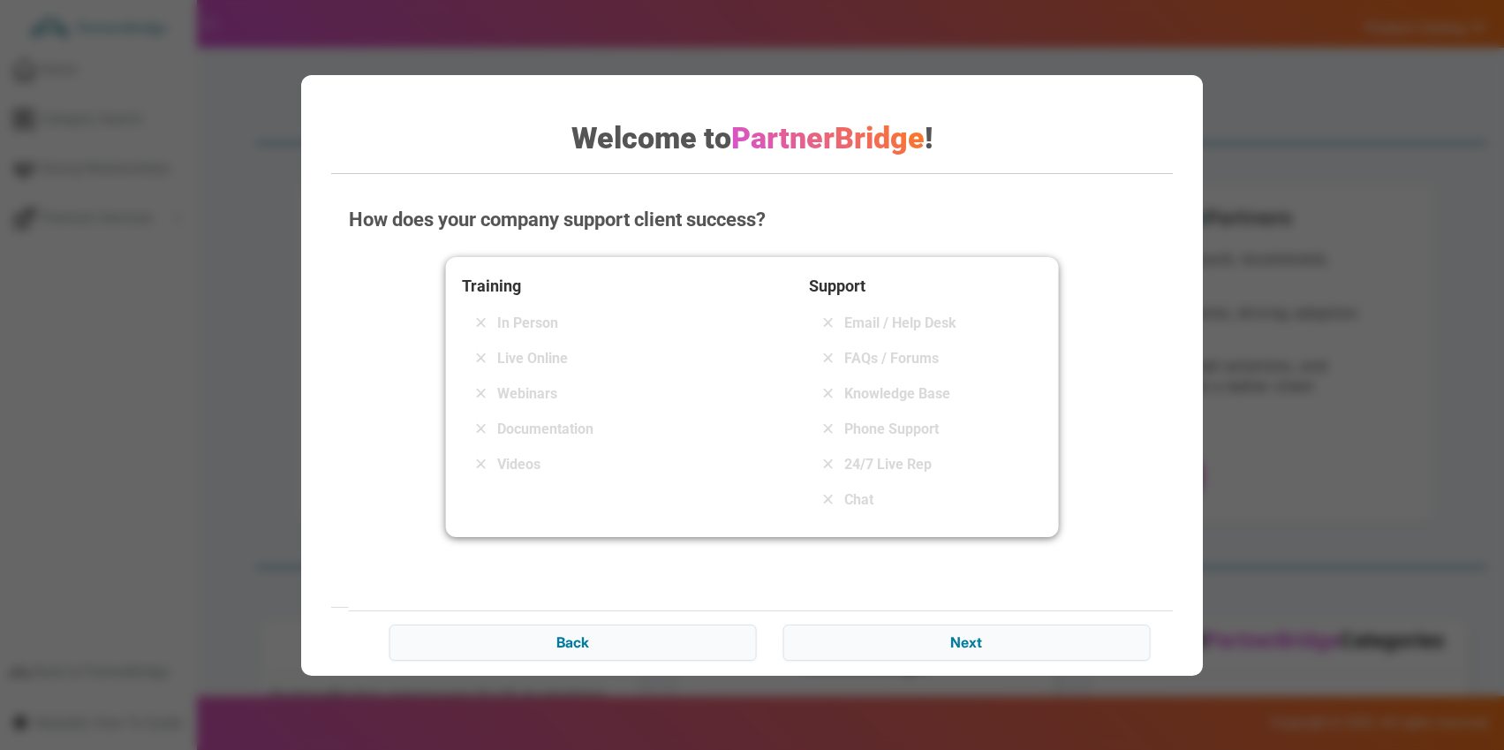
drag, startPoint x: 538, startPoint y: 422, endPoint x: 593, endPoint y: 413, distance: 55.5
click at [541, 422] on span "Documentation" at bounding box center [545, 429] width 96 height 21
drag, startPoint x: 831, startPoint y: 328, endPoint x: 835, endPoint y: 341, distance: 13.7
click at [832, 329] on icon "x" at bounding box center [829, 323] width 18 height 18
click at [848, 363] on span "FAQs / Forums" at bounding box center [891, 358] width 95 height 21
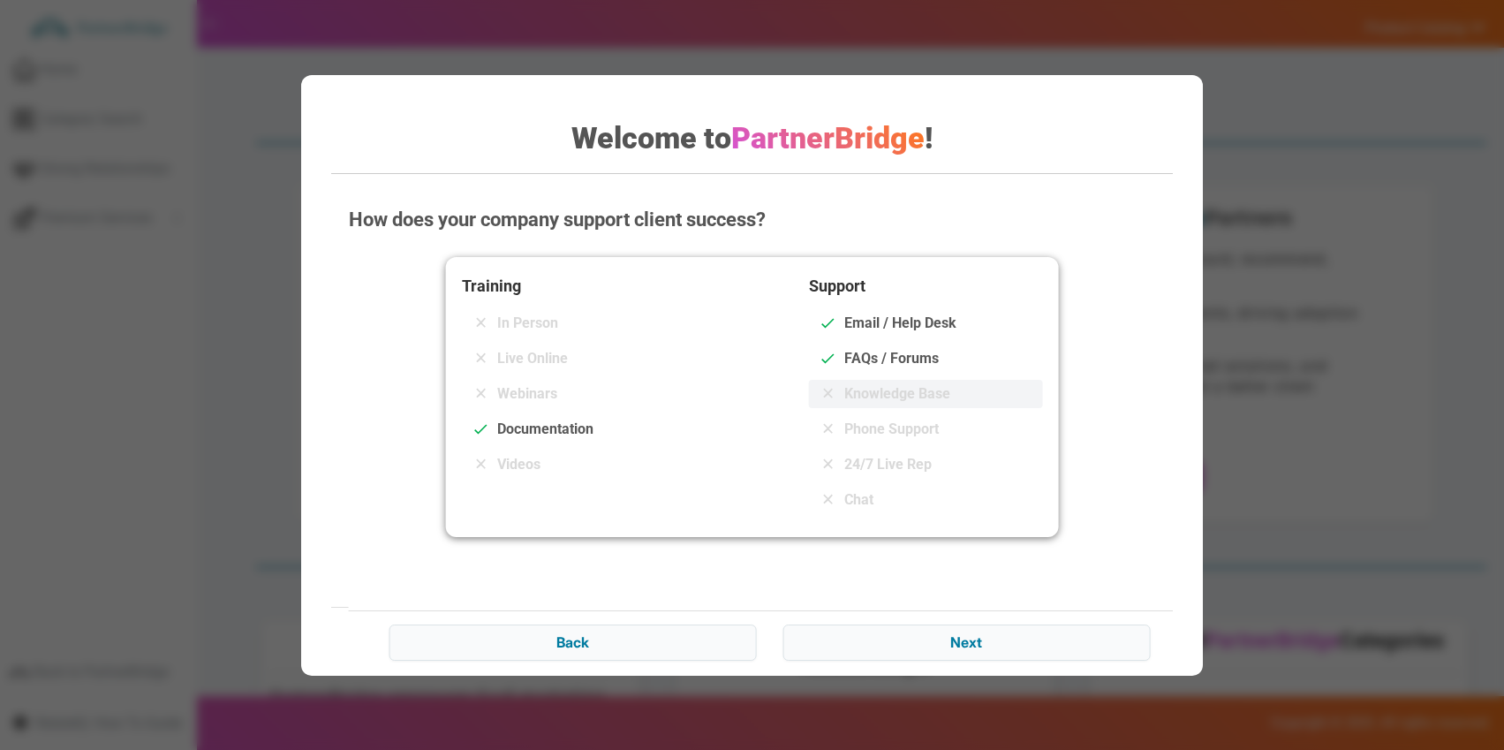
drag, startPoint x: 862, startPoint y: 387, endPoint x: 874, endPoint y: 402, distance: 19.5
click at [863, 387] on span "Knowledge Base" at bounding box center [897, 393] width 106 height 21
click at [937, 611] on div "Back Next" at bounding box center [770, 641] width 843 height 63
click at [939, 632] on input "Next" at bounding box center [966, 641] width 367 height 35
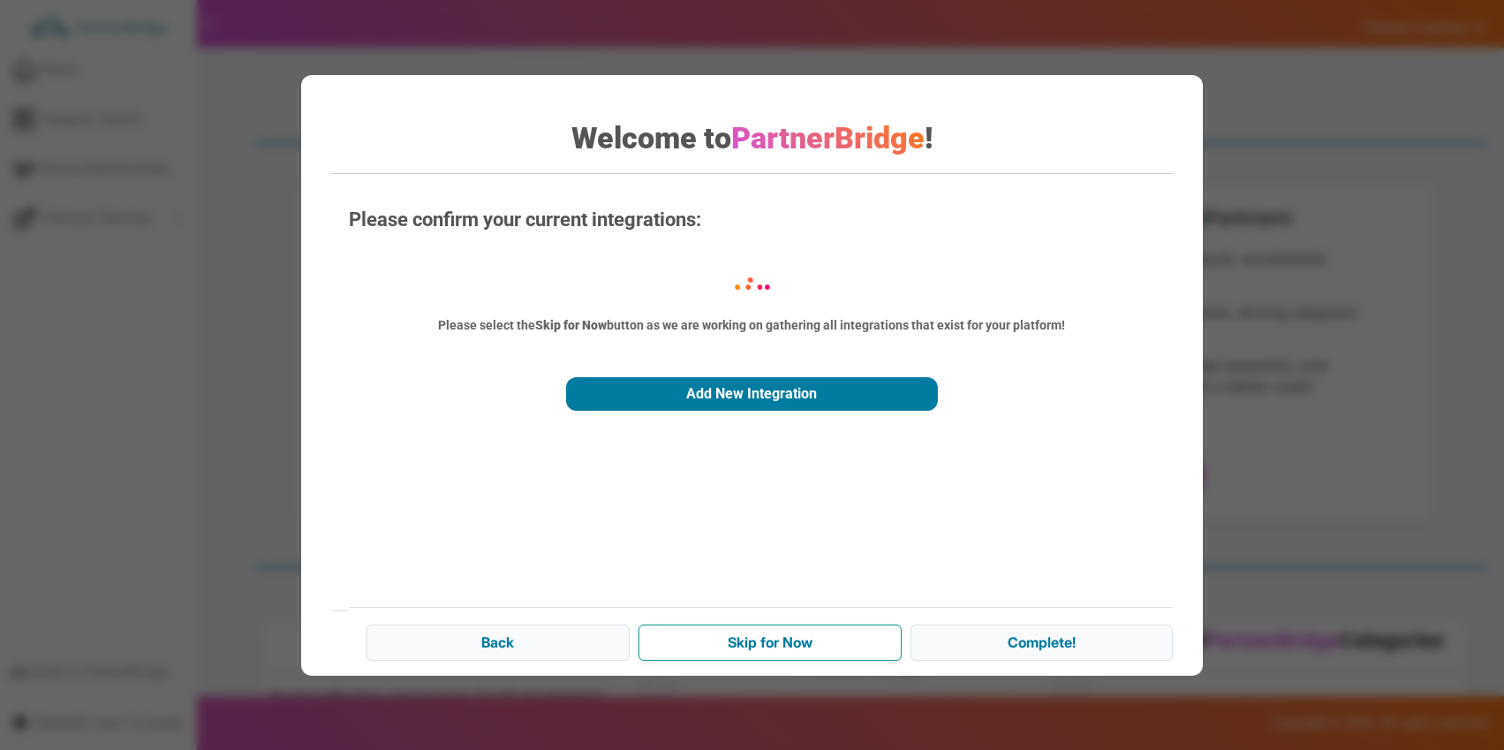
click at [777, 641] on input "Skip for Now" at bounding box center [770, 641] width 263 height 35
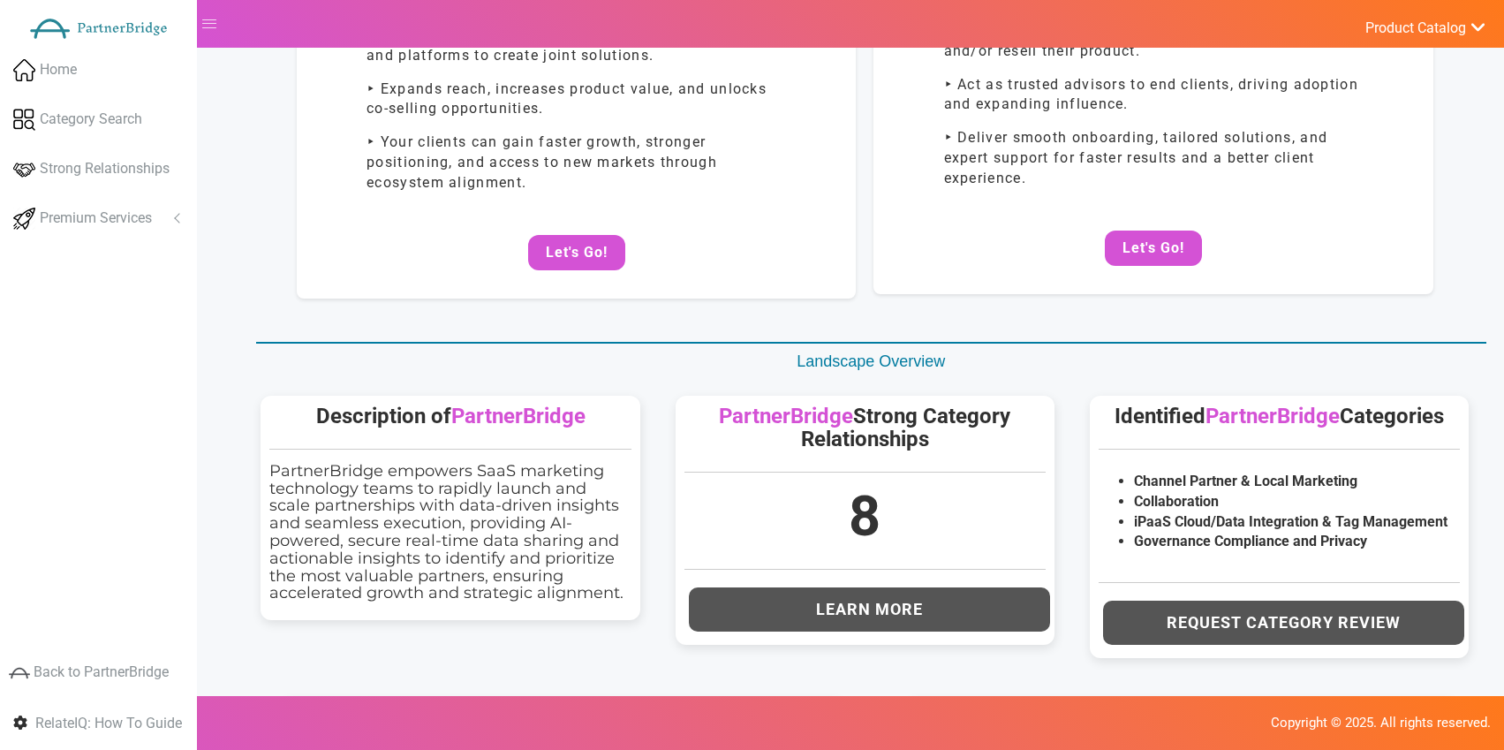
scroll to position [0, 0]
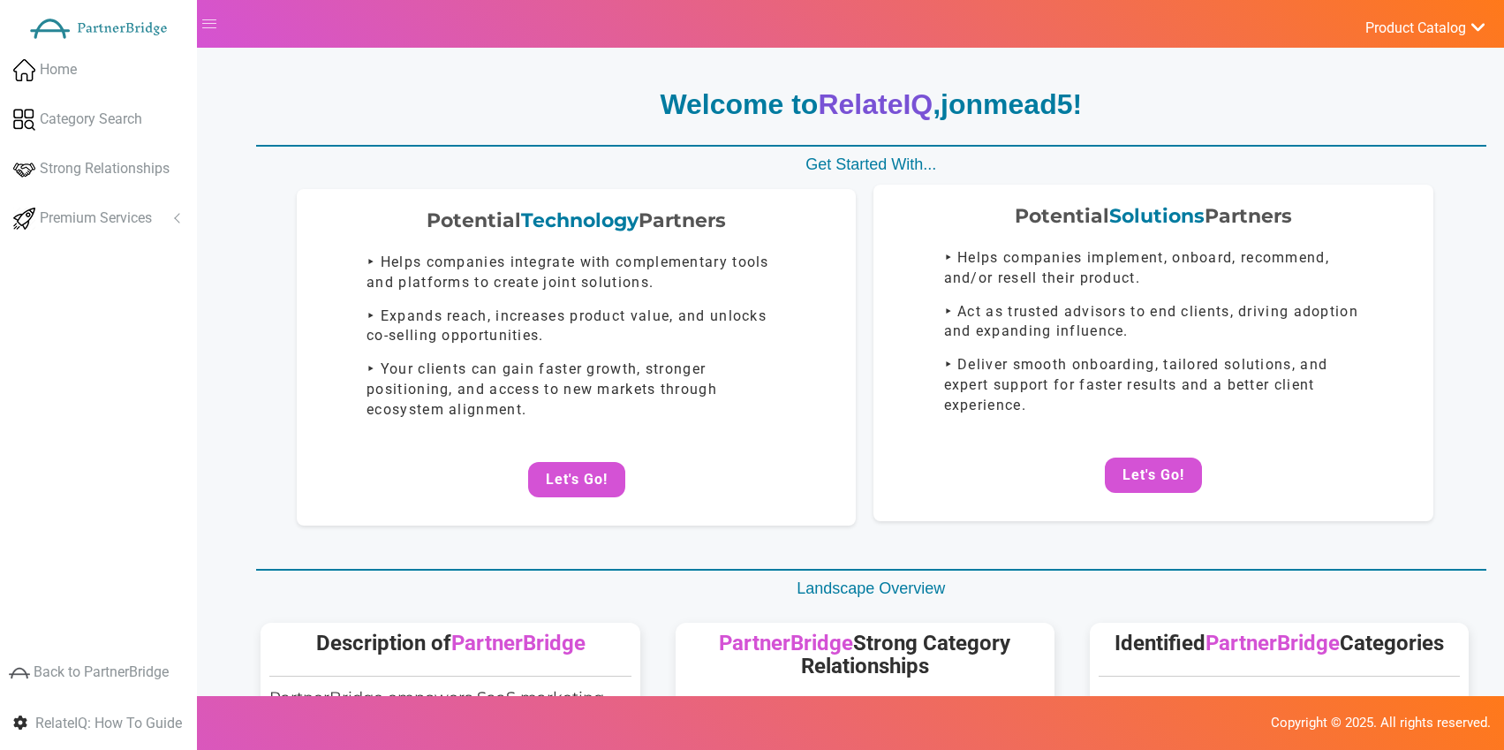
click at [1076, 432] on div "Potential Solutions Partners ‣ Helps companies implement, onboard, recommend, a…" at bounding box center [1153, 353] width 559 height 336
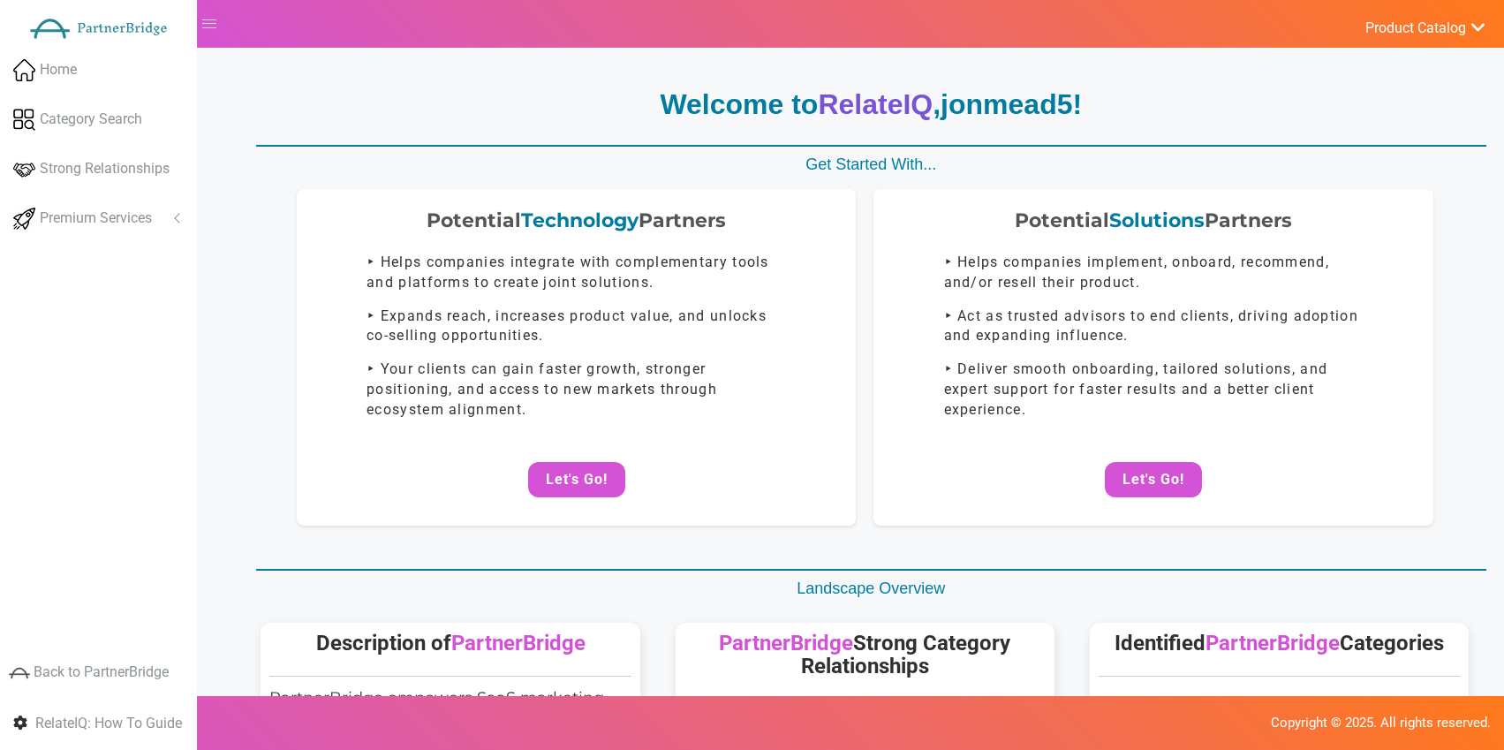
click at [1123, 463] on button "Let's Go!" at bounding box center [1153, 479] width 97 height 35
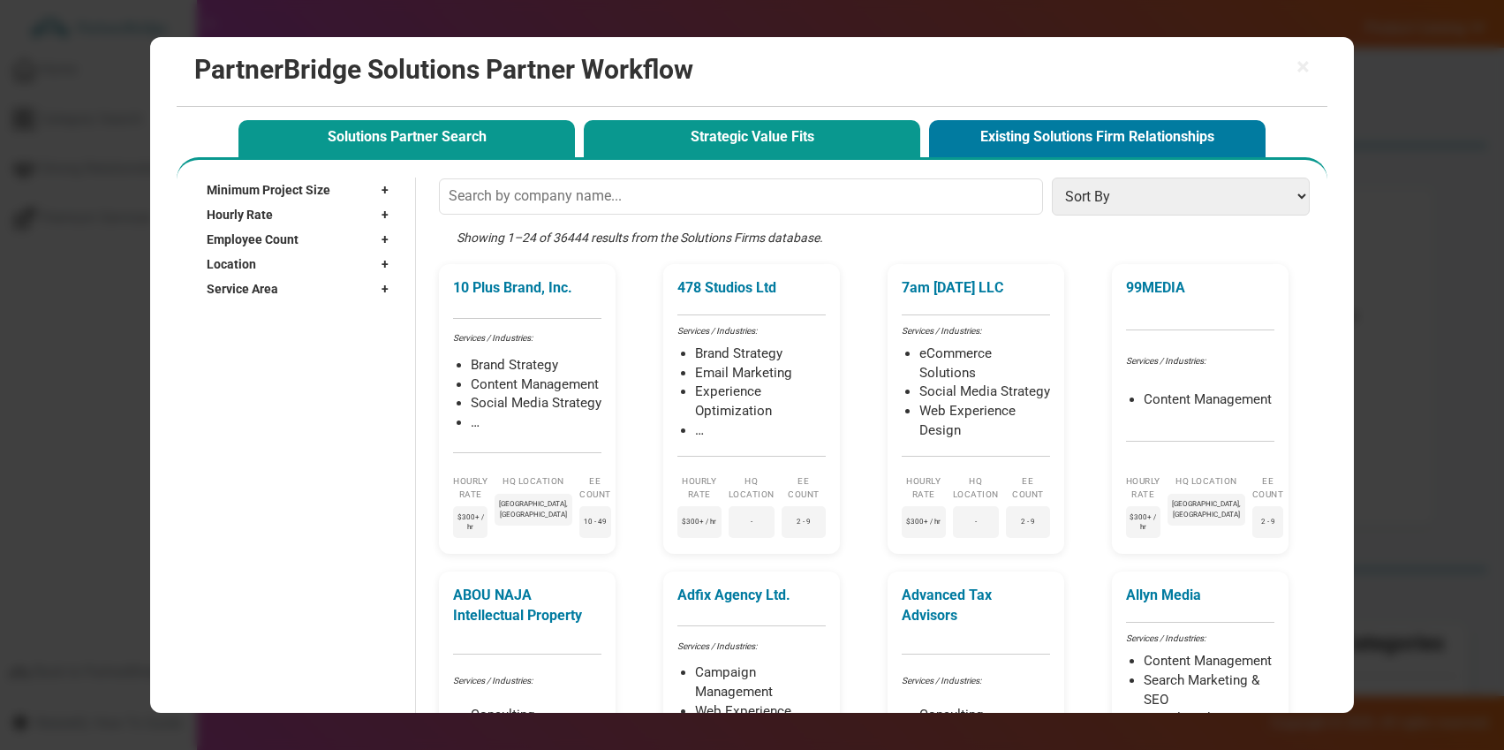
click at [672, 142] on button "Strategic Value Fits" at bounding box center [752, 138] width 337 height 36
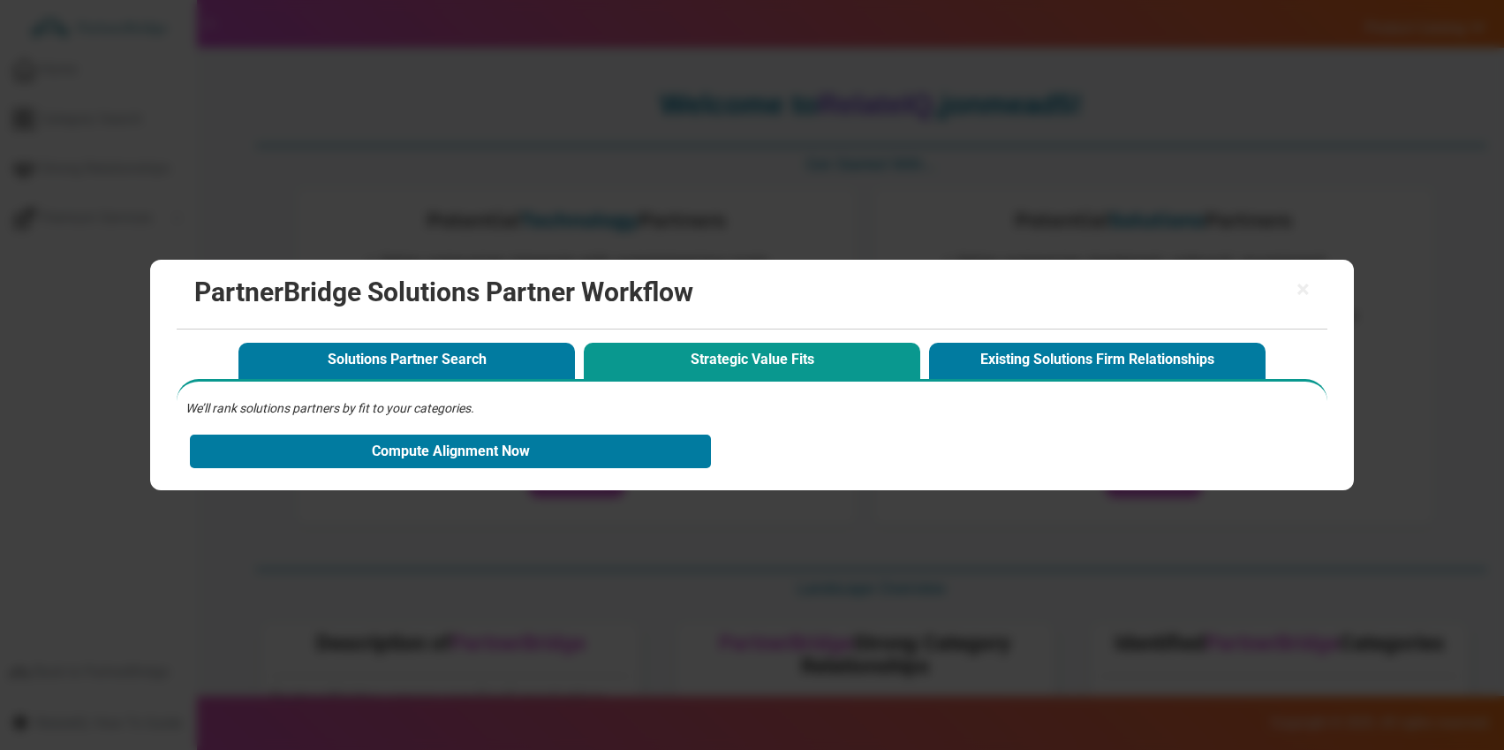
click at [517, 403] on p "We’ll rank solutions partners by fit to your categories." at bounding box center [751, 408] width 1132 height 18
click at [1317, 286] on div "× PartnerBridge Solutions Partner Workflow" at bounding box center [752, 295] width 1150 height 70
click at [1302, 286] on span "×" at bounding box center [1303, 289] width 13 height 25
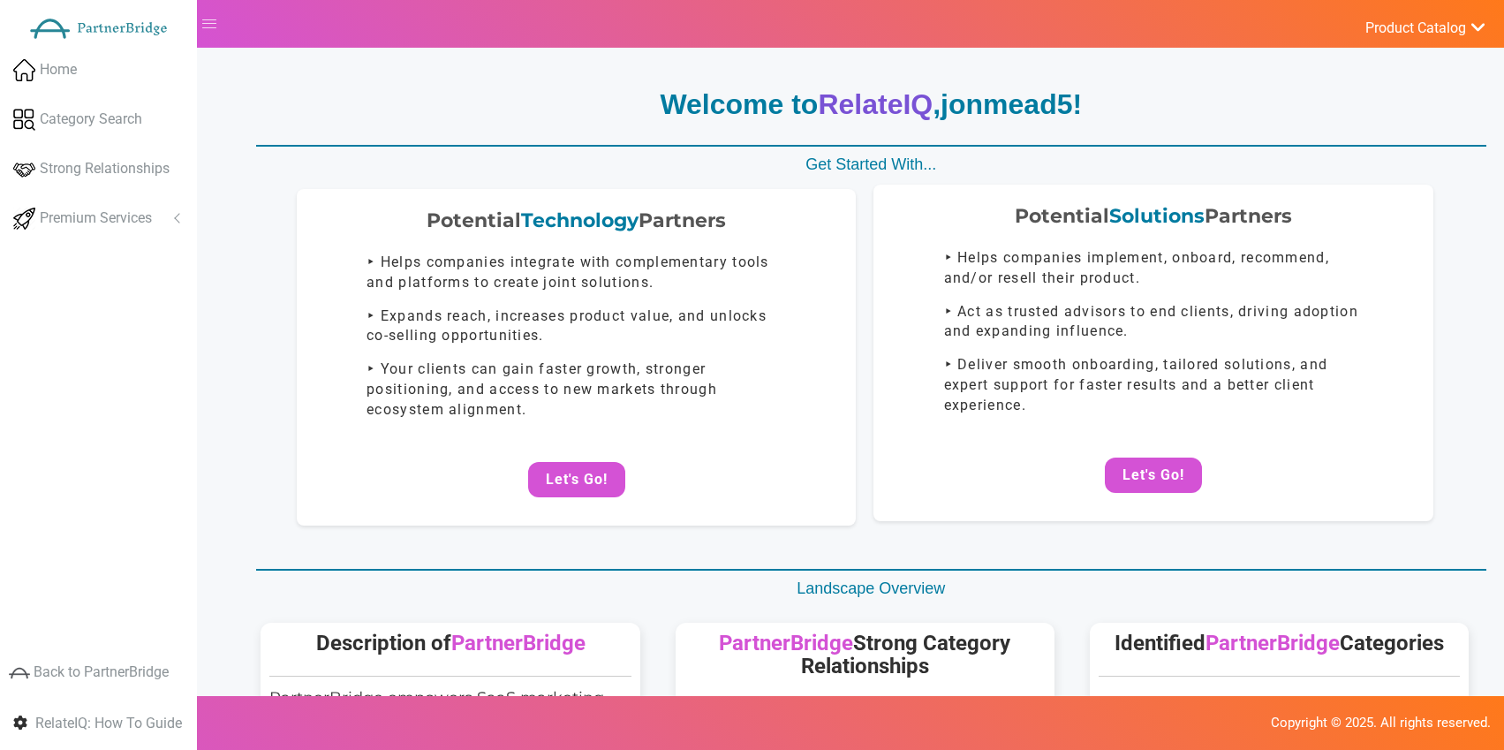
click at [1430, 273] on div "Potential Solutions Partners ‣ Helps companies implement, onboard, recommend, a…" at bounding box center [1153, 353] width 559 height 336
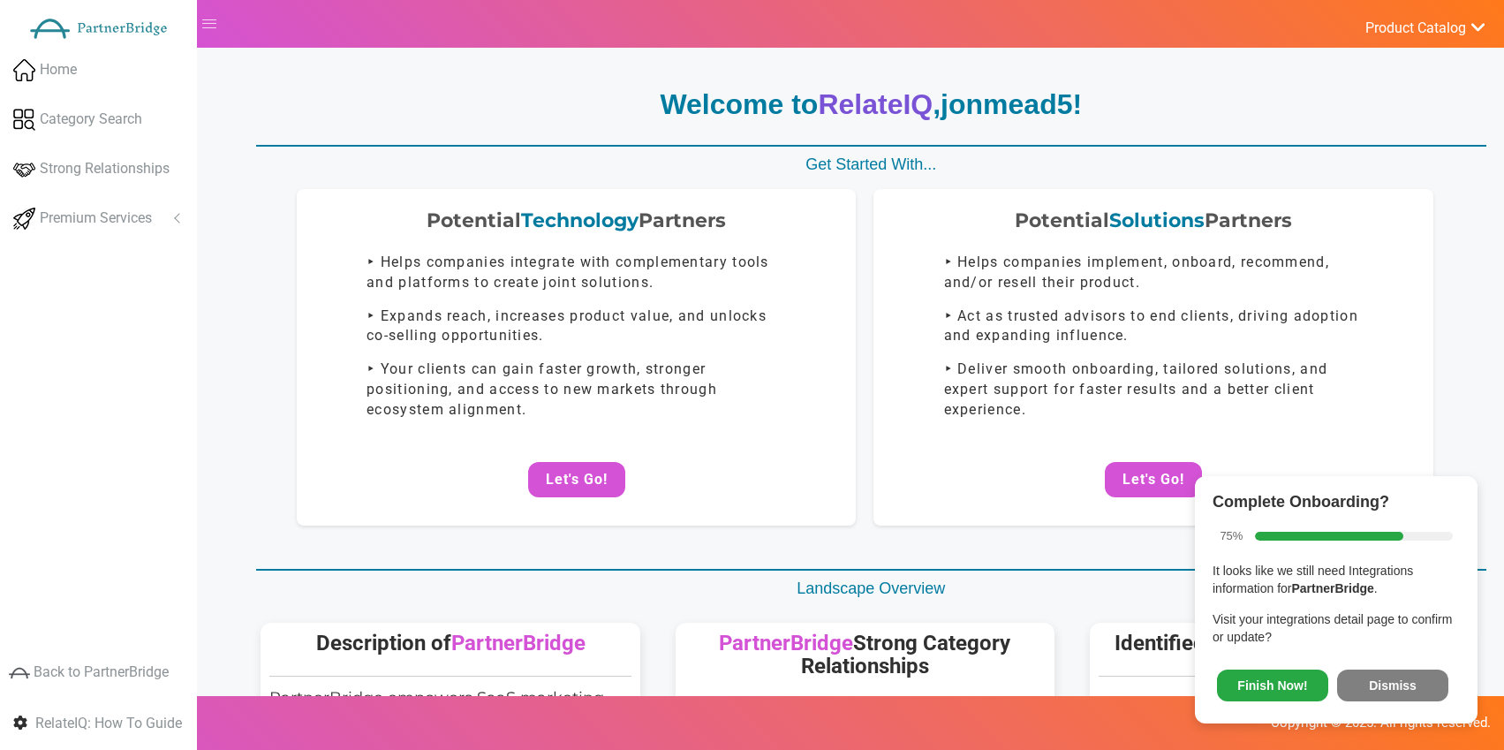
click at [1411, 680] on button "Dismiss" at bounding box center [1392, 686] width 111 height 32
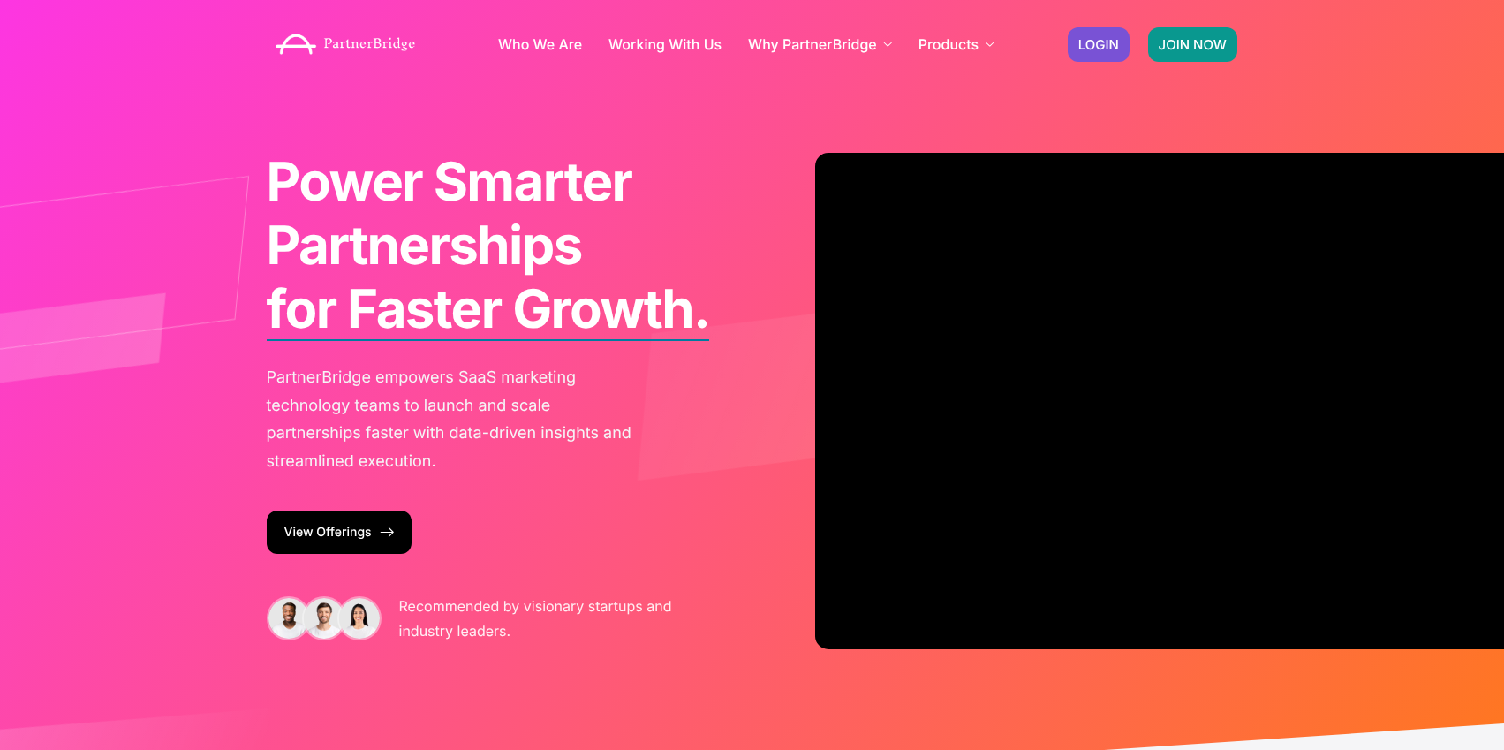
click at [1188, 48] on span "JOIN NOW" at bounding box center [1193, 44] width 68 height 13
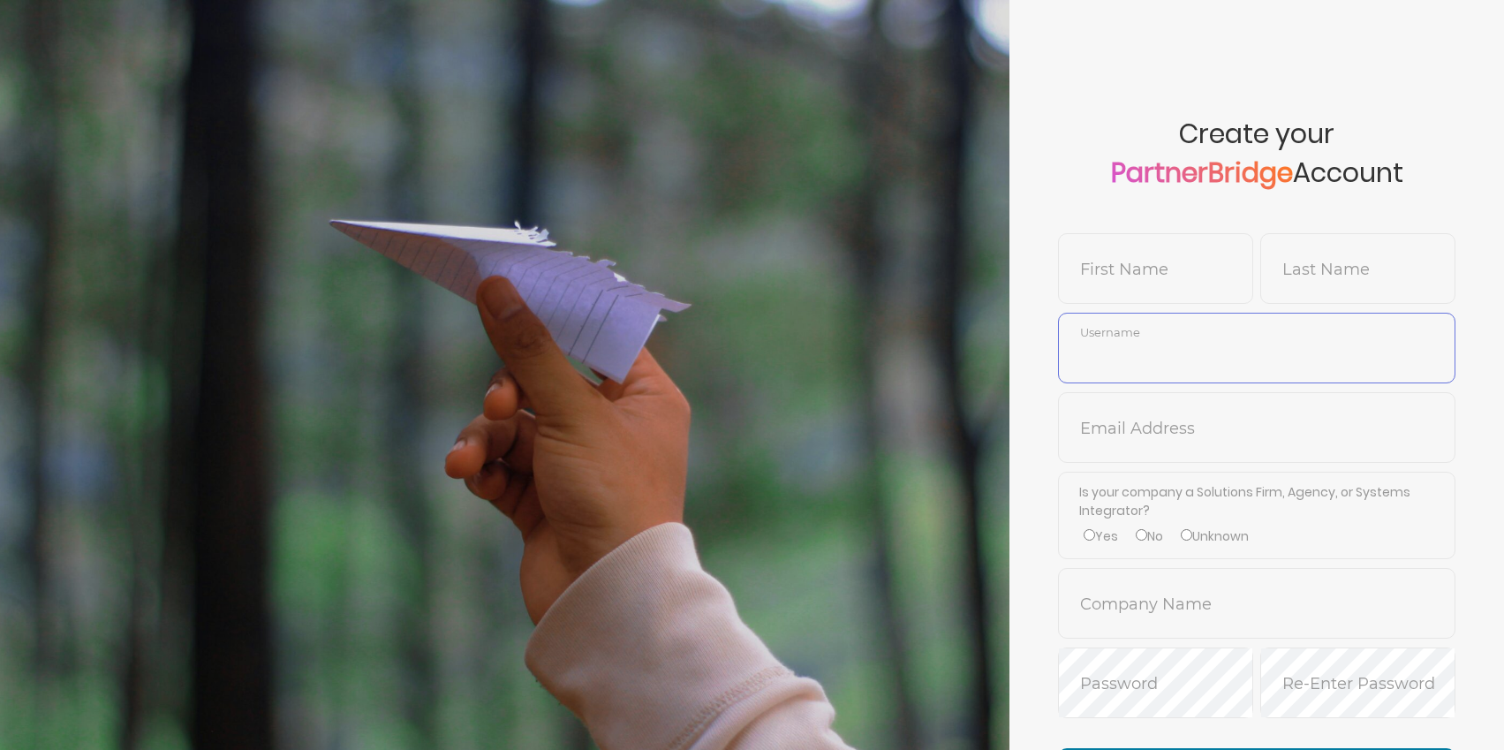
type input "jonmead"
click at [1070, 216] on span "Create your PartnerBridge Account" at bounding box center [1256, 175] width 397 height 115
click at [1114, 246] on span "First Name" at bounding box center [1155, 268] width 195 height 71
type input "Jon"
type input "SmokeTest6"
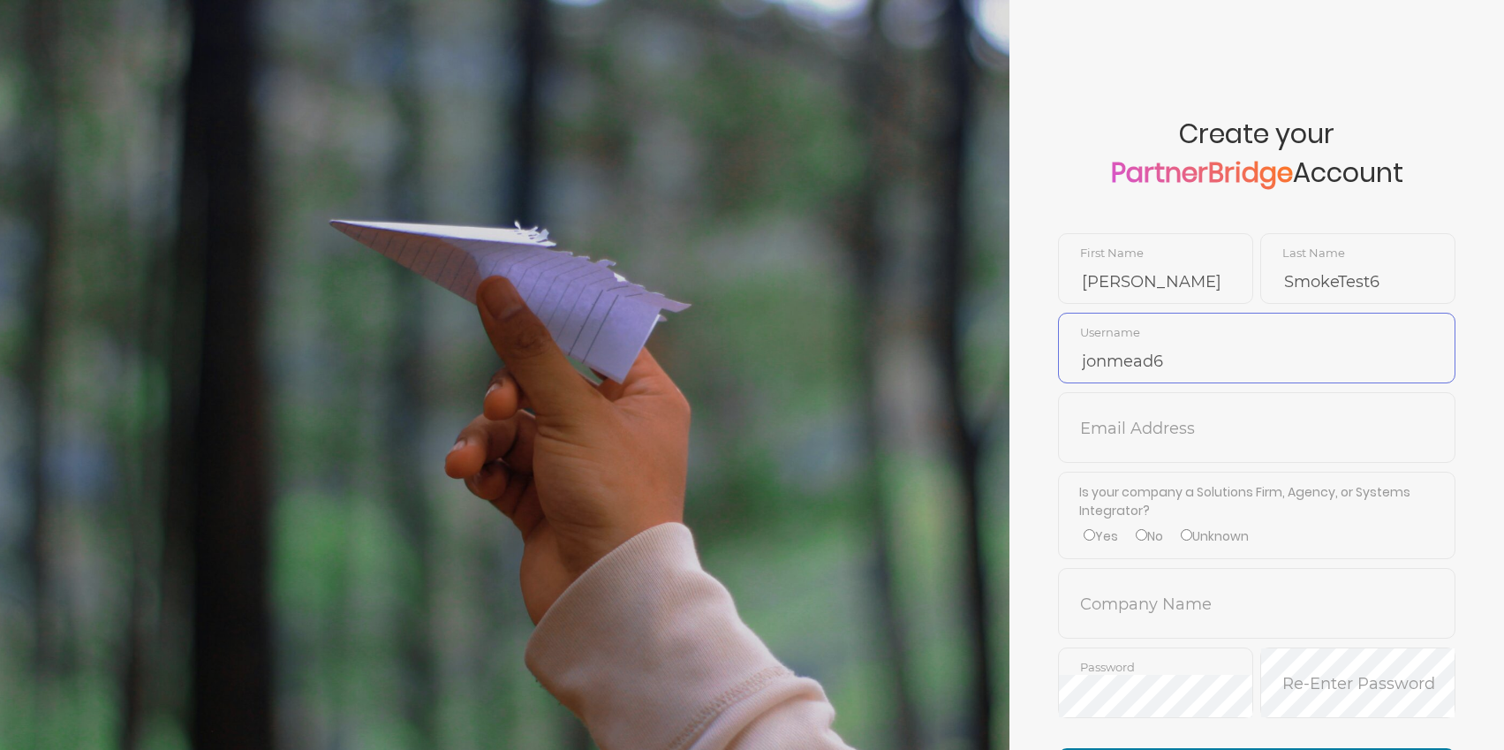
type input "jonmead6"
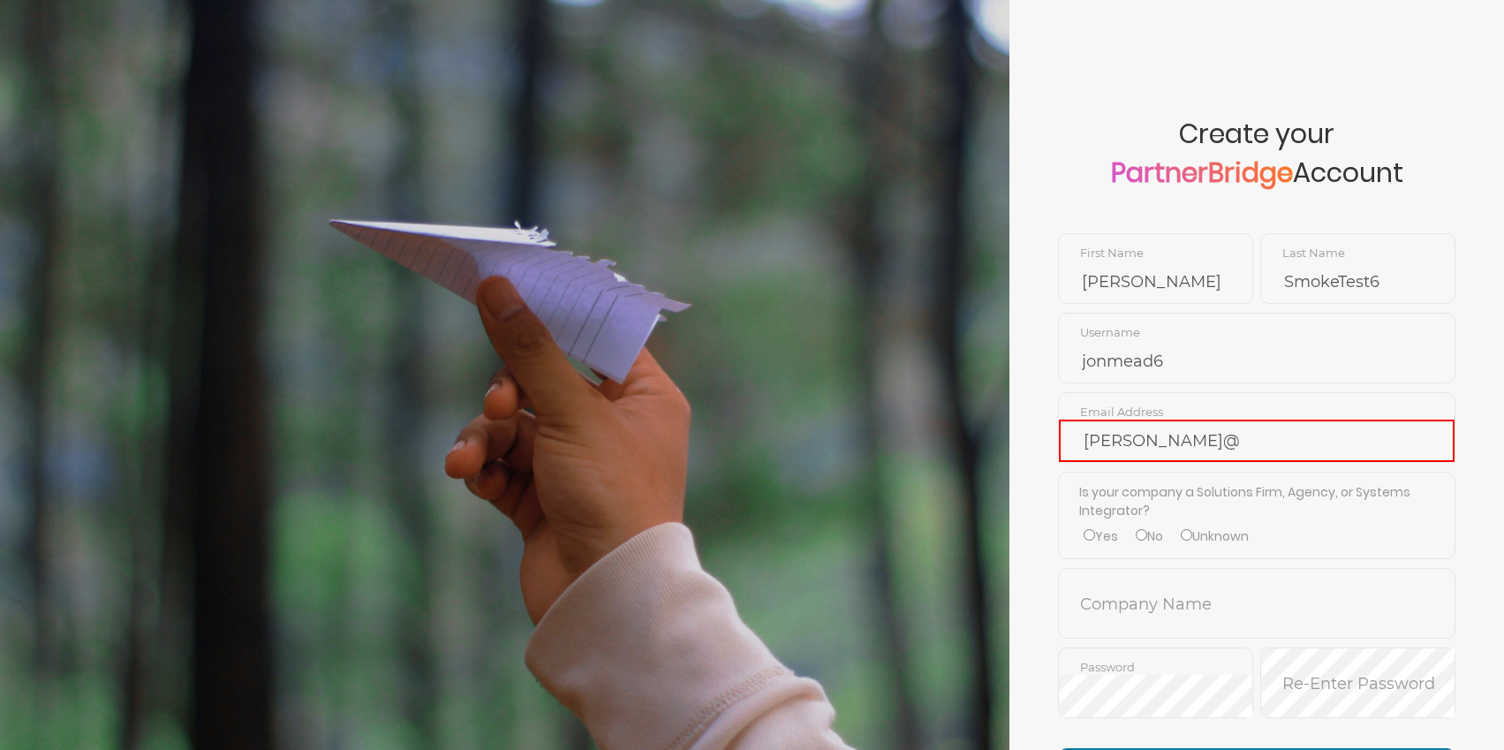
click at [1159, 462] on form "Create your PartnerBridge Account Jon First Name SmokeTest6 Last Name jonmead6 …" at bounding box center [1257, 460] width 495 height 921
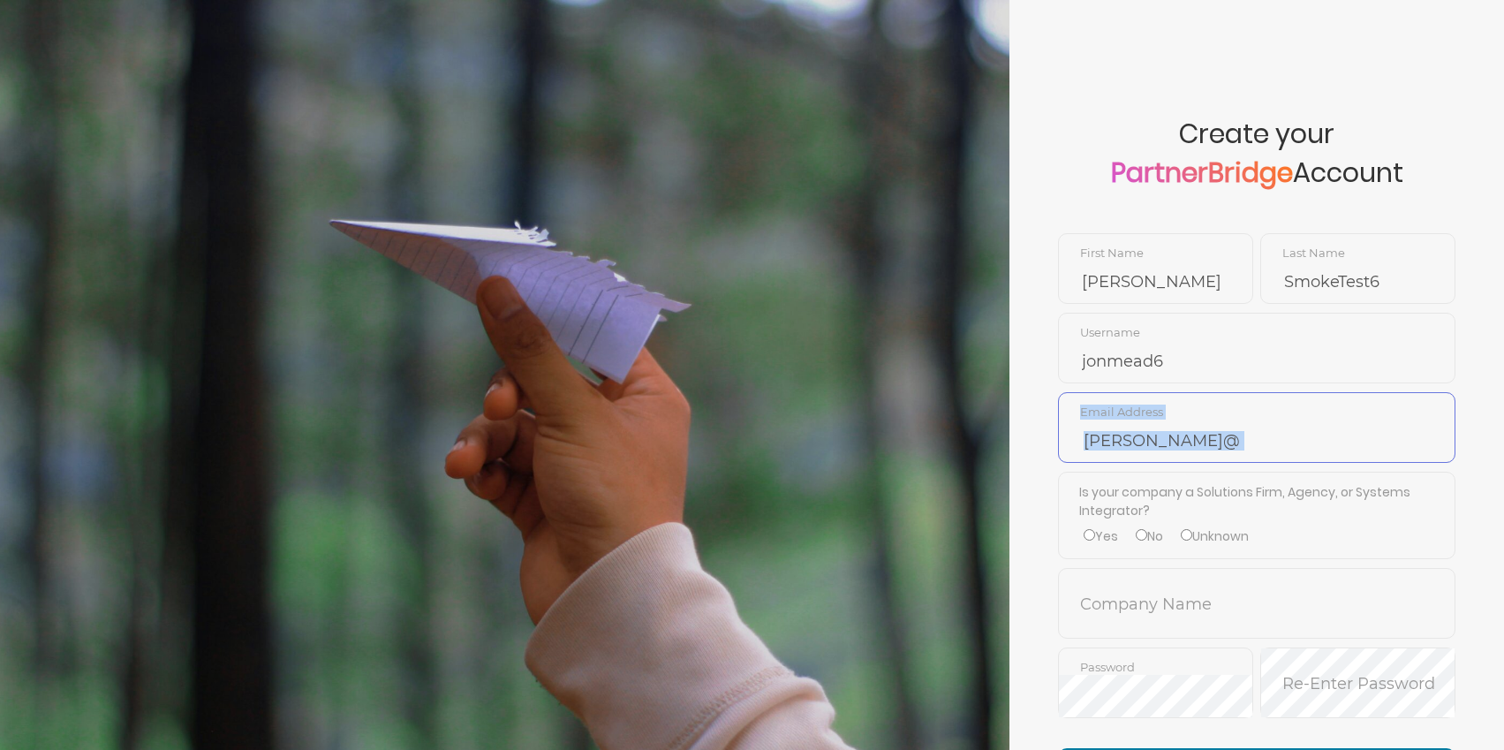
click at [1160, 447] on input "jon@" at bounding box center [1257, 441] width 396 height 42
type input "jon@drip.com"
click at [1139, 529] on input "No" at bounding box center [1141, 534] width 11 height 11
radio input "true"
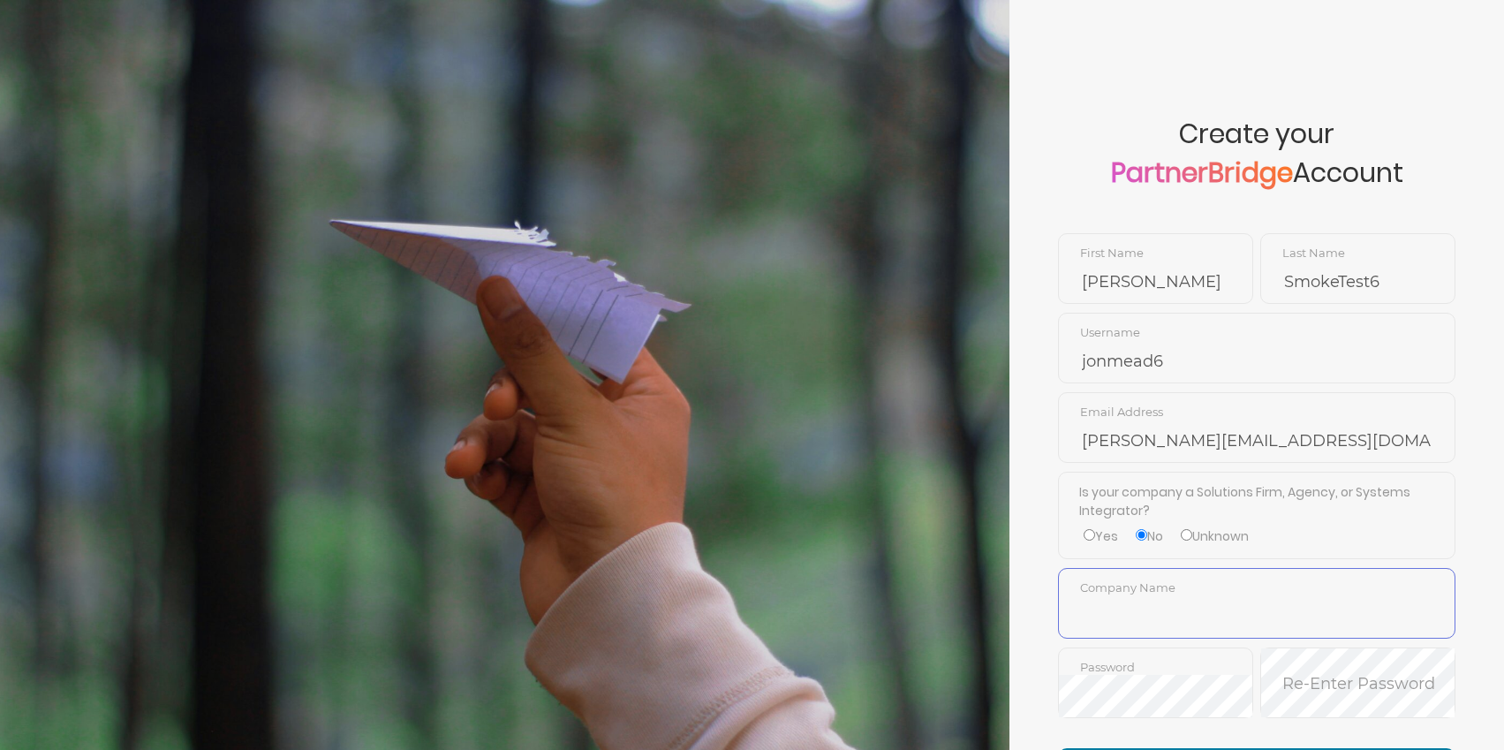
click at [1167, 599] on input "text" at bounding box center [1257, 616] width 396 height 42
type input "Drip"
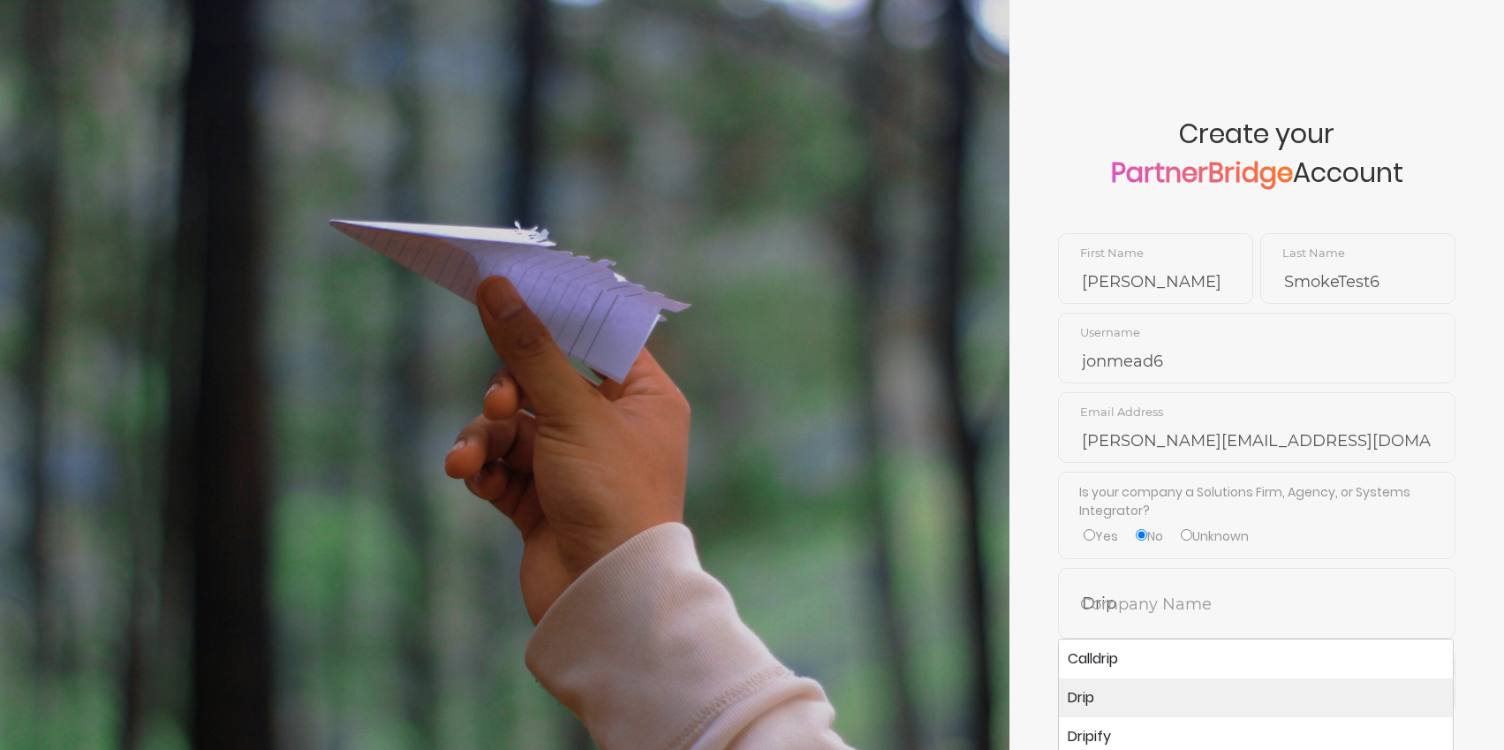
click at [1106, 693] on li "Drip" at bounding box center [1256, 697] width 394 height 39
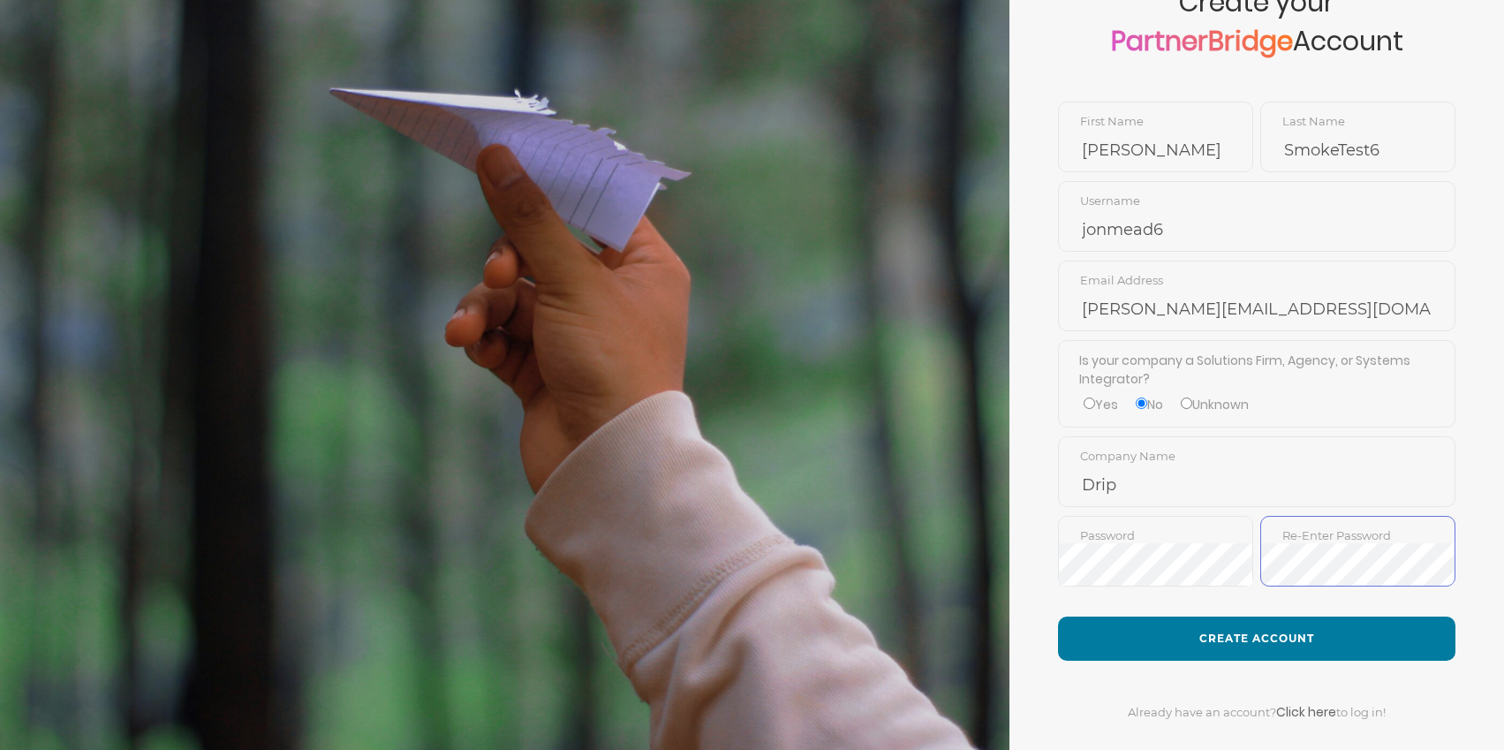
scroll to position [171, 0]
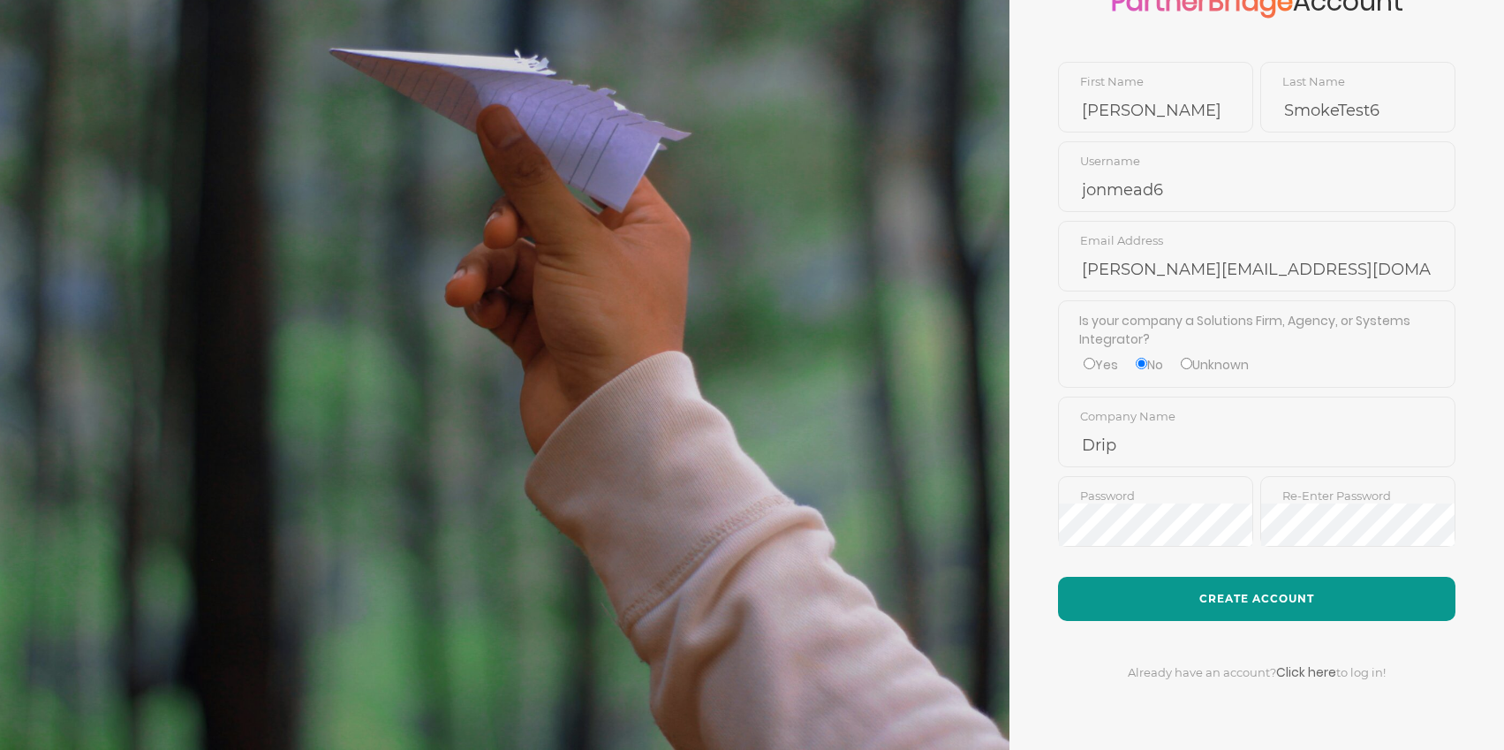
click at [1221, 602] on button "Create Account" at bounding box center [1256, 599] width 397 height 44
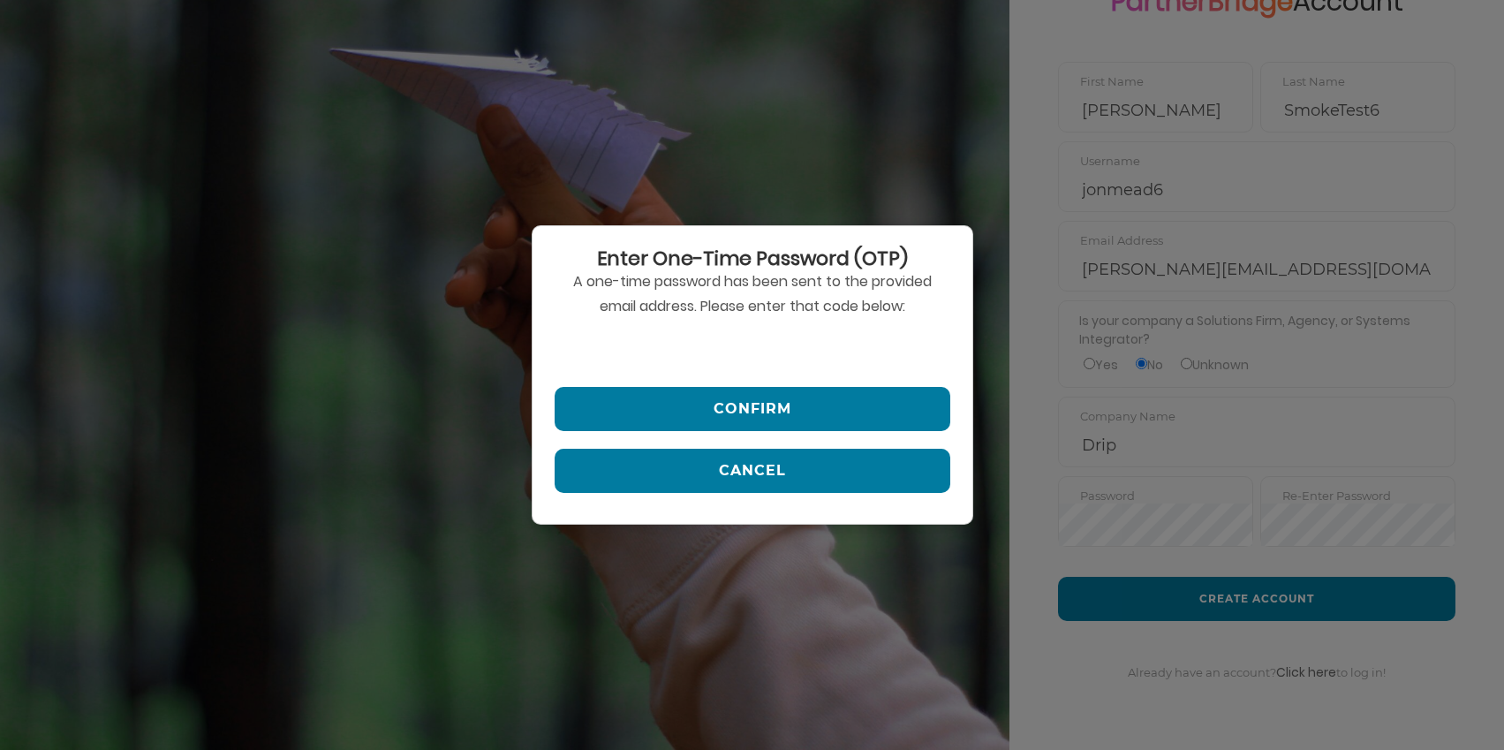
click at [673, 358] on input "text" at bounding box center [753, 348] width 396 height 42
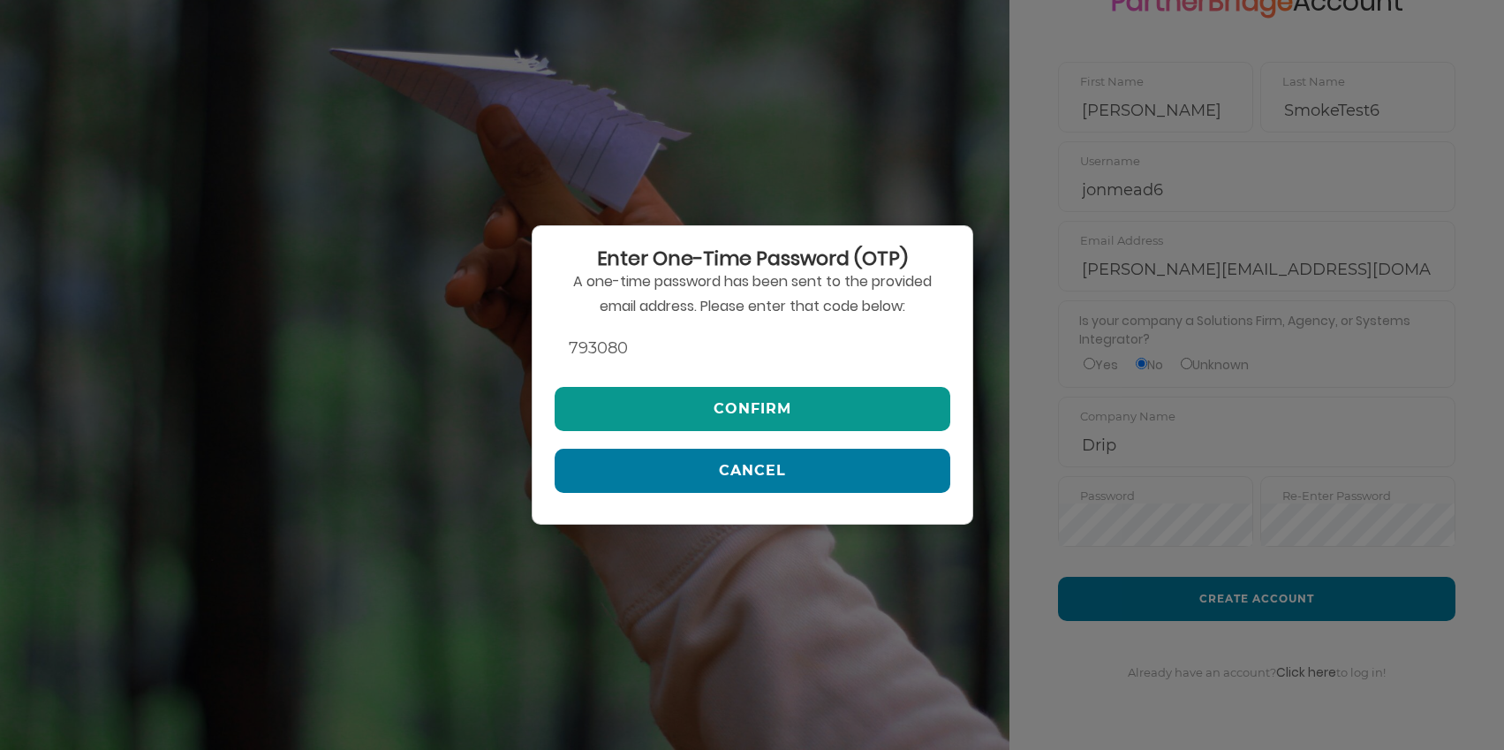
type input "793080"
click at [719, 404] on button "Confirm" at bounding box center [753, 409] width 396 height 44
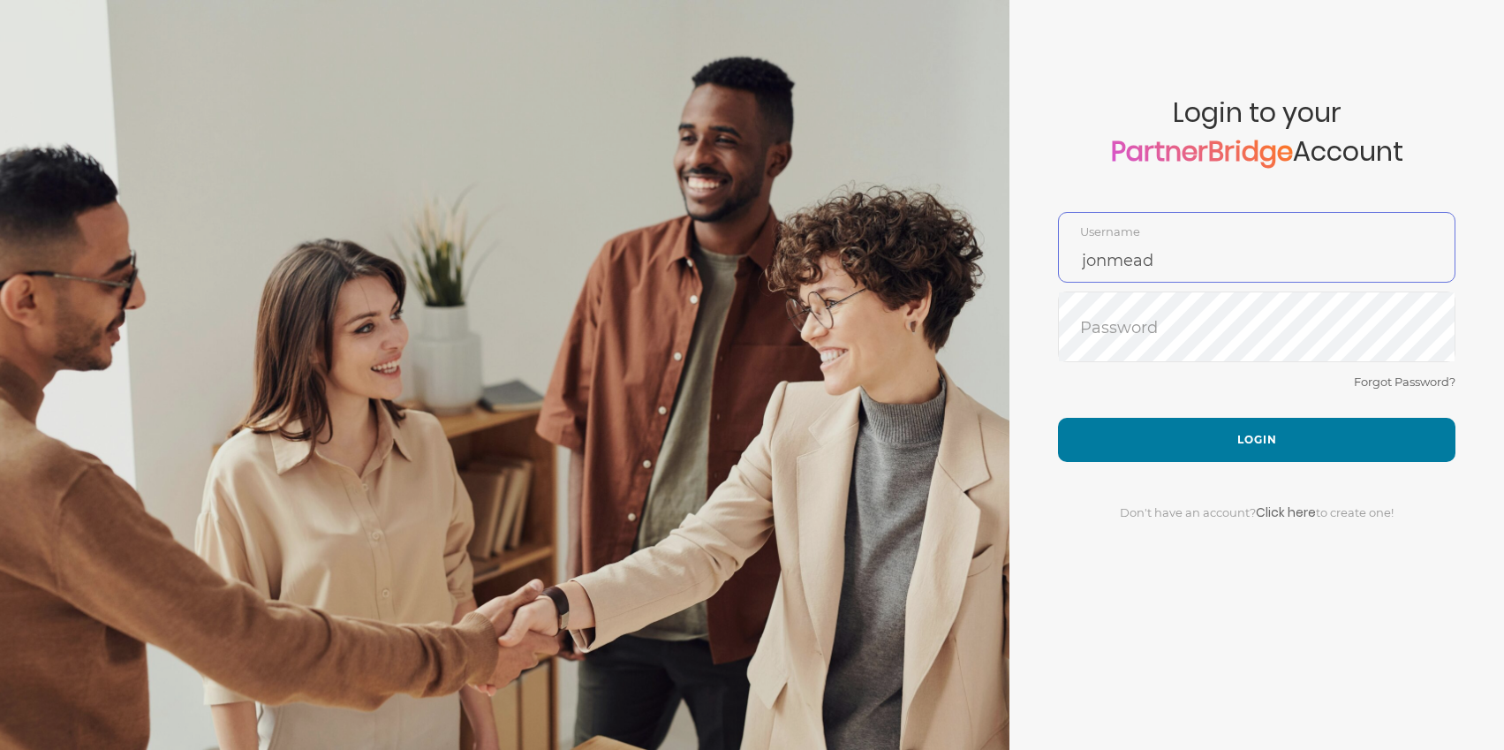
click at [1183, 247] on input "jonmead" at bounding box center [1257, 260] width 396 height 42
type input "jonmead6"
click at [1173, 416] on div "Forgot Password?" at bounding box center [1256, 394] width 397 height 47
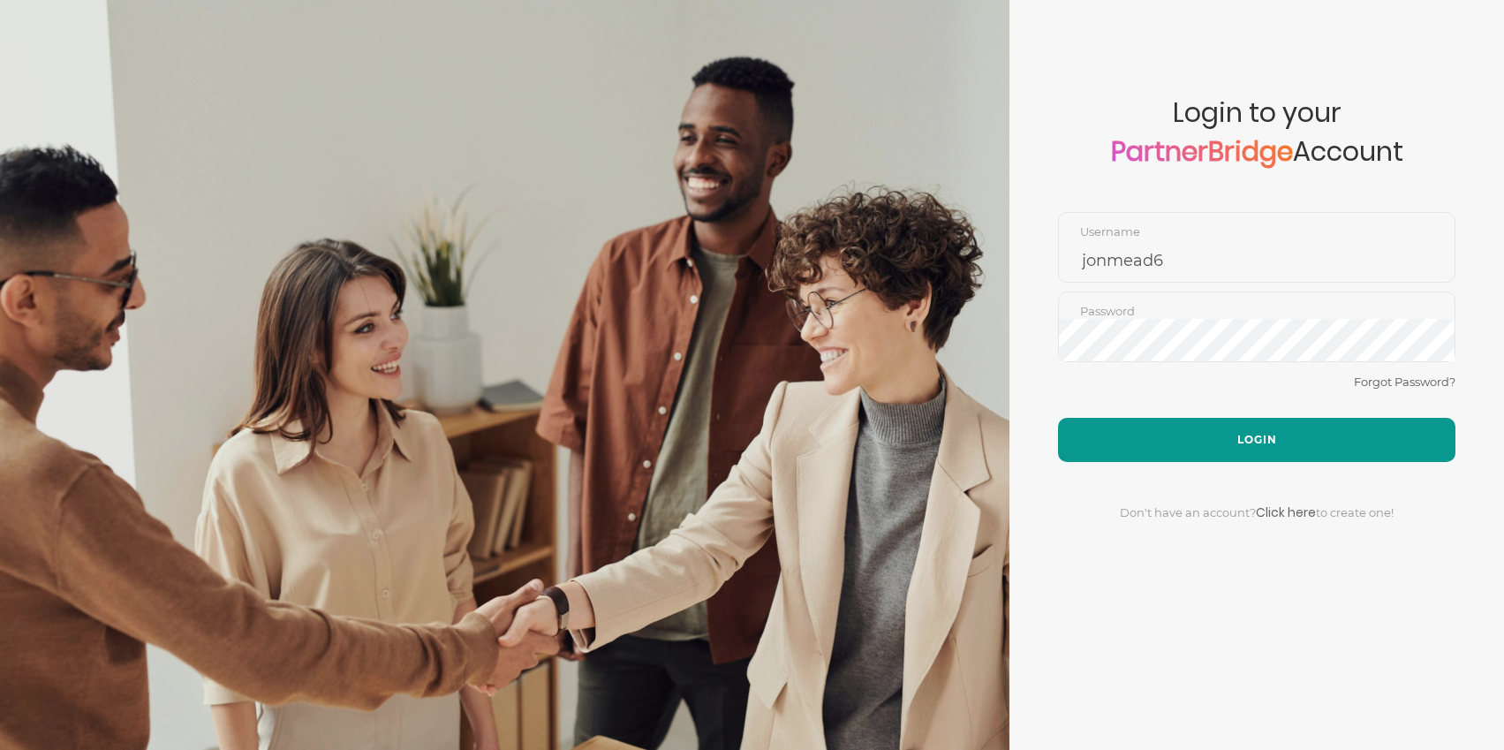
click at [1183, 425] on button "Login" at bounding box center [1256, 440] width 397 height 44
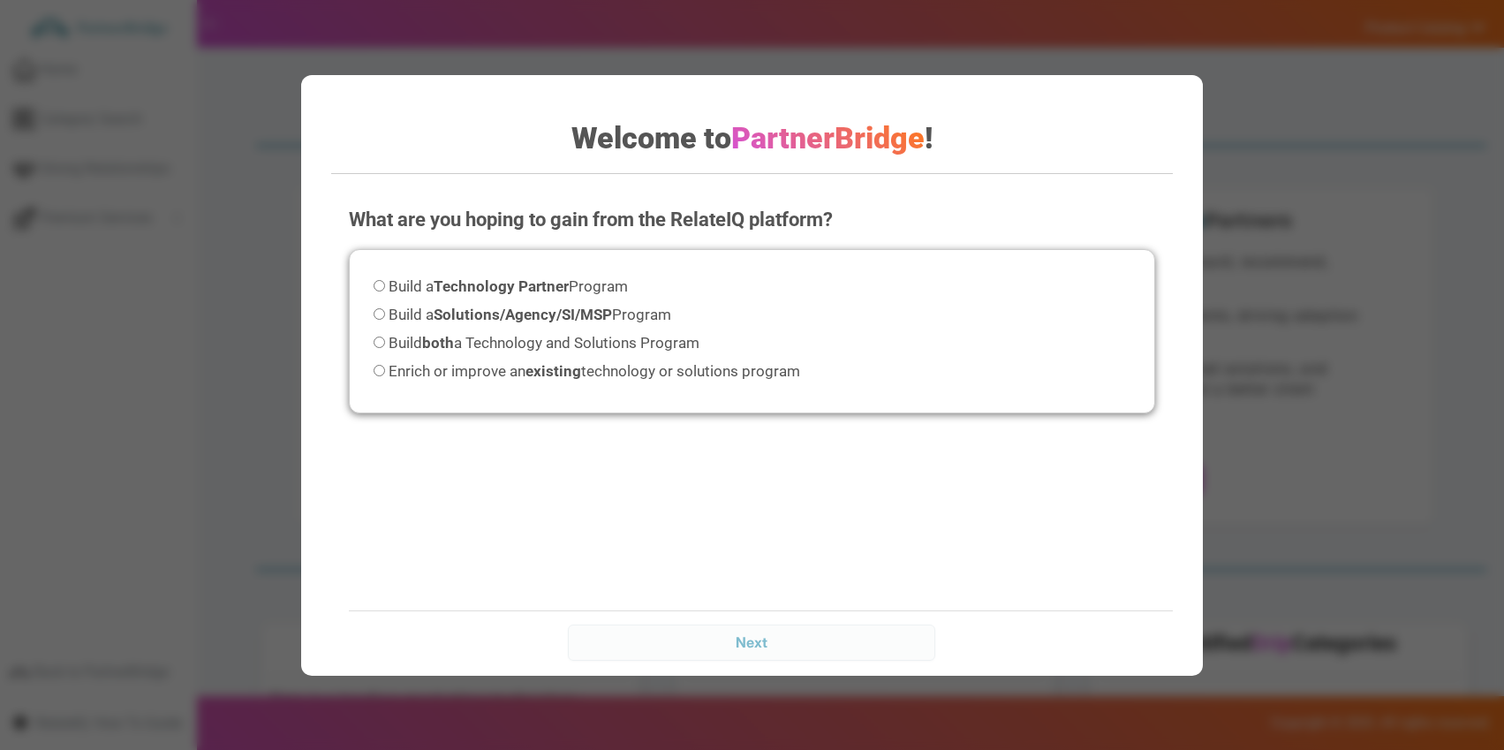
click at [523, 344] on span "Build both a Technology and Solutions Program" at bounding box center [544, 343] width 311 height 18
click at [385, 344] on input "Build both a Technology and Solutions Program" at bounding box center [379, 342] width 11 height 11
radio input "true"
click at [835, 630] on input "Next" at bounding box center [751, 641] width 367 height 35
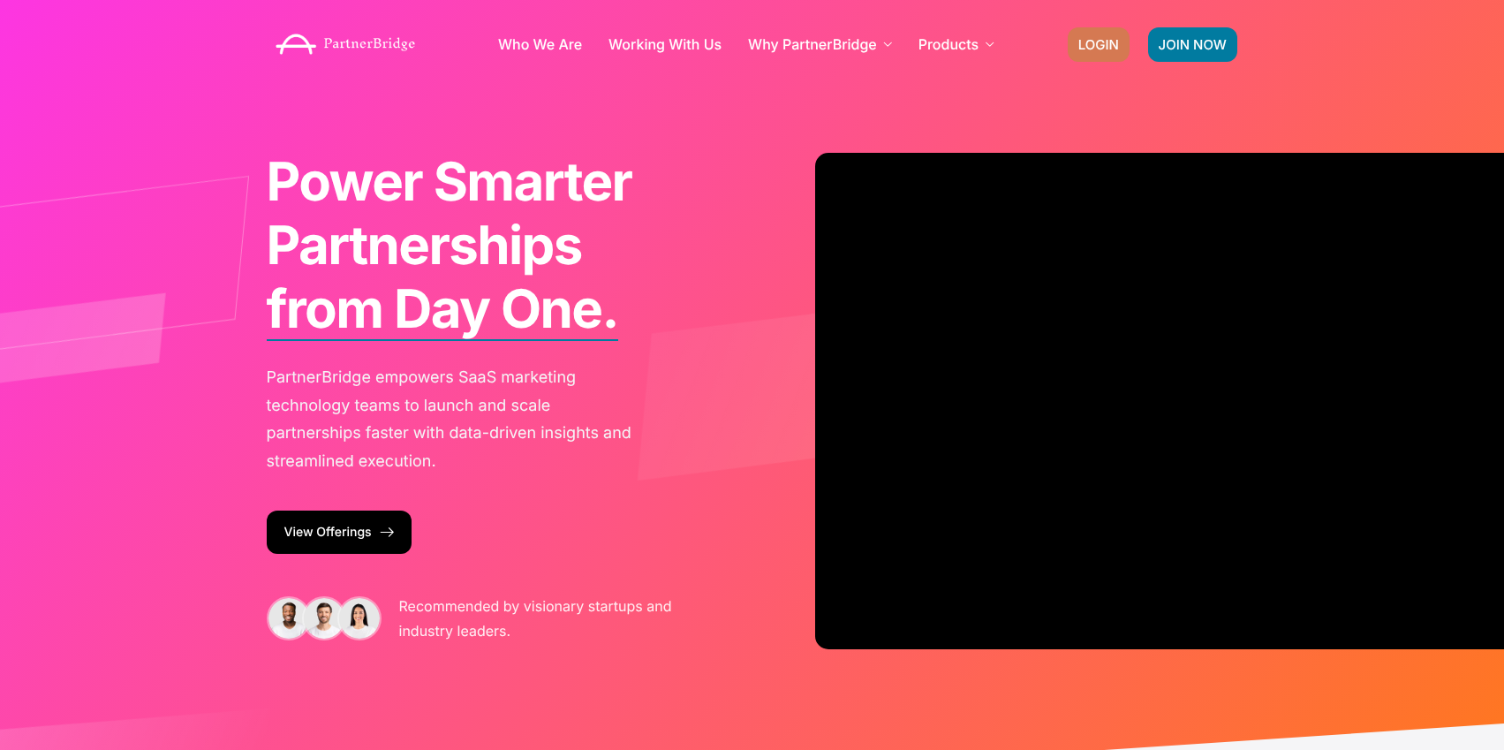
click at [1103, 48] on span "LOGIN" at bounding box center [1098, 44] width 41 height 13
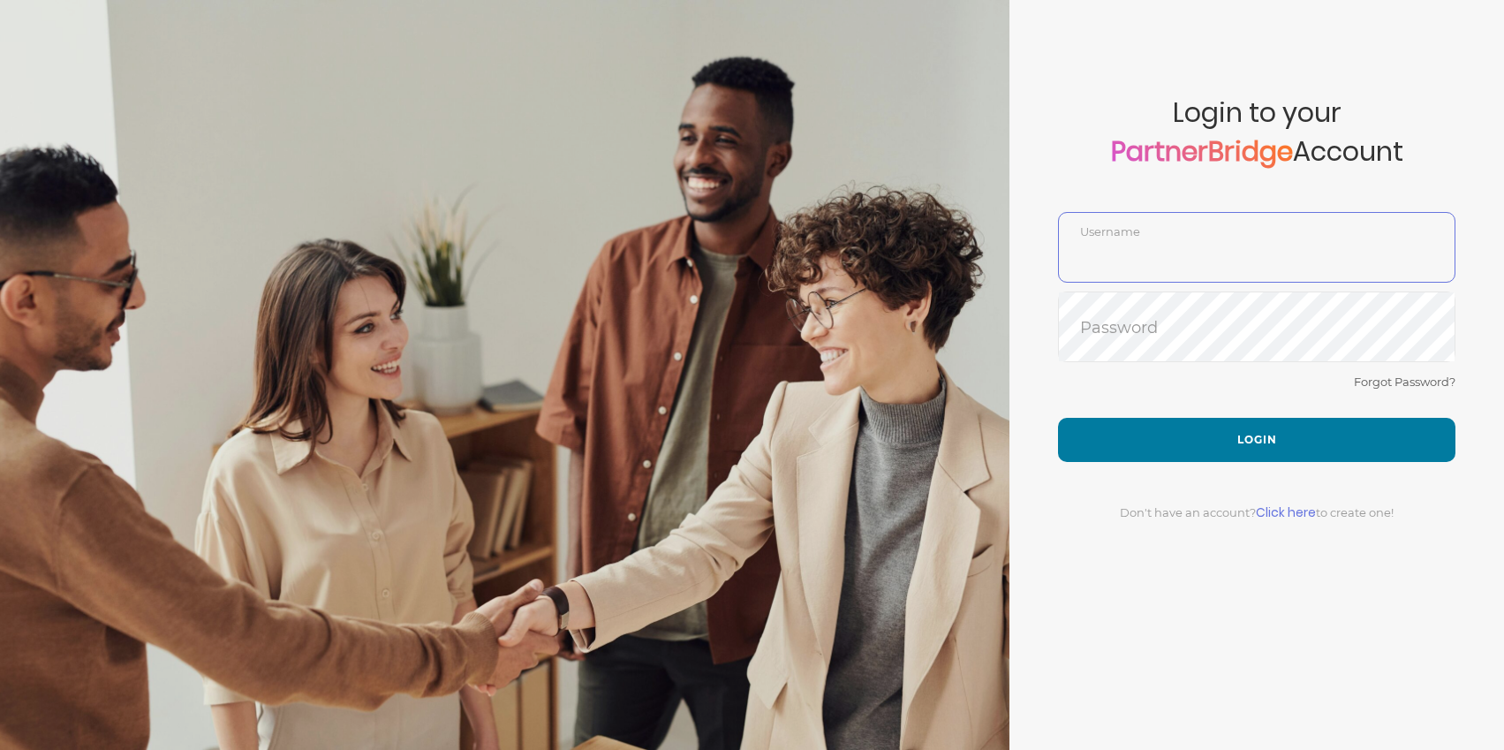
type input "jonmead"
click at [1286, 509] on link "Click here" at bounding box center [1286, 512] width 60 height 18
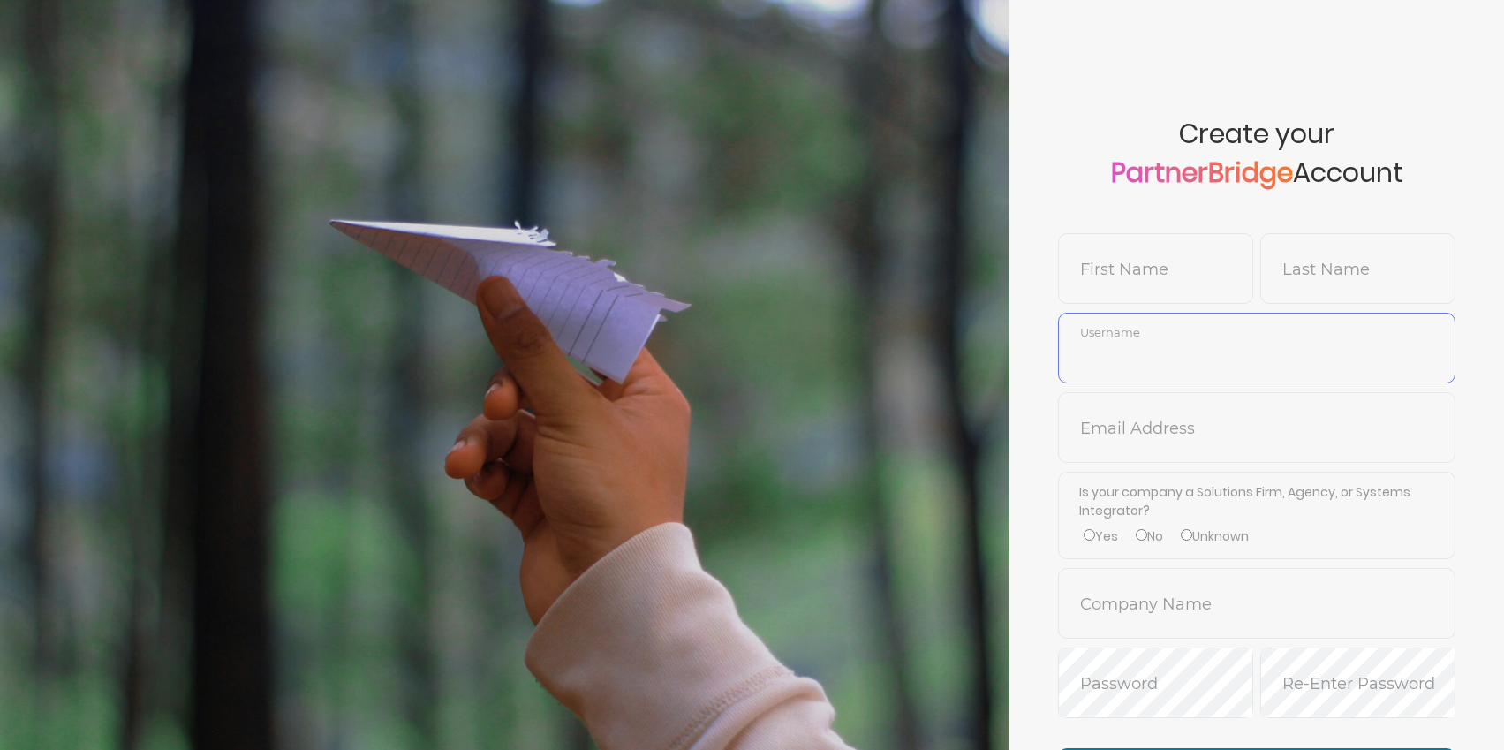
type input "jonmead"
drag, startPoint x: 1171, startPoint y: 246, endPoint x: 1177, endPoint y: 254, distance: 9.6
click at [1172, 245] on span "First Name" at bounding box center [1155, 268] width 195 height 71
type input "test"
type input "new"
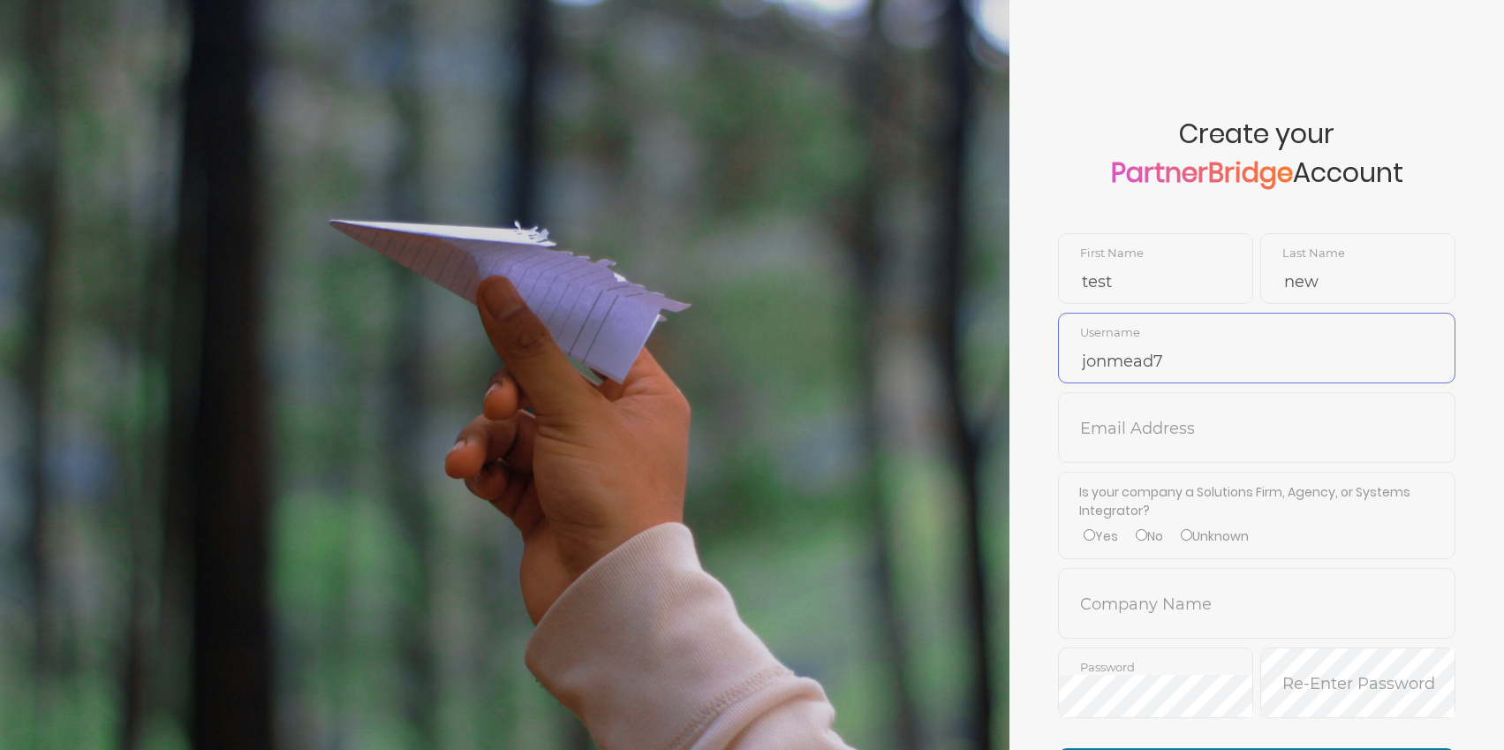
type input "jonmead7"
type input "jon@drip.com"
click at [1148, 530] on label "No" at bounding box center [1149, 536] width 27 height 19
click at [1147, 530] on input "No" at bounding box center [1141, 534] width 11 height 11
radio input "true"
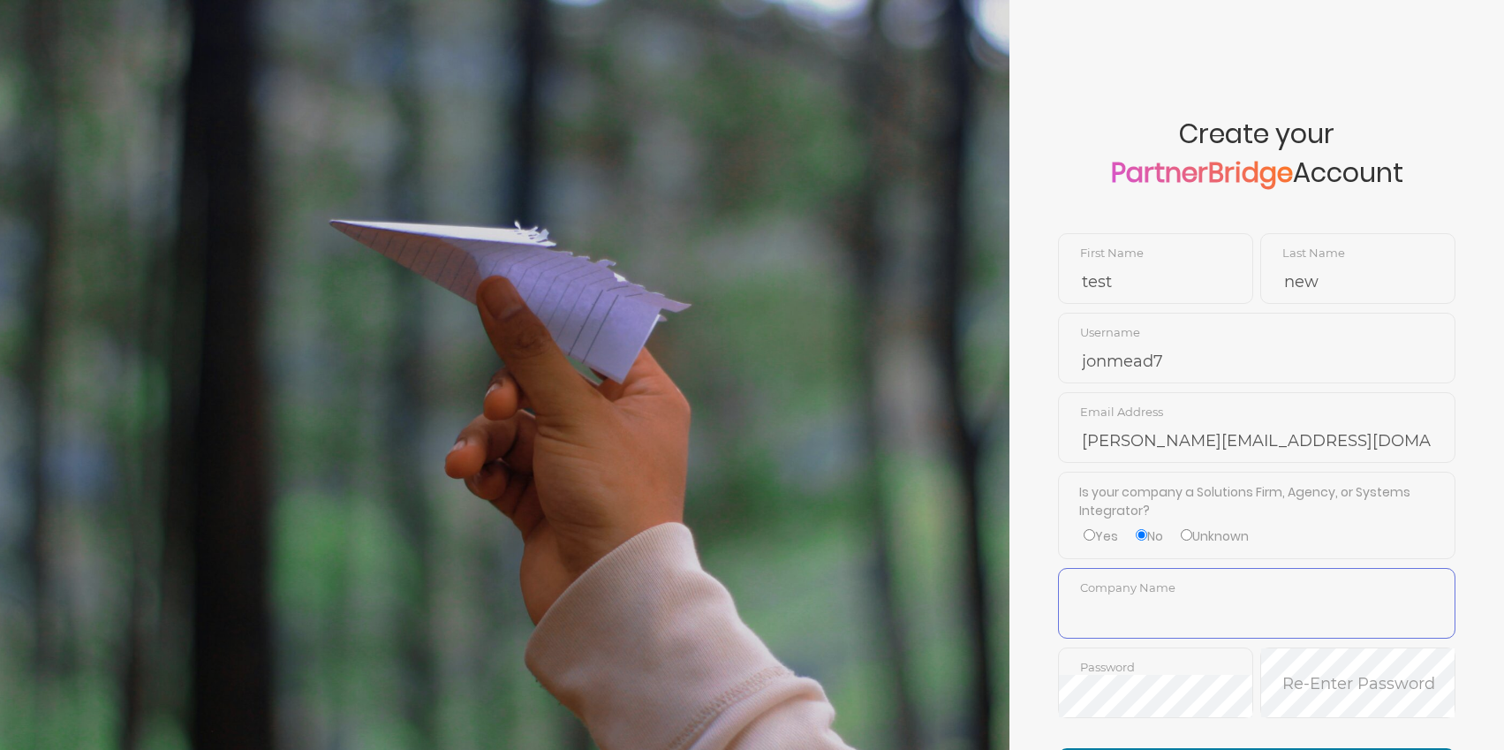
click at [1143, 595] on input "text" at bounding box center [1257, 616] width 396 height 42
type input "Drip"
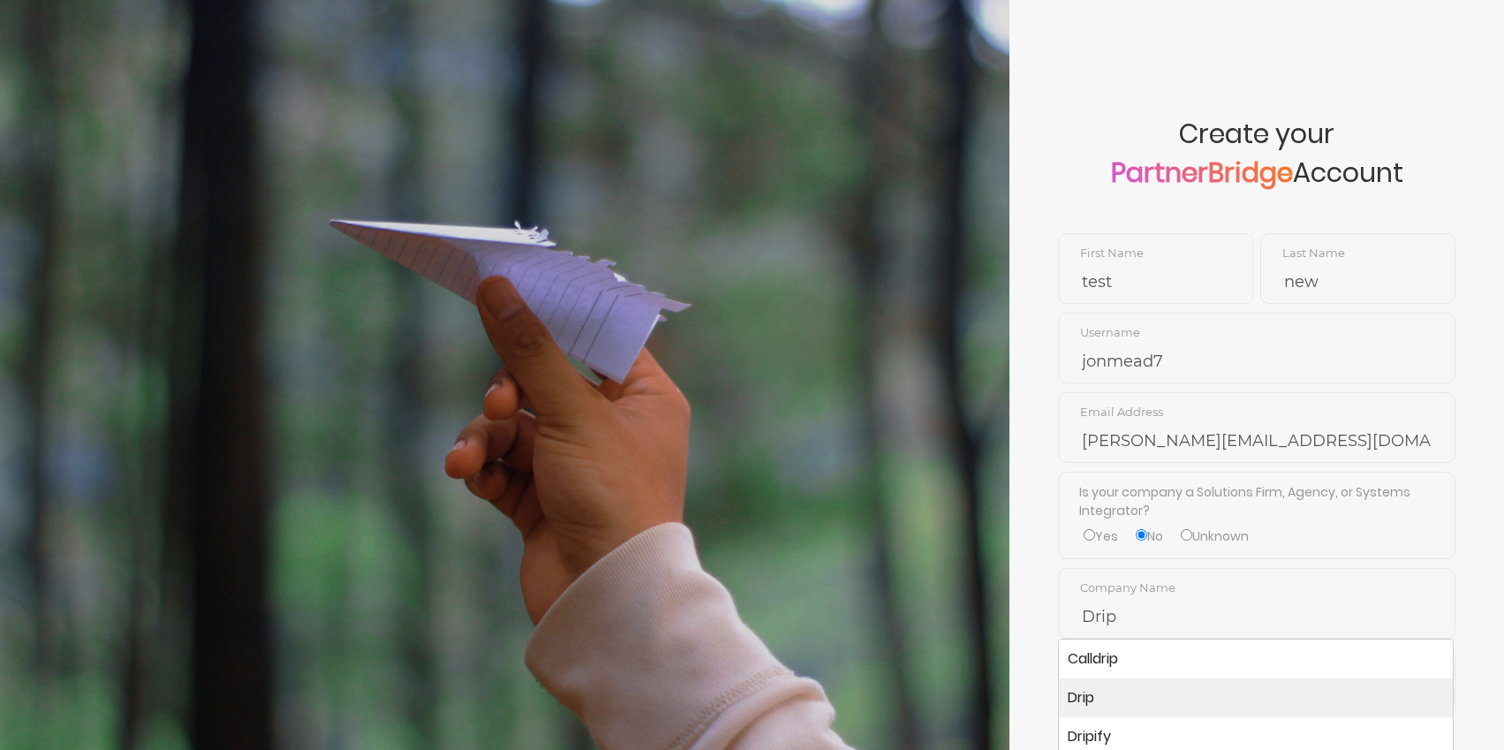
click at [1090, 703] on li "Drip" at bounding box center [1256, 697] width 394 height 39
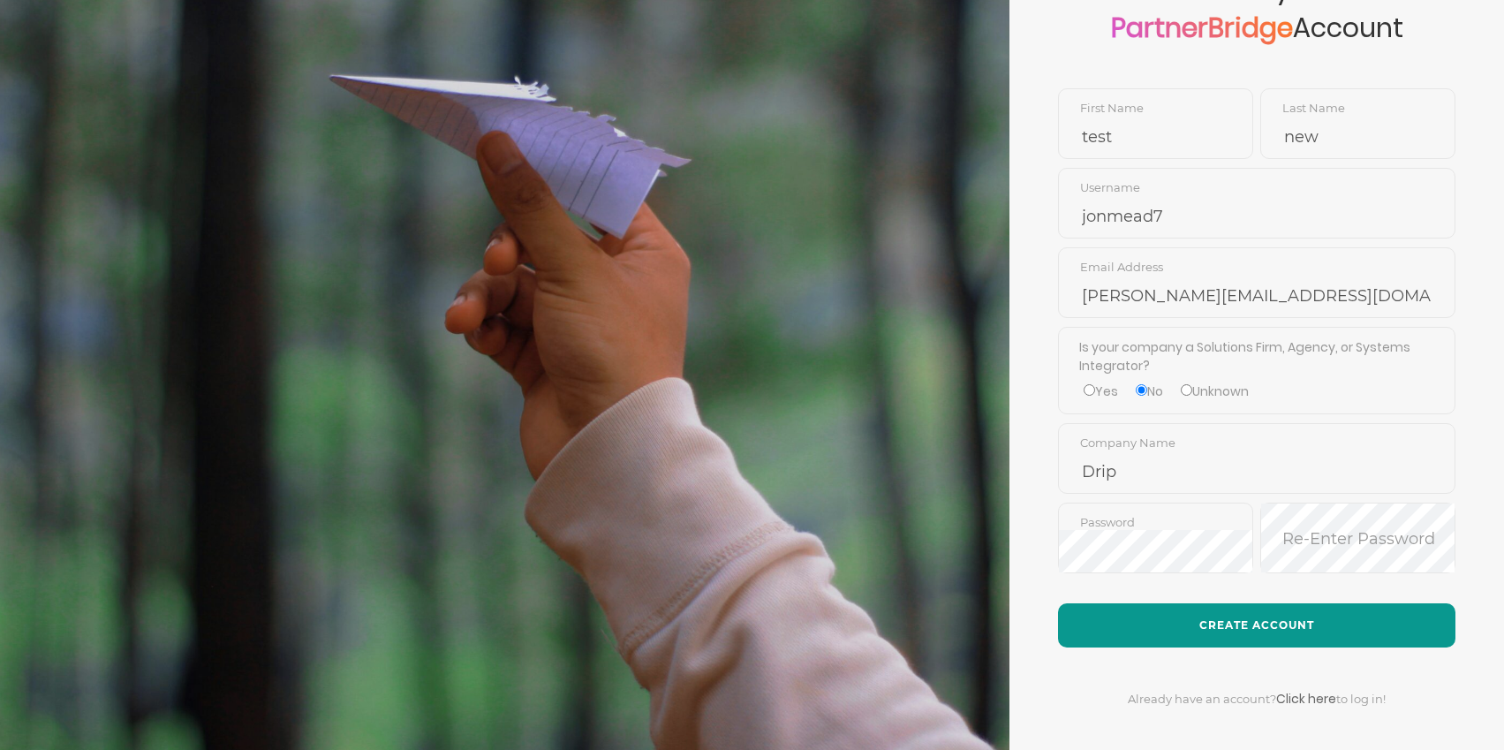
scroll to position [148, 0]
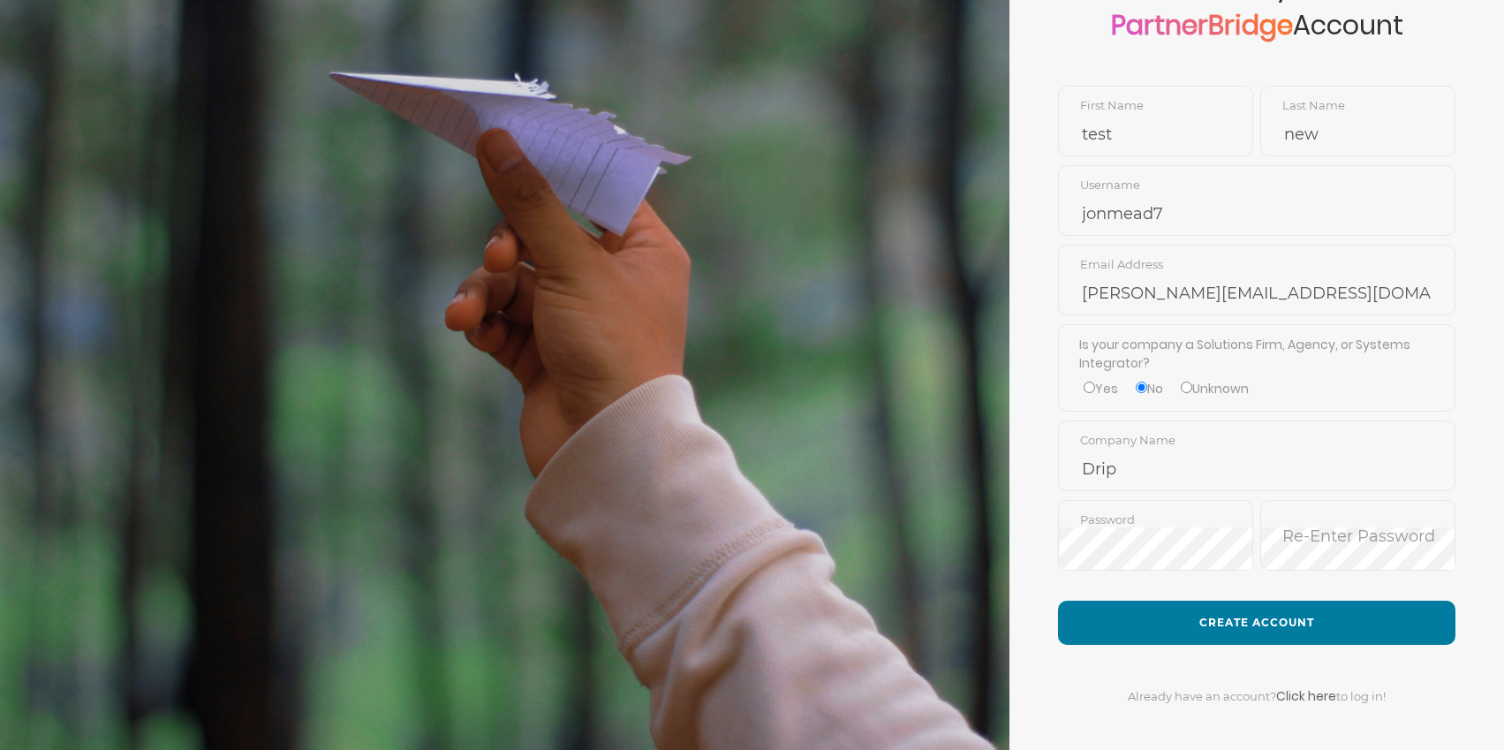
click at [1164, 588] on form "Create your PartnerBridge Account test First Name new Last Name jonmead7 Userna…" at bounding box center [1257, 312] width 495 height 921
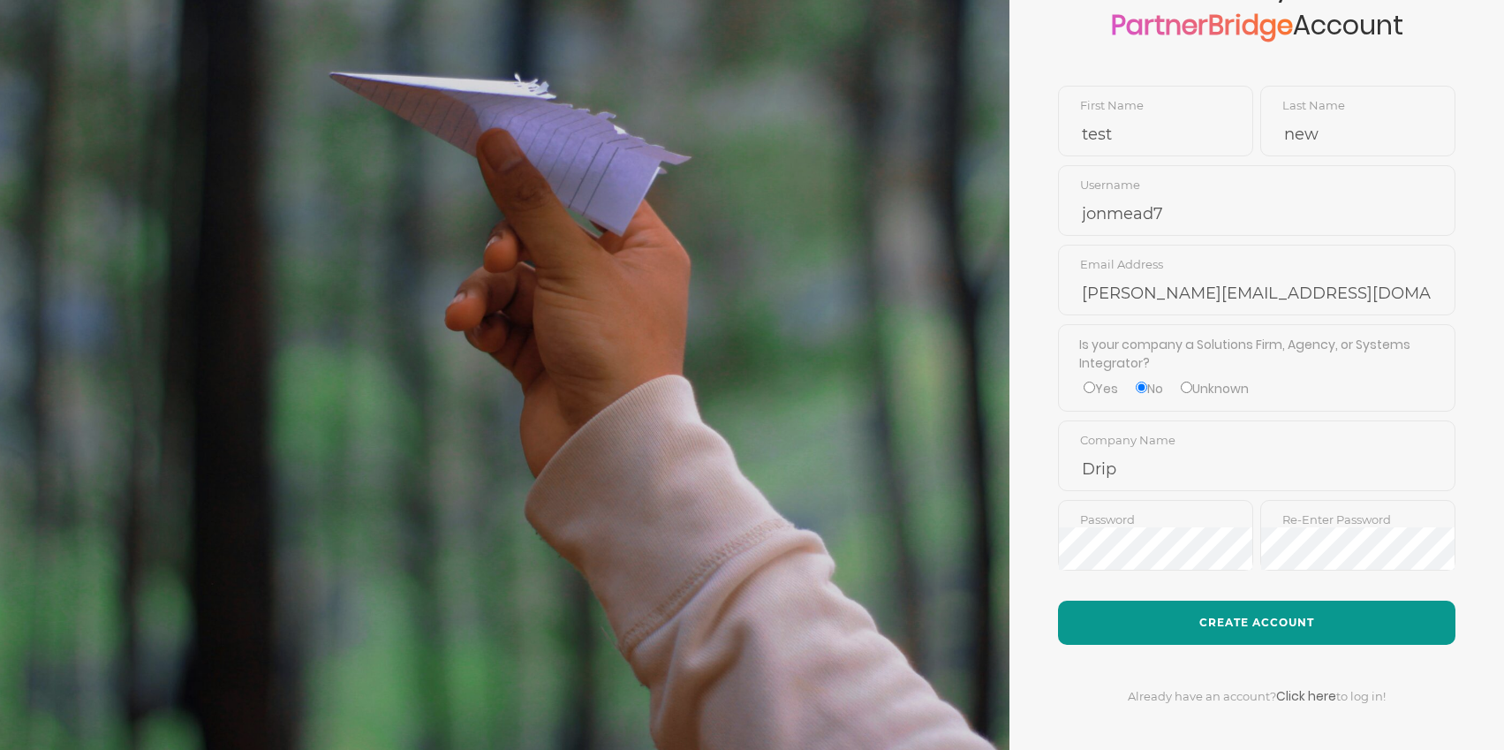
click at [1187, 601] on button "Create Account" at bounding box center [1256, 623] width 397 height 44
click at [1199, 616] on button "Create Account" at bounding box center [1256, 623] width 397 height 44
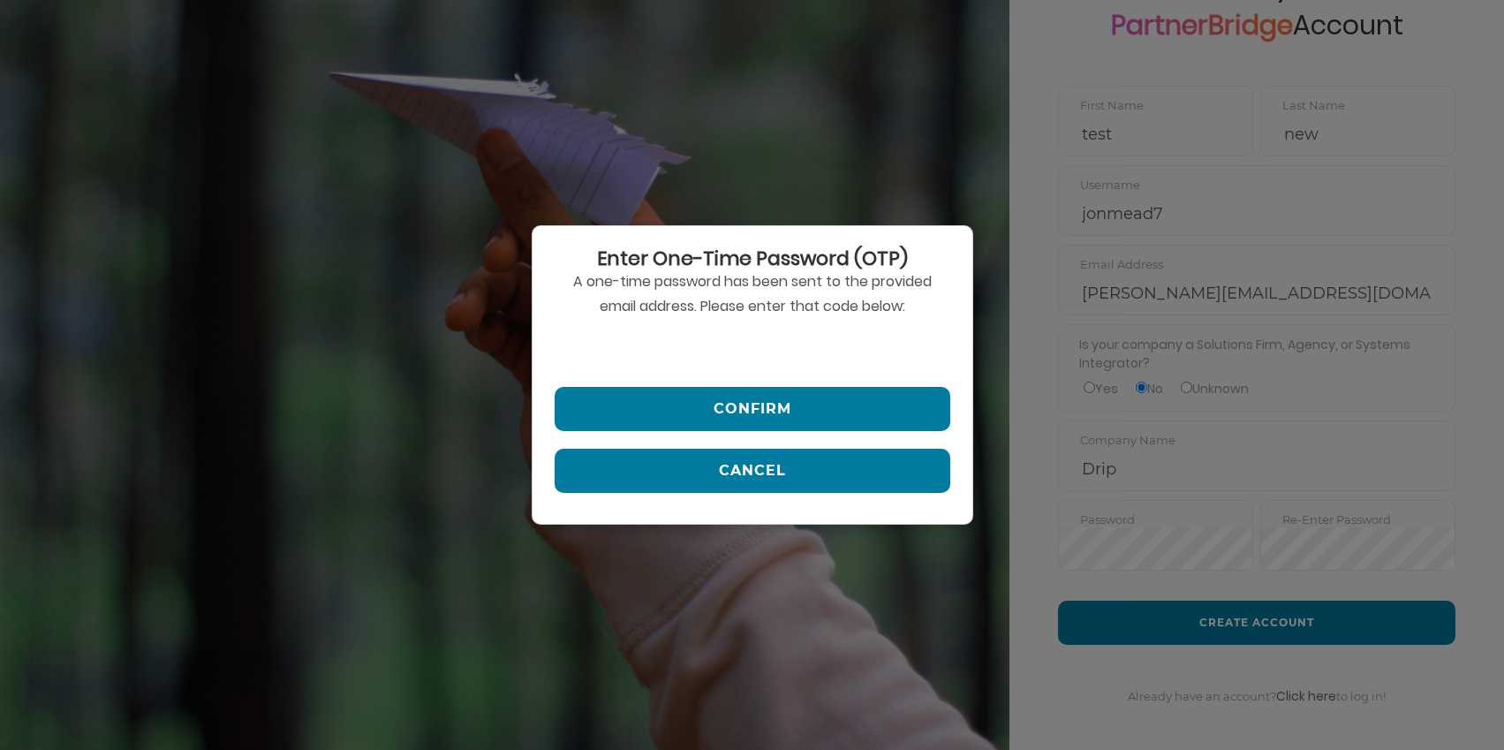
click at [630, 338] on input "text" at bounding box center [753, 348] width 396 height 42
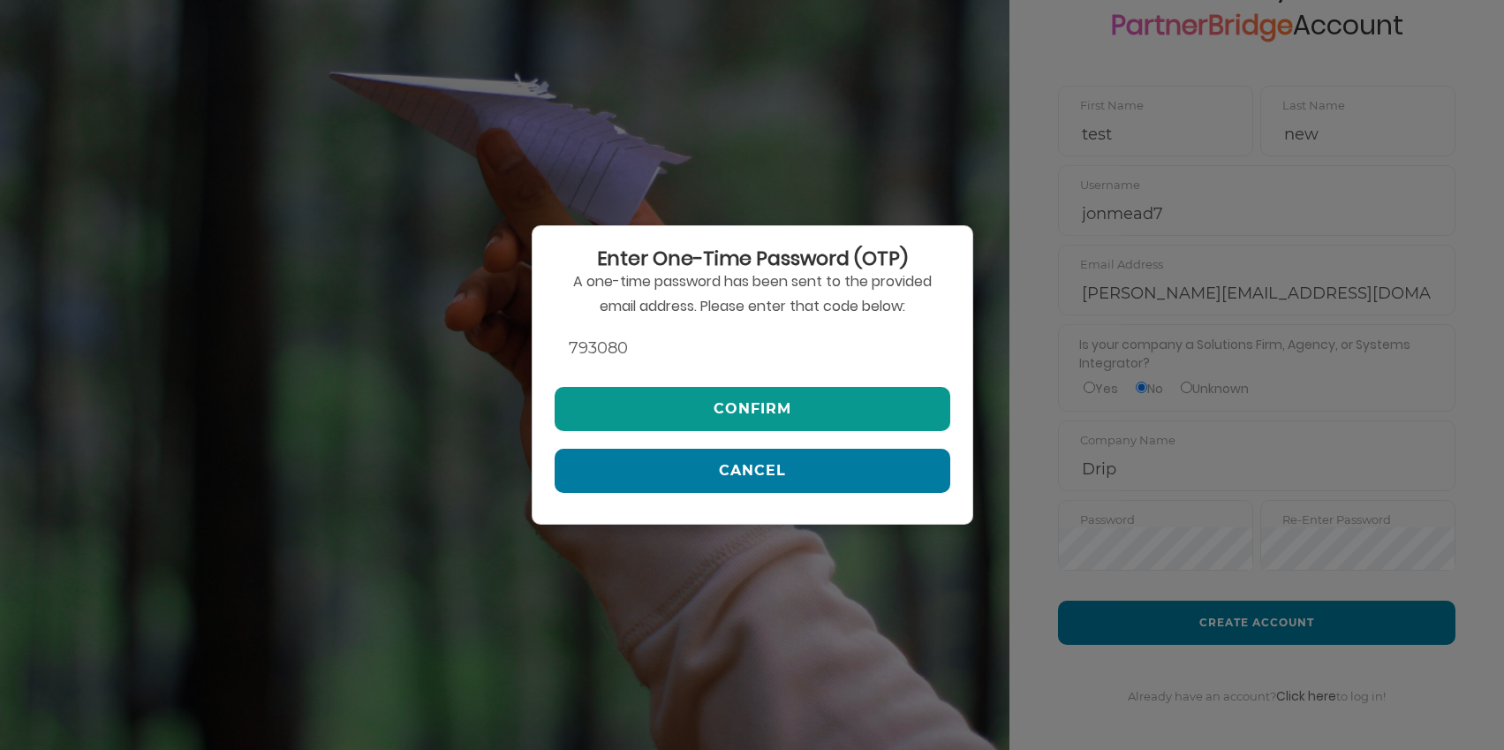
type input "793080"
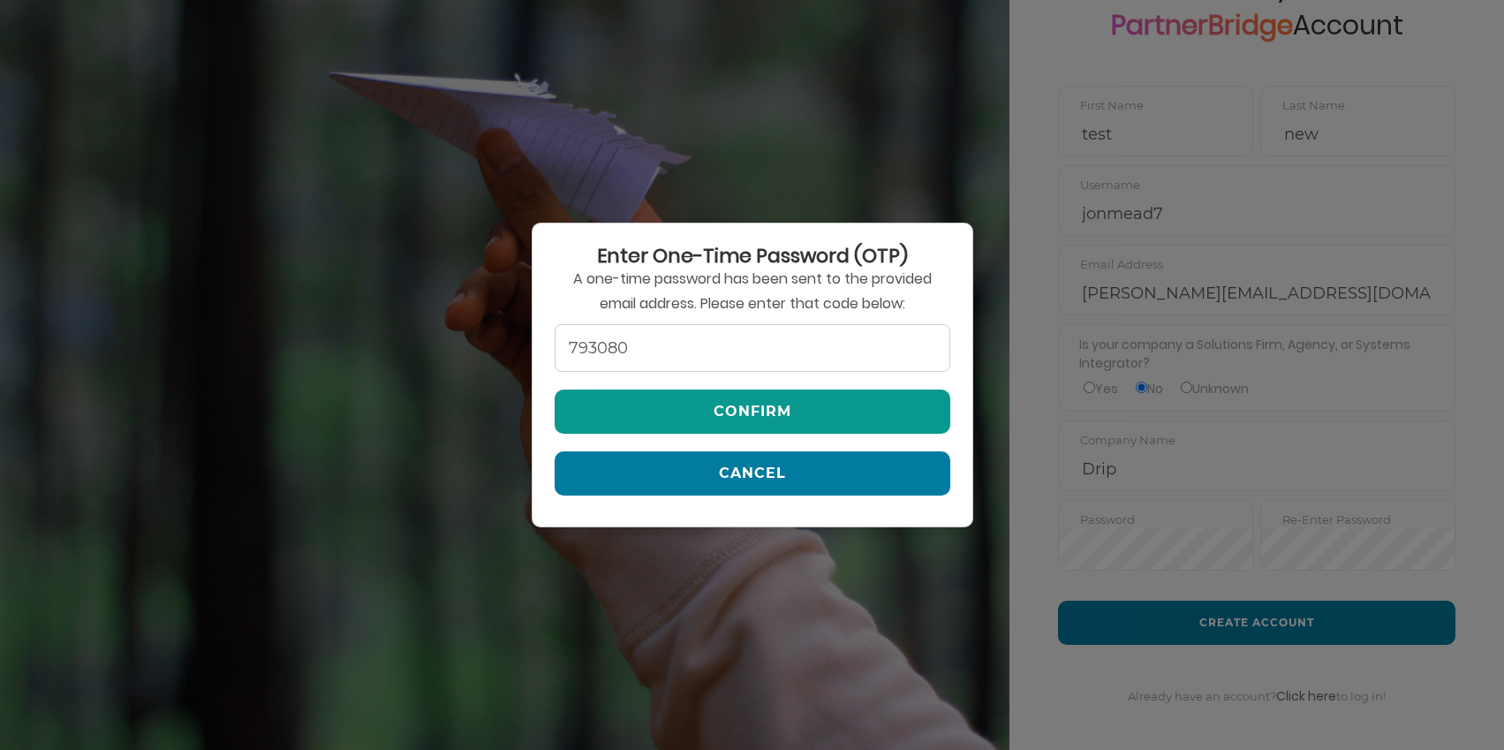
click at [759, 402] on button "Confirm" at bounding box center [753, 412] width 396 height 44
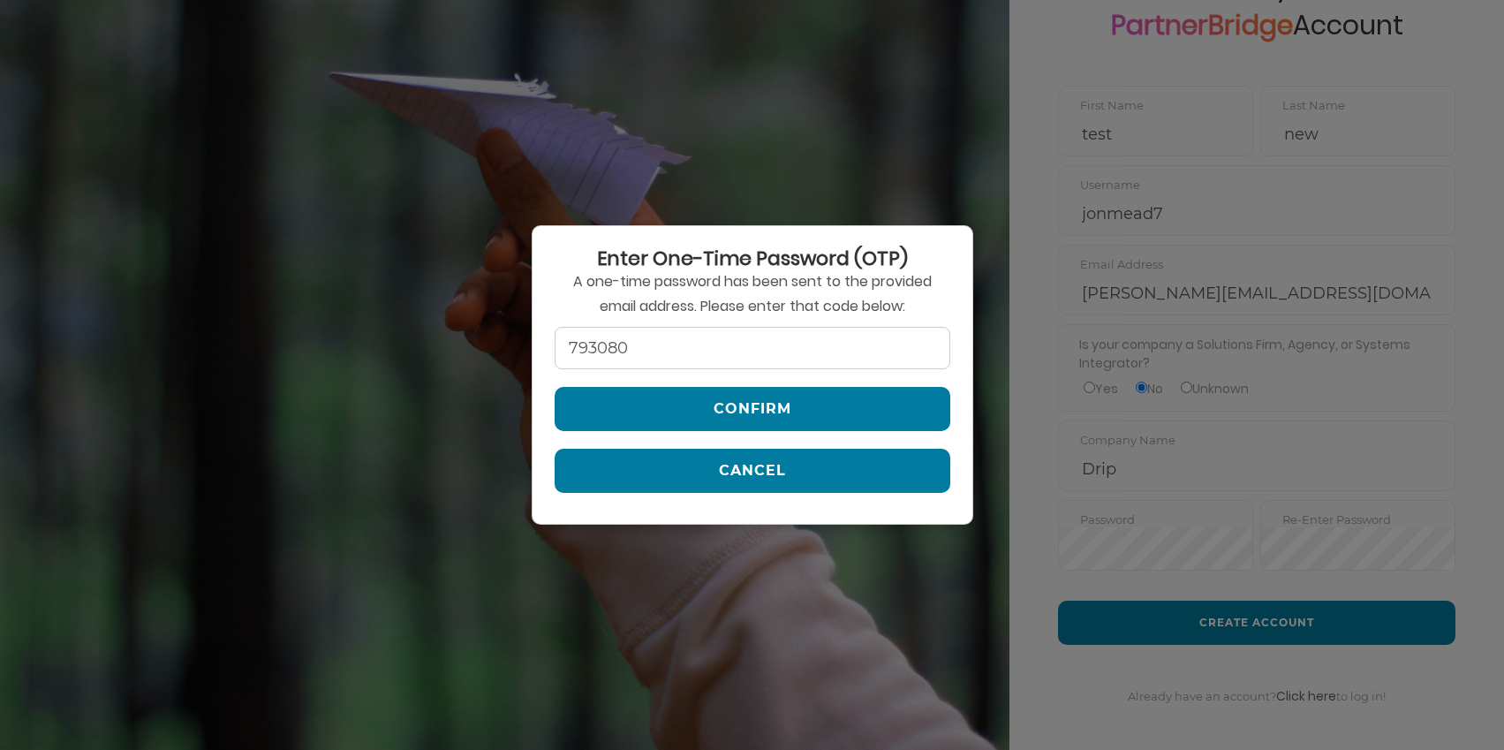
click at [817, 325] on div "Enter One-Time Password (OTP) A one-time password has been sent to the provided…" at bounding box center [753, 374] width 442 height 299
click at [709, 352] on input "793080" at bounding box center [753, 348] width 396 height 42
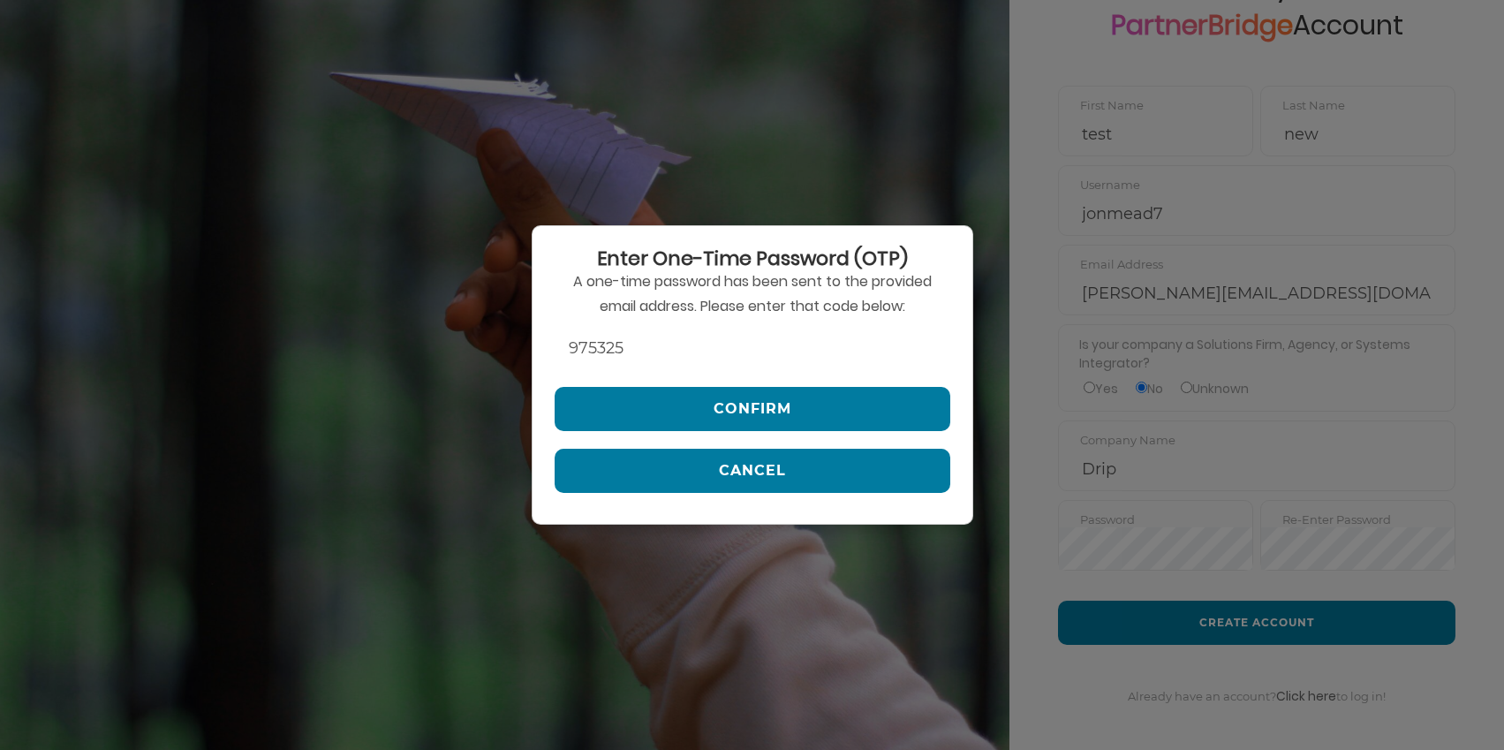
type input "975325"
click at [859, 436] on div "Enter One-Time Password (OTP) A one-time password has been sent to the provided…" at bounding box center [753, 374] width 442 height 299
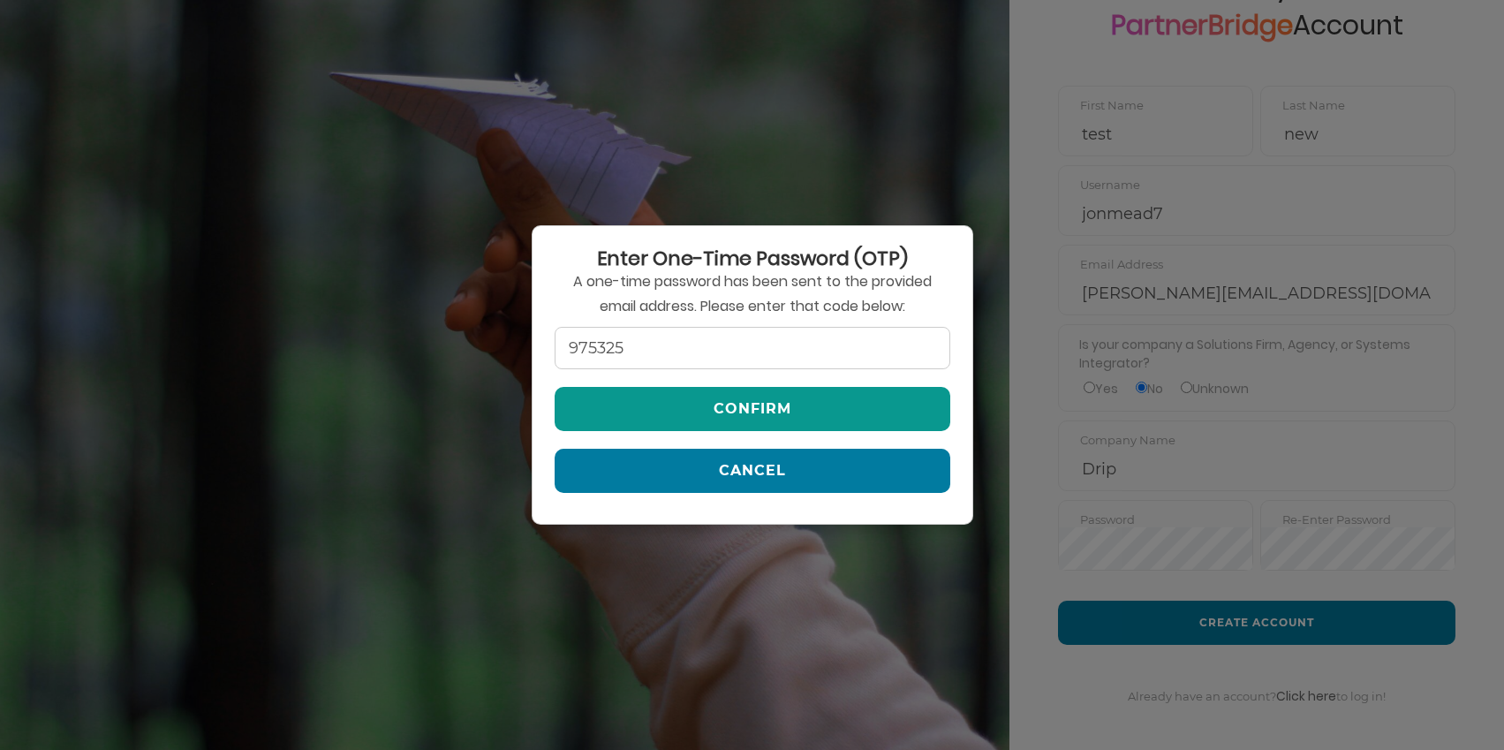
click at [853, 421] on button "Confirm" at bounding box center [753, 409] width 396 height 44
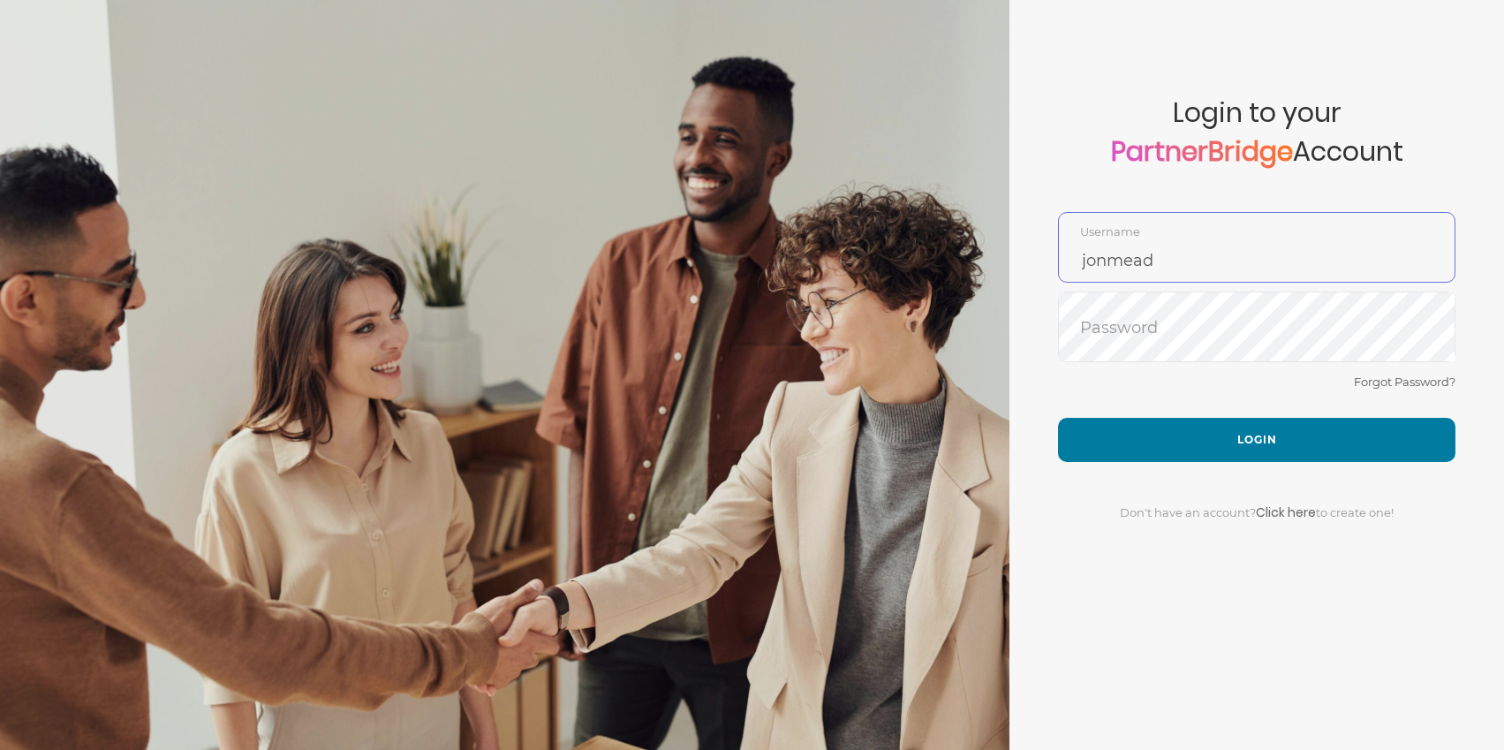
drag, startPoint x: 1168, startPoint y: 251, endPoint x: 1184, endPoint y: 250, distance: 15.9
click at [1169, 251] on input "jonmead" at bounding box center [1257, 260] width 396 height 42
click at [1187, 251] on input "jonmead" at bounding box center [1257, 260] width 396 height 42
type input "jonmead7"
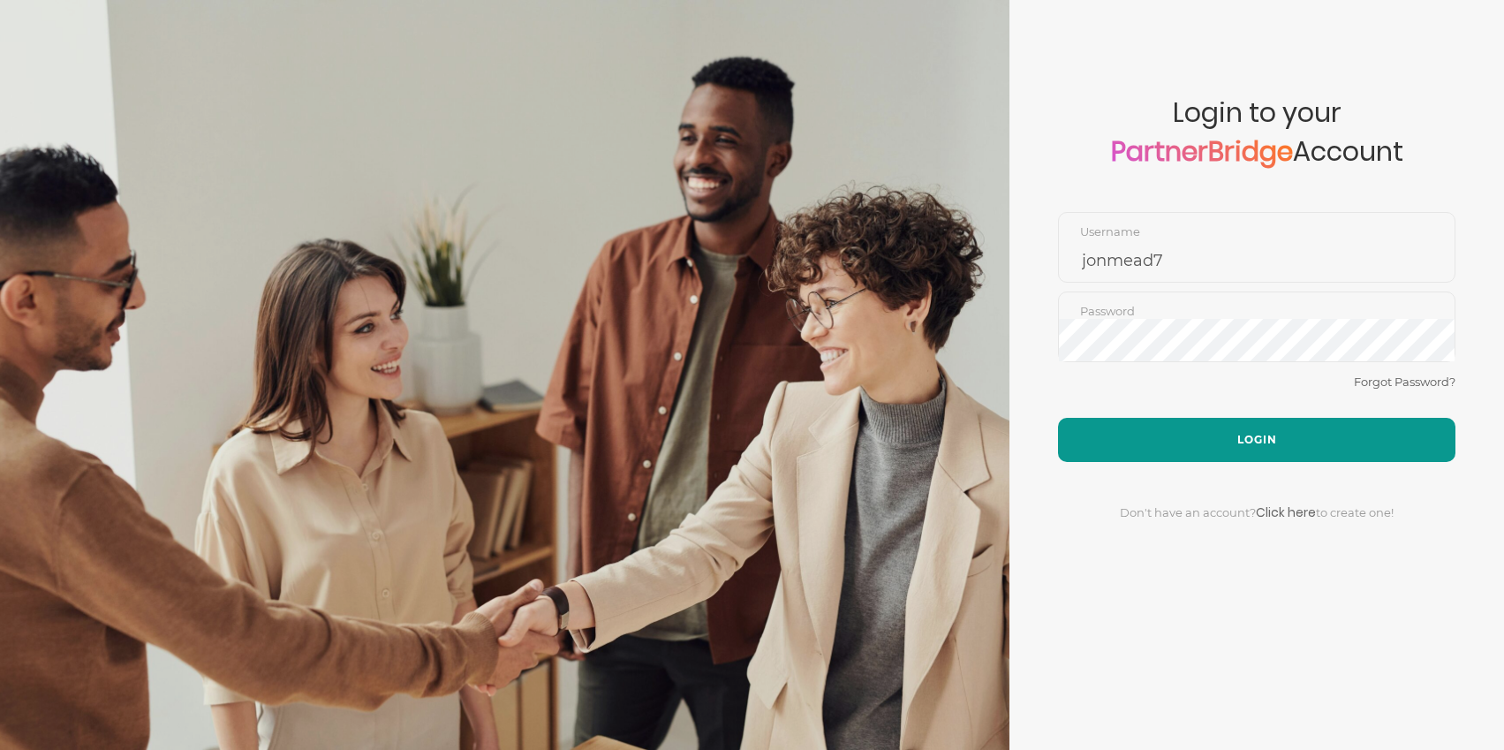
click at [1249, 431] on button "Login" at bounding box center [1256, 440] width 397 height 44
